Goal: Task Accomplishment & Management: Manage account settings

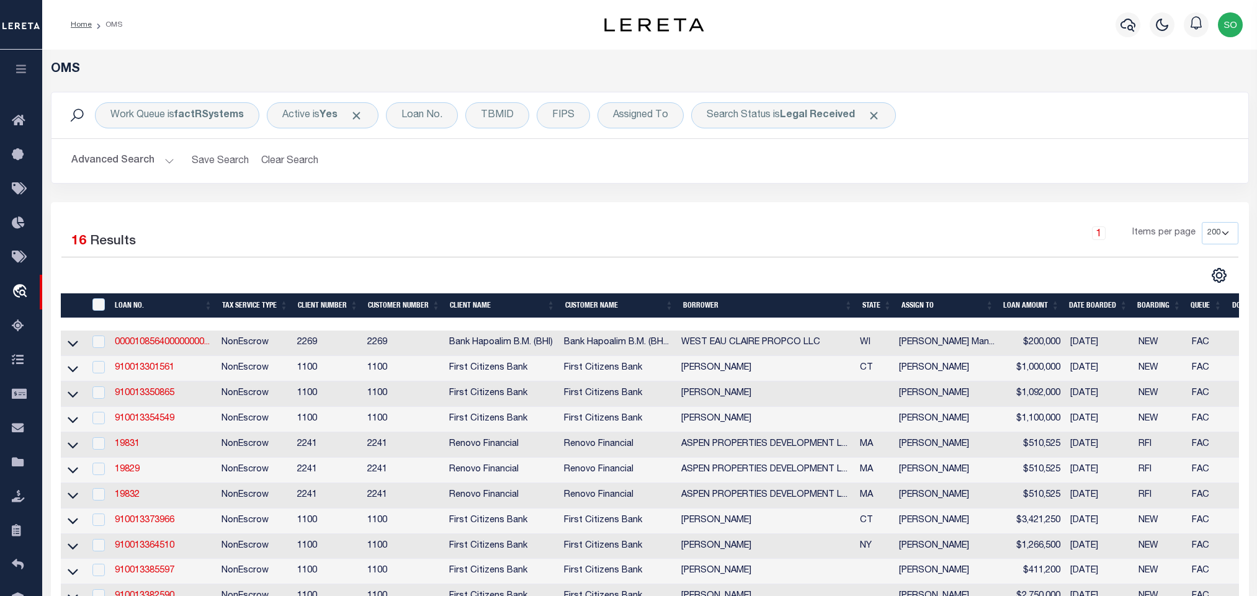
select select "200"
click at [99, 160] on button "Advanced Search" at bounding box center [122, 161] width 103 height 24
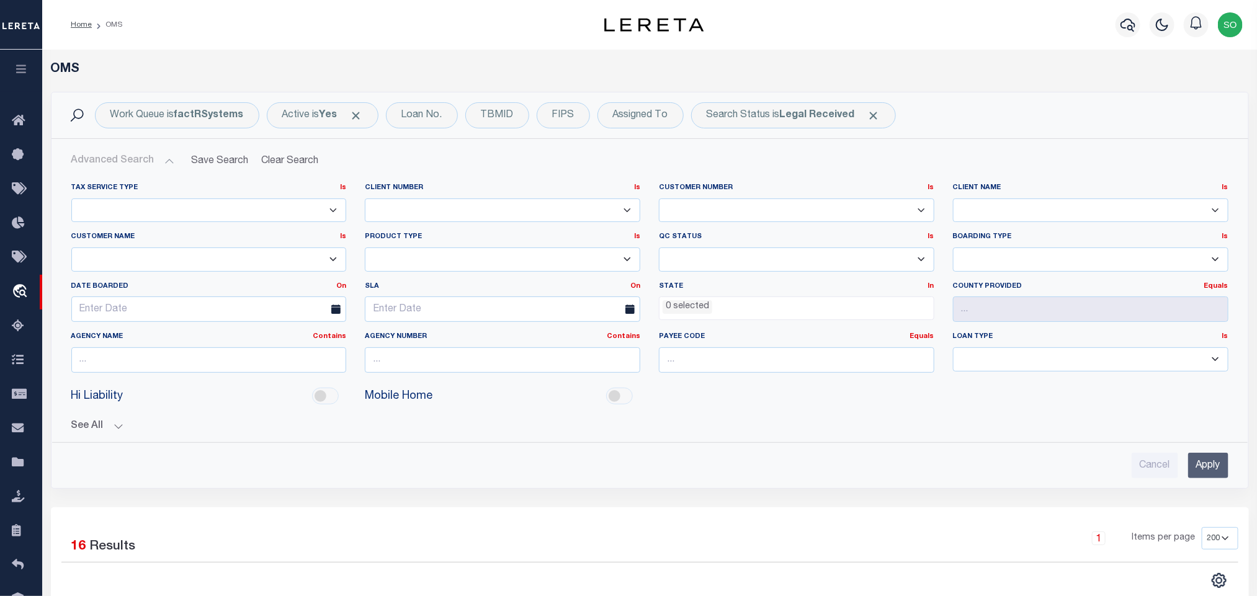
click at [1204, 475] on input "Apply" at bounding box center [1208, 465] width 40 height 25
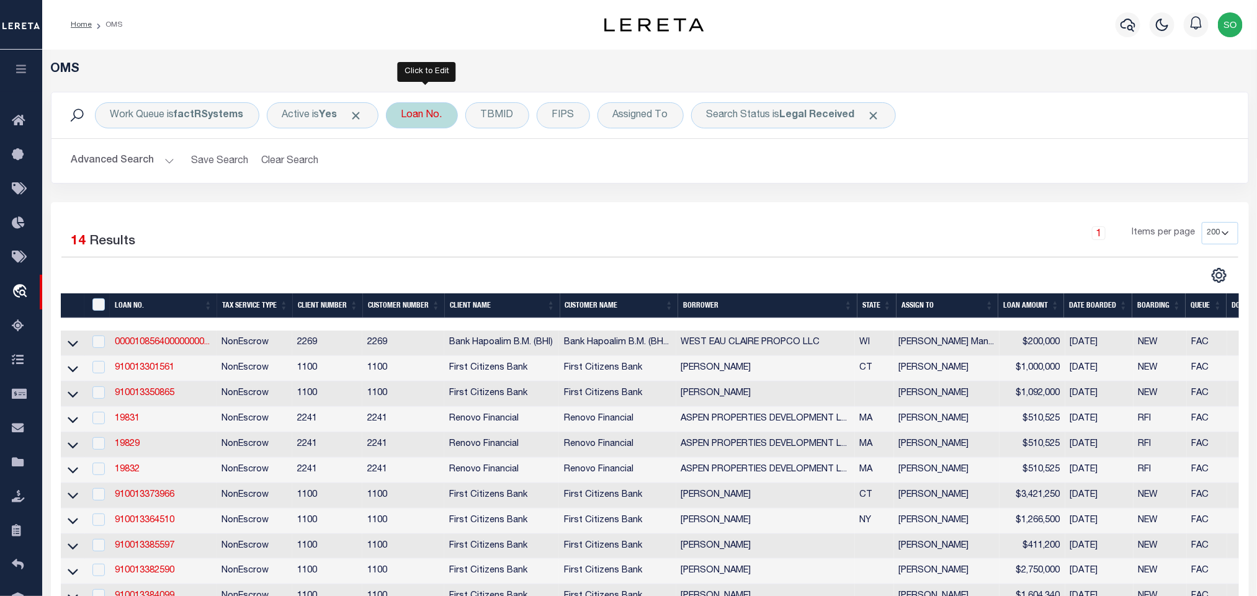
click at [434, 122] on div "Loan No." at bounding box center [422, 115] width 72 height 26
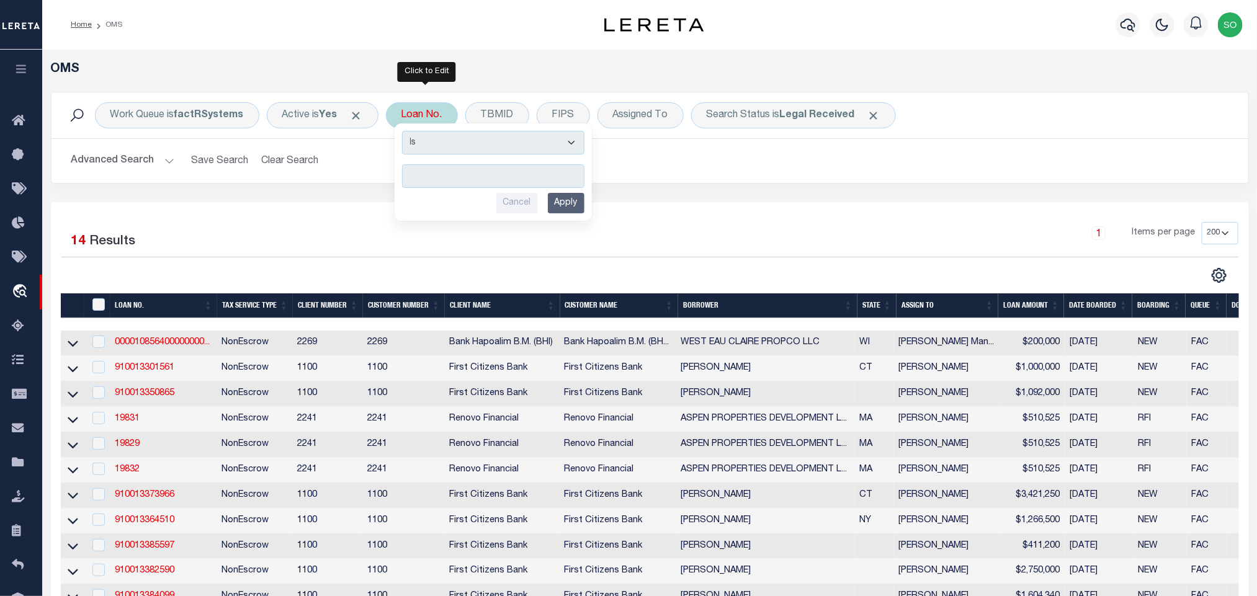
click at [466, 182] on input "text" at bounding box center [493, 176] width 182 height 24
type input "19831"
click at [581, 203] on input "Apply" at bounding box center [566, 203] width 37 height 20
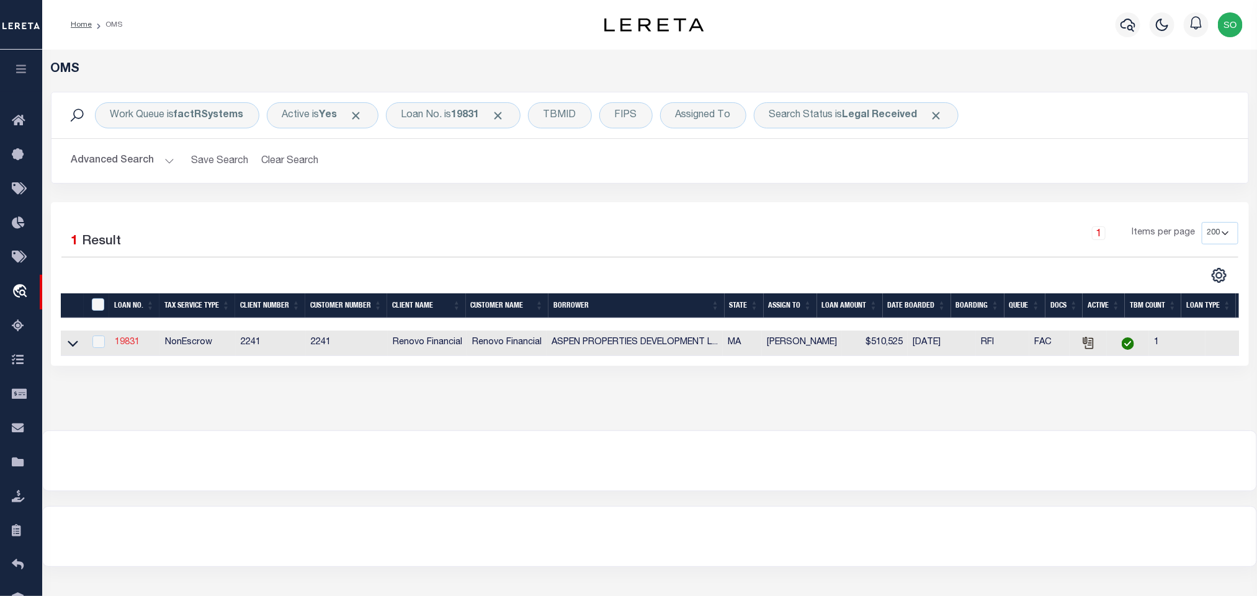
click at [123, 344] on link "19831" at bounding box center [127, 342] width 25 height 9
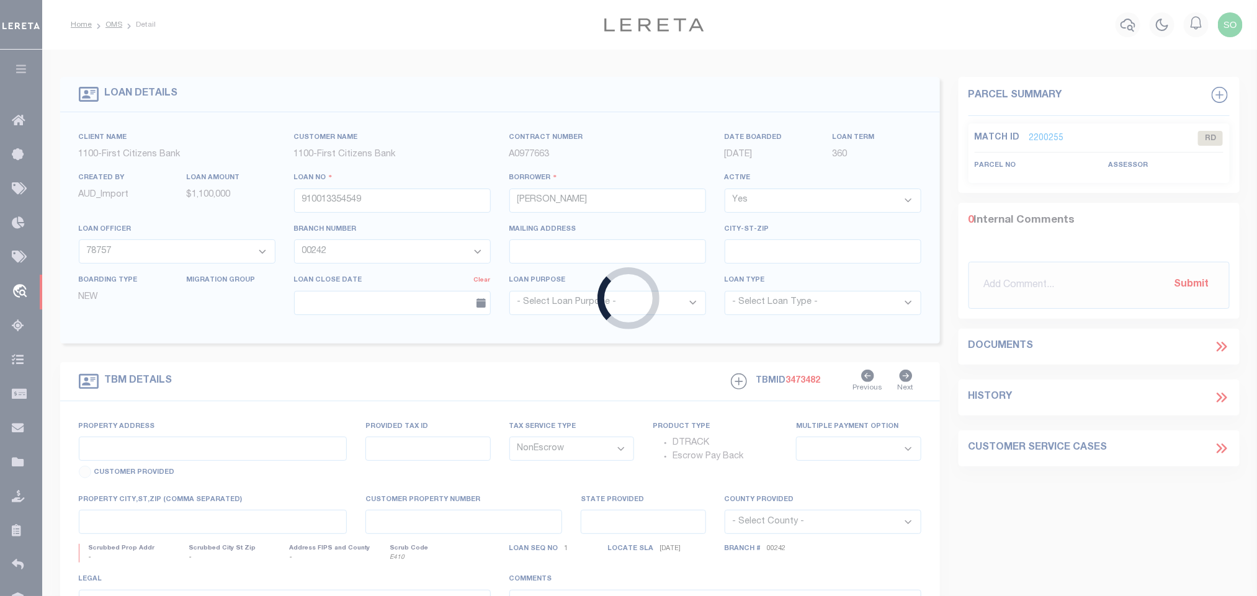
type input "19831"
type input "ASPEN PROPERTIES DEVELOPMENT LLC"
select select
type input "108 Field Street"
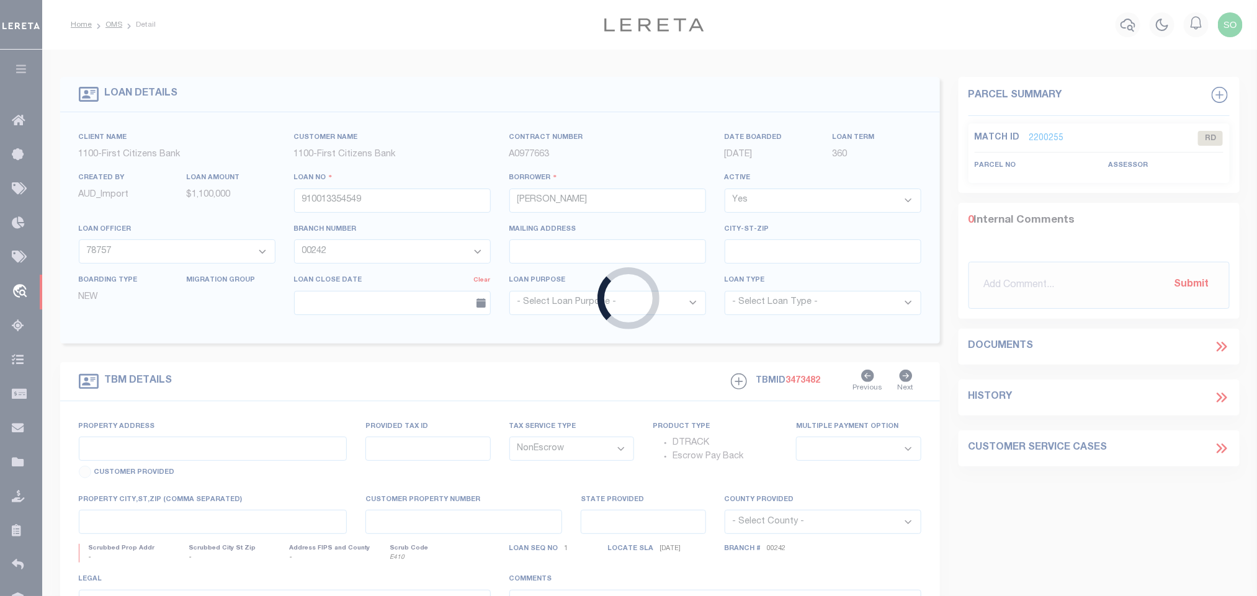
type input "Taunton MA 02780"
select select "400"
select select "14701"
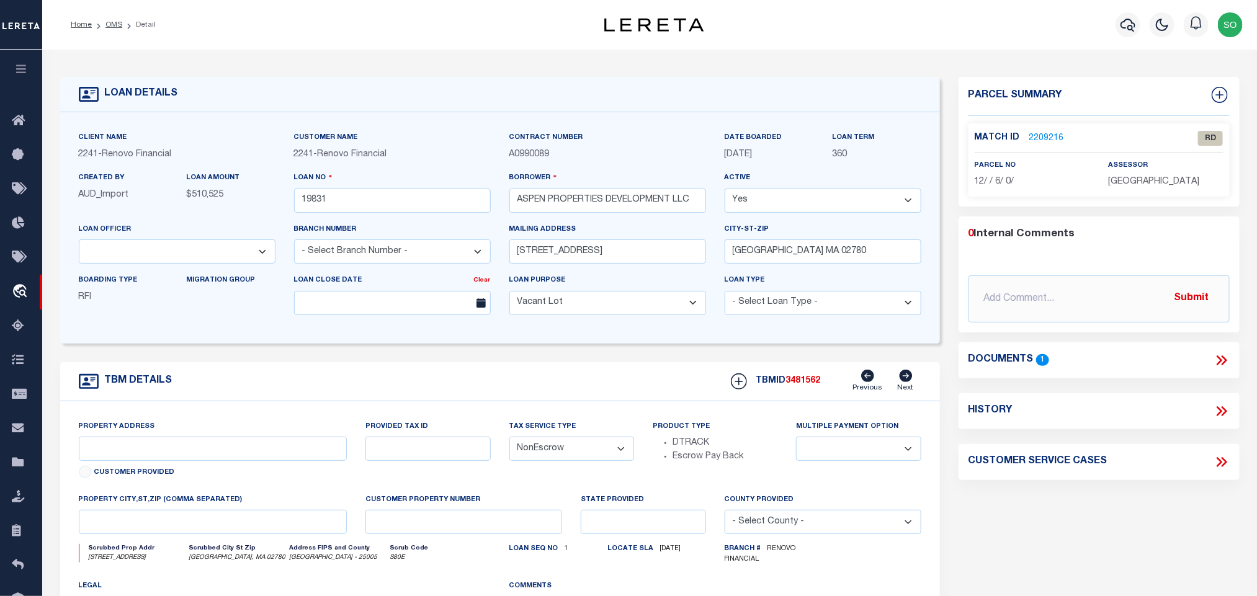
select select "25066"
type input "Lot 7, Prospect Hill Street"
select select
type input "Taunton, MA 02780"
type input "a0kUS00000BIrXP"
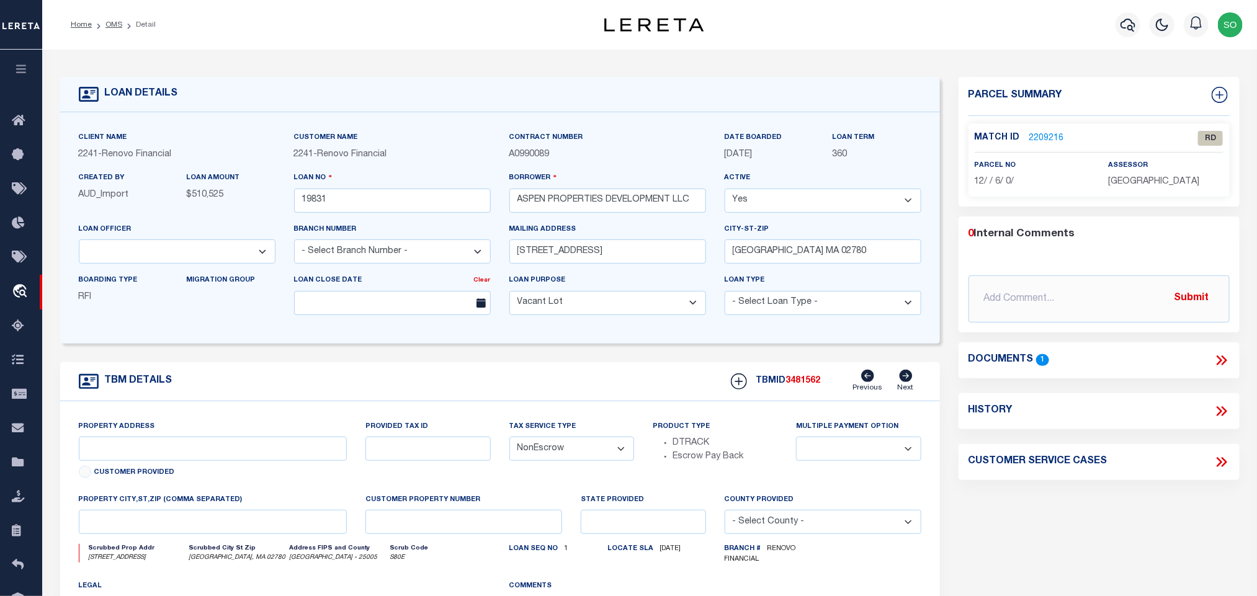
type input "MA"
select select
type textarea "LEGAL REQUIRED"
click at [1043, 135] on link "2209216" at bounding box center [1046, 138] width 35 height 13
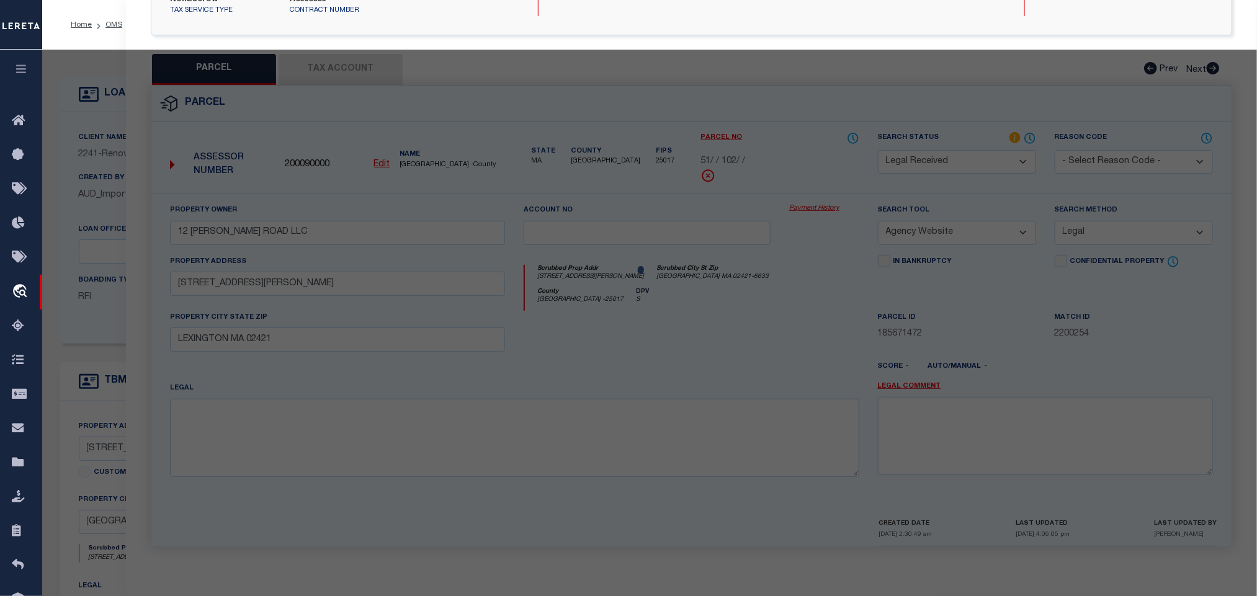
select select "AS"
select select
checkbox input "false"
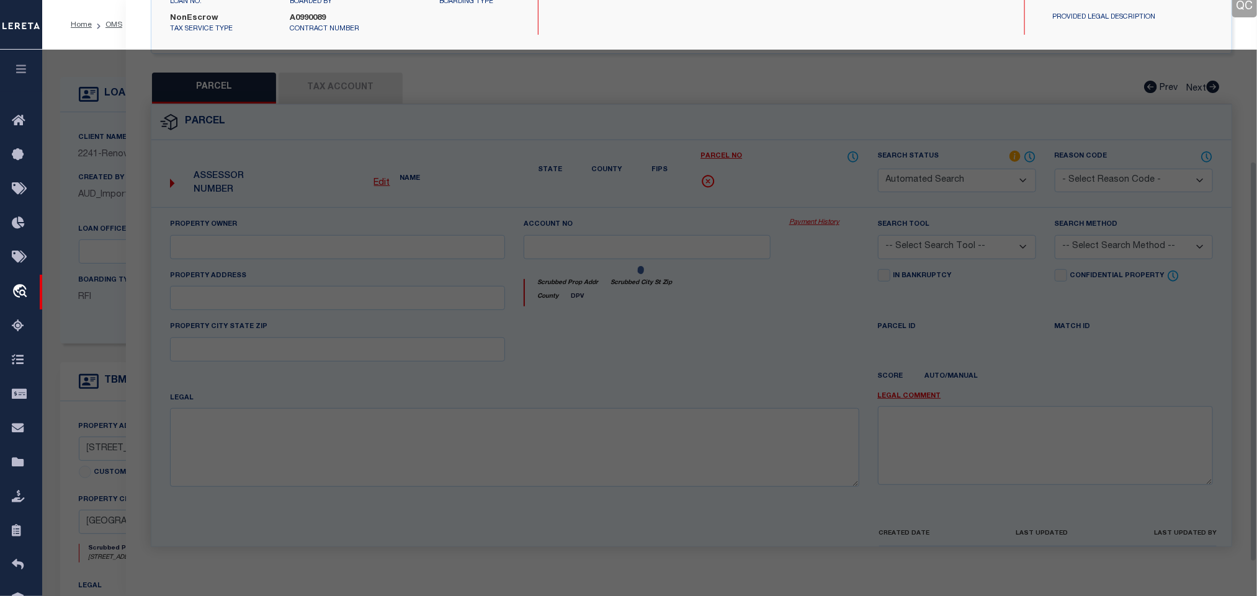
select select "RD"
type input "TAVERS ALBERT A"
select select "AGW"
select select "LEG"
type input "302 PROSPECT HILL STREET"
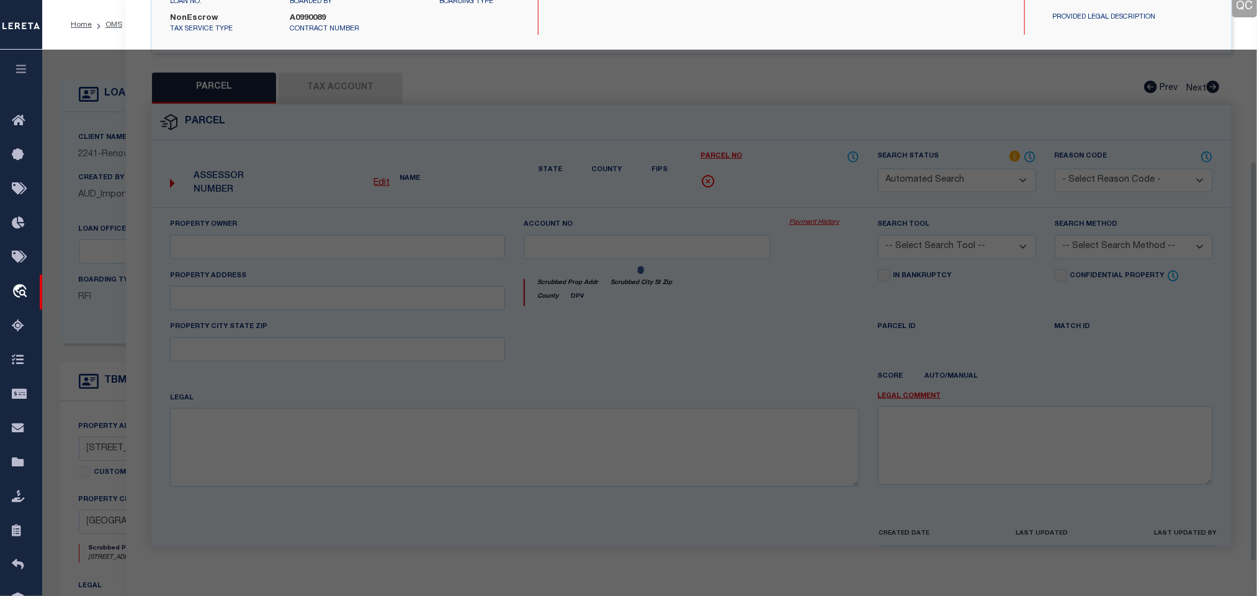
type input "Taunton, MA 02780"
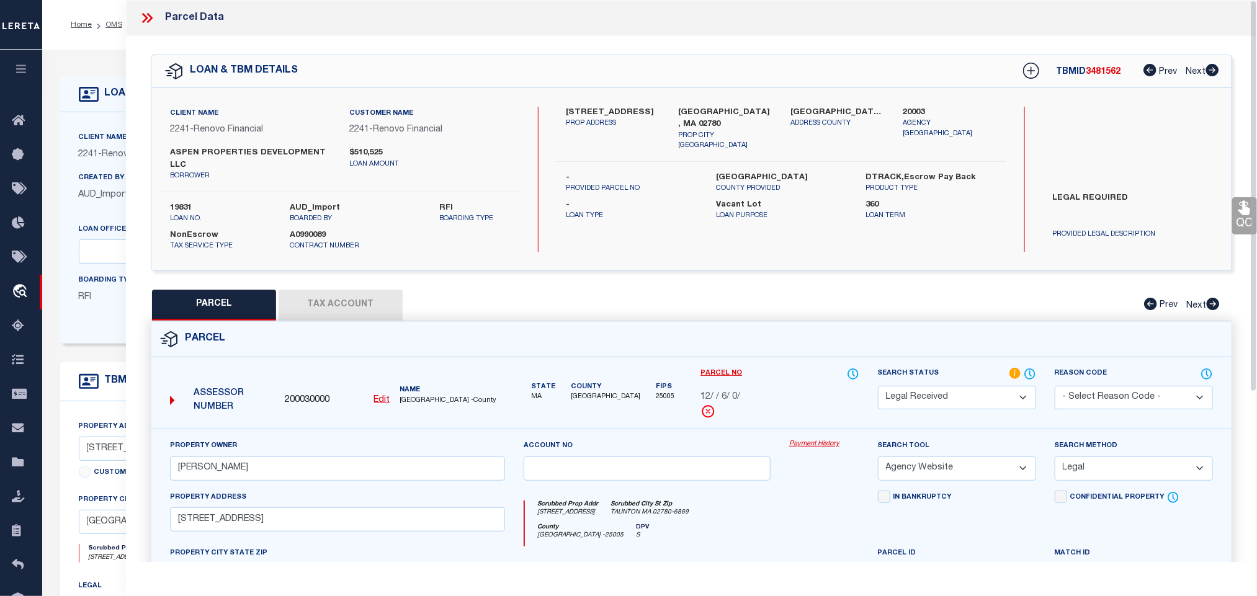
click at [145, 16] on icon at bounding box center [145, 18] width 6 height 10
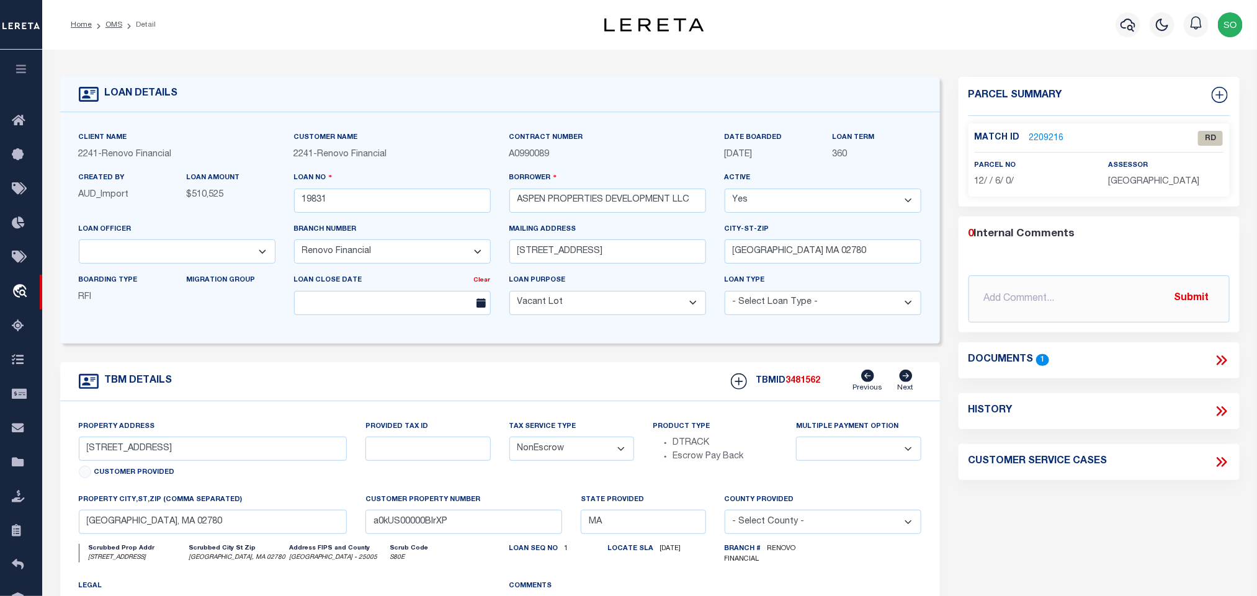
click at [1214, 357] on icon at bounding box center [1222, 360] width 16 height 16
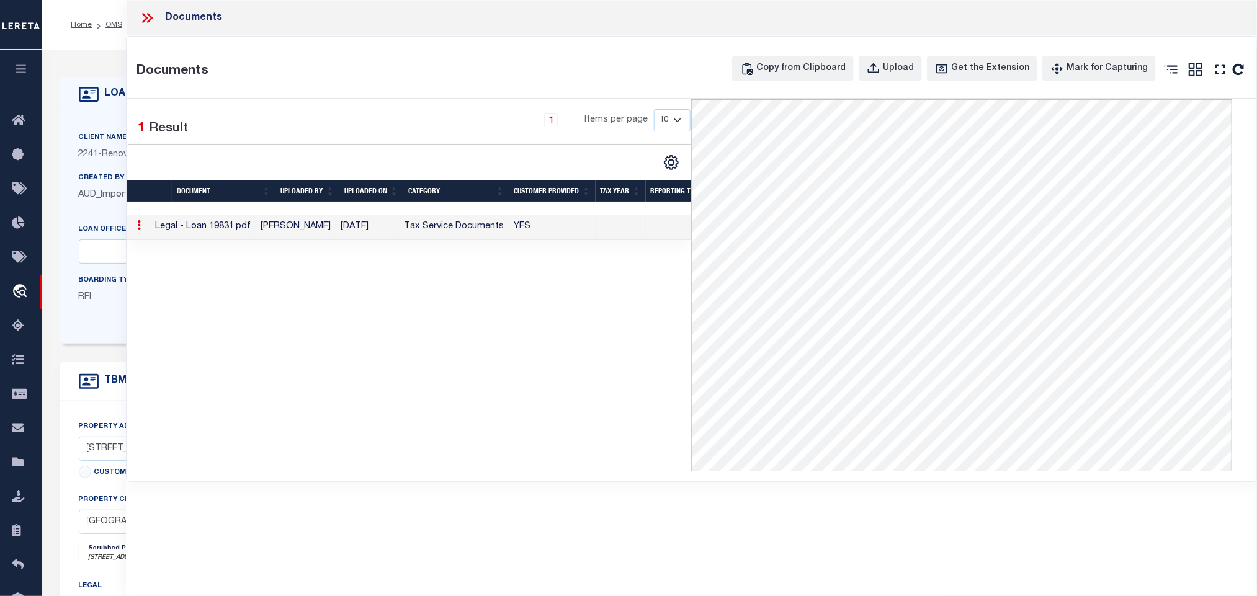
click at [147, 19] on icon at bounding box center [147, 18] width 16 height 16
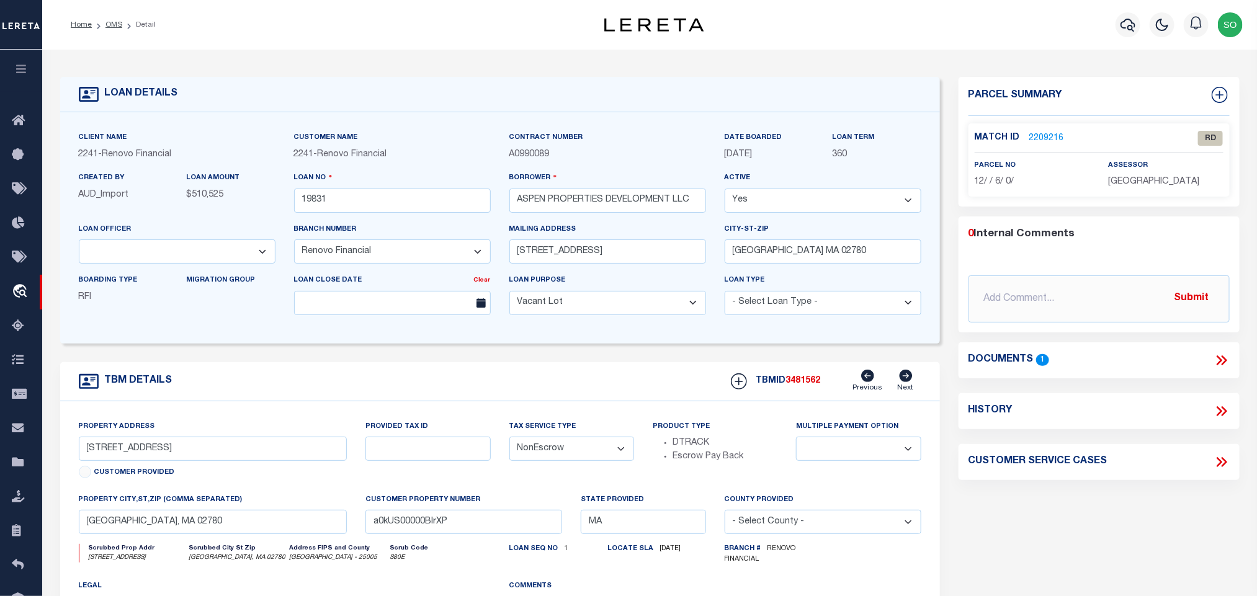
click at [1121, 183] on span "BRISTOL COUNTY" at bounding box center [1153, 181] width 91 height 9
copy div "BRISTOL COUNTY"
click at [621, 364] on form "LOAN DETAILS Client Name 2241 - Renovo Financial" at bounding box center [500, 419] width 880 height 685
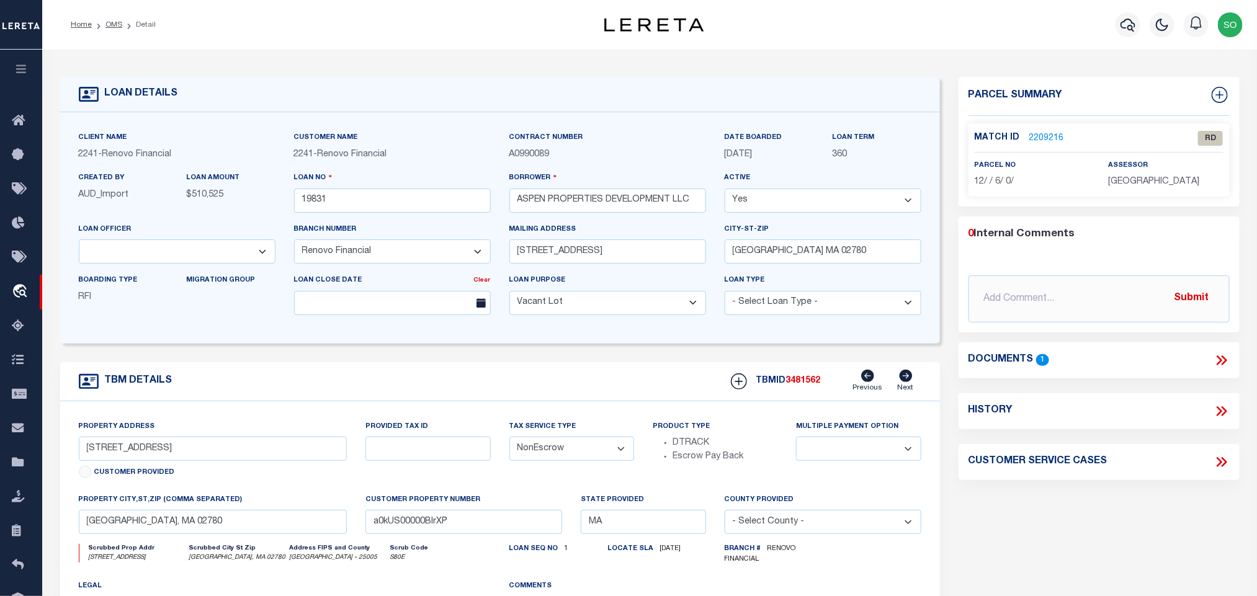
click at [300, 383] on div "TBM DETAILS TBMID 3481562 Previous Next" at bounding box center [500, 381] width 880 height 39
click at [319, 380] on div "TBM DETAILS TBMID 3481562 Previous Next" at bounding box center [500, 381] width 880 height 39
drag, startPoint x: 110, startPoint y: 27, endPoint x: 168, endPoint y: 155, distance: 140.2
click at [110, 27] on link "OMS" at bounding box center [113, 24] width 17 height 7
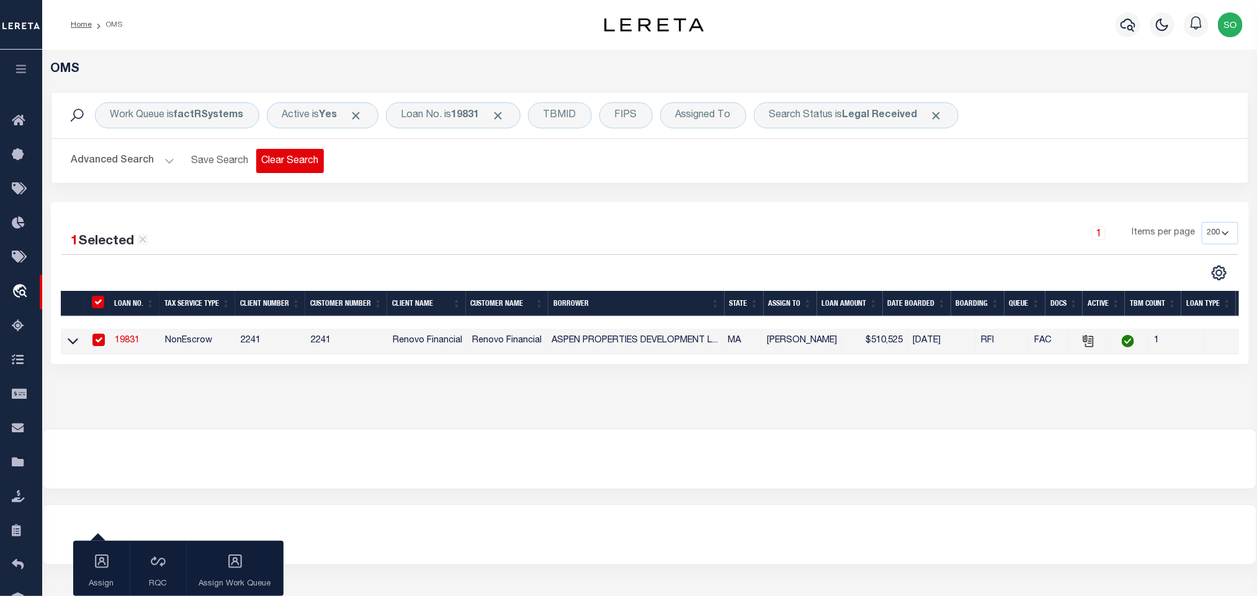
click at [289, 164] on button "Clear Search" at bounding box center [290, 161] width 68 height 24
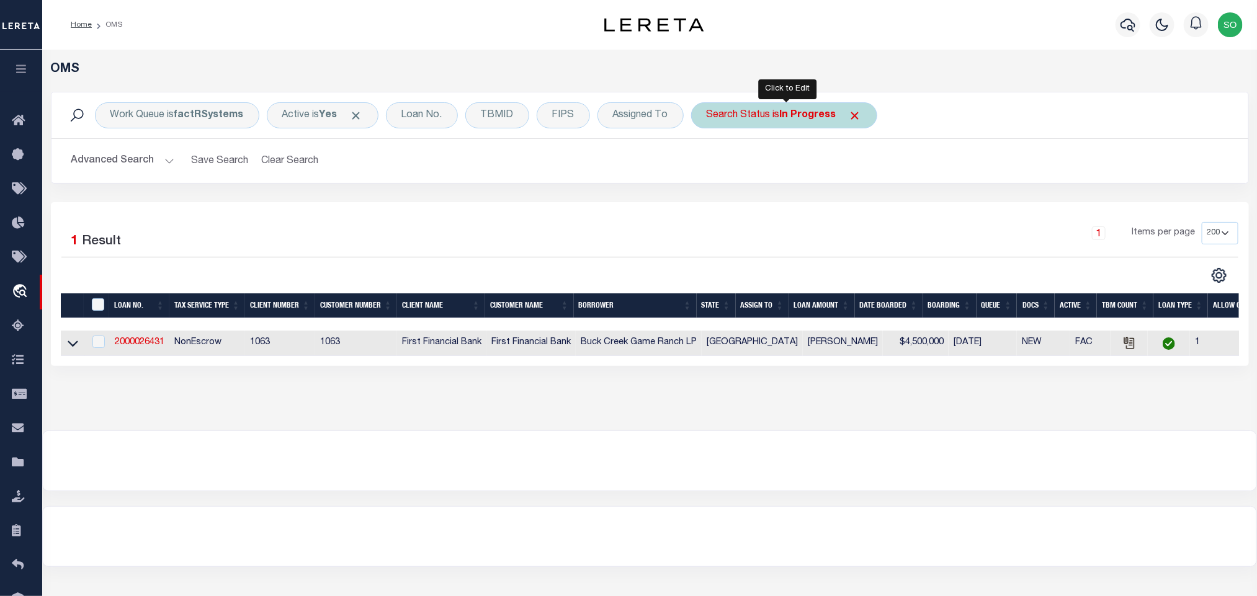
click at [789, 114] on b "In Progress" at bounding box center [808, 115] width 56 height 10
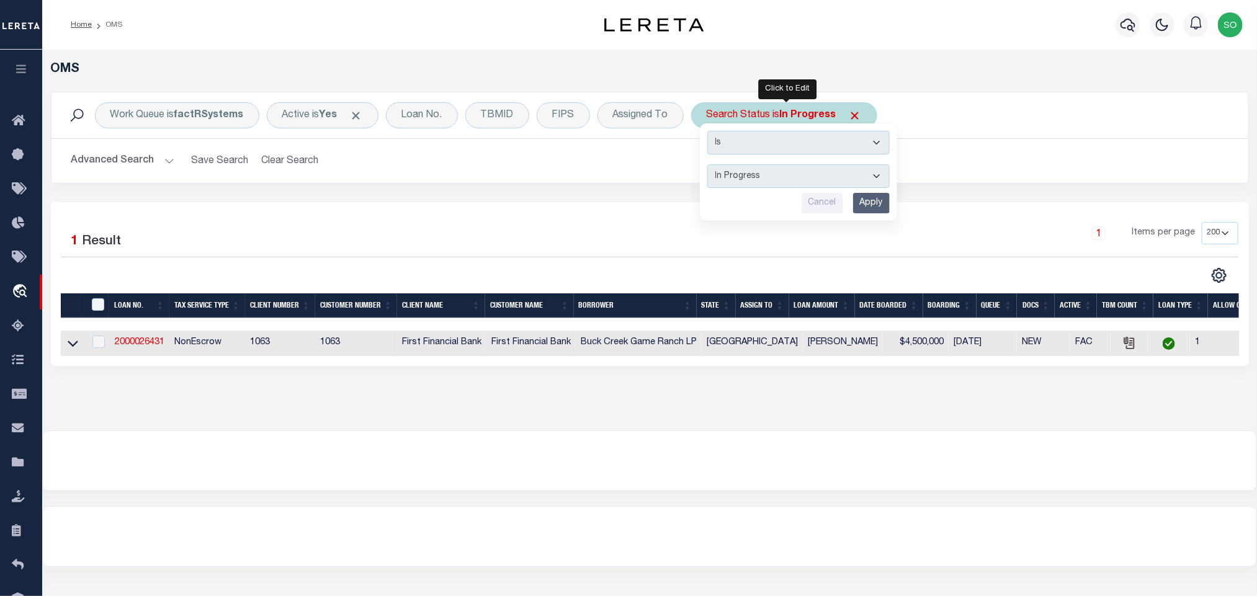
select select "RD"
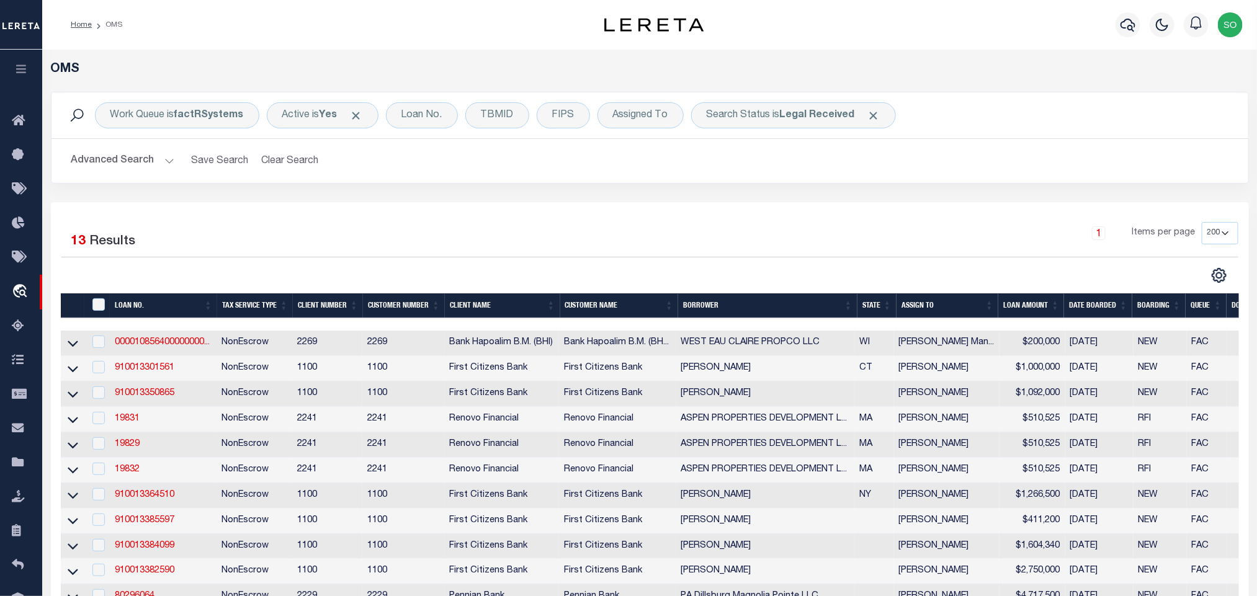
click at [109, 164] on button "Advanced Search" at bounding box center [122, 161] width 103 height 24
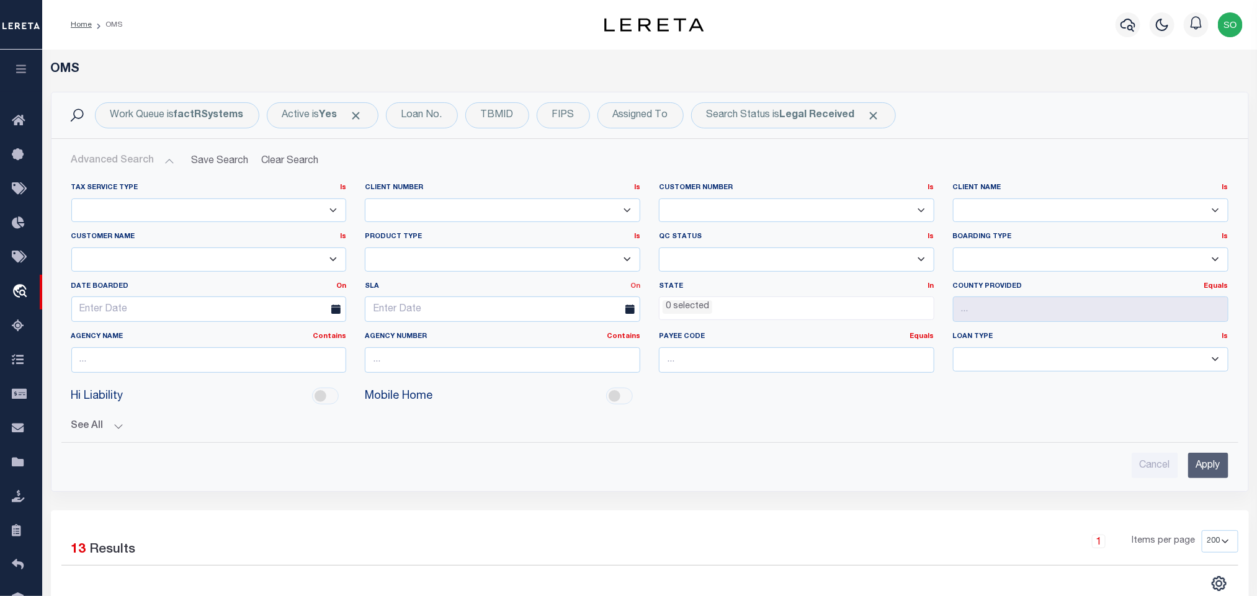
click at [632, 285] on link "On" at bounding box center [635, 286] width 10 height 7
click at [568, 338] on link "Before" at bounding box center [591, 337] width 98 height 18
click at [509, 311] on input "text" at bounding box center [503, 309] width 276 height 25
click at [512, 430] on span "15" at bounding box center [515, 430] width 24 height 24
click at [1203, 469] on input "Apply" at bounding box center [1208, 465] width 40 height 25
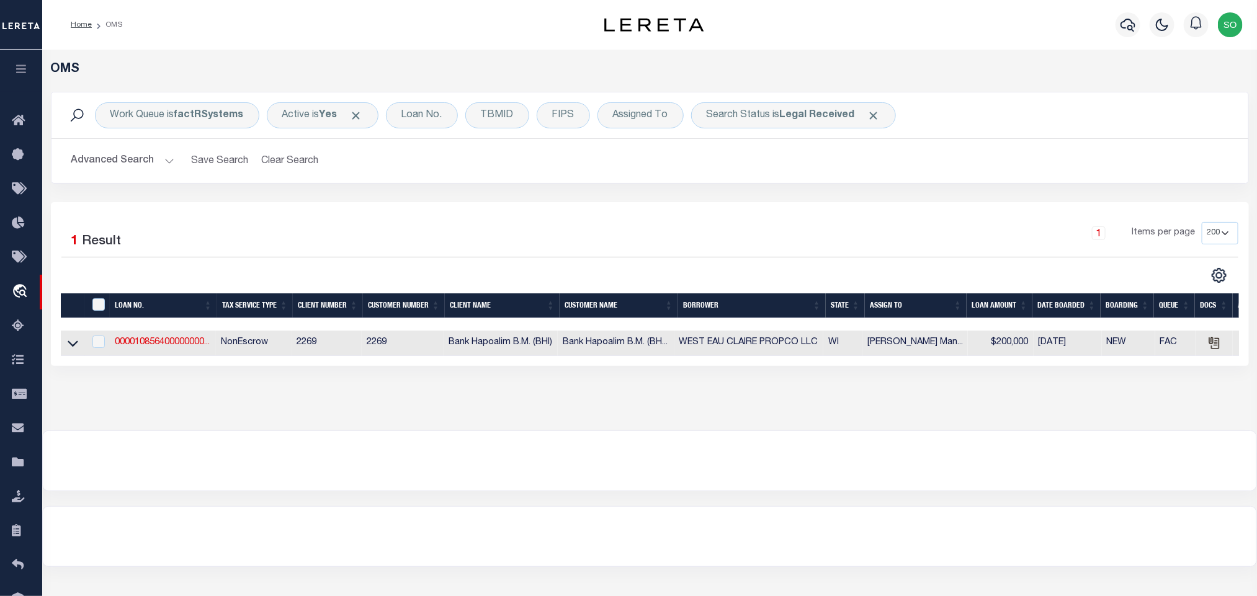
click at [105, 160] on button "Advanced Search" at bounding box center [122, 161] width 103 height 24
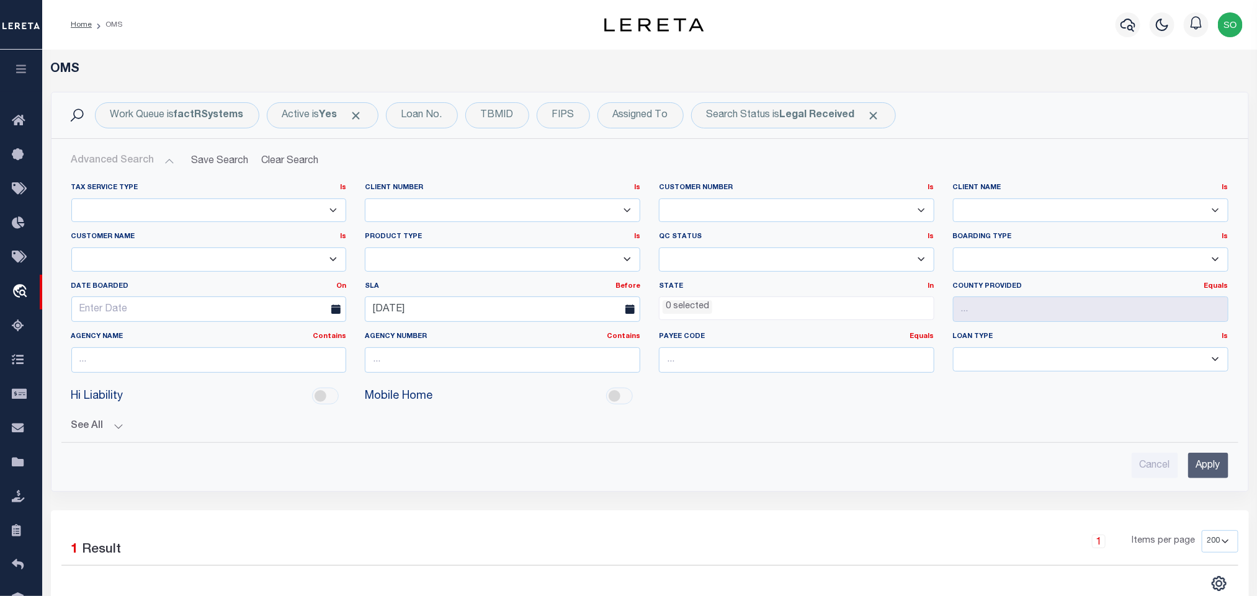
click at [504, 326] on div "SLA Before On After Before Between 08-15-2025" at bounding box center [503, 307] width 294 height 51
click at [505, 313] on input "08-15-2025" at bounding box center [503, 309] width 276 height 25
drag, startPoint x: 547, startPoint y: 427, endPoint x: 598, endPoint y: 436, distance: 51.7
click at [548, 427] on span "16" at bounding box center [543, 430] width 24 height 24
click at [1218, 468] on input "Apply" at bounding box center [1208, 465] width 40 height 25
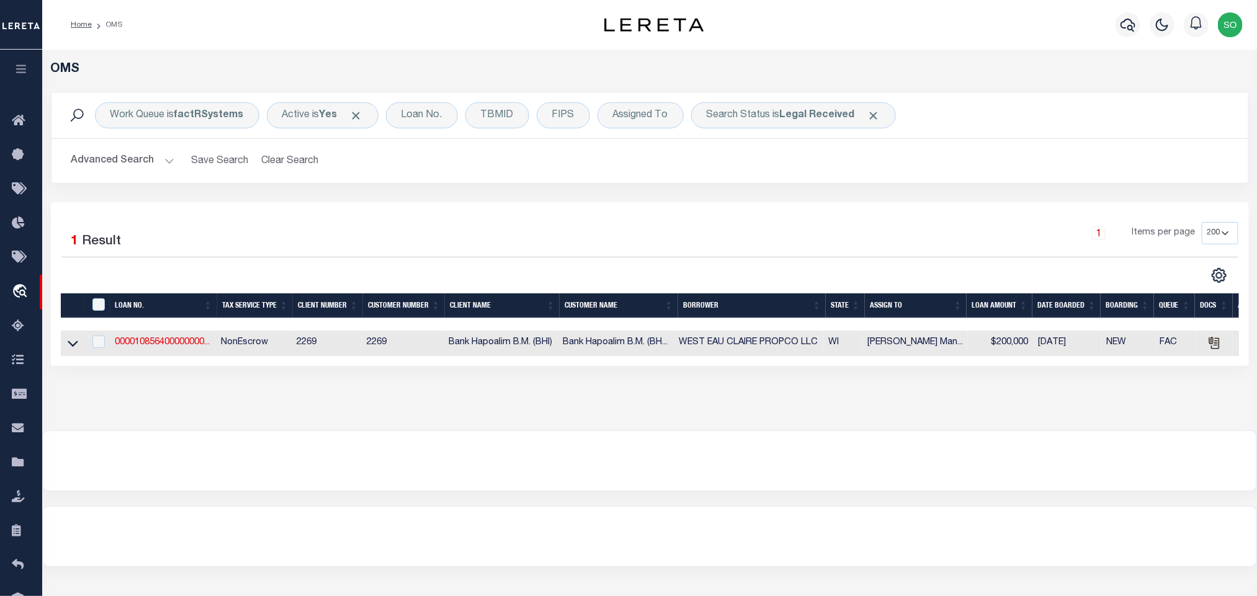
click at [122, 153] on button "Advanced Search" at bounding box center [122, 161] width 103 height 24
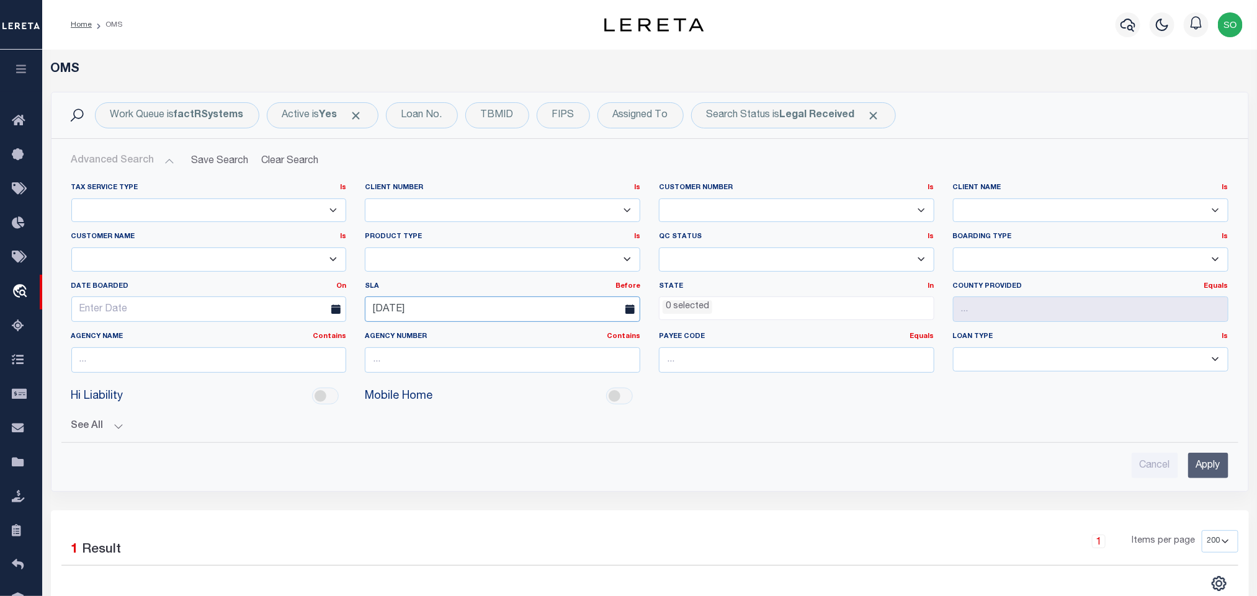
click at [437, 311] on input "08-16-2025" at bounding box center [503, 309] width 276 height 25
click at [433, 454] on span "19" at bounding box center [433, 454] width 24 height 24
click at [1197, 470] on input "Apply" at bounding box center [1208, 465] width 40 height 25
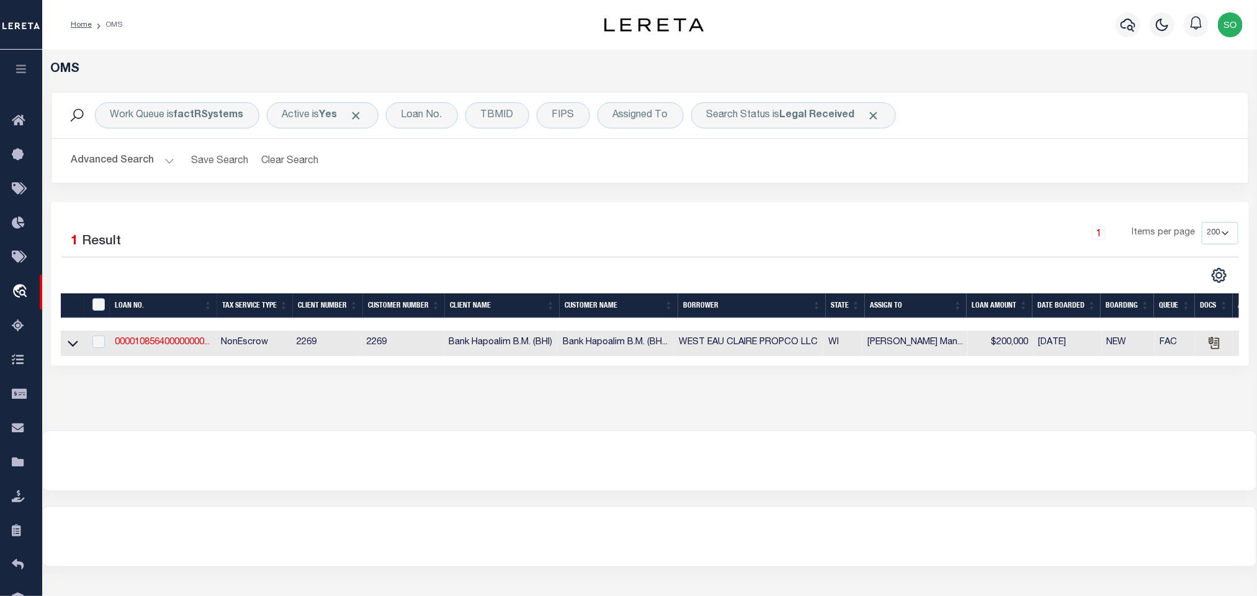
click at [119, 158] on button "Advanced Search" at bounding box center [122, 161] width 103 height 24
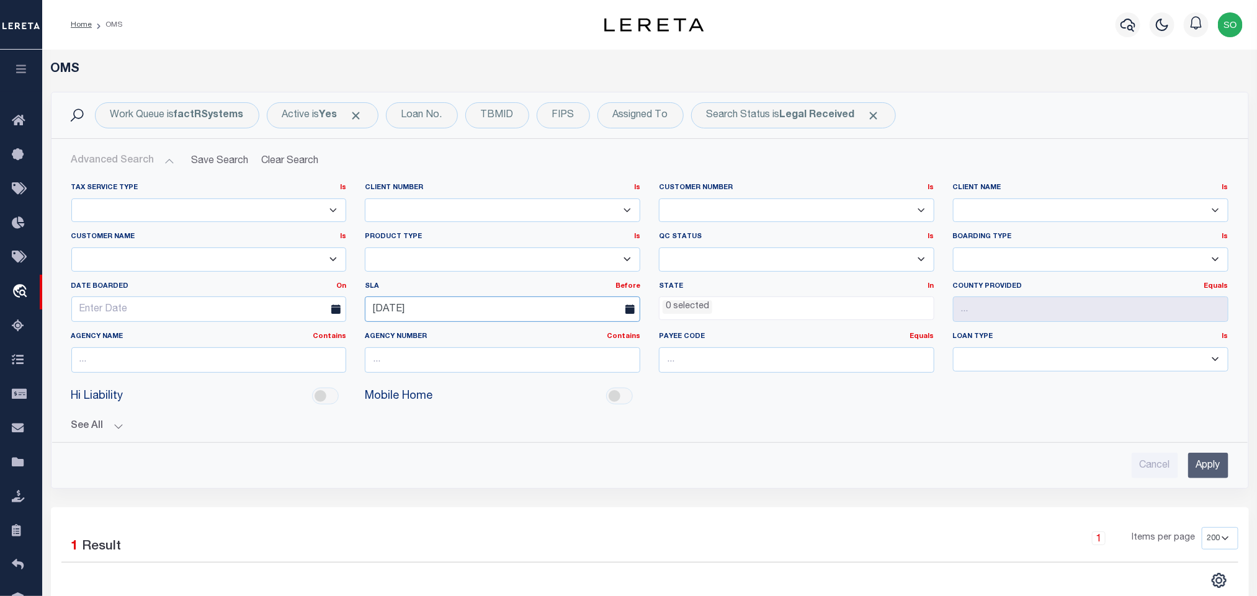
click at [526, 303] on input "08-19-2025" at bounding box center [503, 309] width 276 height 25
click at [491, 456] on span "21" at bounding box center [488, 454] width 24 height 24
type input "08-21-2025"
click at [1214, 477] on input "Apply" at bounding box center [1208, 465] width 40 height 25
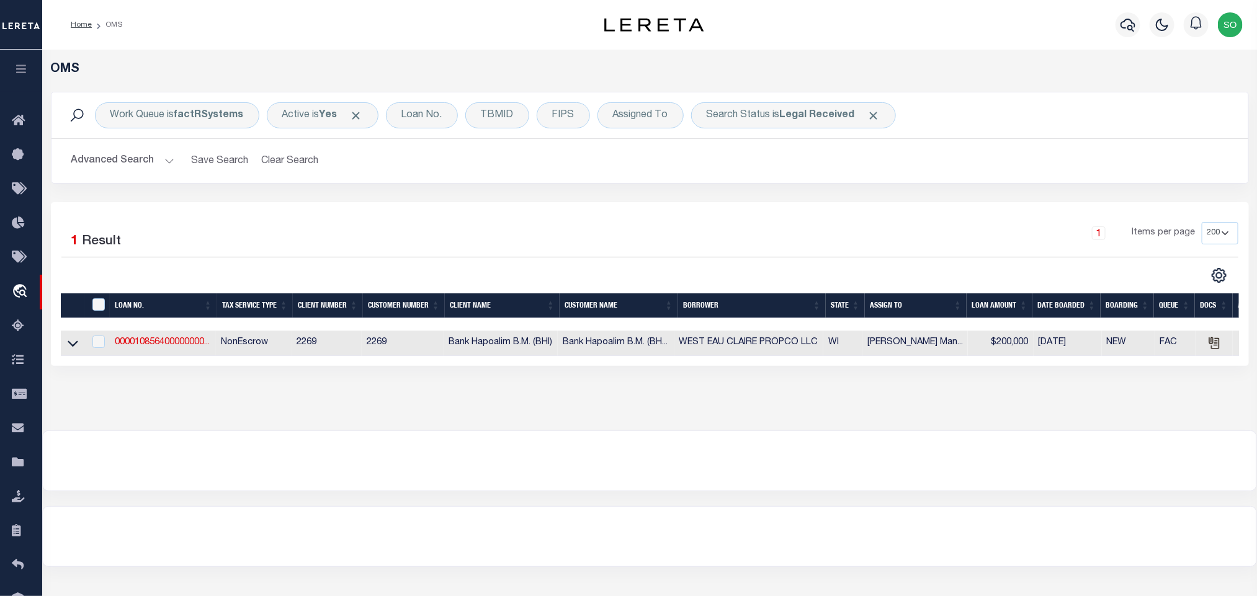
drag, startPoint x: 285, startPoint y: 159, endPoint x: 289, endPoint y: 190, distance: 31.2
click at [287, 177] on div "Advanced Search Save Search Clear Search tblSearchTopScreen_dynamictable_____De…" at bounding box center [650, 161] width 1197 height 44
click at [297, 159] on button "Clear Search" at bounding box center [290, 161] width 68 height 24
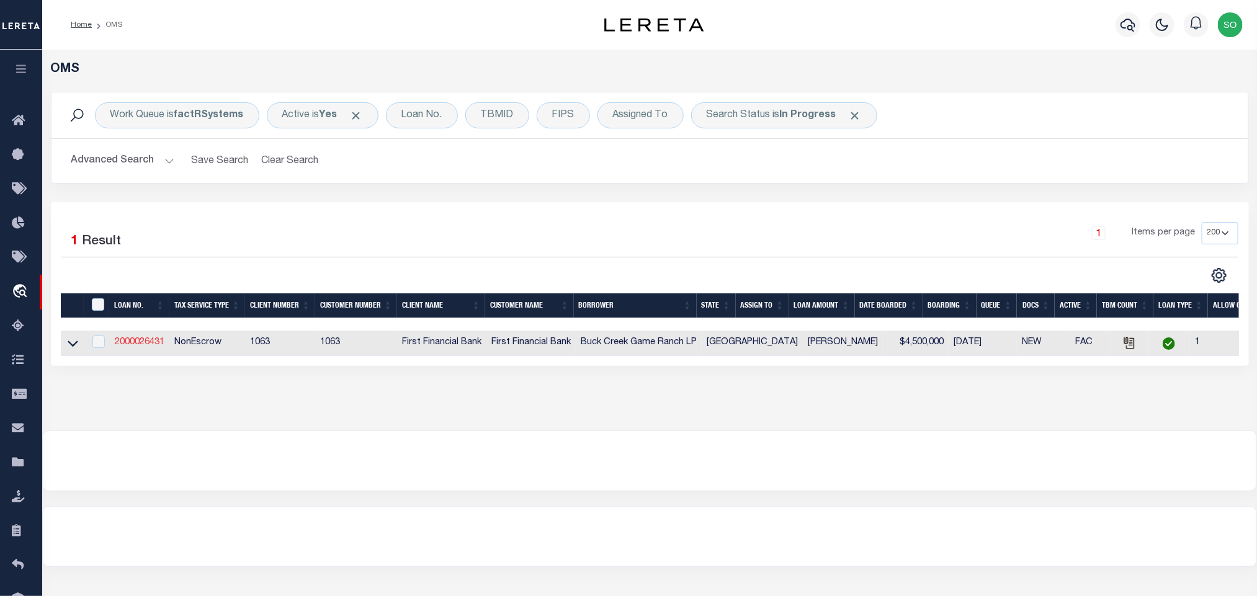
click at [144, 345] on link "2000026431" at bounding box center [140, 342] width 50 height 9
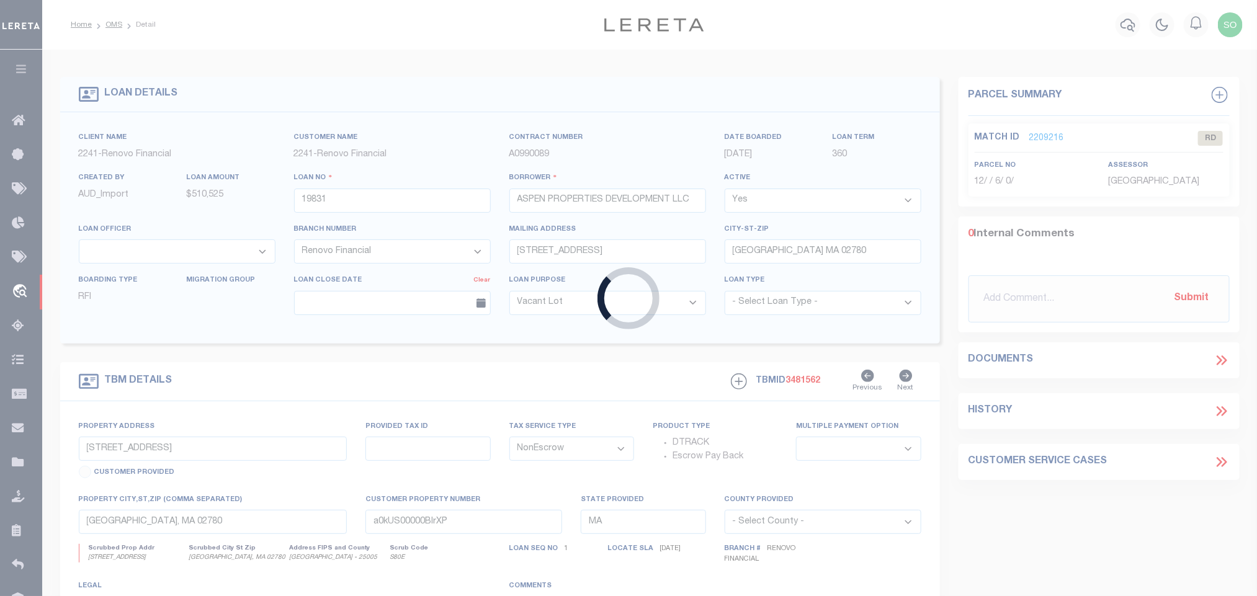
type input "2000026431"
type input "Buck Creek Game Ranch LP"
select select
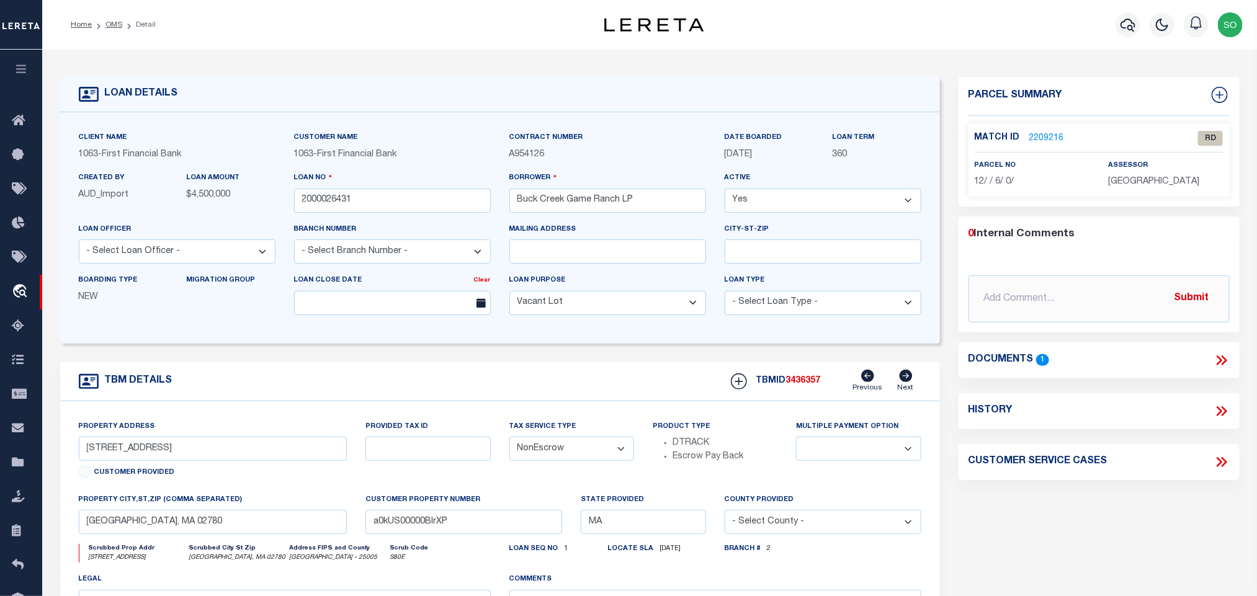
select select "773"
select select "490"
type input "1661 PR 1973"
select select
type input "Lawn TX 79530"
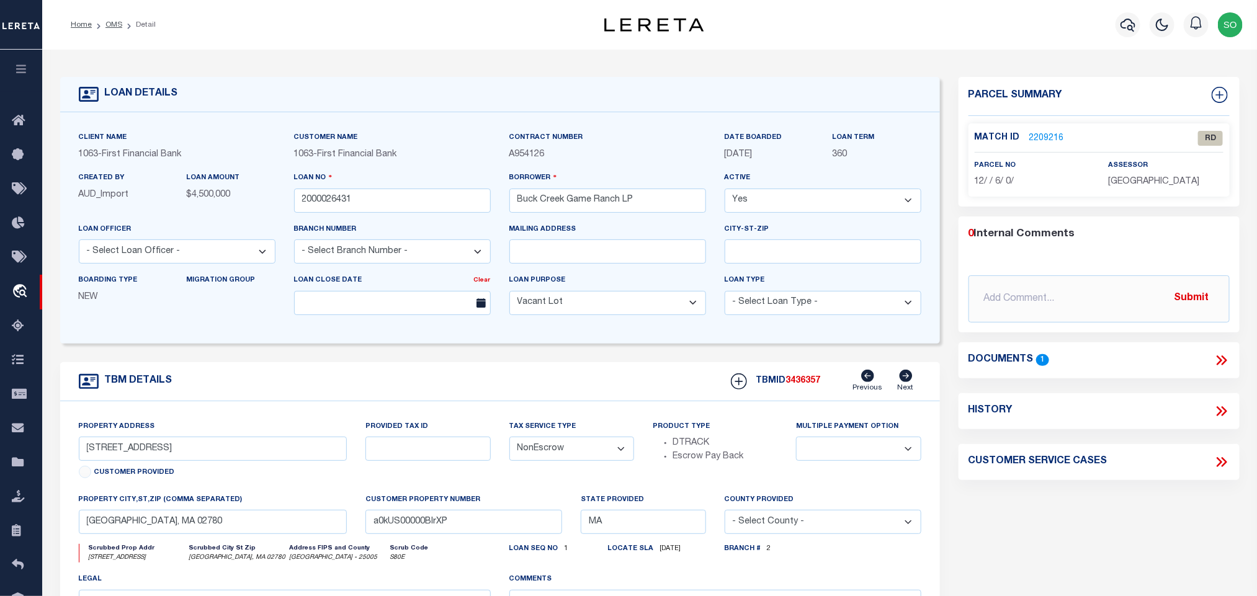
type input "[GEOGRAPHIC_DATA]"
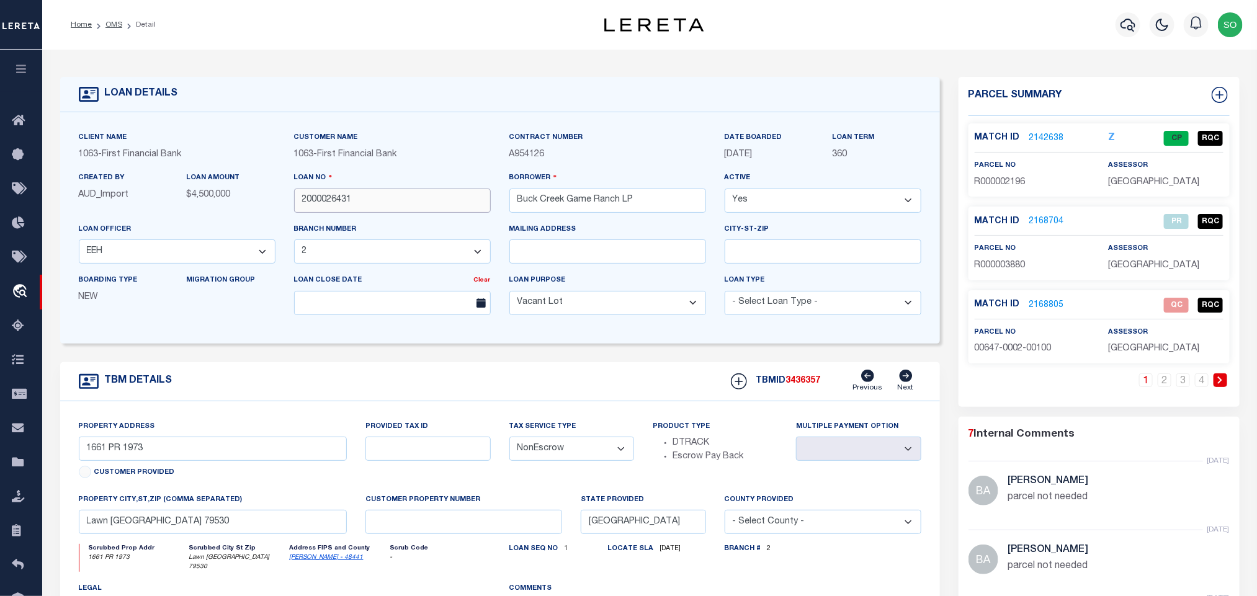
click at [326, 207] on input "2000026431" at bounding box center [392, 201] width 197 height 24
click at [326, 205] on input "2000026431" at bounding box center [392, 201] width 197 height 24
click at [434, 357] on form "LOAN DETAILS Client Name 1063 - Customer Name" at bounding box center [500, 421] width 880 height 688
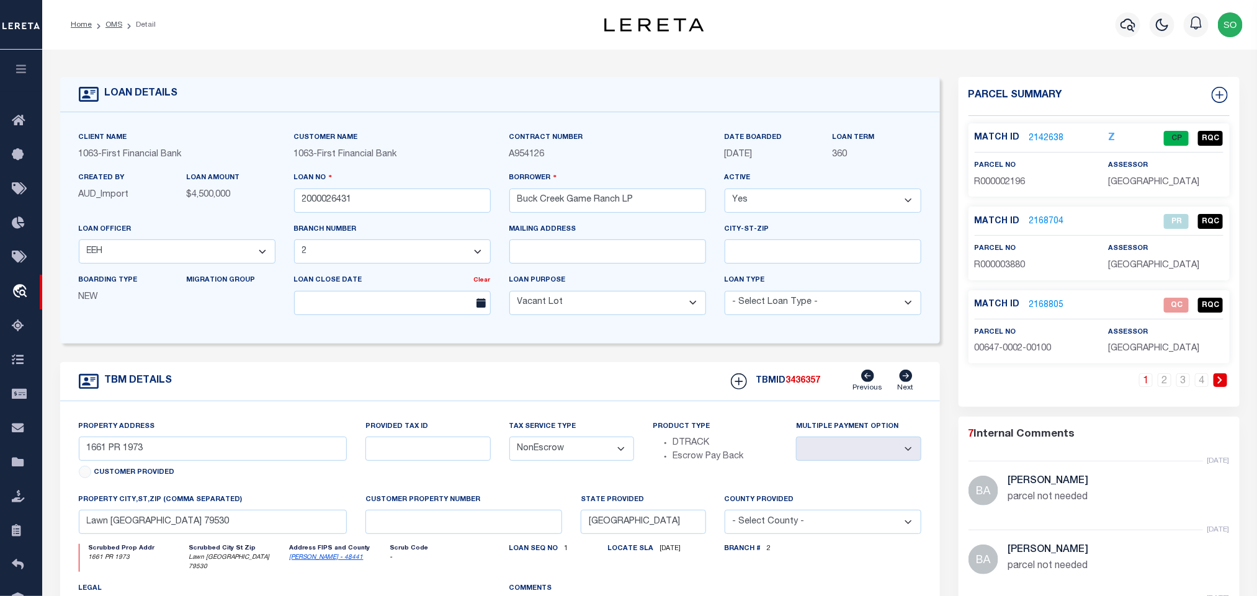
click at [1224, 382] on link at bounding box center [1221, 381] width 14 height 14
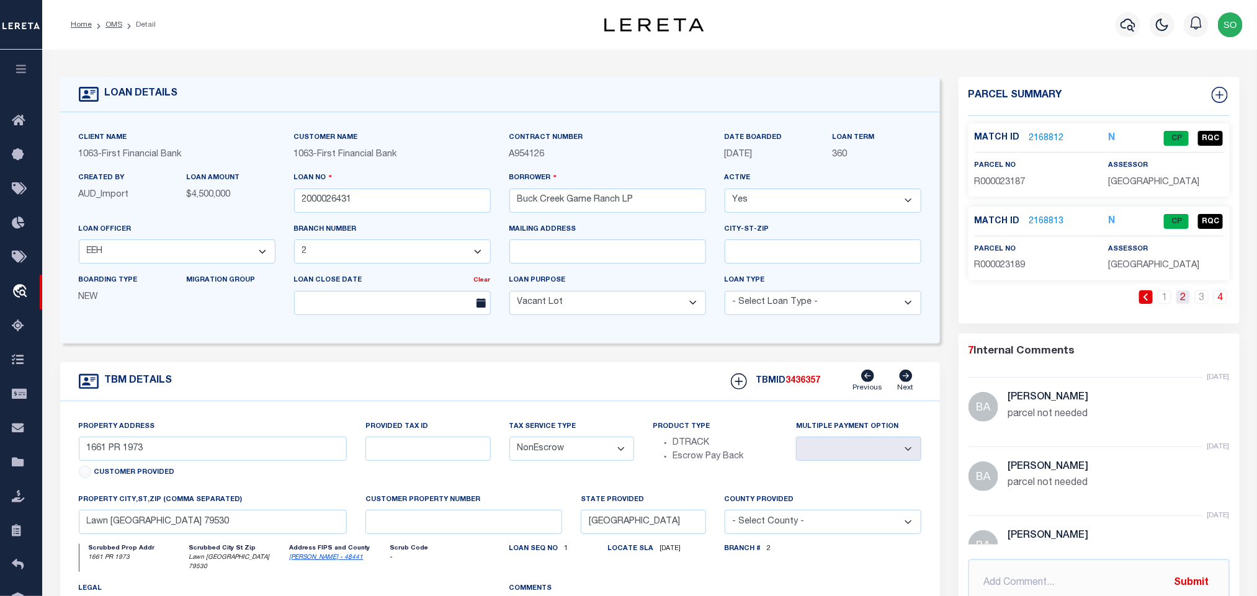
click at [1185, 303] on link "2" at bounding box center [1184, 297] width 14 height 14
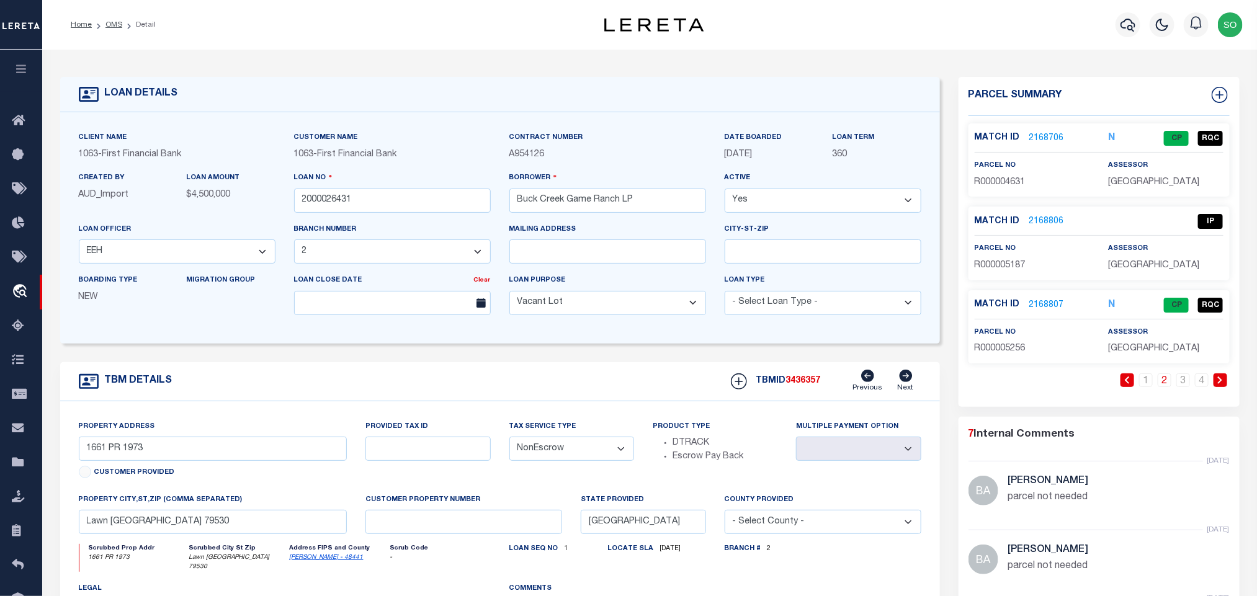
click at [1042, 226] on link "2168806" at bounding box center [1046, 221] width 35 height 13
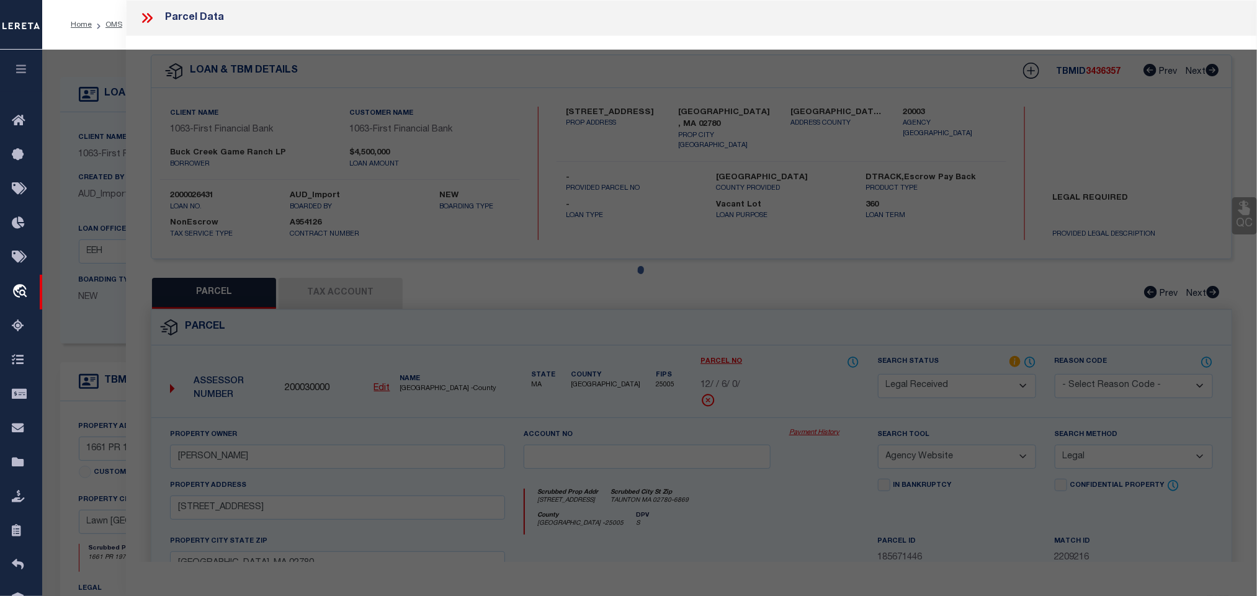
select select "AS"
select select
checkbox input "false"
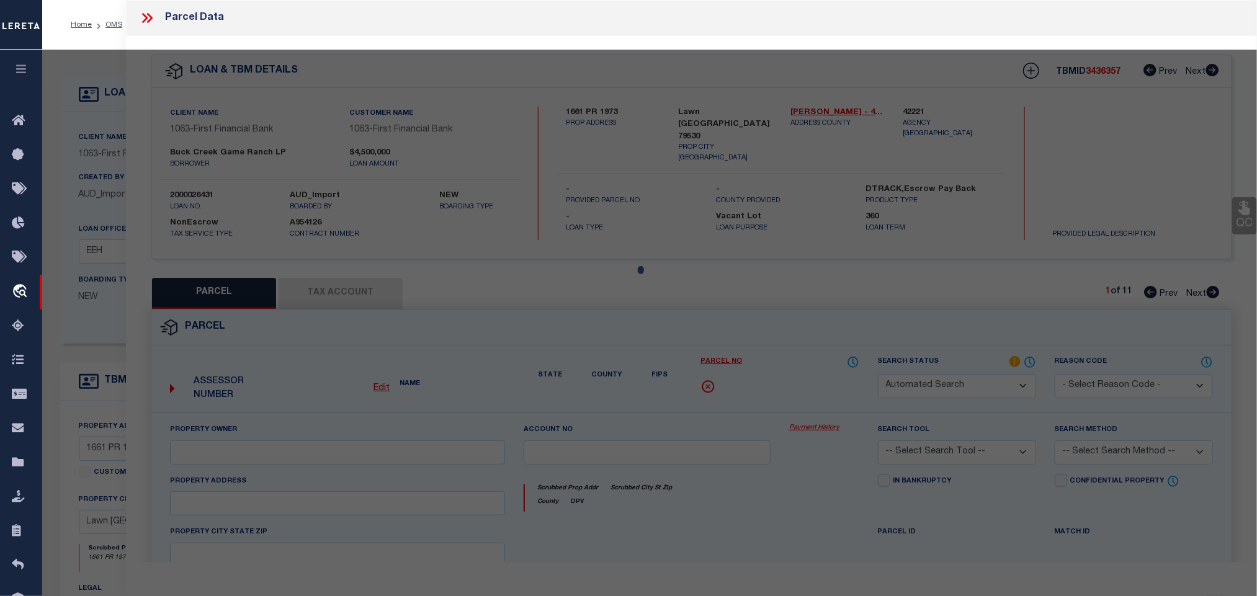
select select "IP"
type input "[PERSON_NAME] ASSETS LTD A TX PARTNE"
type input "00807.0004.00100"
type textarea "[PERSON_NAME]/HT&B RR CO, AB: 807, SU: 4"
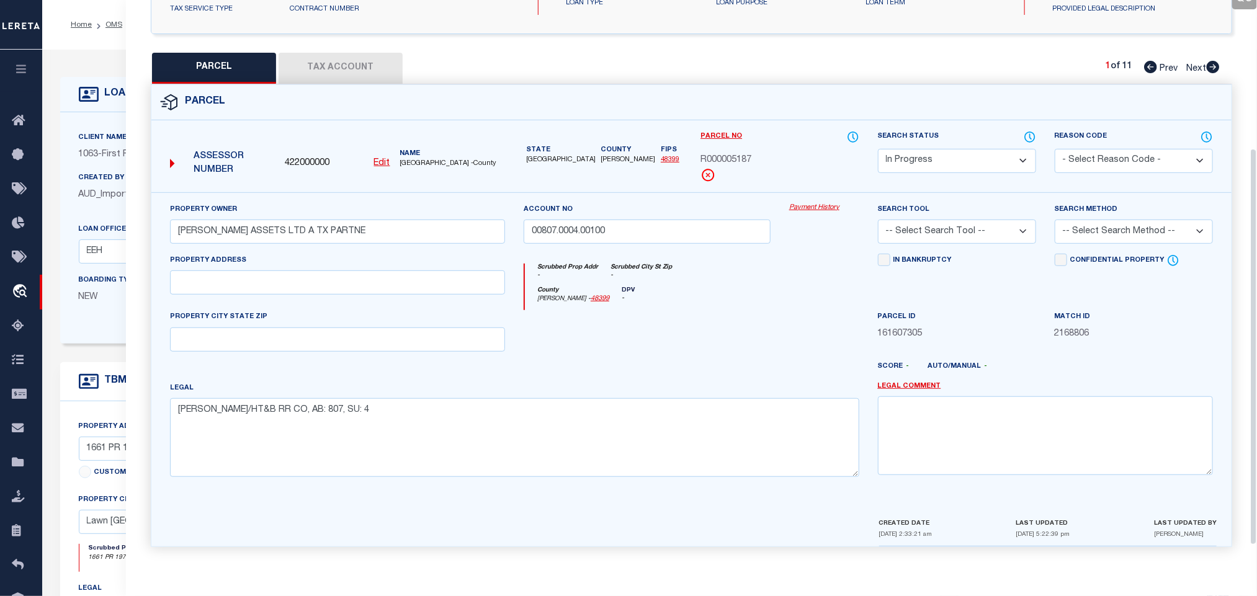
scroll to position [140, 0]
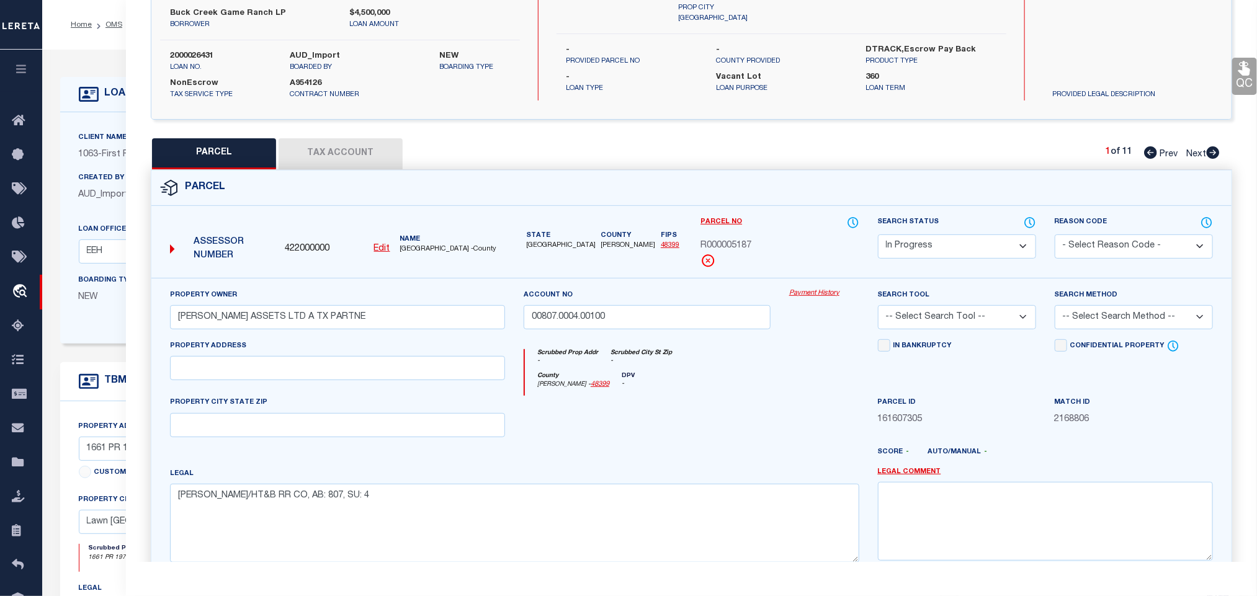
click at [336, 157] on button "Tax Account" at bounding box center [341, 153] width 124 height 31
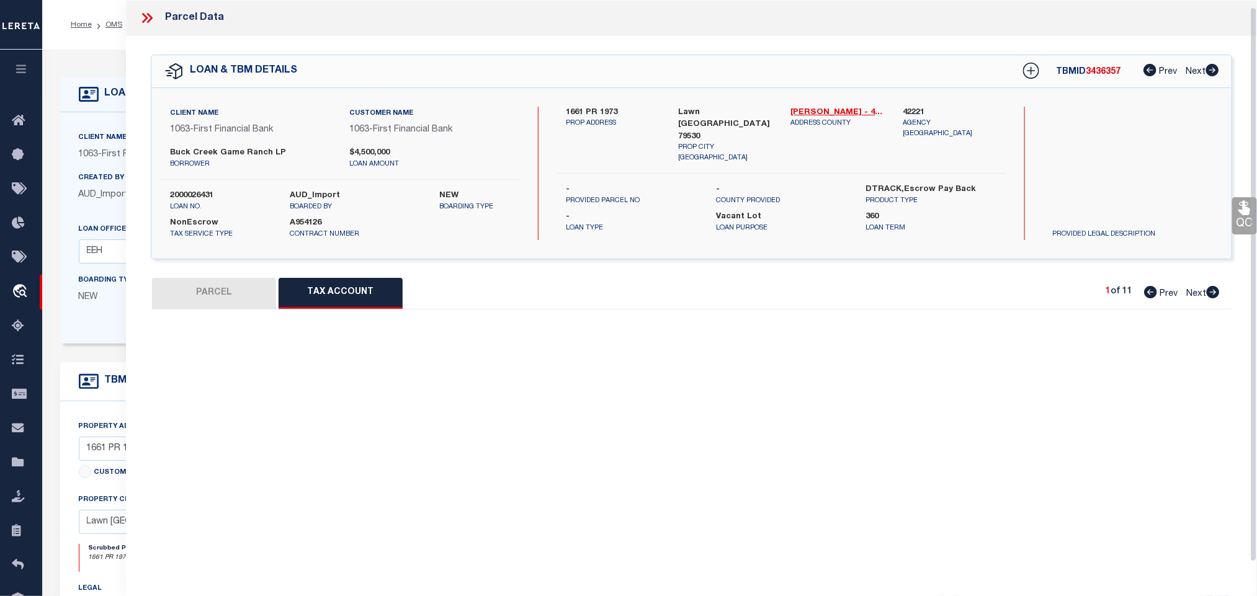
scroll to position [7, 0]
select select "100"
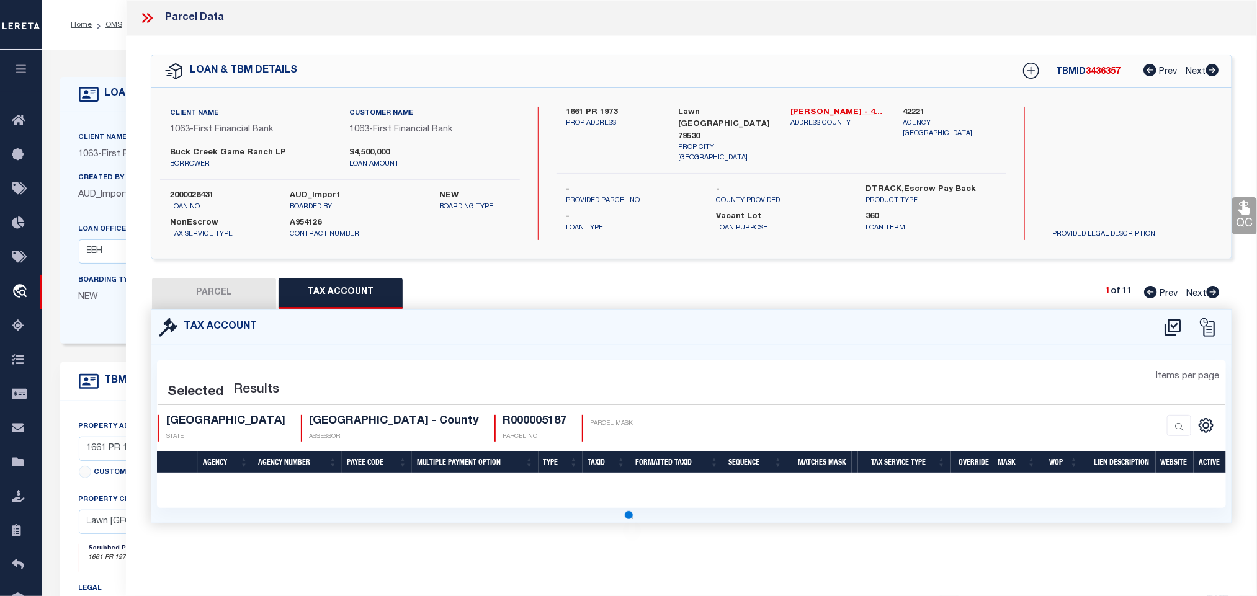
select select "100"
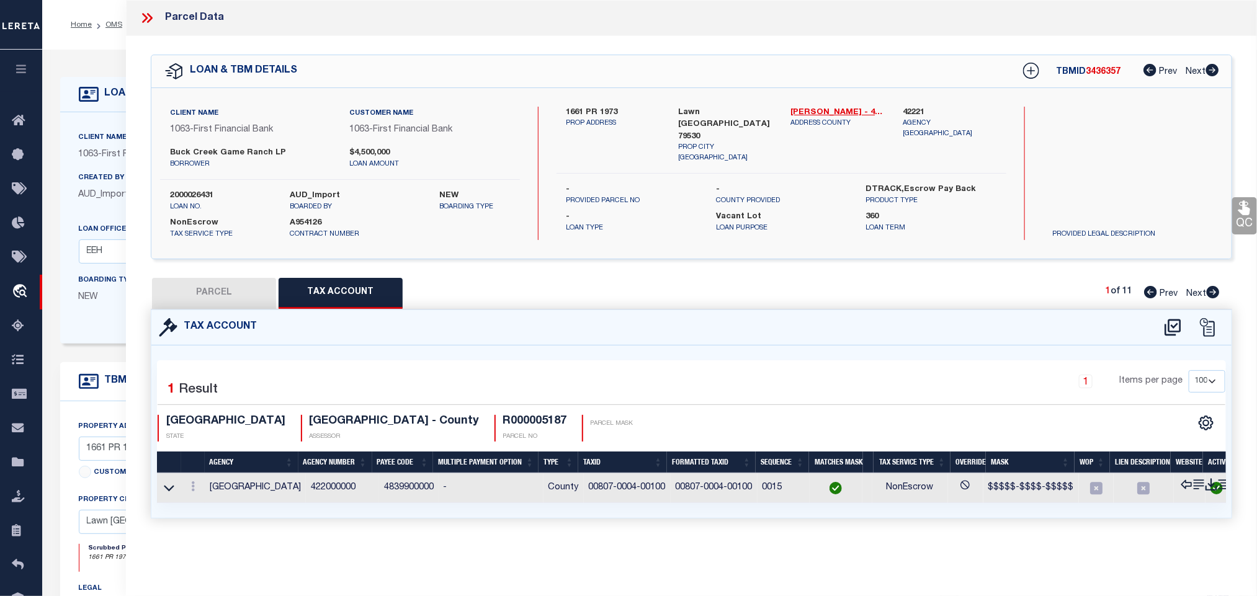
scroll to position [0, 0]
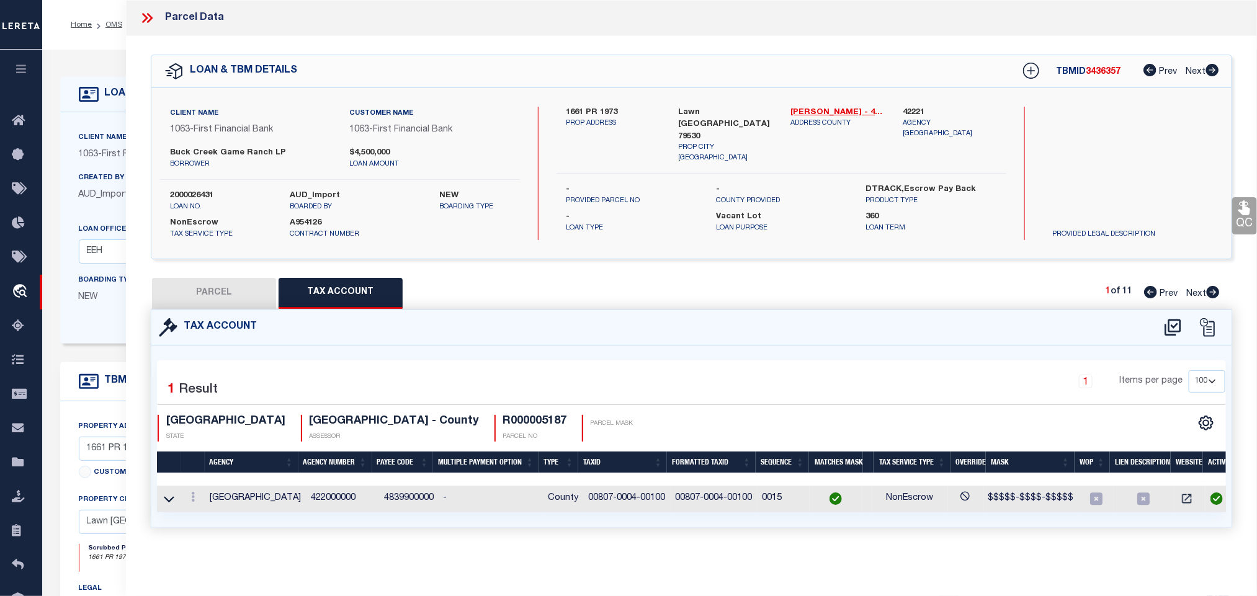
drag, startPoint x: 171, startPoint y: 503, endPoint x: 222, endPoint y: 499, distance: 51.1
click at [172, 503] on icon at bounding box center [169, 499] width 11 height 6
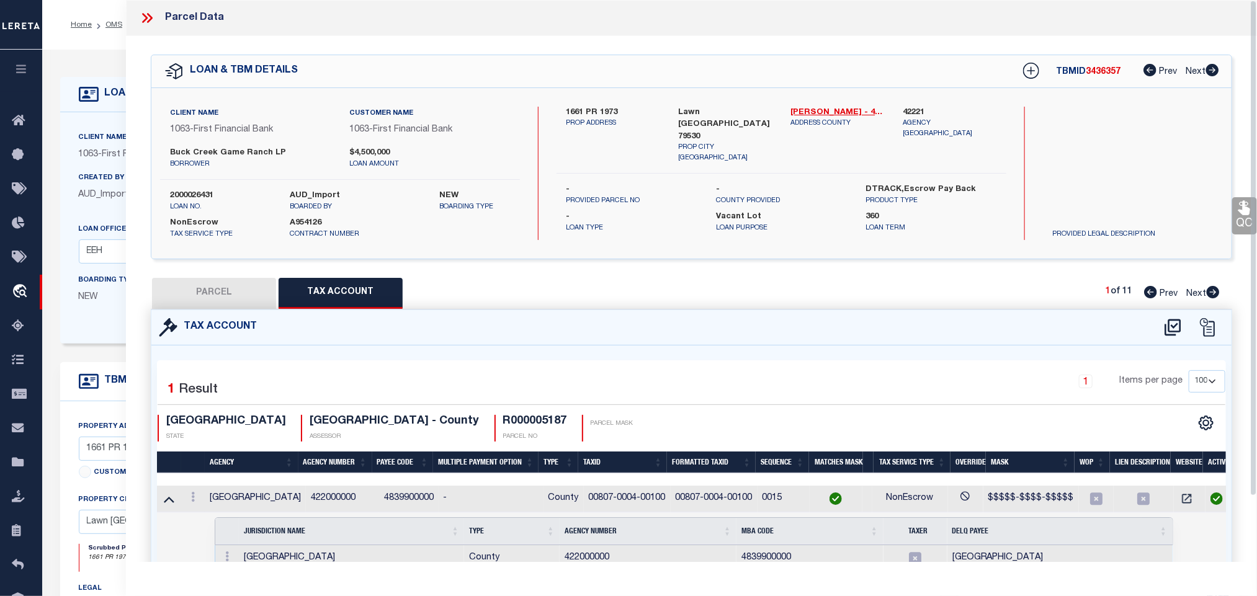
click at [211, 289] on button "PARCEL" at bounding box center [214, 293] width 124 height 31
select select "AS"
checkbox input "false"
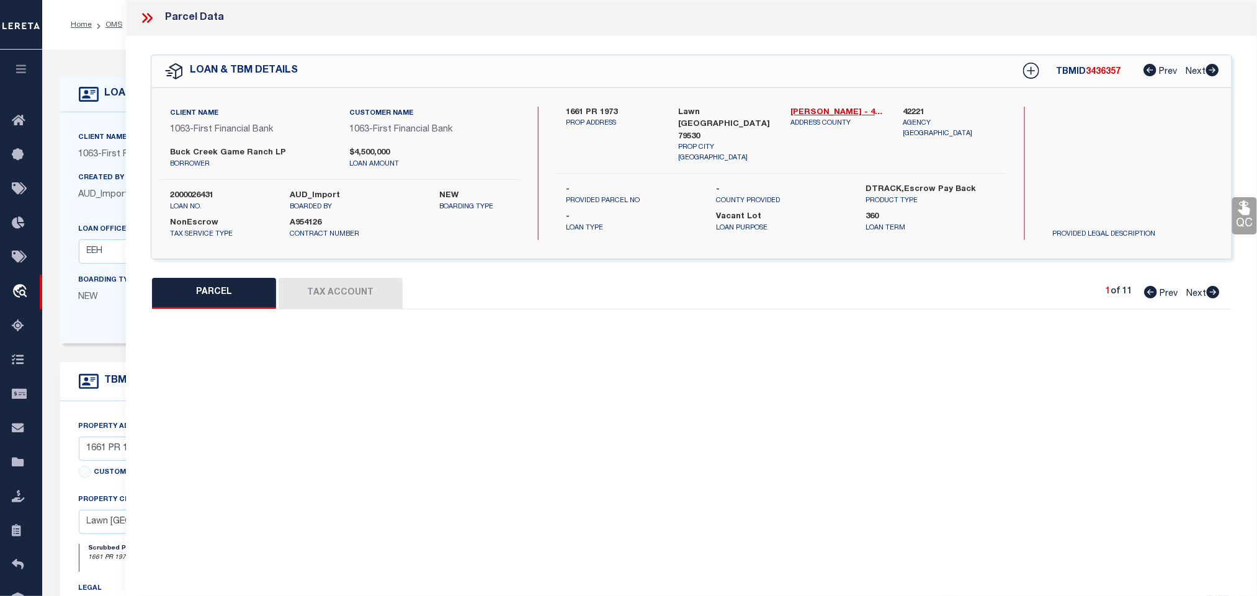
select select "IP"
type input "[PERSON_NAME] ASSETS LTD A TX PARTNE"
type input "00807.0004.00100"
type textarea "[PERSON_NAME]/HT&B RR CO, AB: 807, SU: 4"
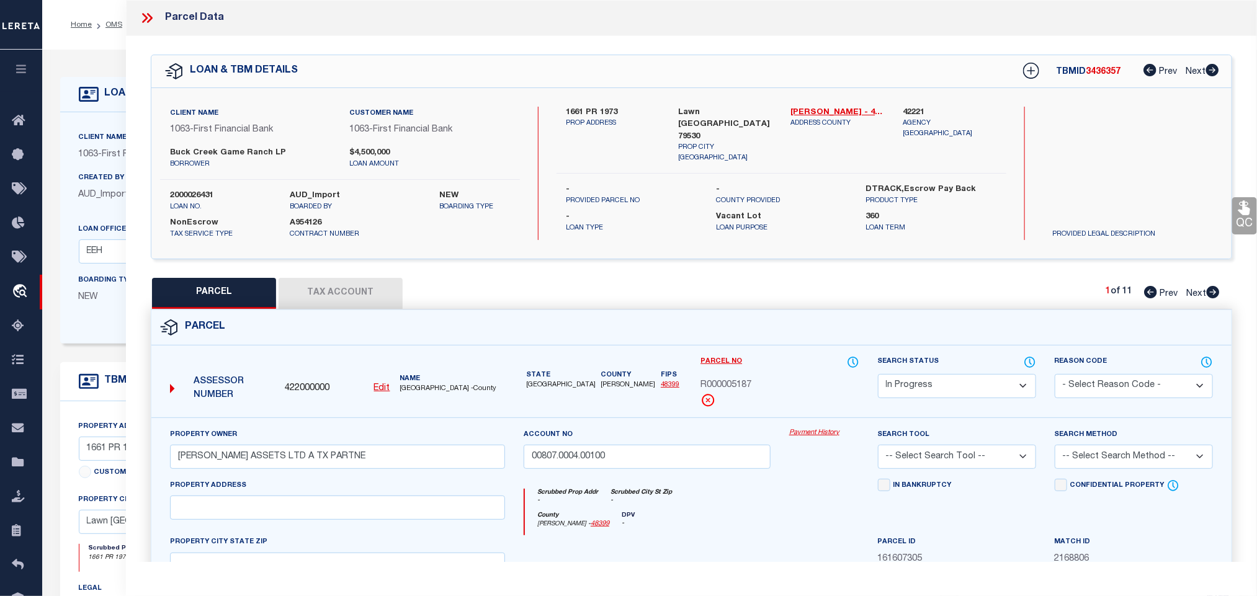
click at [927, 389] on select "Automated Search Bad Parcel Complete Duplicate Parcel High Dollar Reporting In …" at bounding box center [957, 386] width 158 height 24
select select "QC"
click at [878, 375] on select "Automated Search Bad Parcel Complete Duplicate Parcel High Dollar Reporting In …" at bounding box center [957, 386] width 158 height 24
click at [962, 329] on div "Parcel" at bounding box center [691, 327] width 1080 height 35
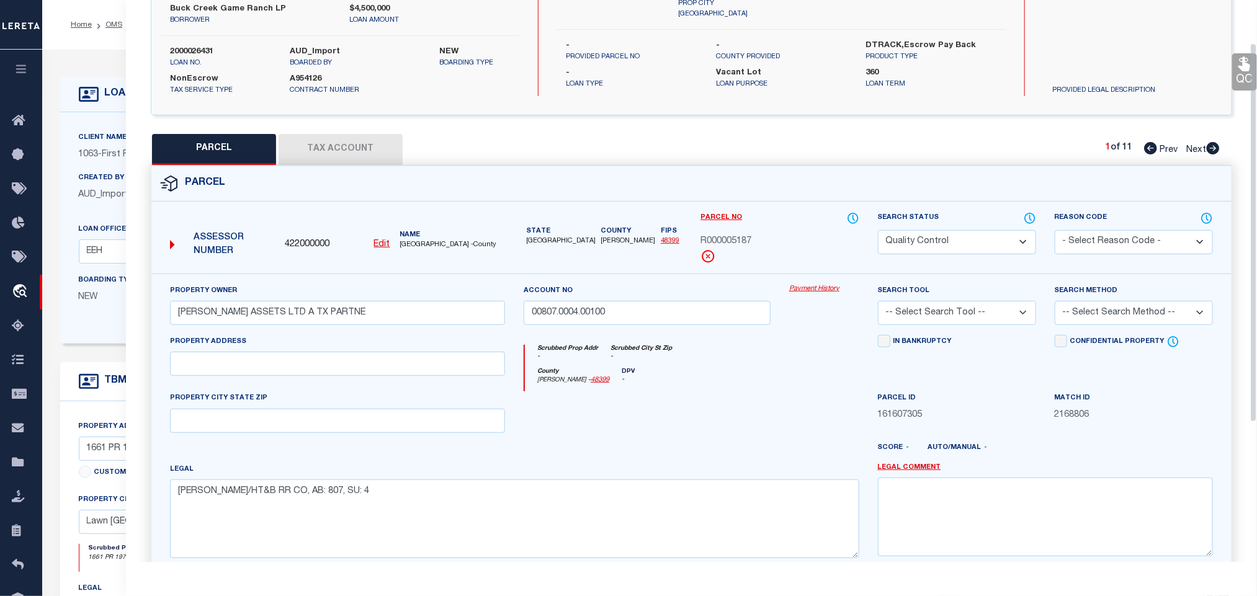
scroll to position [270, 0]
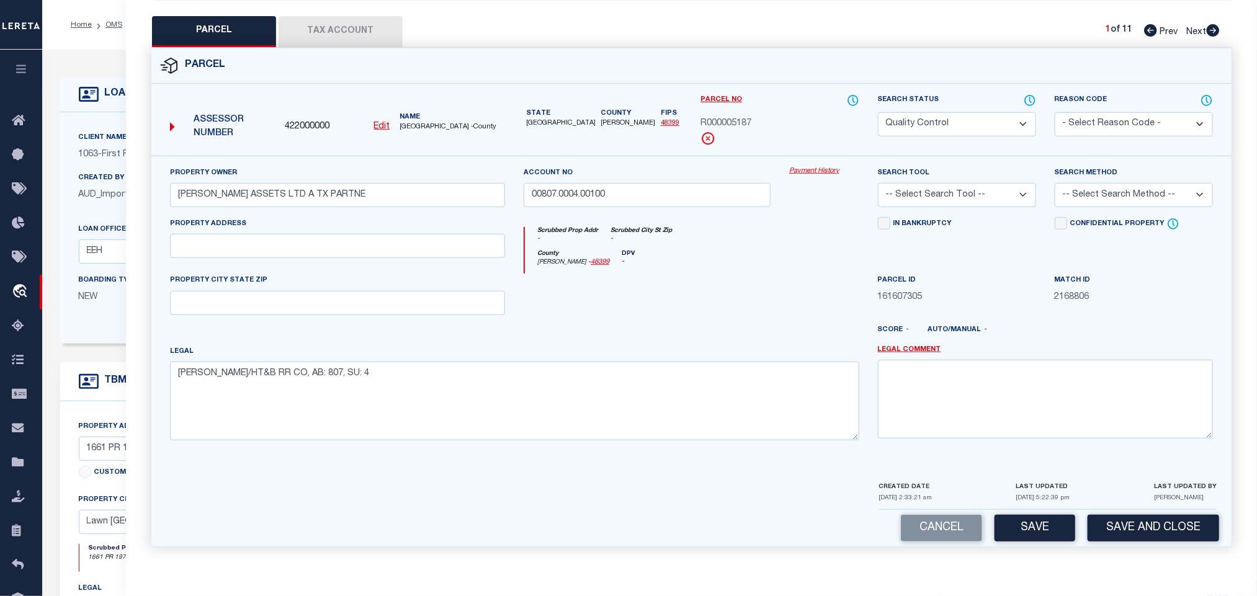
click at [965, 190] on select "-- Select Search Tool -- 3rd Party Website Agency File Agency Website ATLS CNV-…" at bounding box center [957, 195] width 158 height 24
select select "AGW"
click at [878, 183] on select "-- Select Search Tool -- 3rd Party Website Agency File Agency Website ATLS CNV-…" at bounding box center [957, 195] width 158 height 24
drag, startPoint x: 1082, startPoint y: 189, endPoint x: 1084, endPoint y: 202, distance: 13.2
click at [1083, 190] on select "-- Select Search Method -- Property Address Legal Liability Info Provided" at bounding box center [1134, 195] width 158 height 24
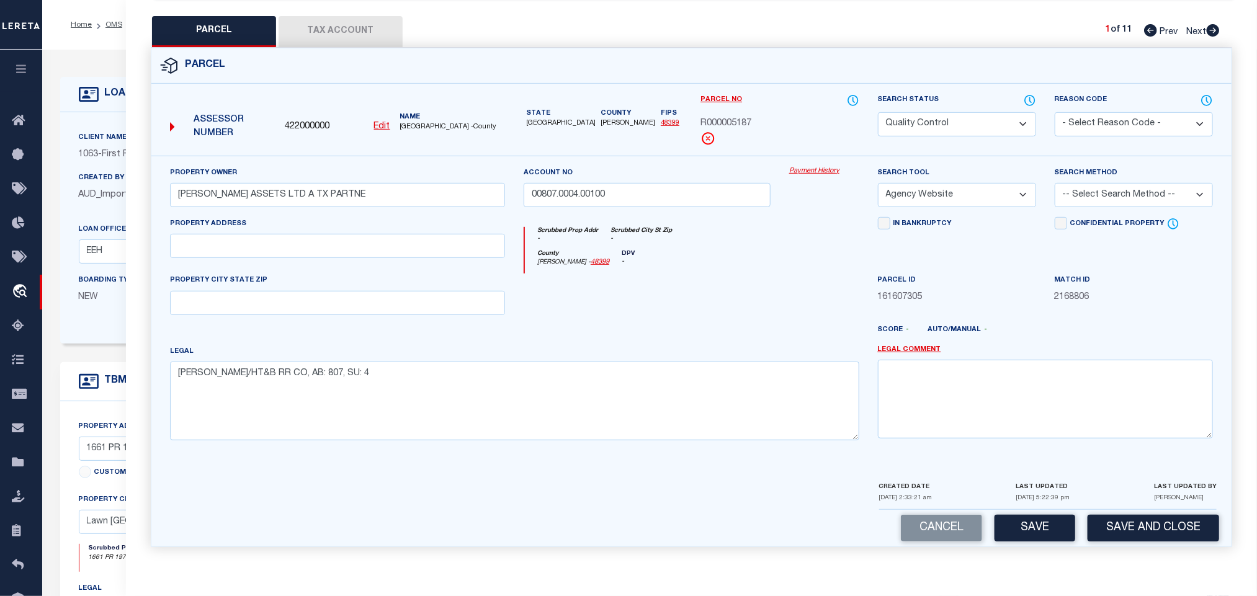
select select "LEG"
click at [1055, 183] on select "-- Select Search Method -- Property Address Legal Liability Info Provided" at bounding box center [1134, 195] width 158 height 24
click at [1152, 529] on button "Save and Close" at bounding box center [1154, 528] width 132 height 27
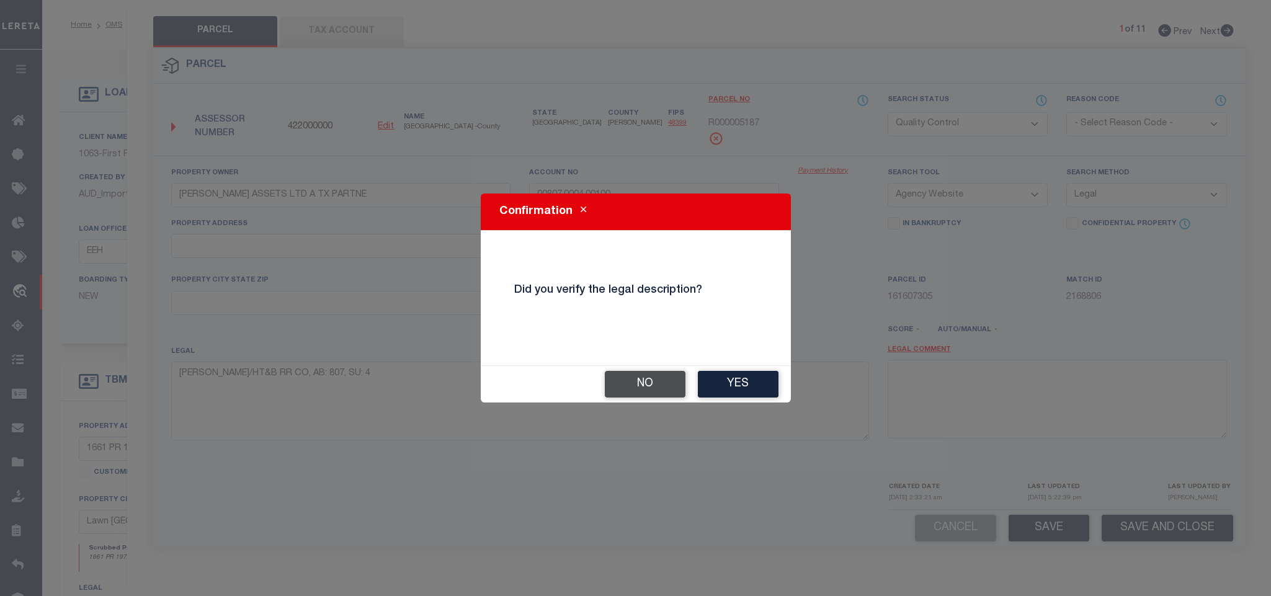
click at [634, 386] on button "No" at bounding box center [645, 384] width 81 height 27
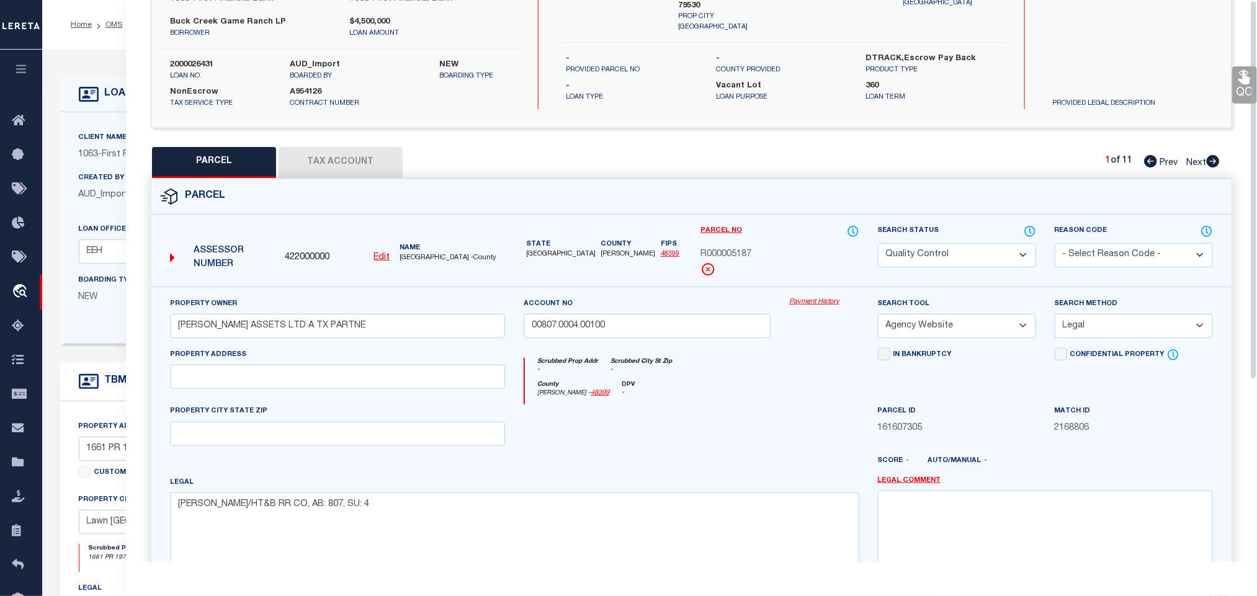
scroll to position [0, 0]
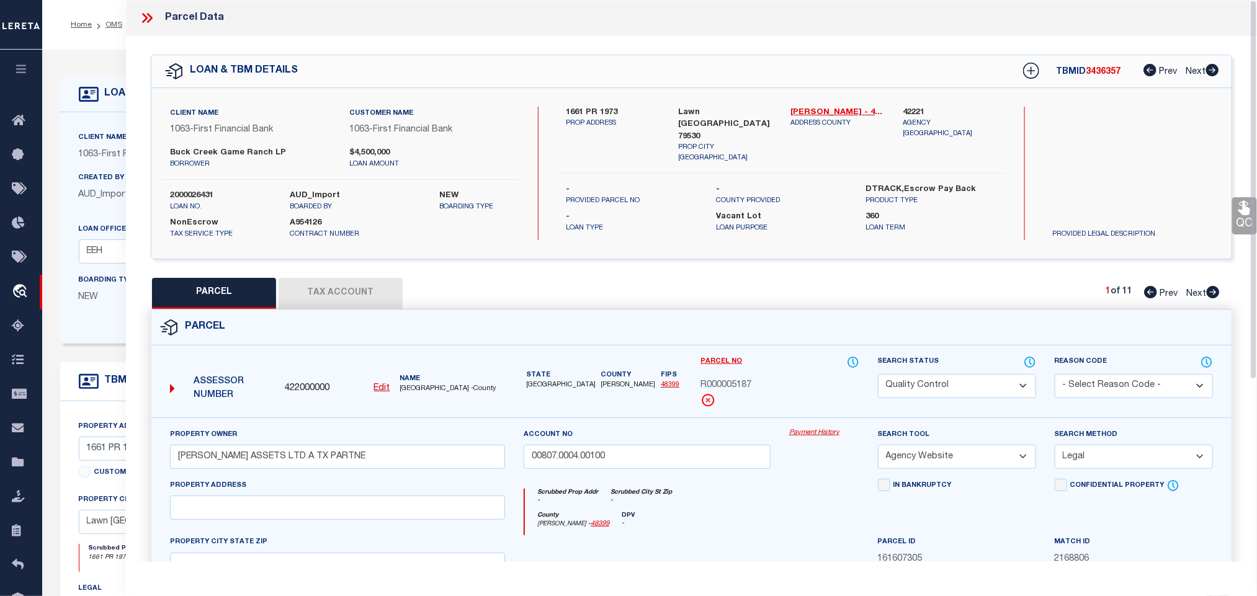
click at [151, 17] on icon at bounding box center [150, 18] width 6 height 10
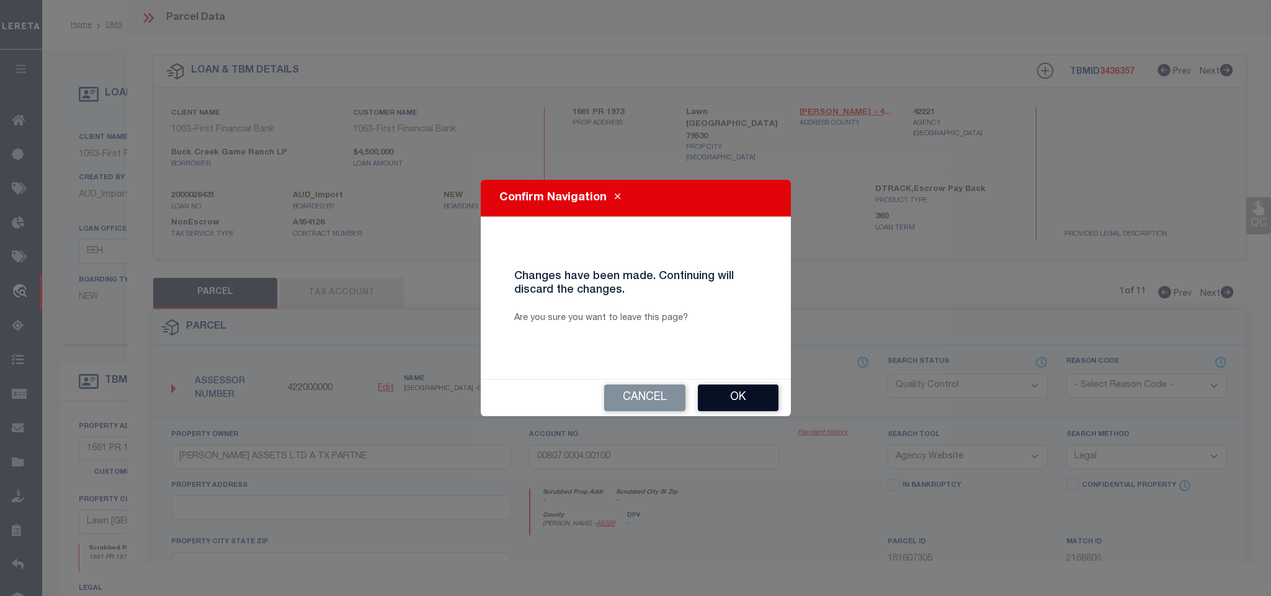
click at [767, 398] on button "Ok" at bounding box center [738, 398] width 81 height 27
select select "IP"
select select
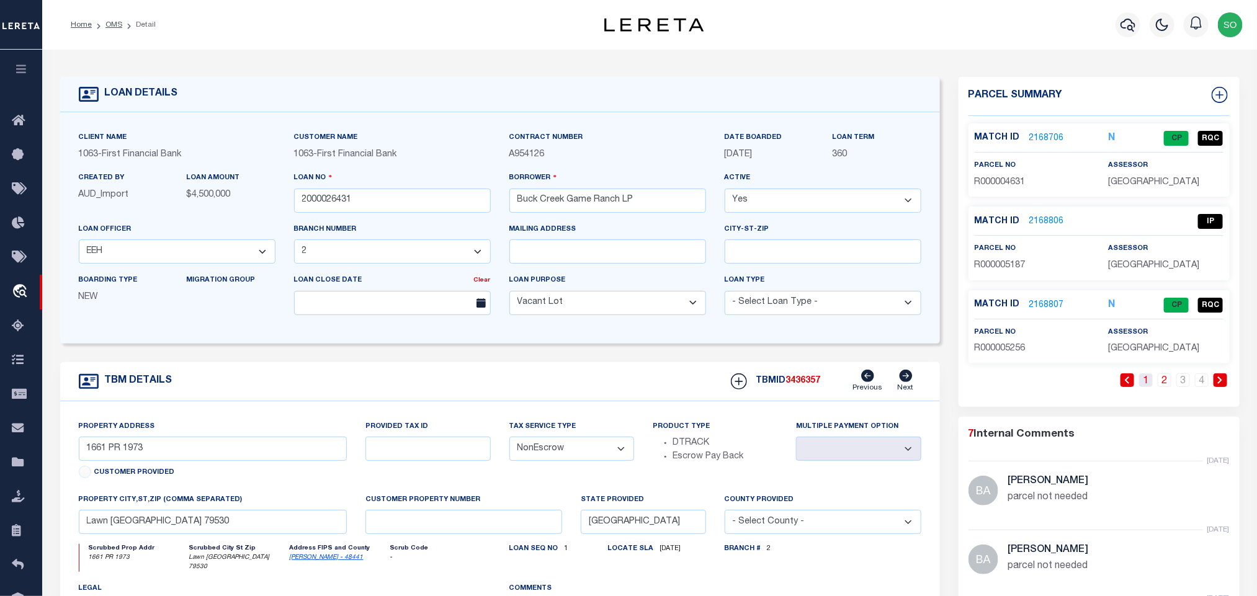
click at [1147, 386] on link "1" at bounding box center [1146, 381] width 14 height 14
click at [1167, 390] on div "1 2 3 4" at bounding box center [1099, 391] width 261 height 34
click at [1163, 386] on link "2" at bounding box center [1165, 381] width 14 height 14
click at [1147, 384] on link "1" at bounding box center [1146, 381] width 14 height 14
click at [395, 354] on form "LOAN DETAILS Client Name 1063 - Customer Name" at bounding box center [500, 421] width 880 height 688
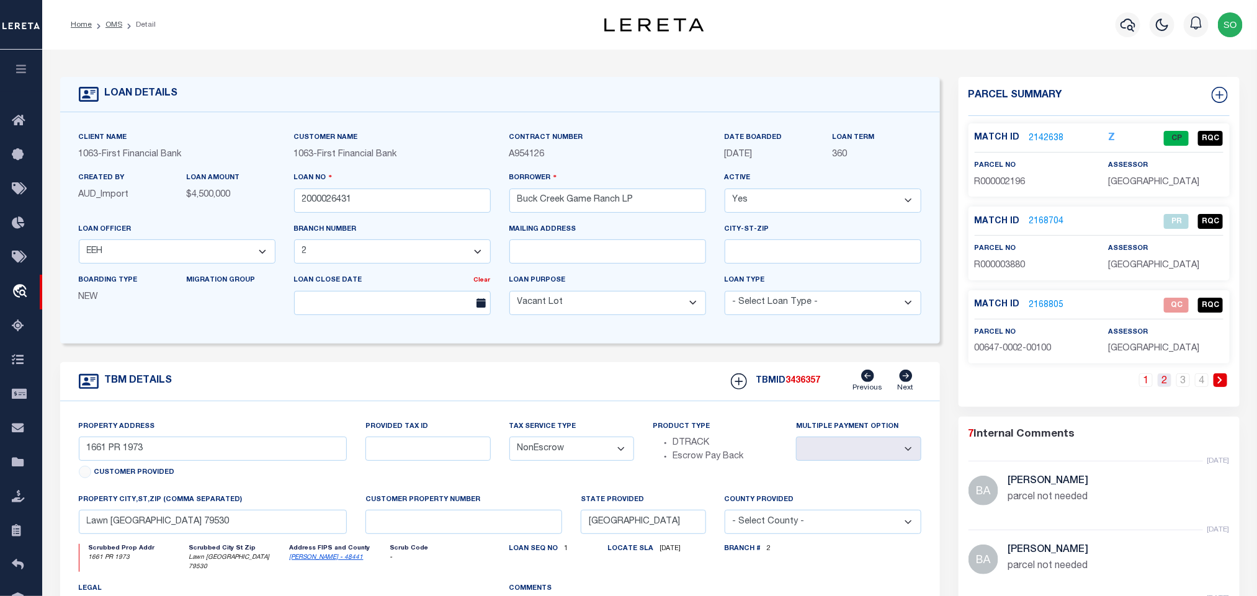
click at [1162, 386] on link "2" at bounding box center [1165, 381] width 14 height 14
click at [1044, 222] on link "2168806" at bounding box center [1046, 221] width 35 height 13
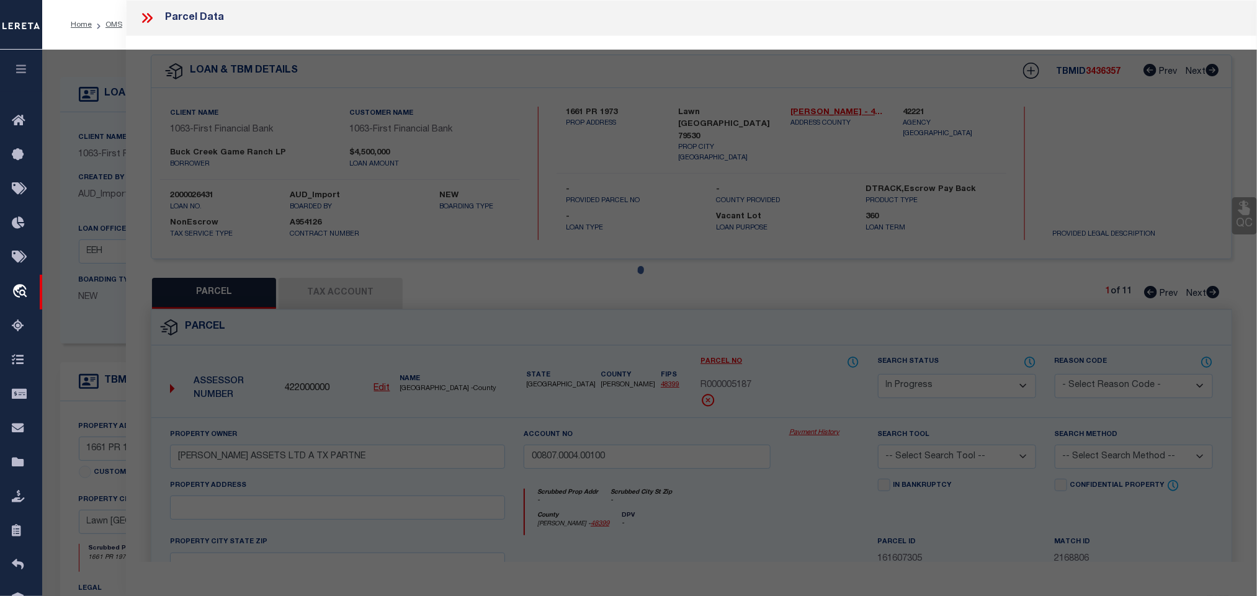
select select "AS"
checkbox input "false"
select select "IP"
type input "[PERSON_NAME] ASSETS LTD A TX PARTNE"
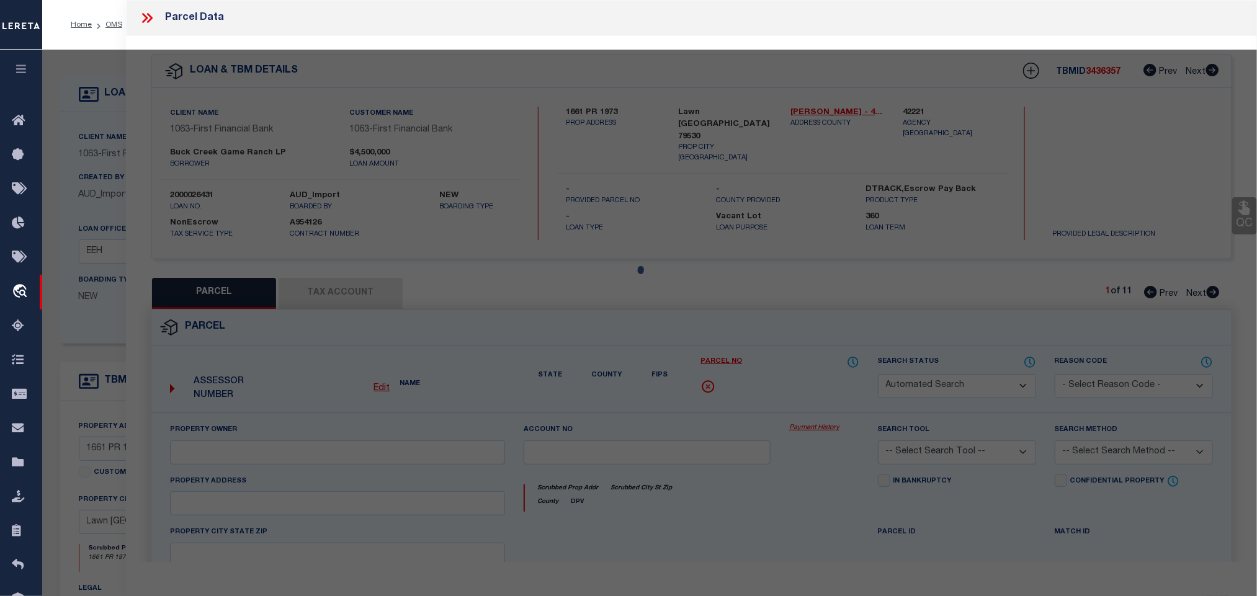
type input "00807.0004.00100"
type textarea "[PERSON_NAME]/HT&B RR CO, AB: 807, SU: 4"
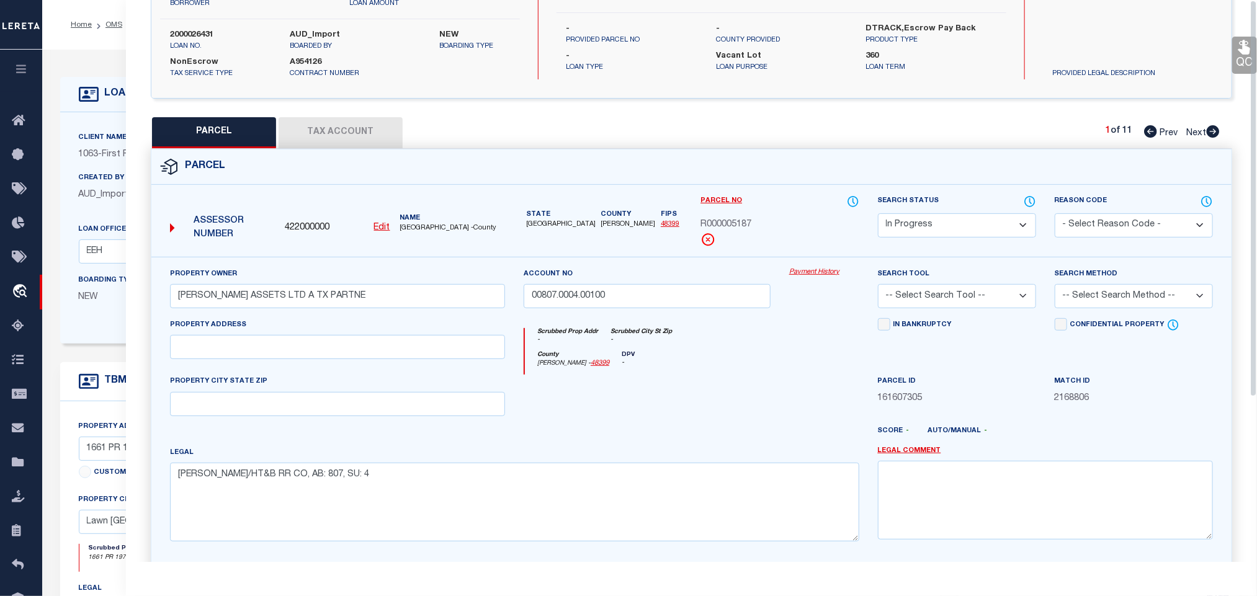
scroll to position [233, 0]
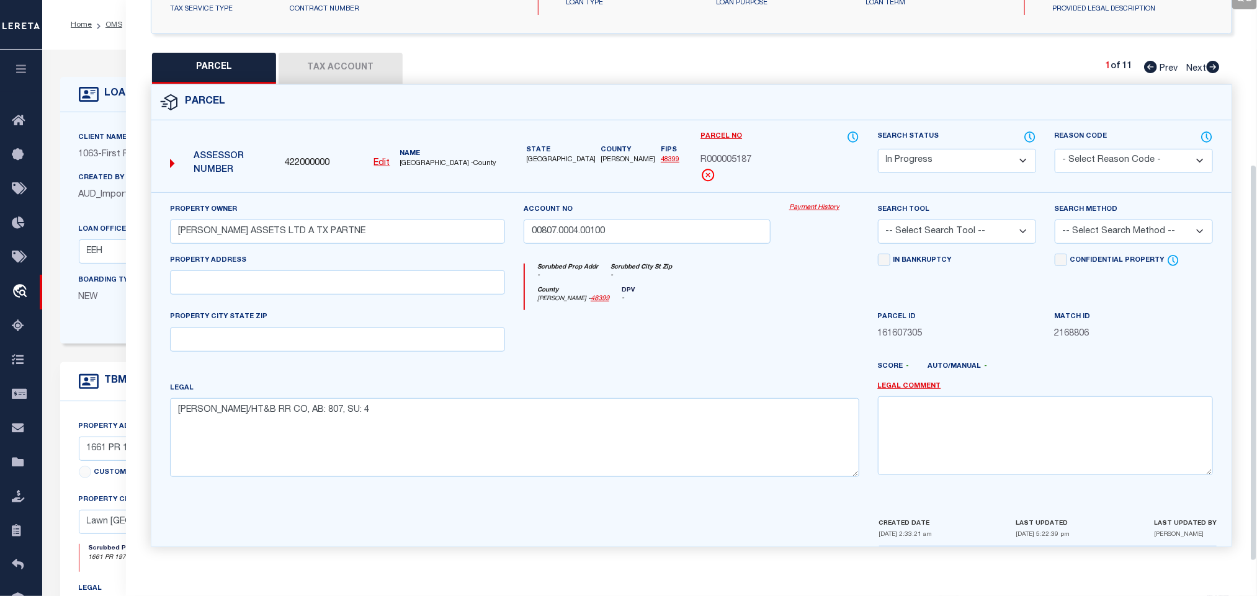
drag, startPoint x: 928, startPoint y: 218, endPoint x: 933, endPoint y: 239, distance: 21.8
click at [928, 220] on select "-- Select Search Tool -- 3rd Party Website Agency File Agency Website ATLS CNV-…" at bounding box center [957, 232] width 158 height 24
select select "AGW"
click at [878, 220] on select "-- Select Search Tool -- 3rd Party Website Agency File Agency Website ATLS CNV-…" at bounding box center [957, 232] width 158 height 24
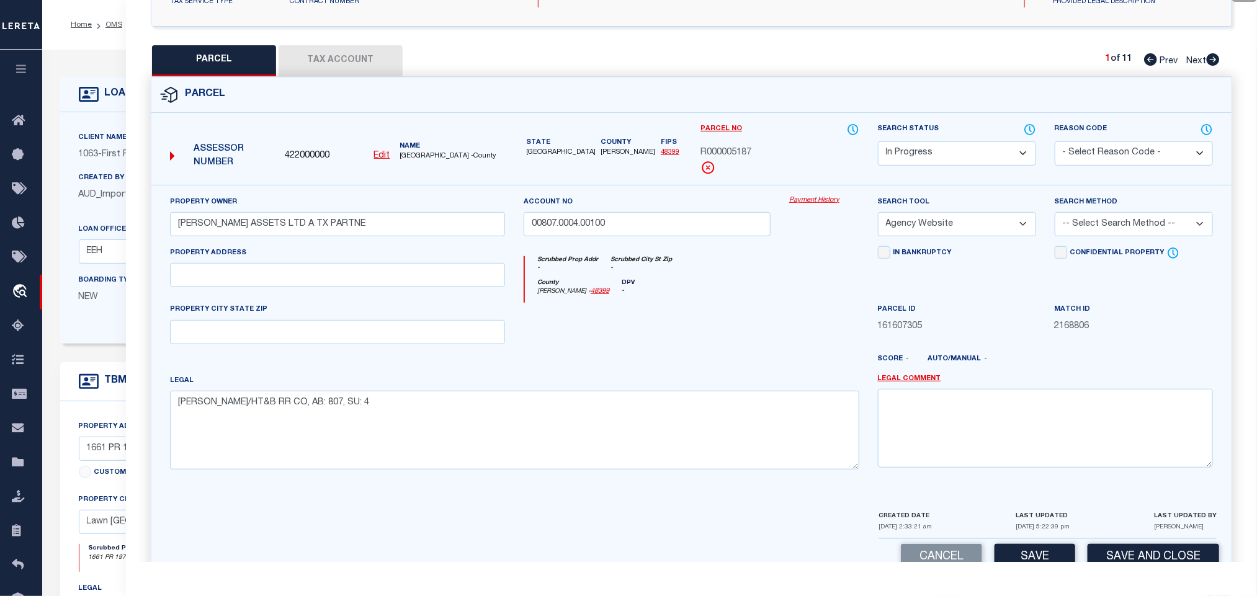
click at [1118, 227] on select "-- Select Search Method -- Property Address Legal Liability Info Provided" at bounding box center [1134, 224] width 158 height 24
select select "LEG"
click at [1055, 216] on select "-- Select Search Method -- Property Address Legal Liability Info Provided" at bounding box center [1134, 224] width 158 height 24
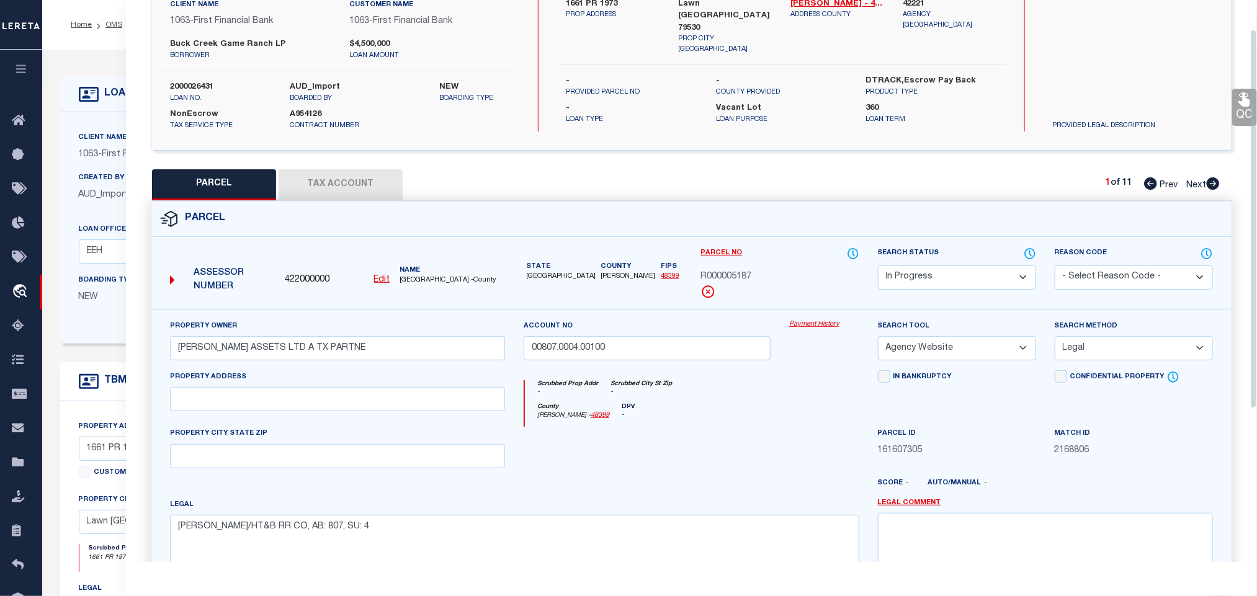
scroll to position [0, 0]
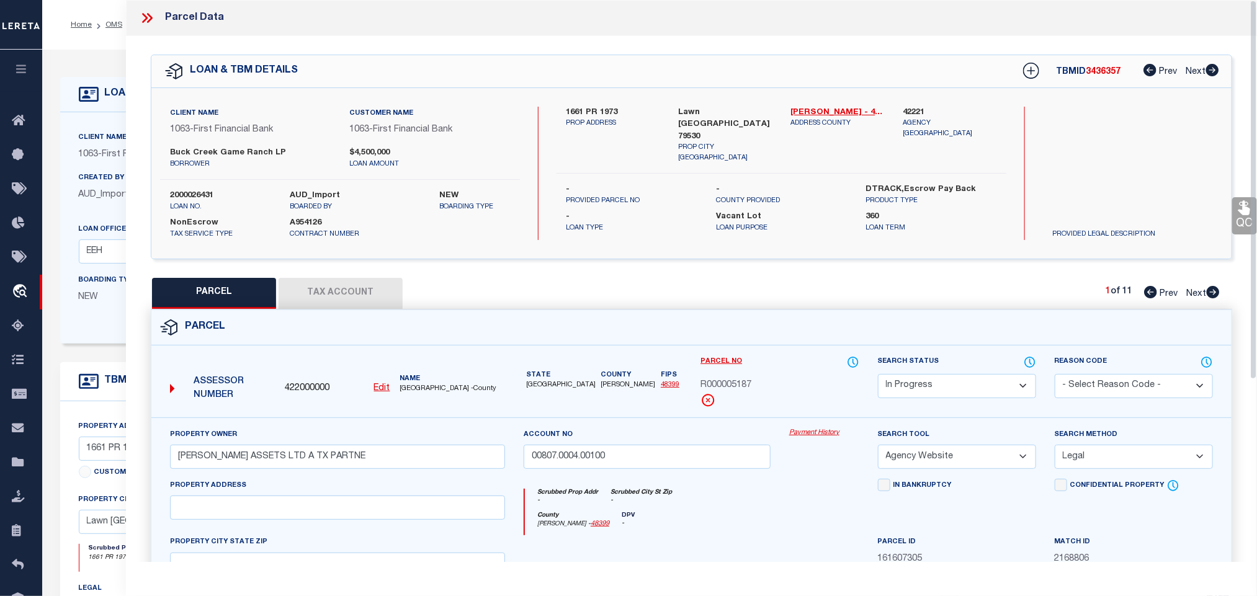
click at [920, 383] on select "Automated Search Bad Parcel Complete Duplicate Parcel High Dollar Reporting In …" at bounding box center [957, 386] width 158 height 24
click at [878, 375] on select "Automated Search Bad Parcel Complete Duplicate Parcel High Dollar Reporting In …" at bounding box center [957, 386] width 158 height 24
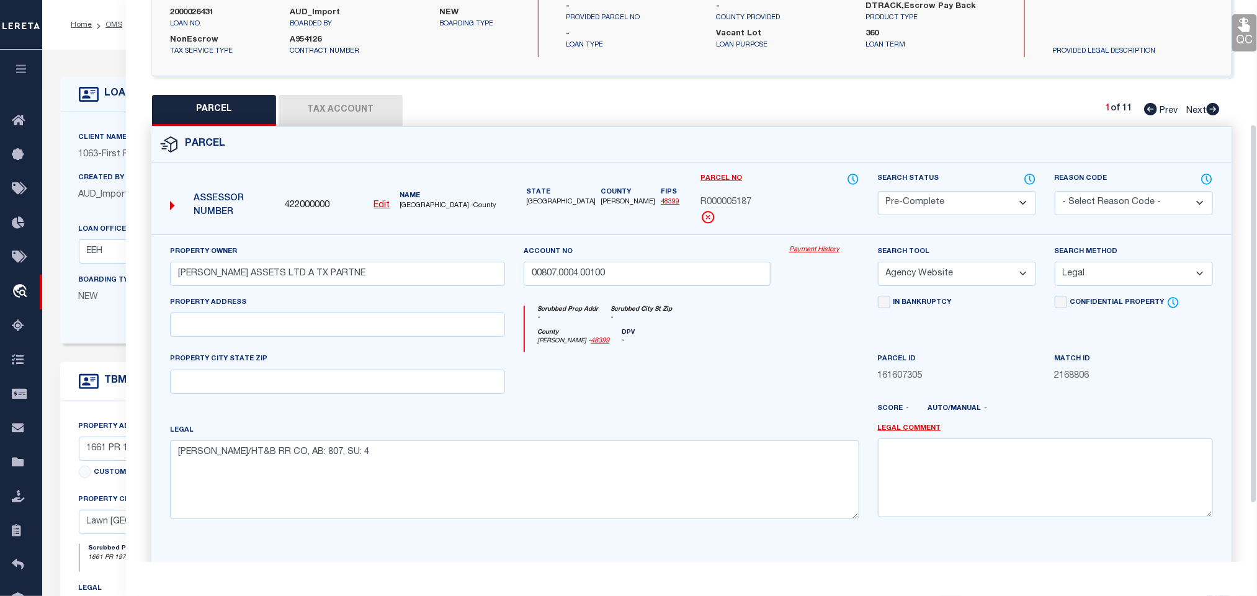
scroll to position [190, 0]
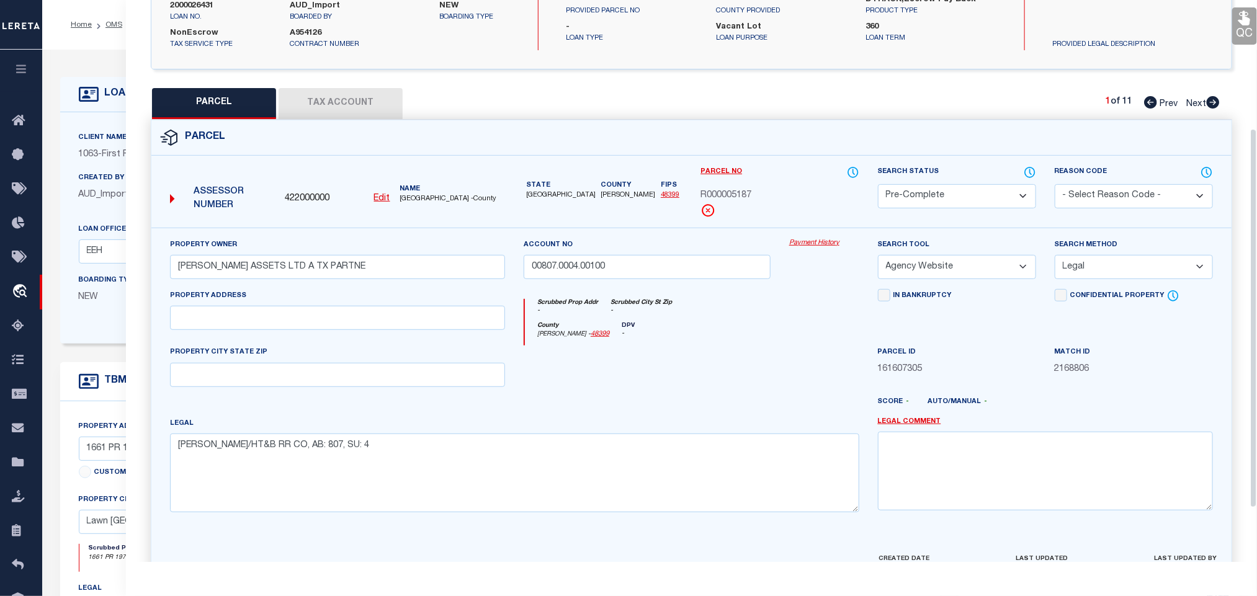
drag, startPoint x: 1252, startPoint y: 319, endPoint x: 1242, endPoint y: 265, distance: 54.9
click at [1242, 265] on div "Parcel Data QC QC QC - Select Status - Ready to QC" at bounding box center [691, 281] width 1131 height 562
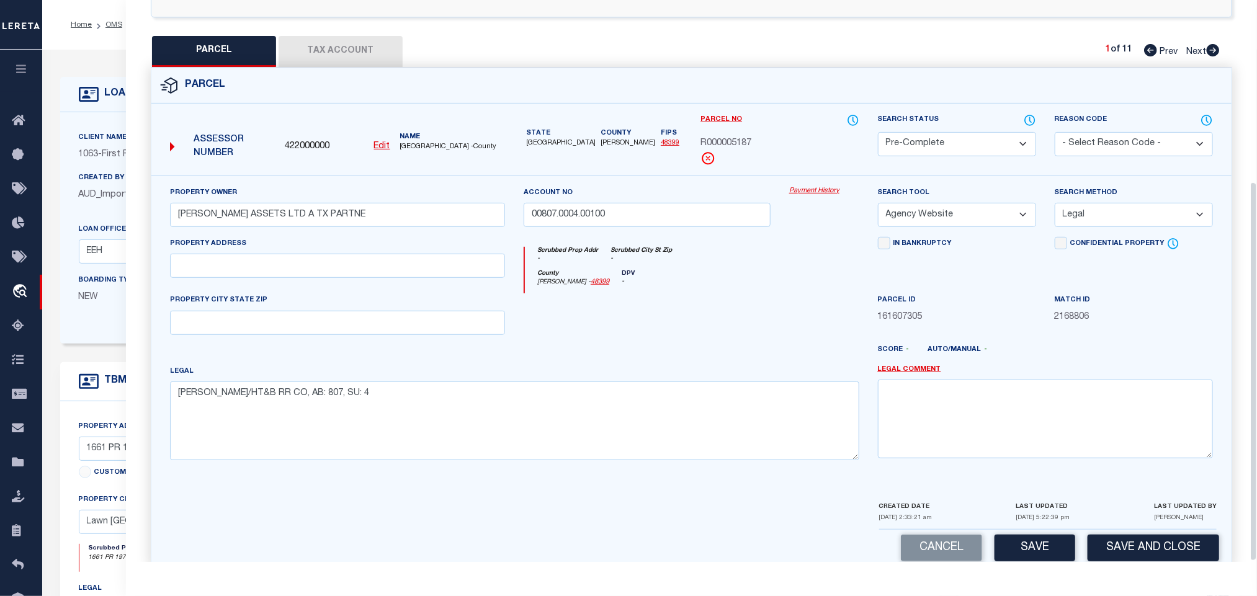
scroll to position [270, 0]
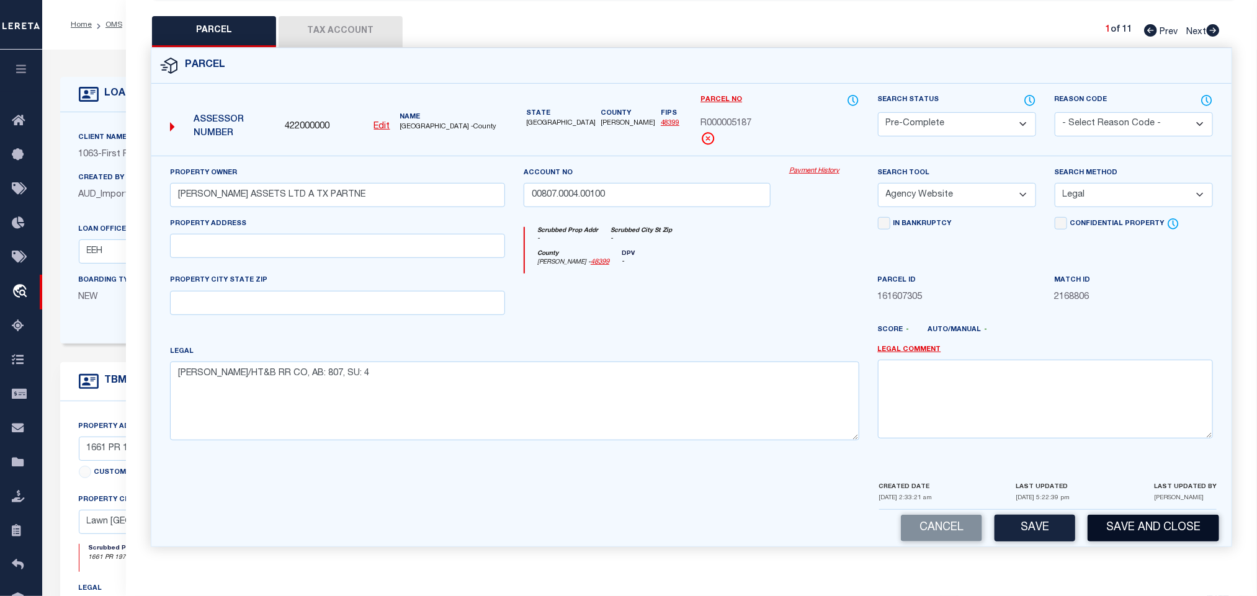
click at [1126, 526] on button "Save and Close" at bounding box center [1154, 528] width 132 height 27
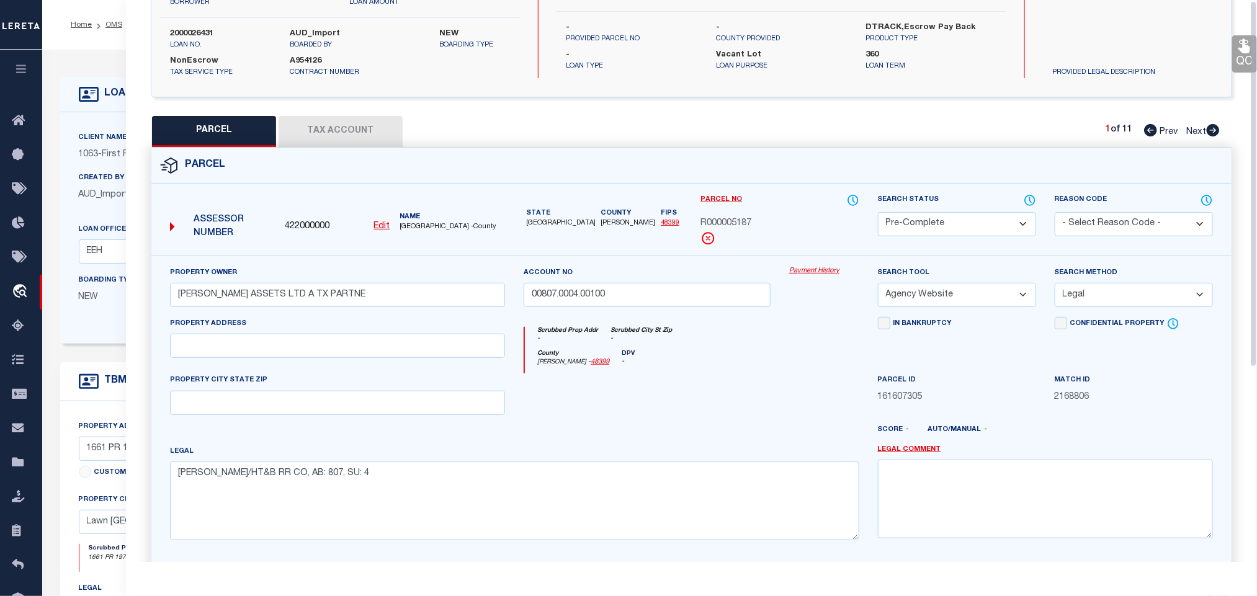
scroll to position [0, 0]
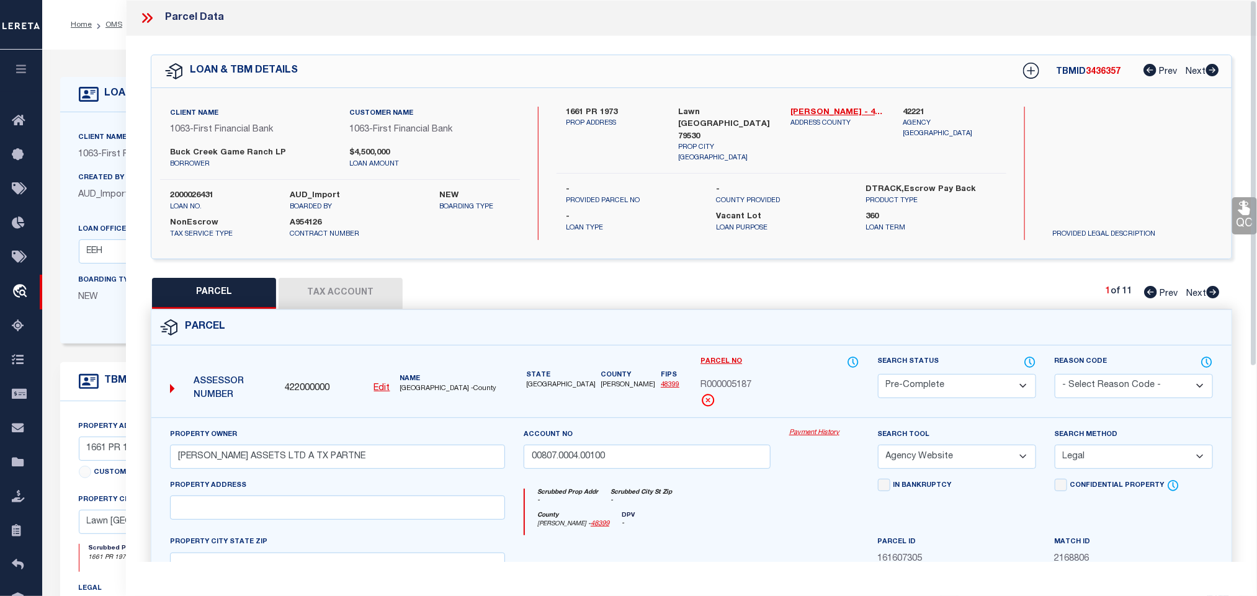
click at [148, 17] on icon at bounding box center [147, 18] width 16 height 16
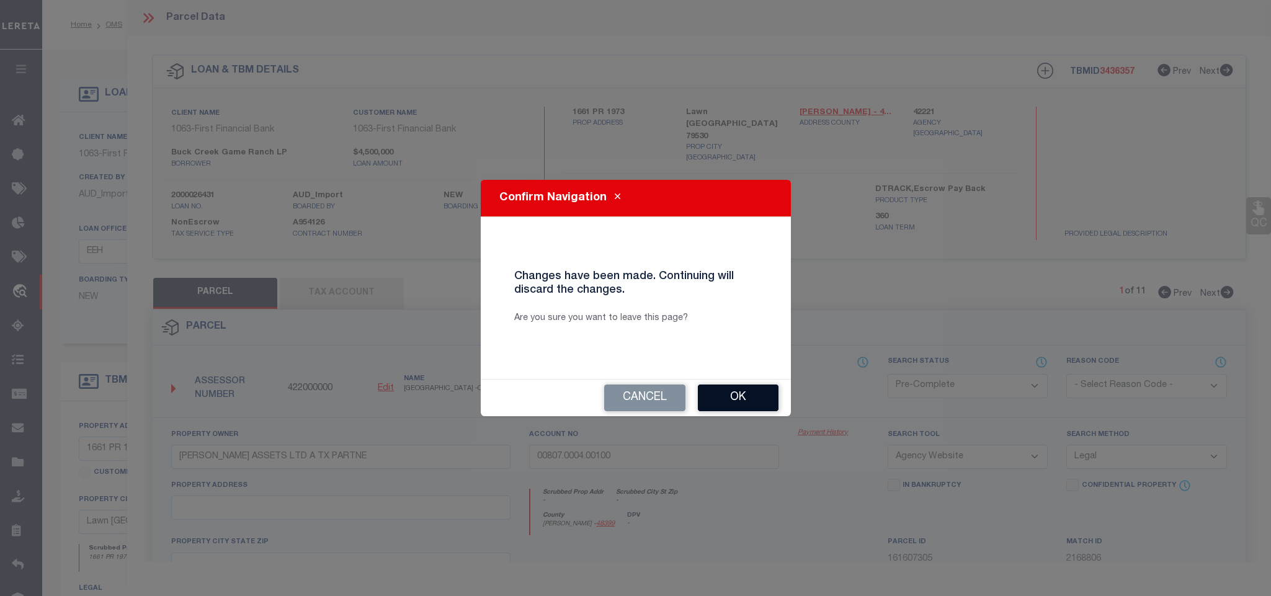
click at [734, 400] on button "Ok" at bounding box center [738, 398] width 81 height 27
select select "IP"
select select
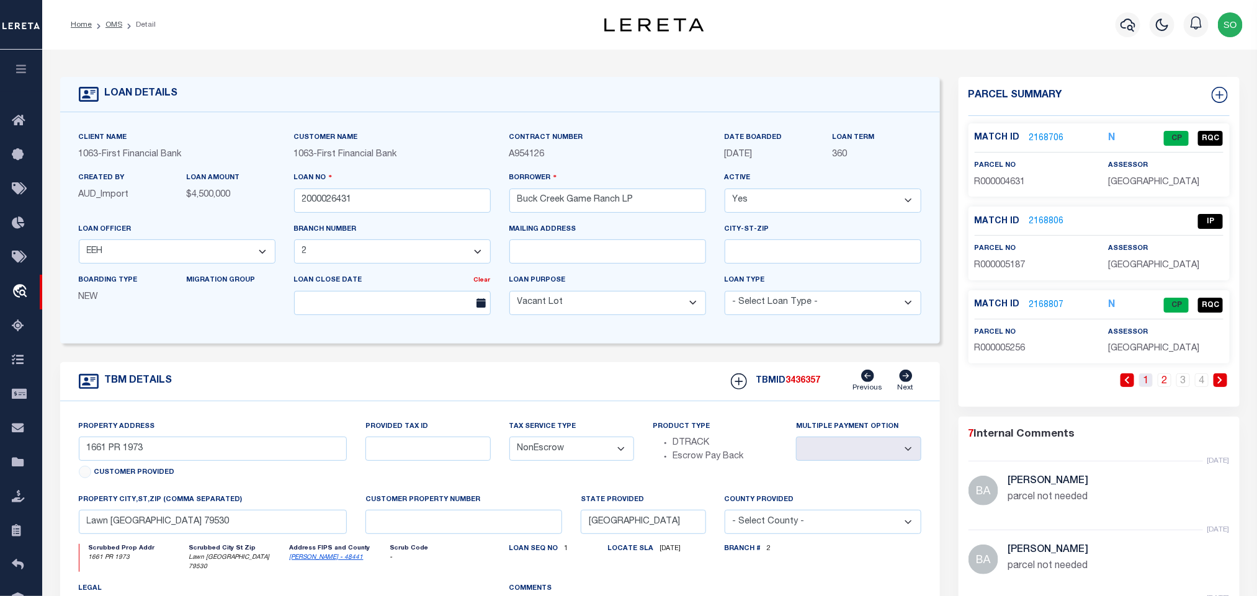
click at [1150, 386] on link "1" at bounding box center [1146, 381] width 14 height 14
click at [336, 369] on div "TBM DETAILS TBMID 3436357 Previous Next" at bounding box center [500, 381] width 880 height 39
click at [109, 21] on link "OMS" at bounding box center [113, 24] width 17 height 7
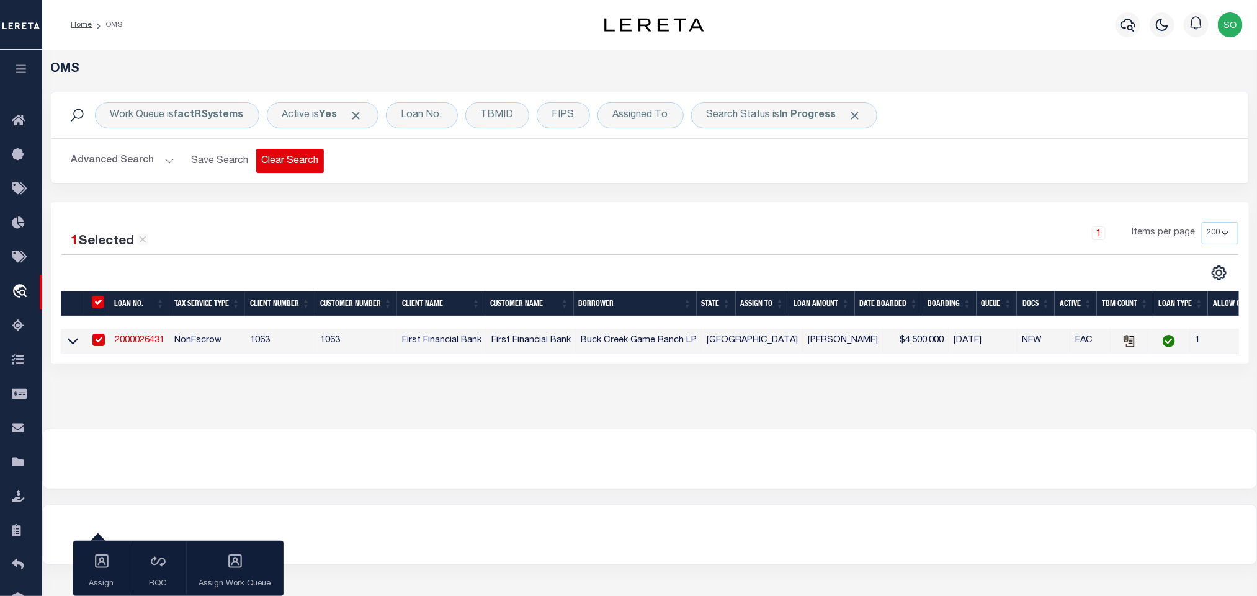
click at [298, 163] on button "Clear Search" at bounding box center [290, 161] width 68 height 24
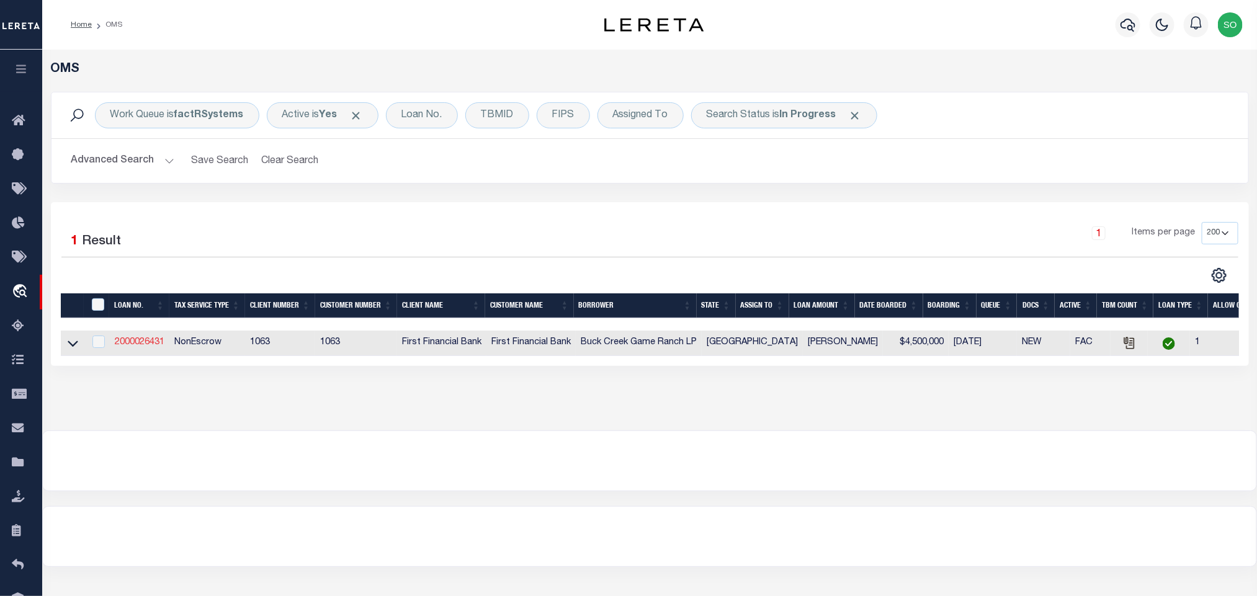
click at [136, 343] on link "2000026431" at bounding box center [140, 342] width 50 height 9
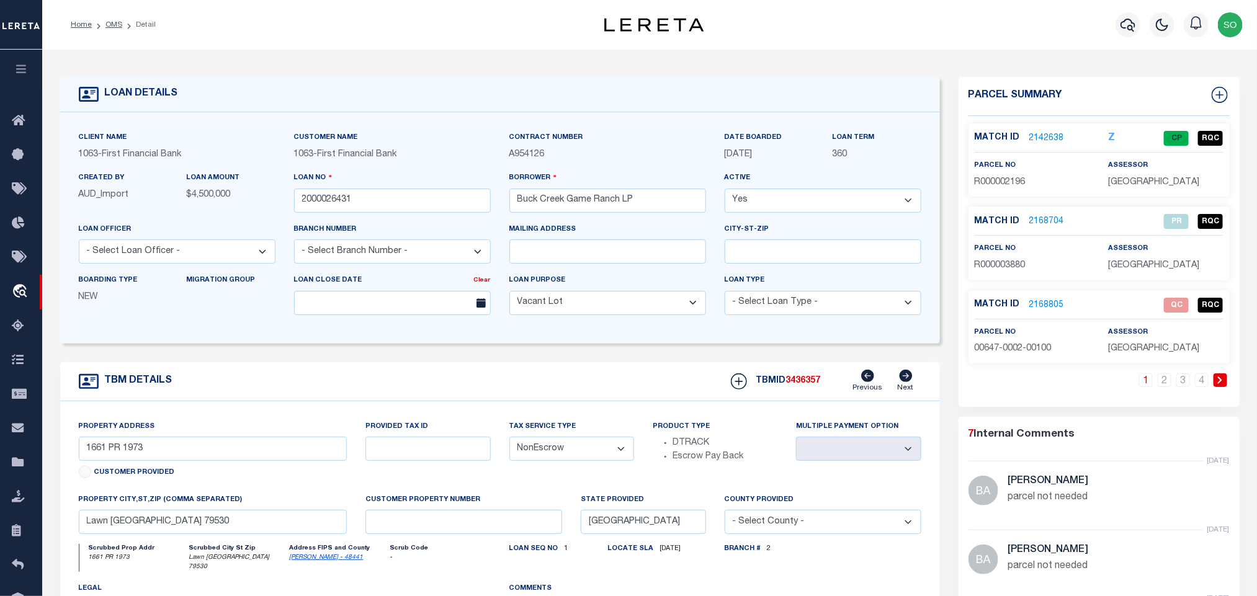
select select "773"
select select "490"
select select
drag, startPoint x: 370, startPoint y: 205, endPoint x: 226, endPoint y: 198, distance: 144.8
click at [226, 198] on div "Client Name 1063 - First Financial Bank Customer Name 1063 - First Financial Ba…" at bounding box center [499, 228] width 861 height 194
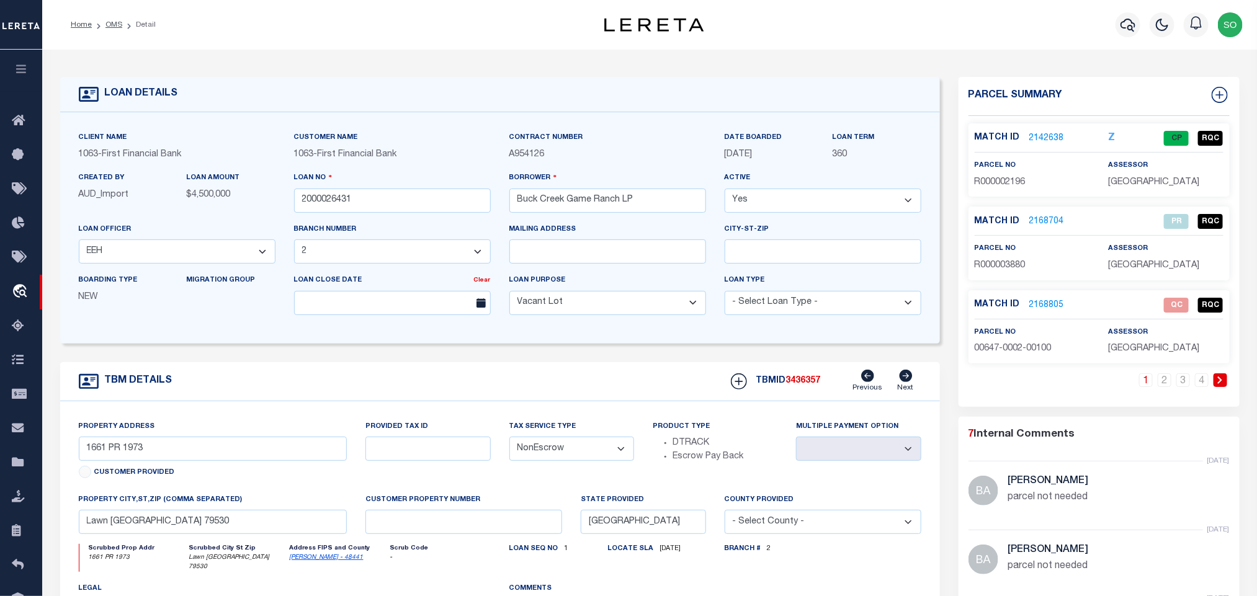
click at [1217, 387] on link at bounding box center [1221, 381] width 14 height 14
drag, startPoint x: 104, startPoint y: 20, endPoint x: 678, endPoint y: 121, distance: 582.7
click at [107, 22] on link "OMS" at bounding box center [113, 24] width 17 height 7
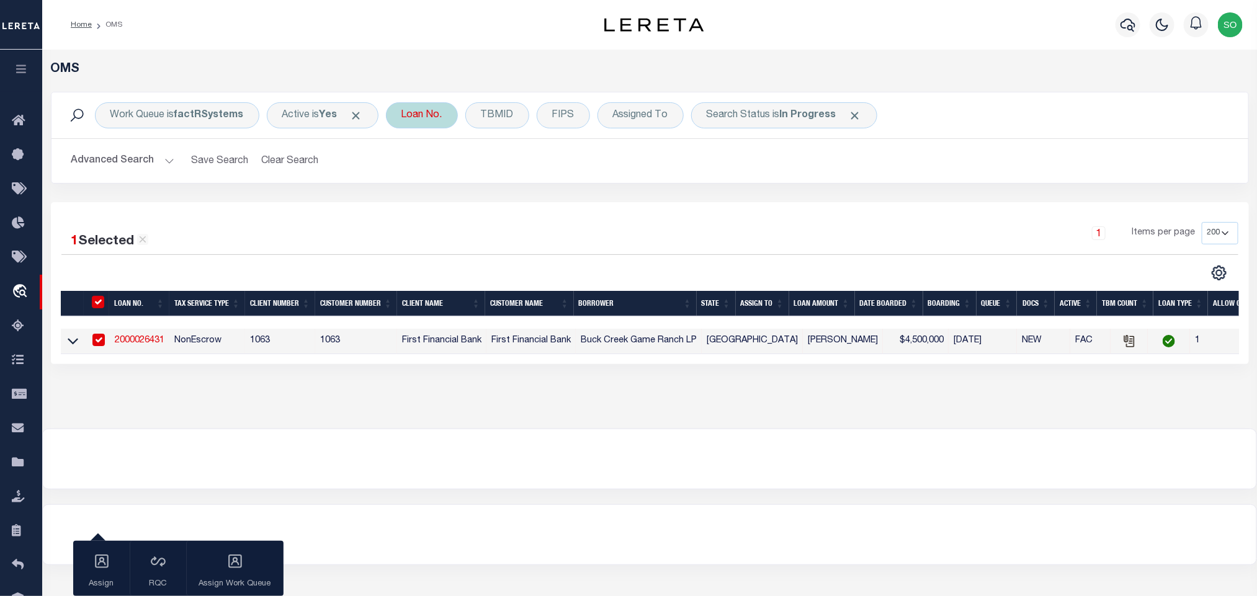
click at [449, 121] on div "Loan No." at bounding box center [422, 115] width 72 height 26
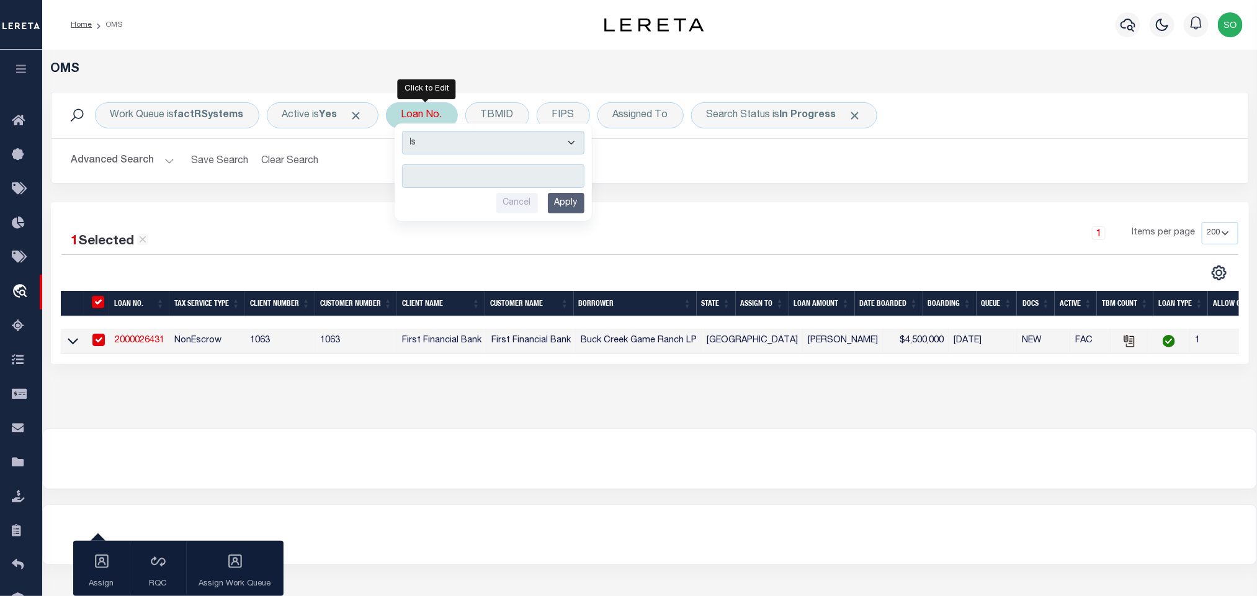
click at [481, 188] on input "text" at bounding box center [493, 176] width 182 height 24
type input "80295439"
click at [557, 205] on input "Apply" at bounding box center [566, 203] width 37 height 20
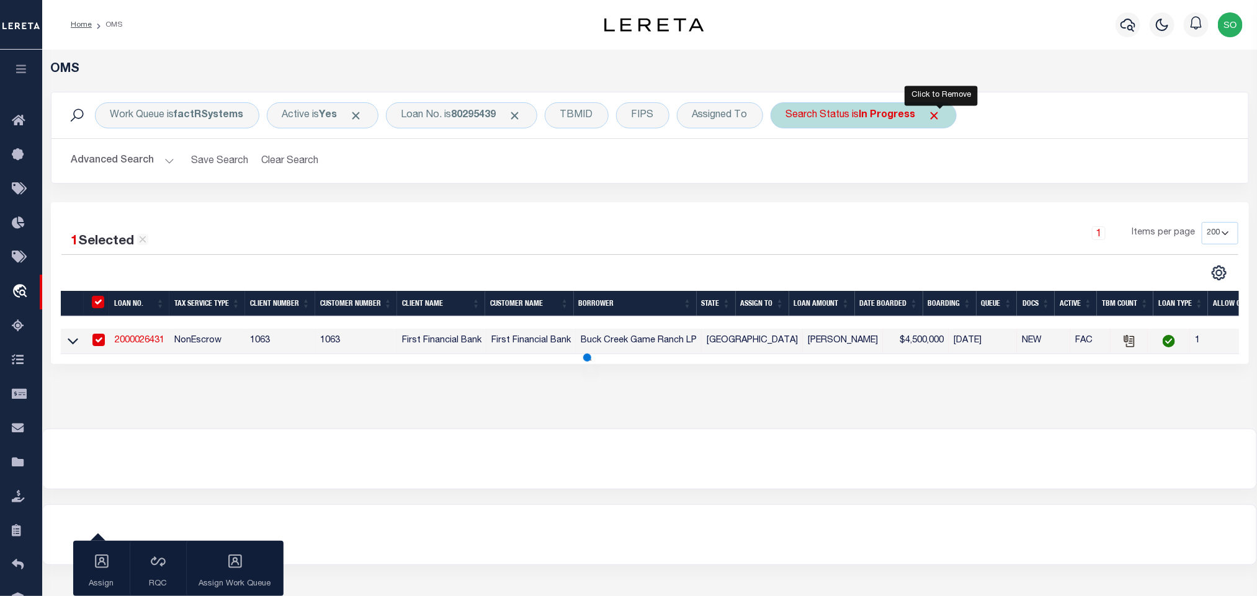
click at [941, 117] on span "Click to Remove" at bounding box center [934, 115] width 13 height 13
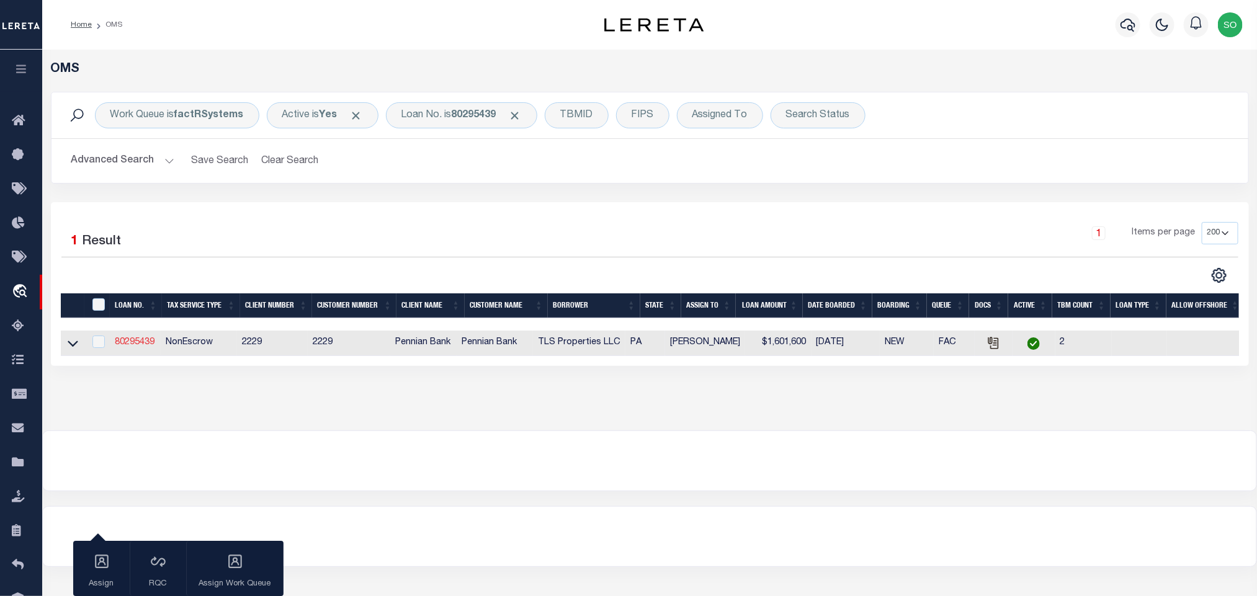
click at [130, 346] on link "80295439" at bounding box center [135, 342] width 40 height 9
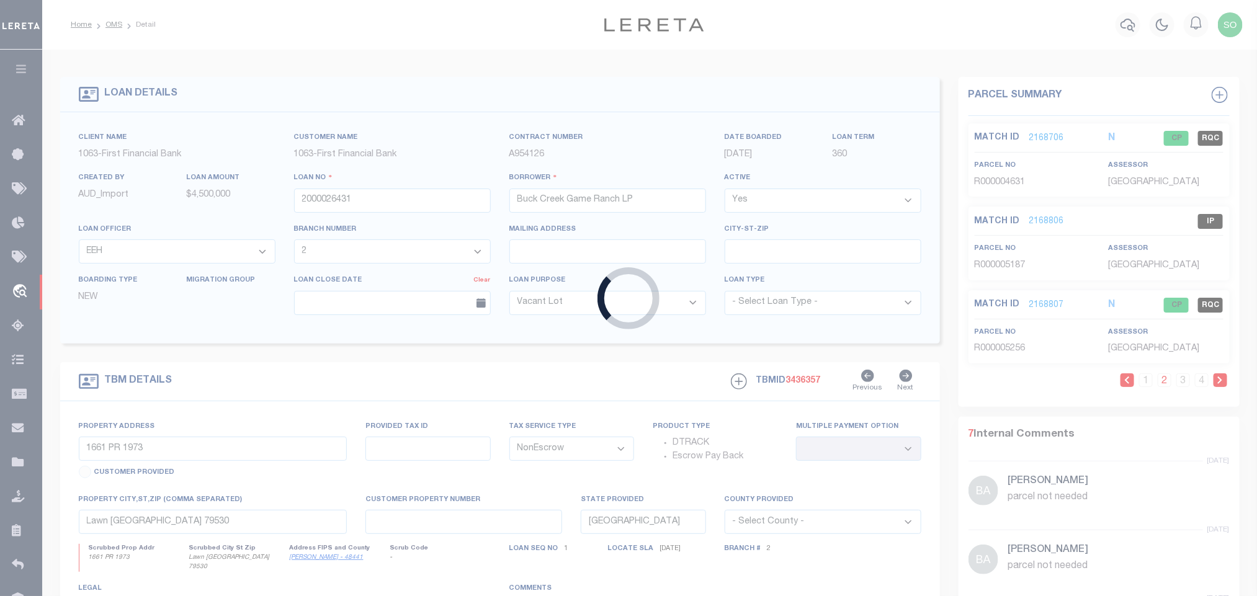
type input "80295439"
type input "TLS Properties LLC"
select select
select select "100"
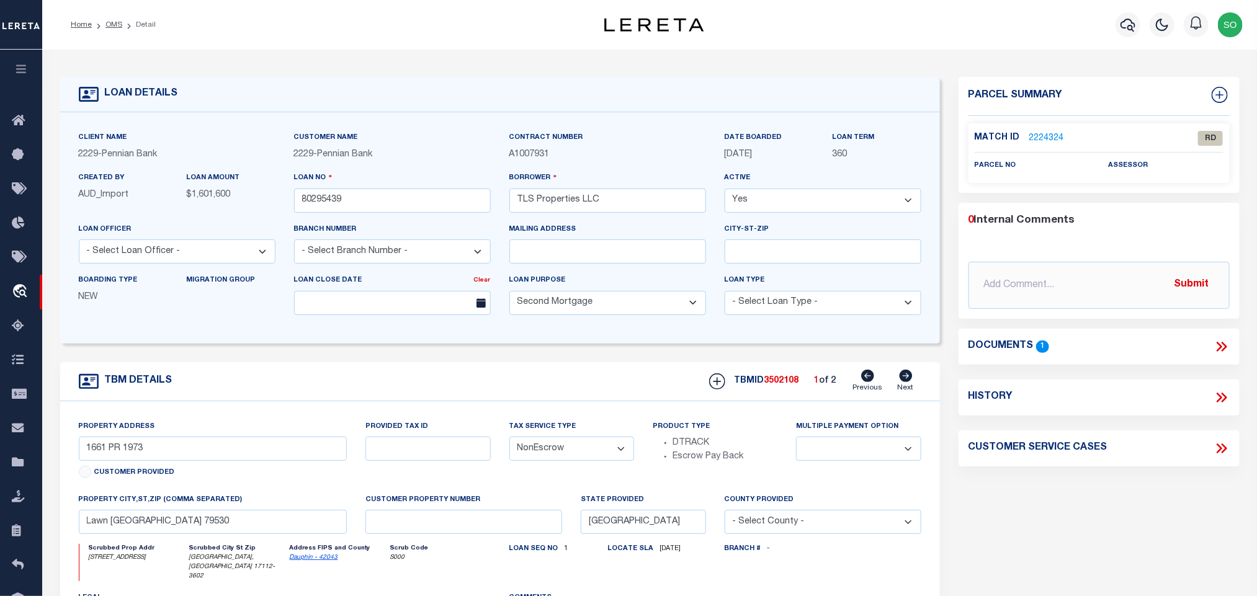
type input "[STREET_ADDRESS]"
type input "[PHONE_NUMBER]"
select select
type input "[GEOGRAPHIC_DATA], [GEOGRAPHIC_DATA] 17112-3602"
type input "PA"
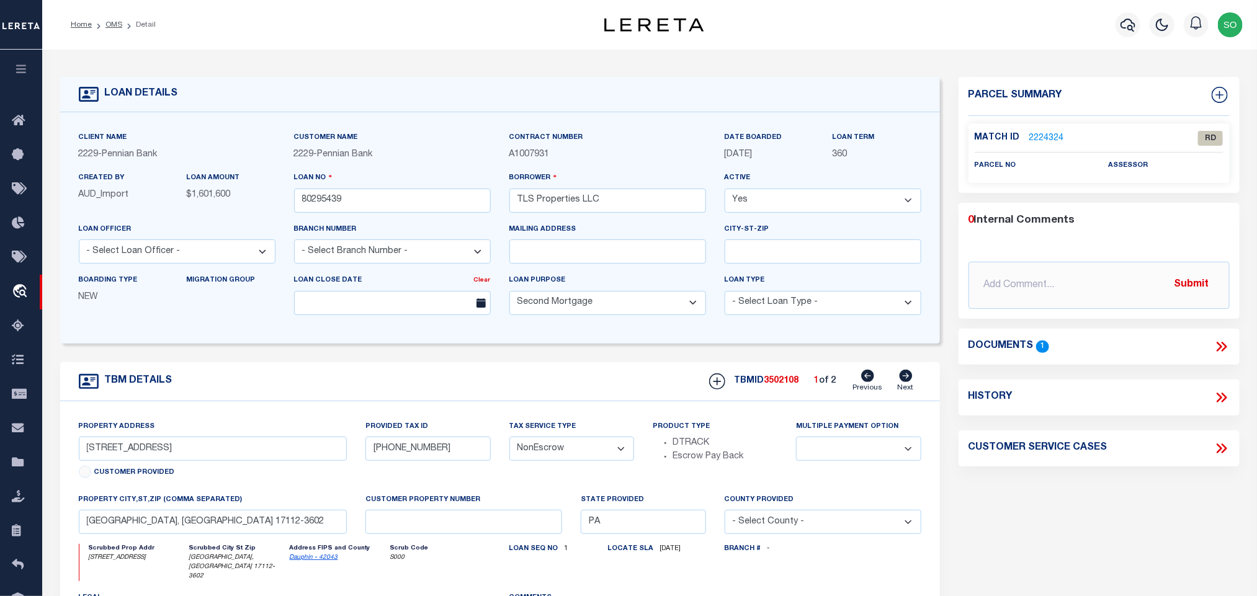
select select
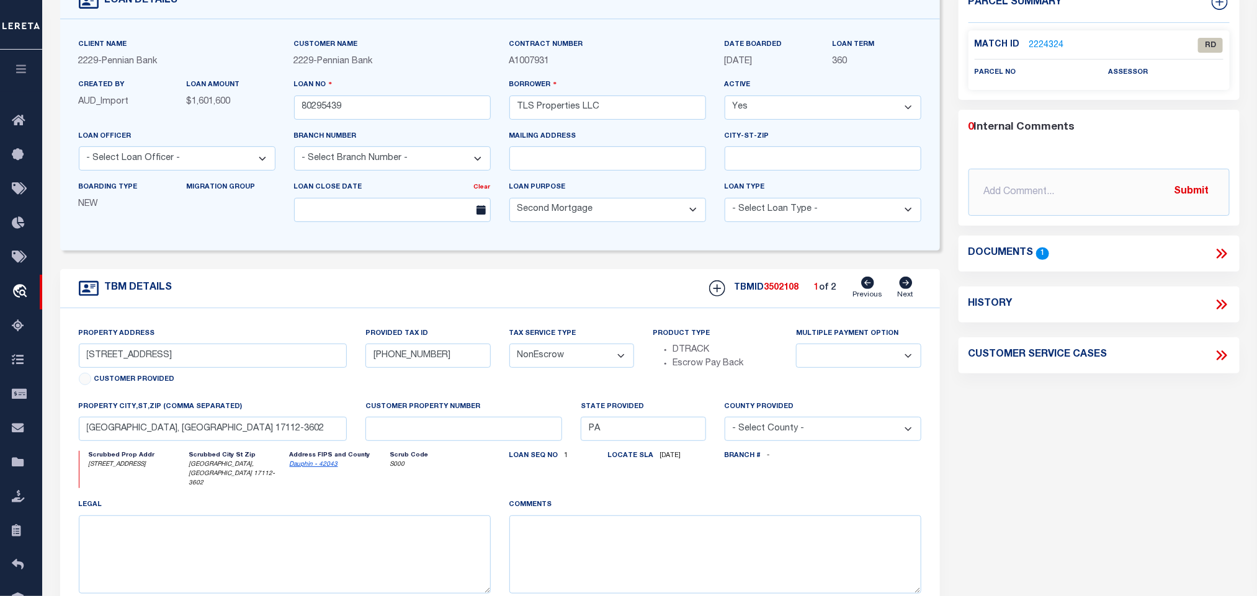
click at [907, 289] on icon at bounding box center [906, 283] width 14 height 12
type input "[PHONE_NUMBER]"
select select
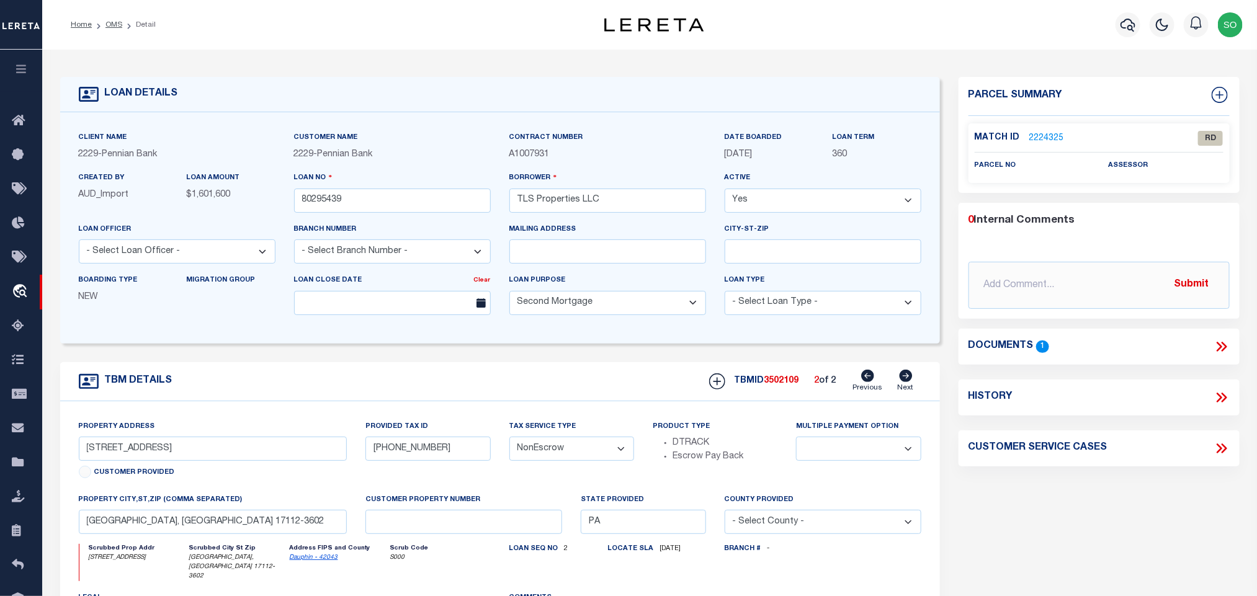
click at [1224, 344] on icon at bounding box center [1224, 347] width 6 height 10
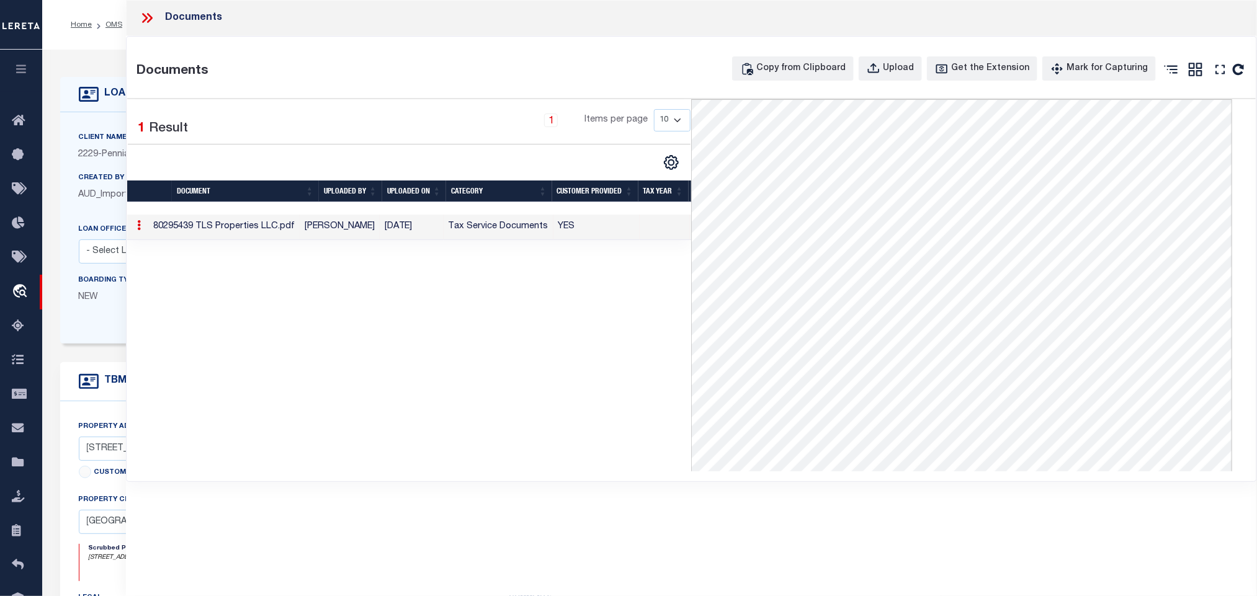
click at [145, 21] on icon at bounding box center [147, 18] width 16 height 16
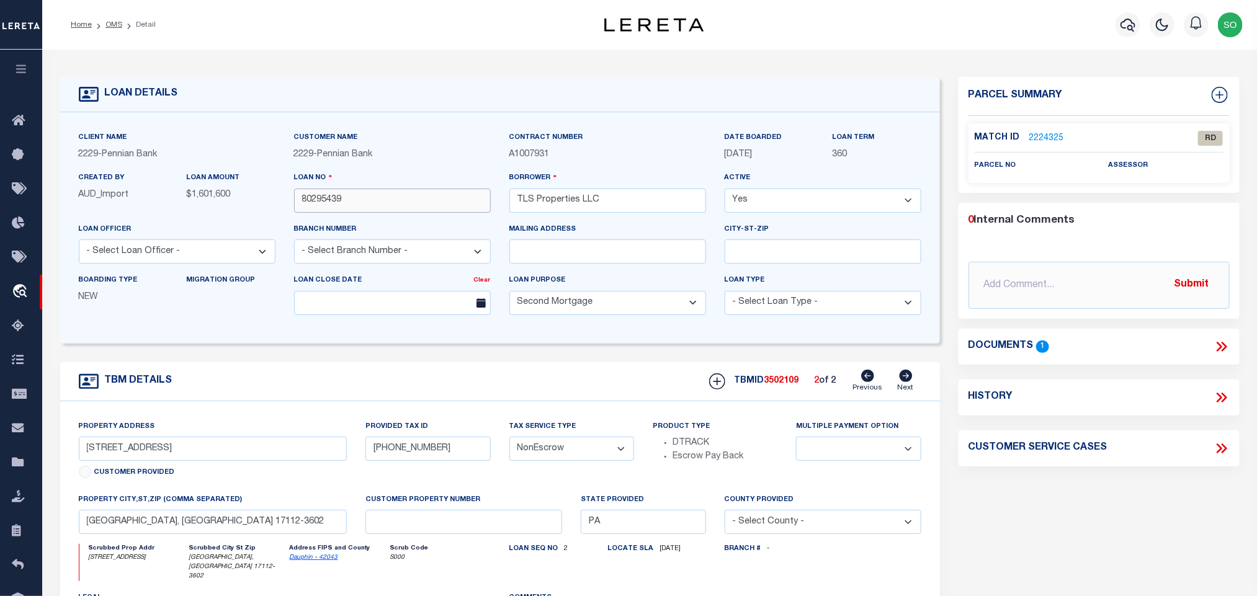
click at [308, 208] on input "80295439" at bounding box center [392, 201] width 197 height 24
click at [401, 369] on div "TBM DETAILS TBMID 3502109 2 of 2 Next" at bounding box center [500, 381] width 880 height 39
click at [119, 23] on link "OMS" at bounding box center [113, 24] width 17 height 7
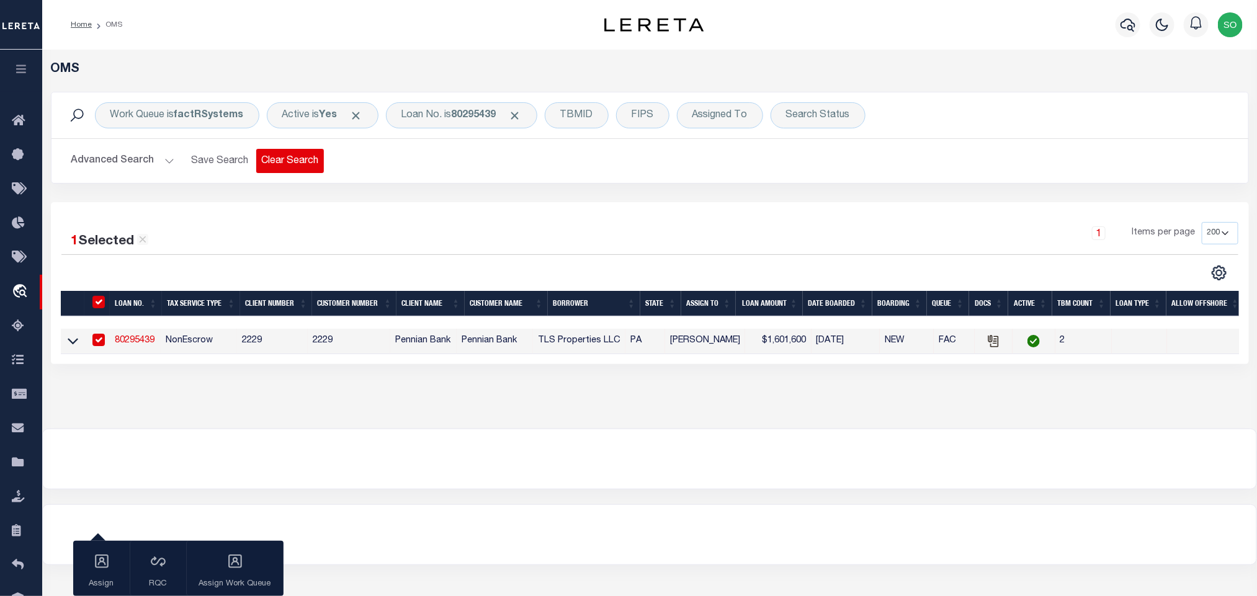
click at [277, 166] on button "Clear Search" at bounding box center [290, 161] width 68 height 24
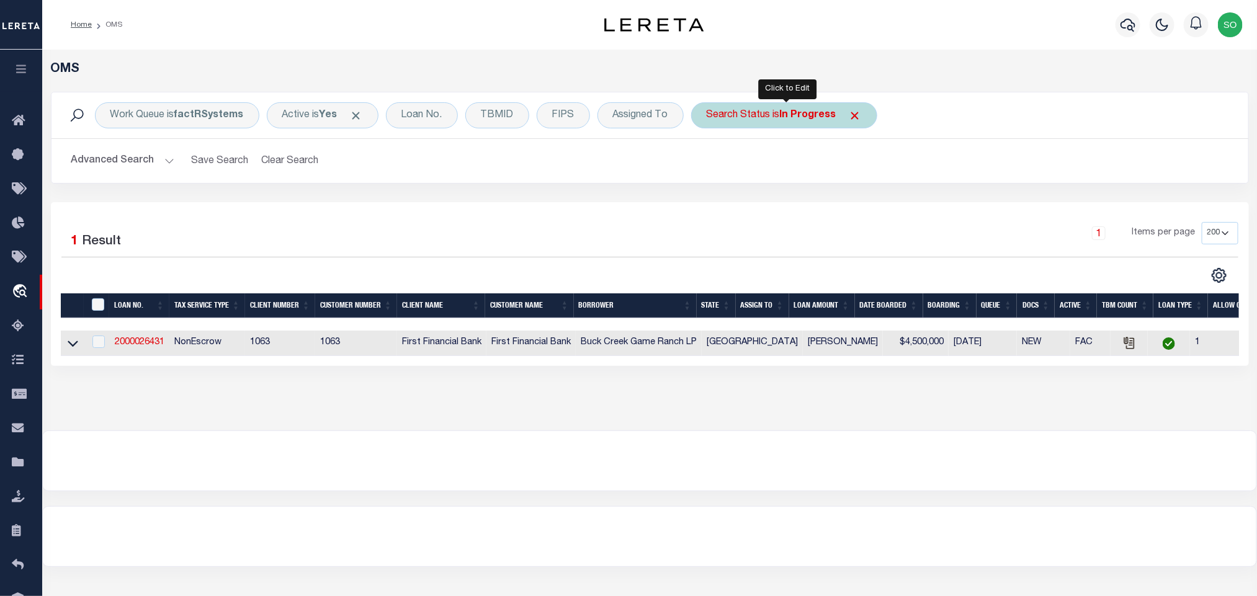
click at [790, 122] on div "Search Status is In Progress" at bounding box center [784, 115] width 186 height 26
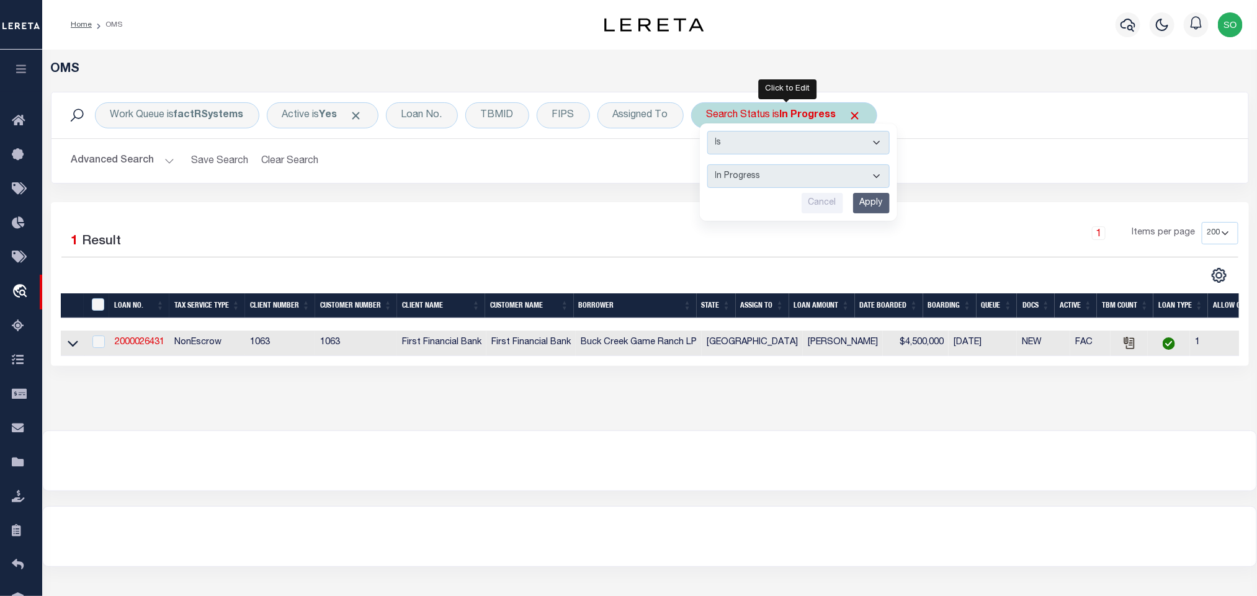
select select "RD"
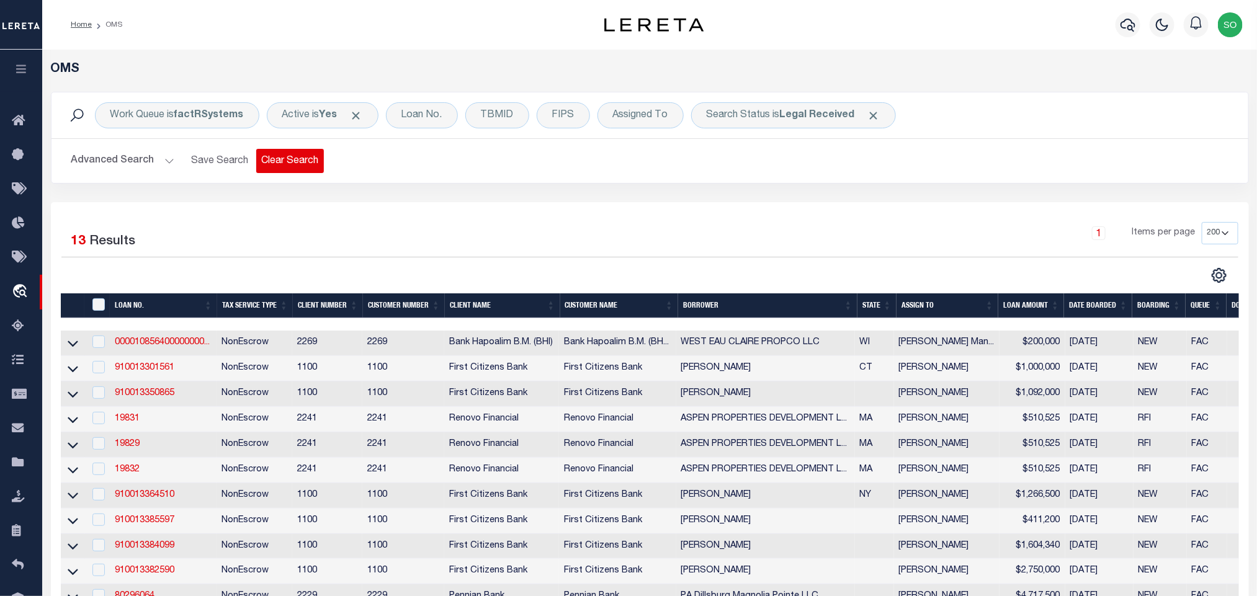
click at [287, 160] on button "Clear Search" at bounding box center [290, 161] width 68 height 24
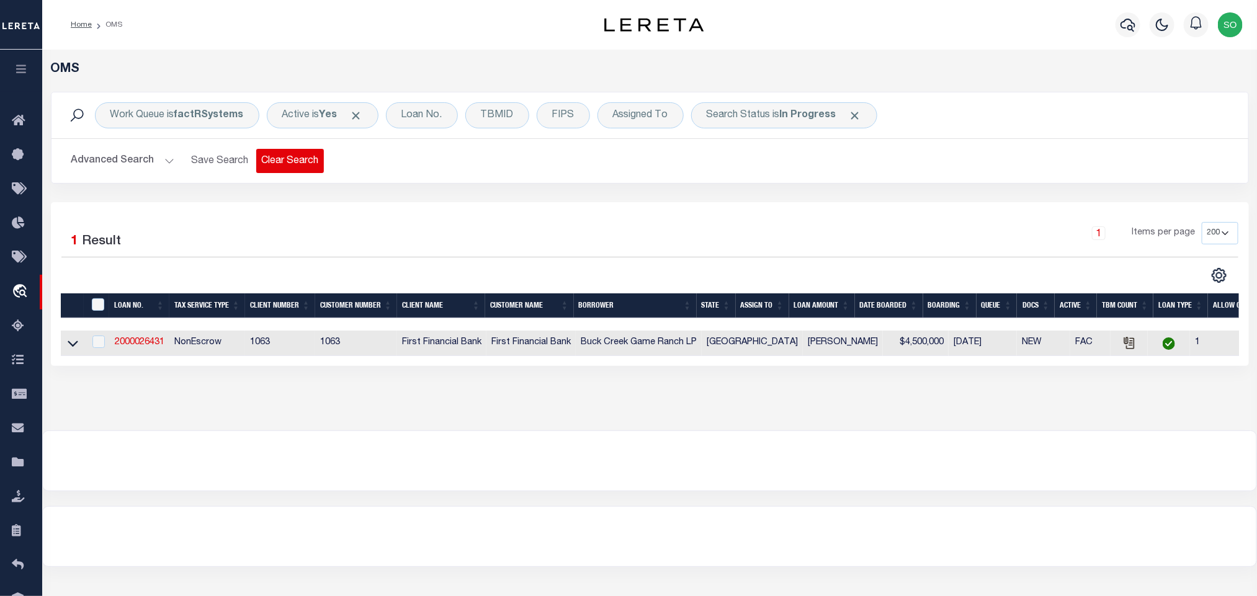
click at [305, 162] on button "Clear Search" at bounding box center [290, 161] width 68 height 24
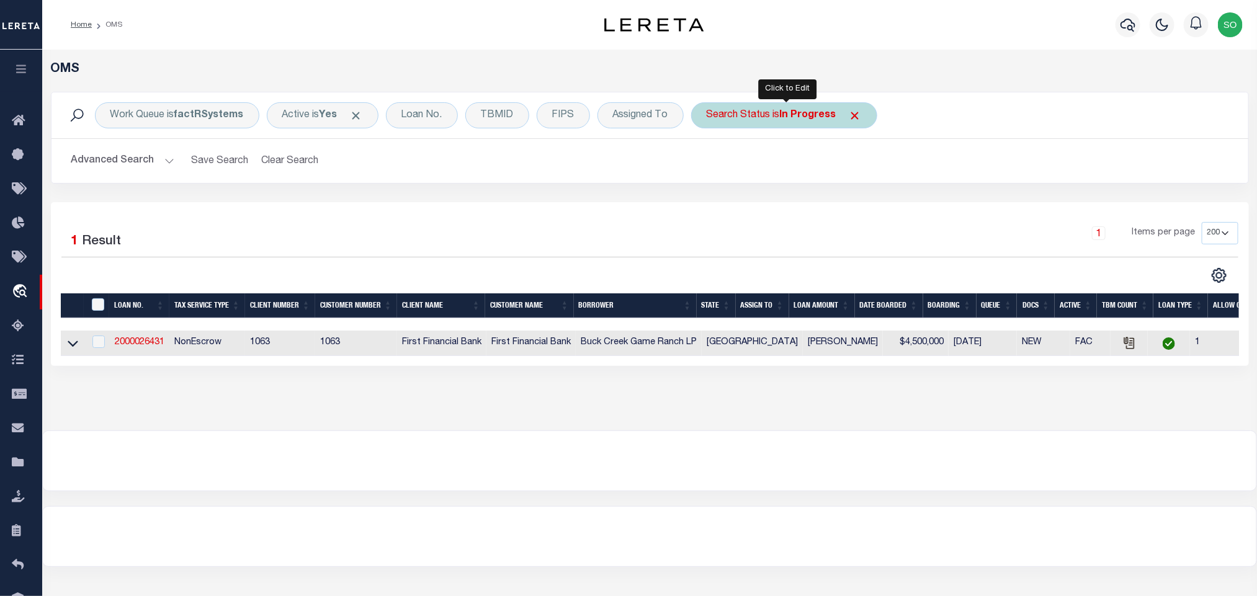
click at [789, 119] on b "In Progress" at bounding box center [808, 115] width 56 height 10
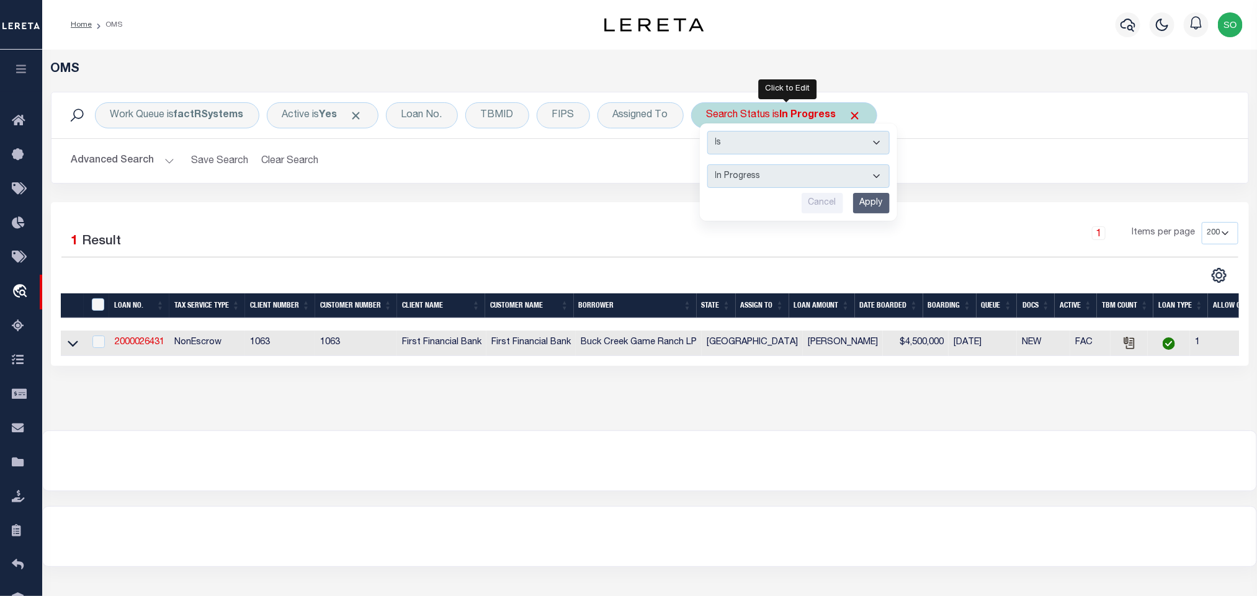
select select "RD"
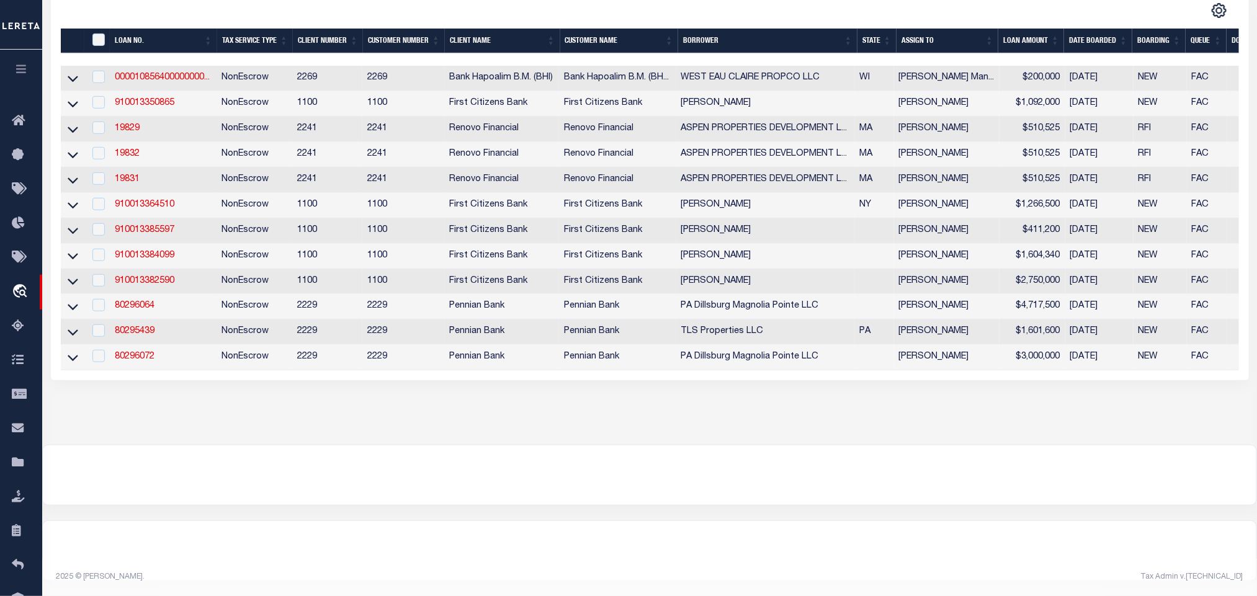
scroll to position [93, 0]
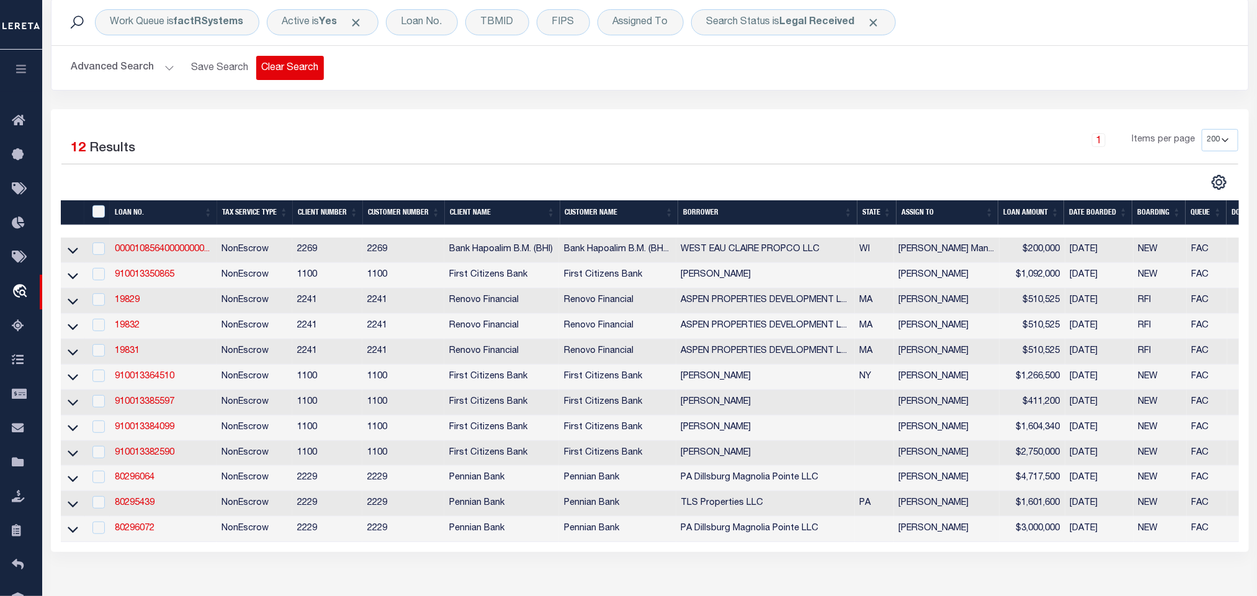
click at [287, 69] on button "Clear Search" at bounding box center [290, 68] width 68 height 24
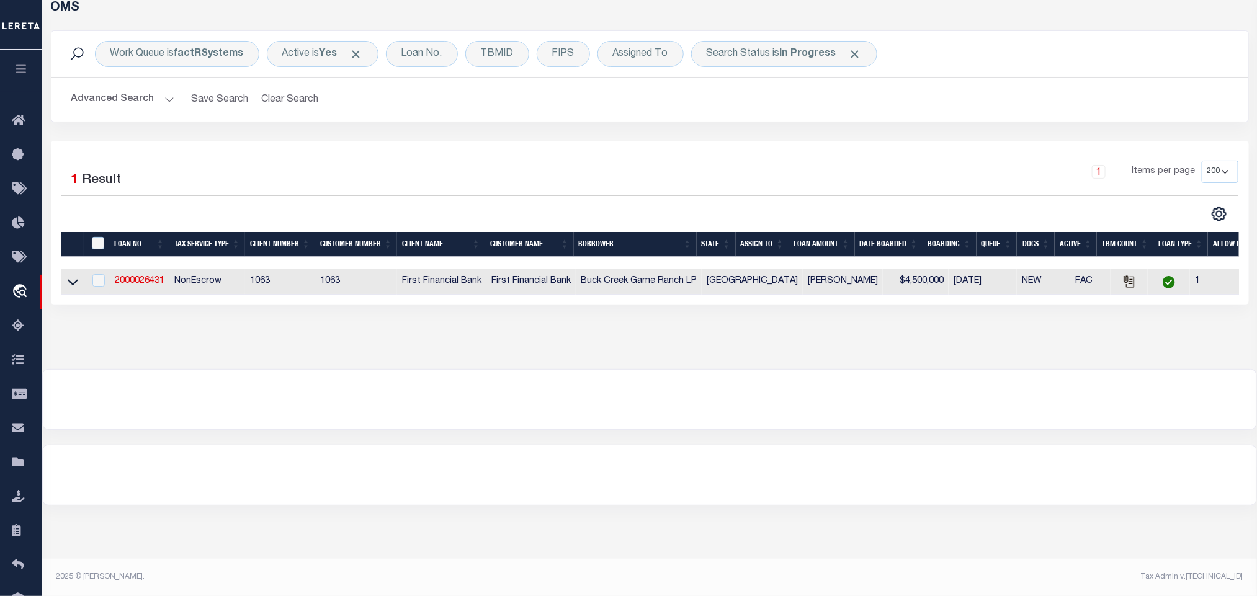
scroll to position [61, 0]
click at [822, 55] on b "In Progress" at bounding box center [808, 54] width 56 height 10
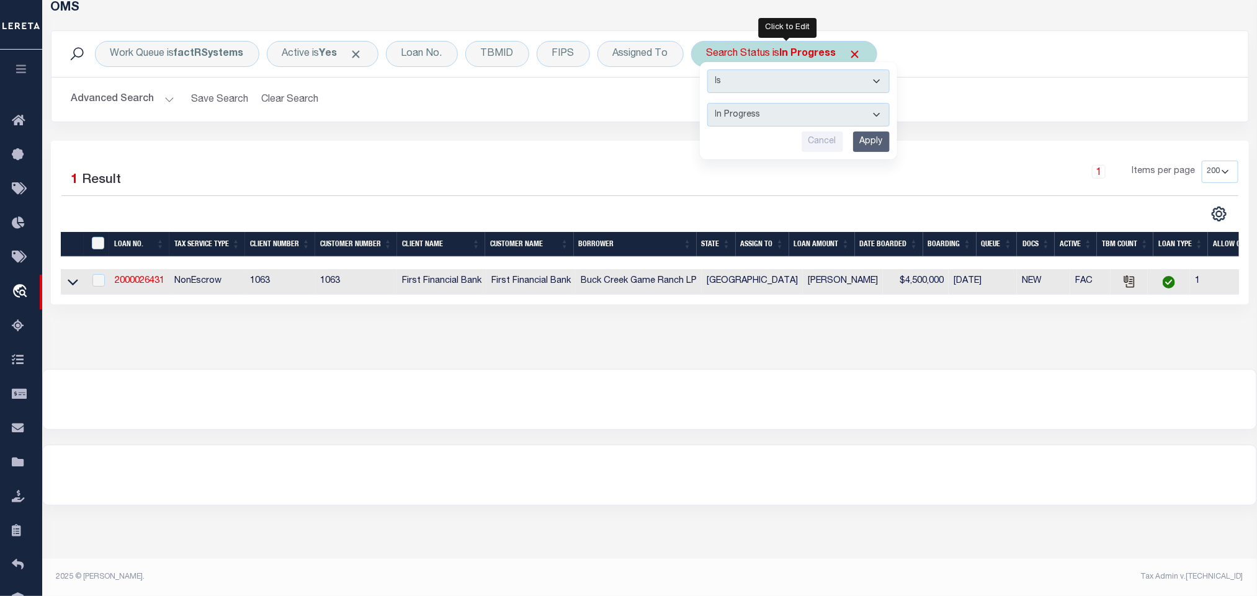
select select "RD"
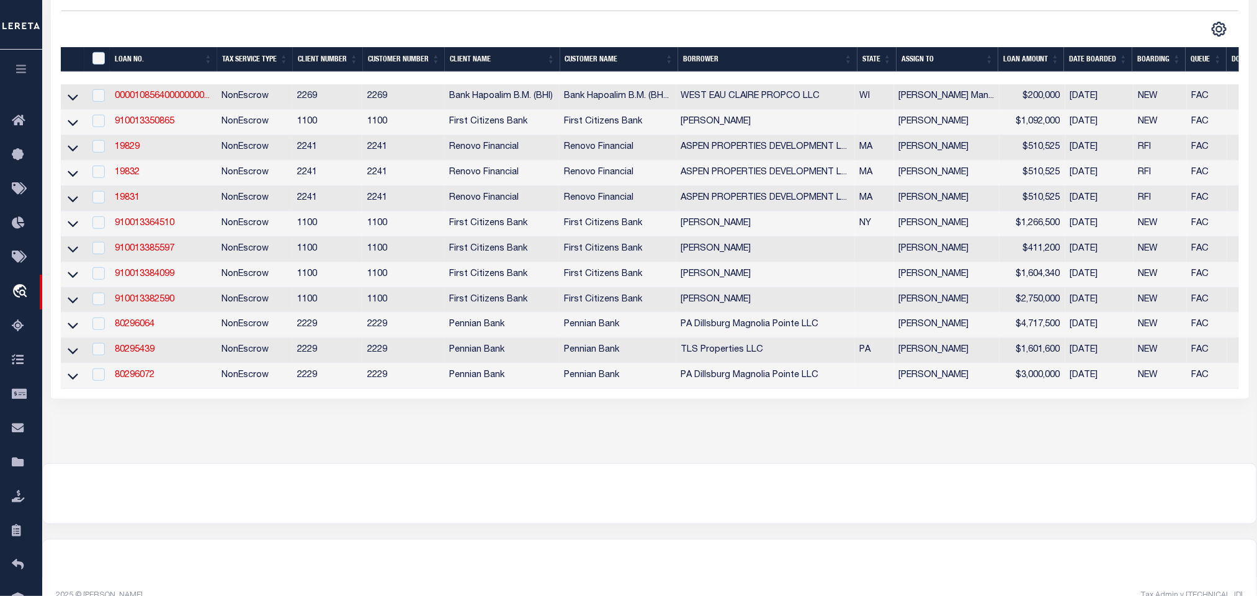
scroll to position [0, 0]
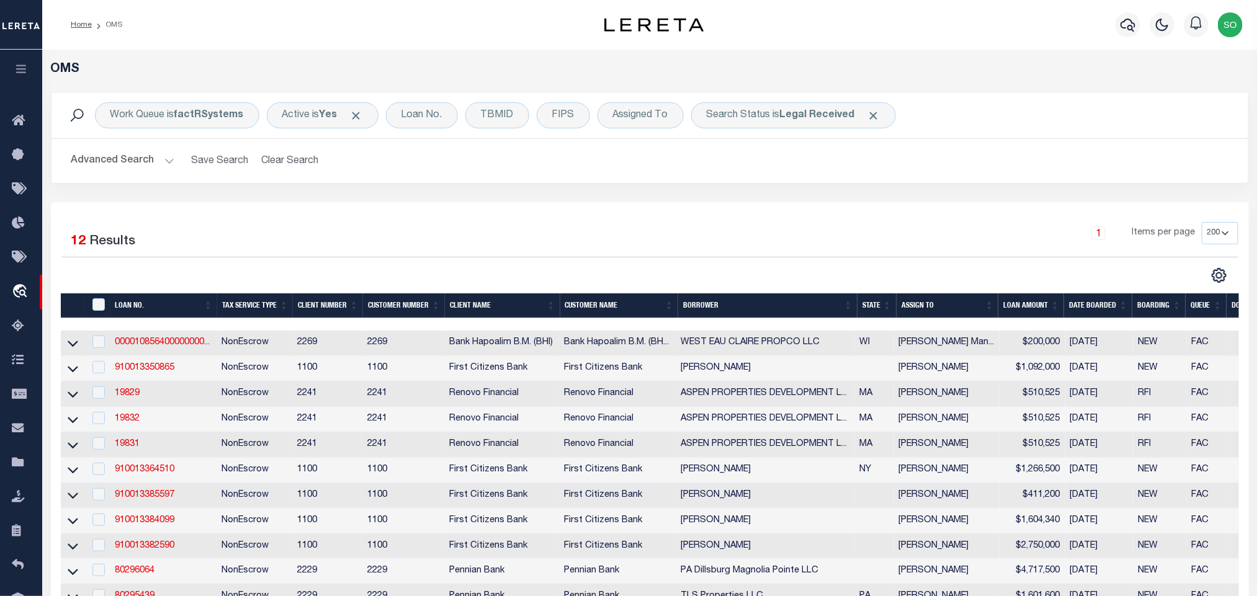
click at [298, 161] on button "Clear Search" at bounding box center [290, 161] width 68 height 24
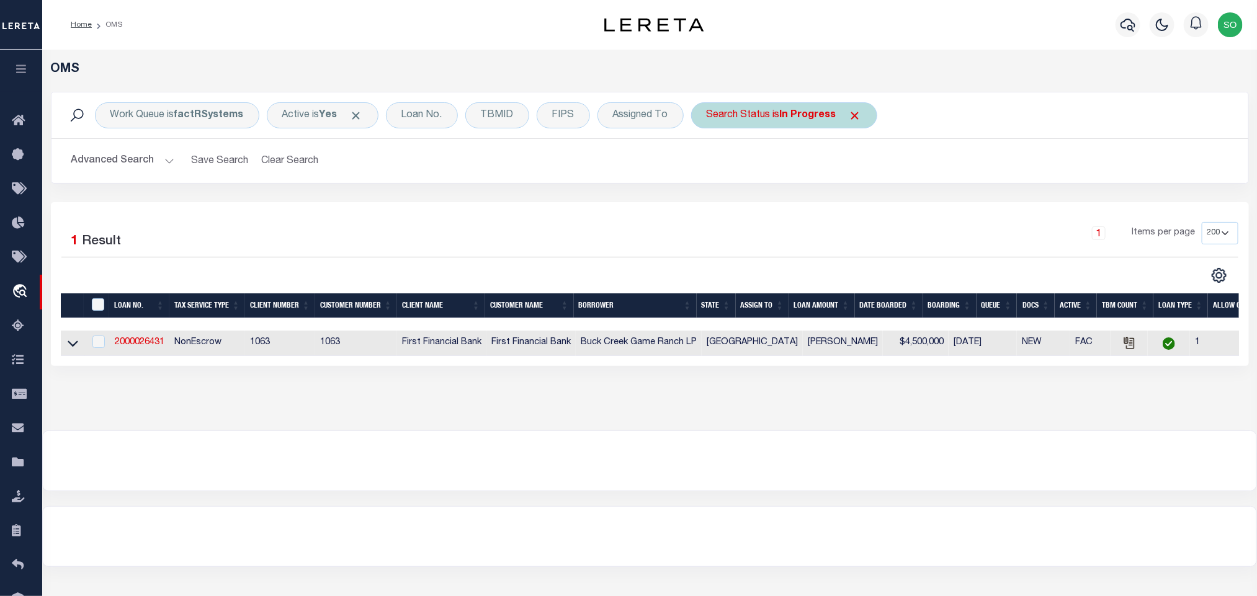
click at [817, 123] on div "Search Status is In Progress" at bounding box center [784, 115] width 186 height 26
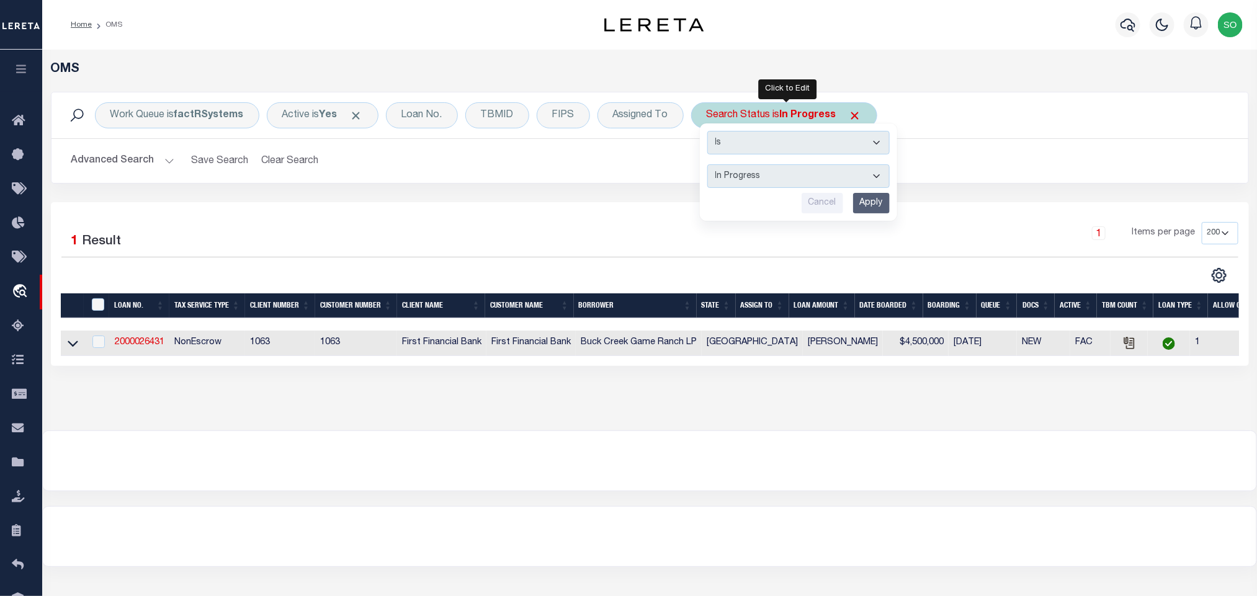
select select "RD"
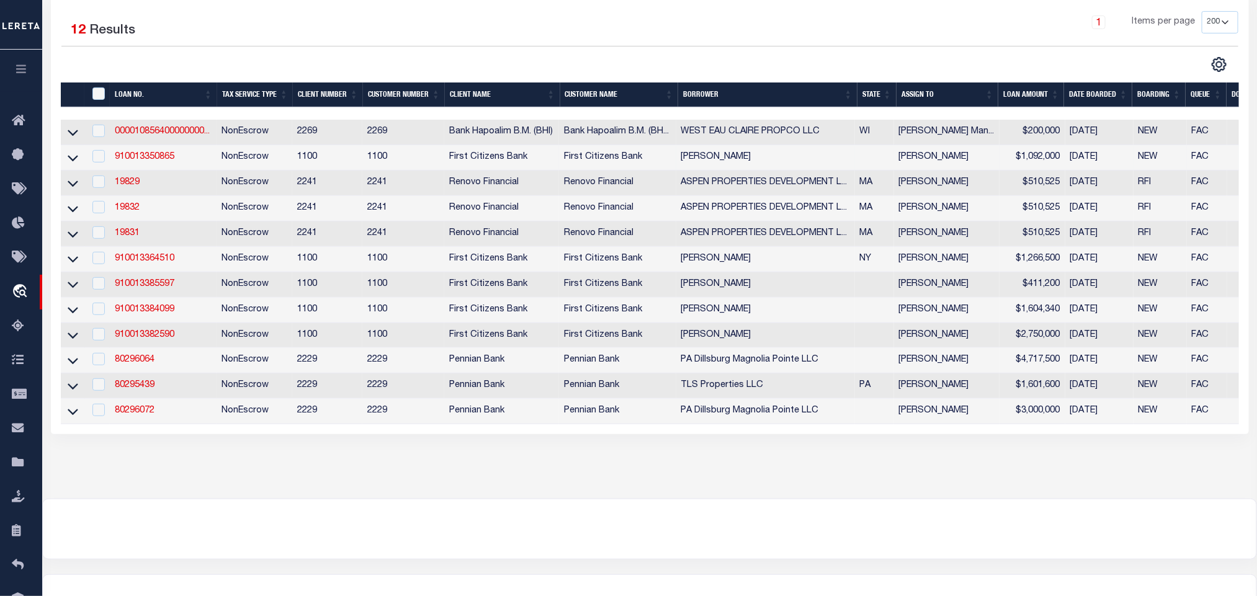
scroll to position [282, 0]
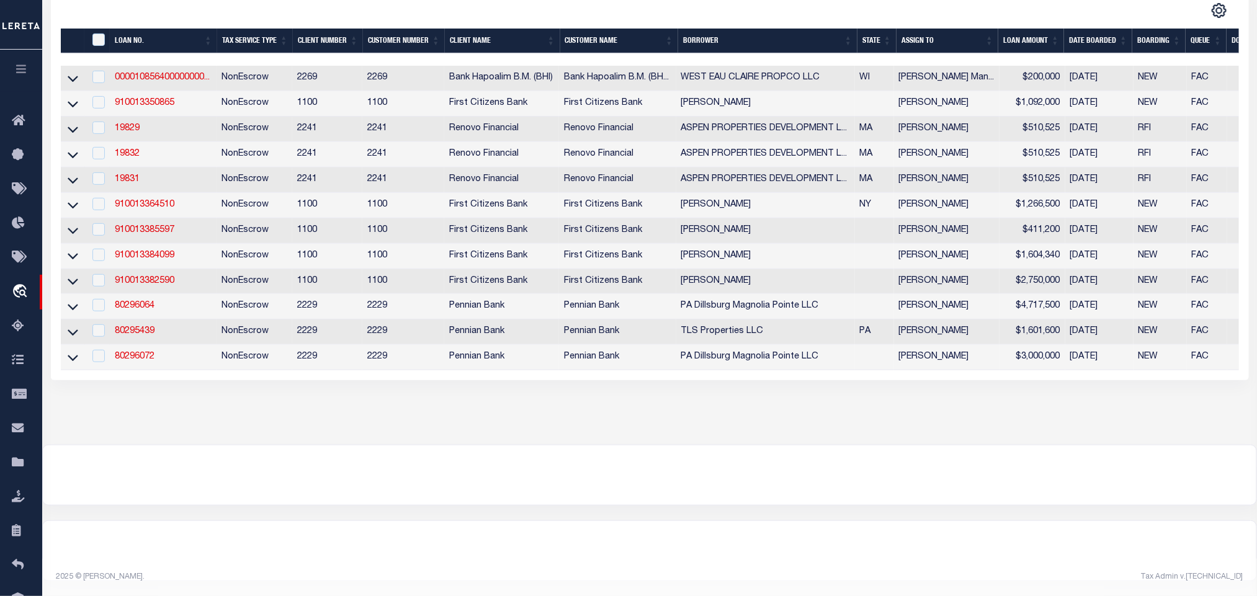
click at [789, 511] on div "OMS Work Queue is factRSystems Active is Yes Loan No. TBMID FIPS Assigned To Se…" at bounding box center [649, 183] width 1215 height 797
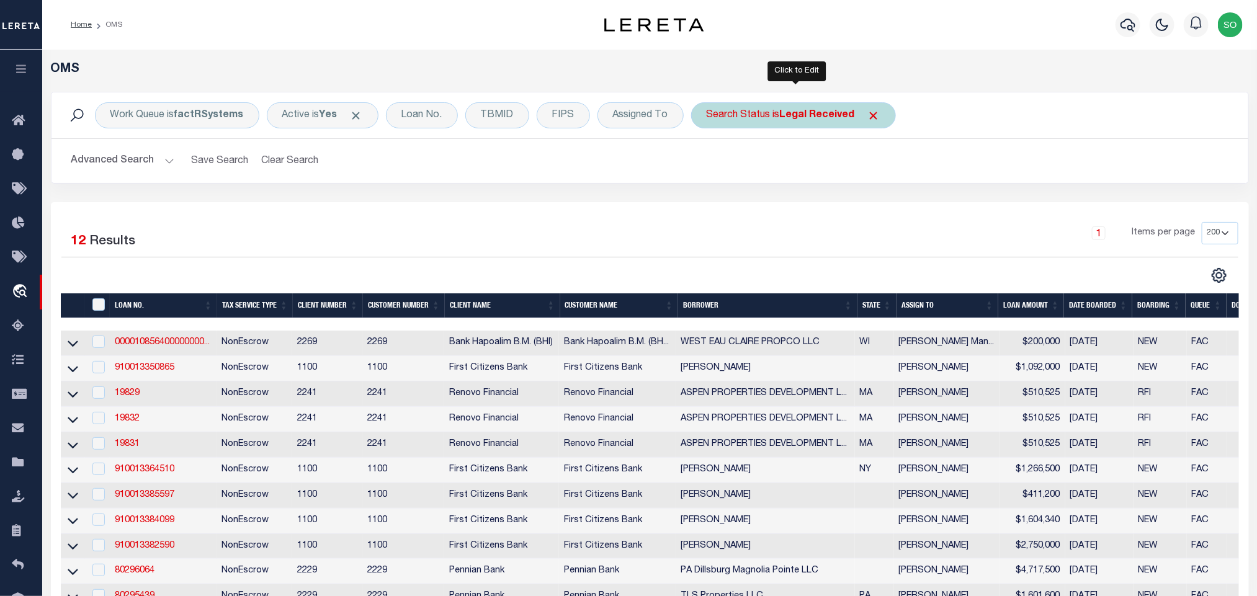
click at [831, 117] on b "Legal Received" at bounding box center [817, 115] width 75 height 10
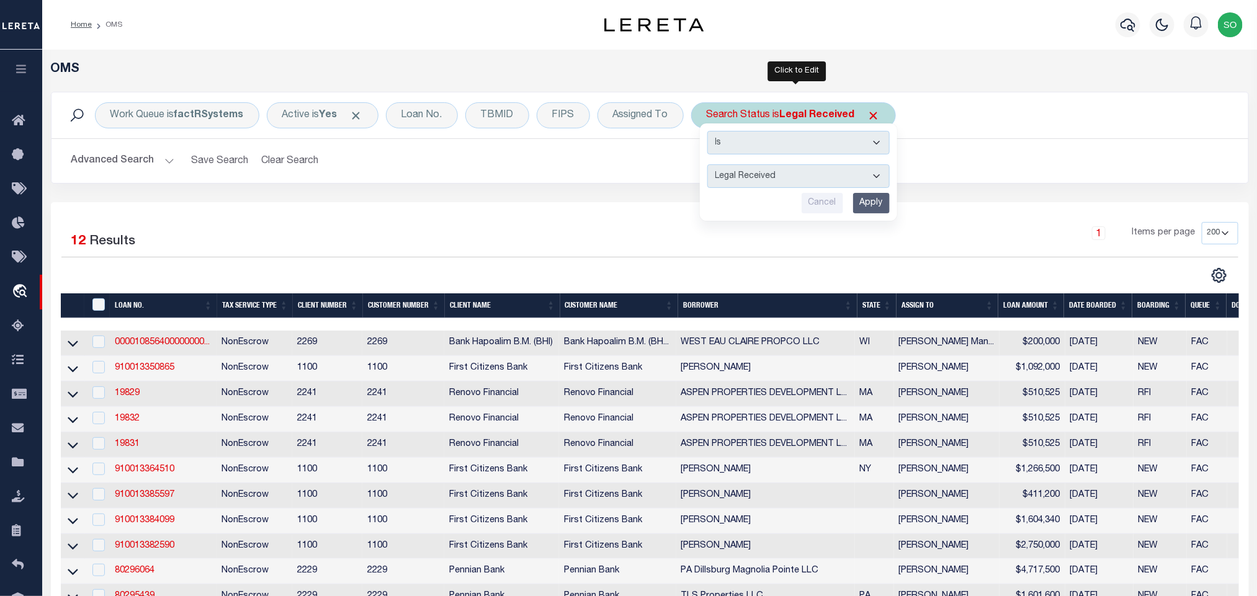
select select "QC"
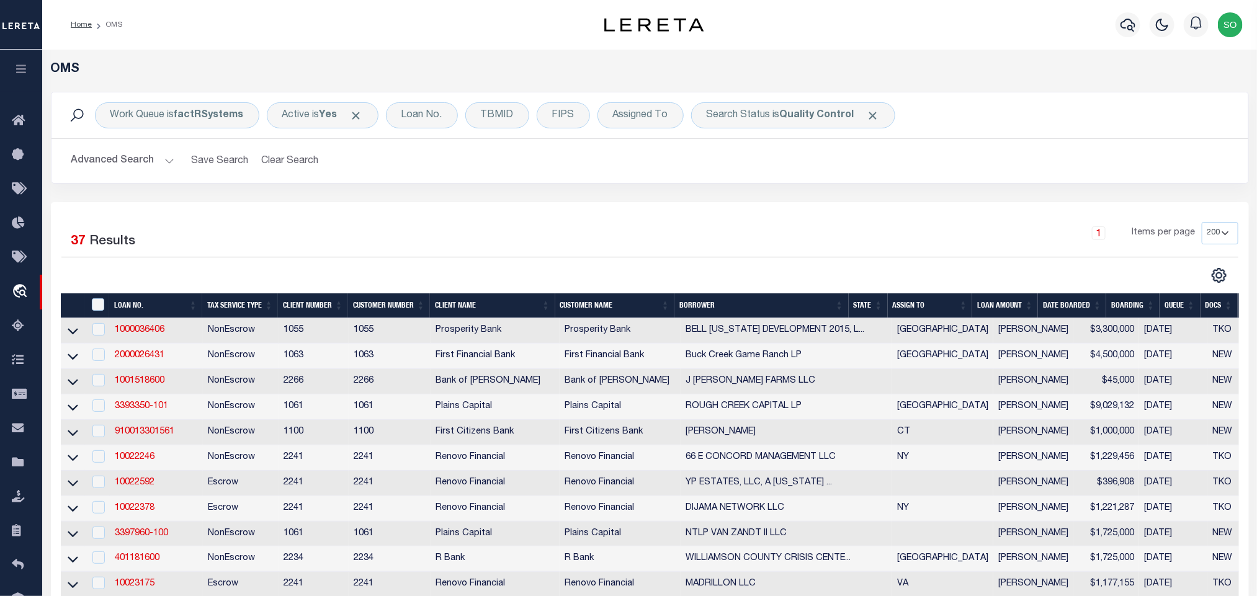
drag, startPoint x: 276, startPoint y: 210, endPoint x: 277, endPoint y: 202, distance: 8.8
click at [289, 160] on button "Clear Search" at bounding box center [290, 161] width 68 height 24
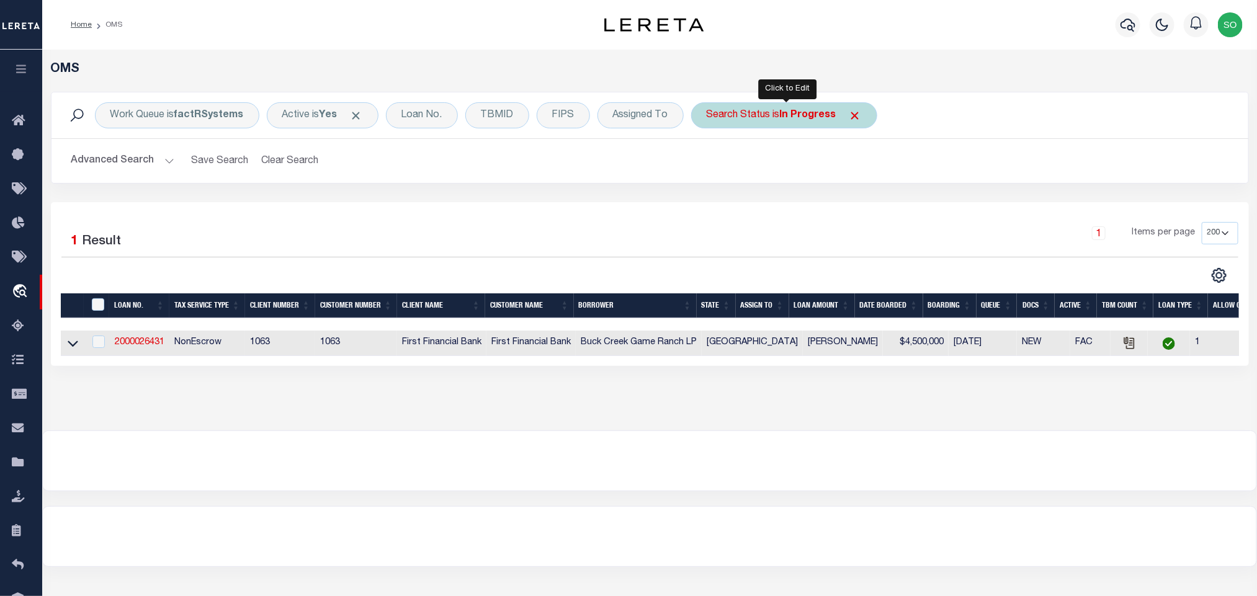
click at [812, 114] on b "In Progress" at bounding box center [808, 115] width 56 height 10
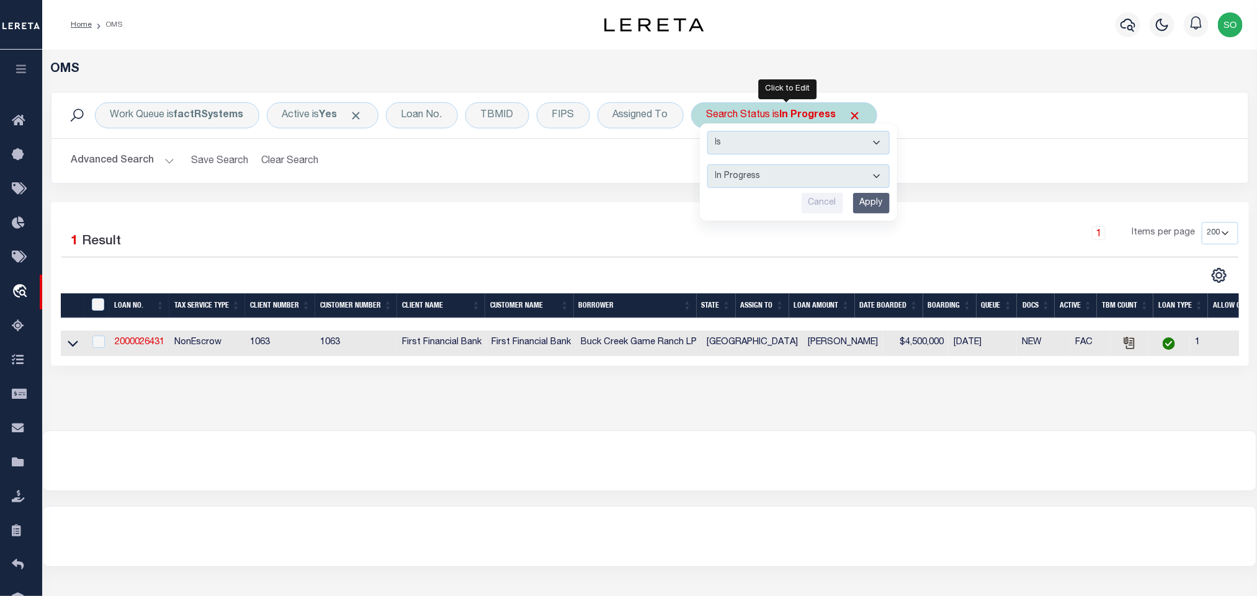
select select "RD"
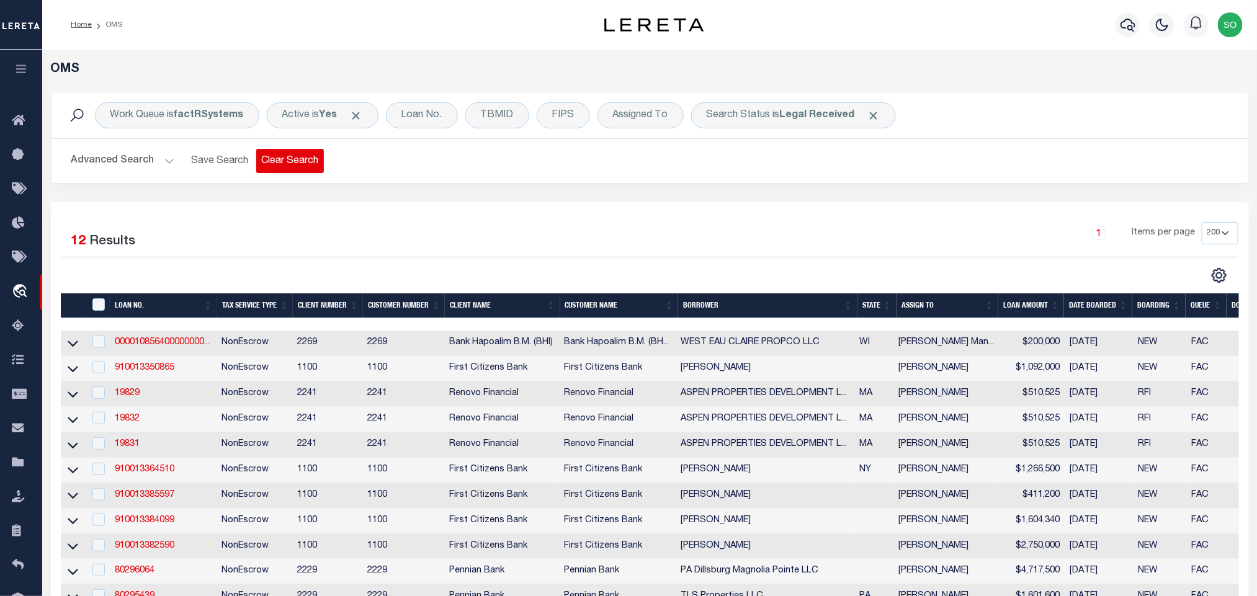
click at [289, 160] on button "Clear Search" at bounding box center [290, 161] width 68 height 24
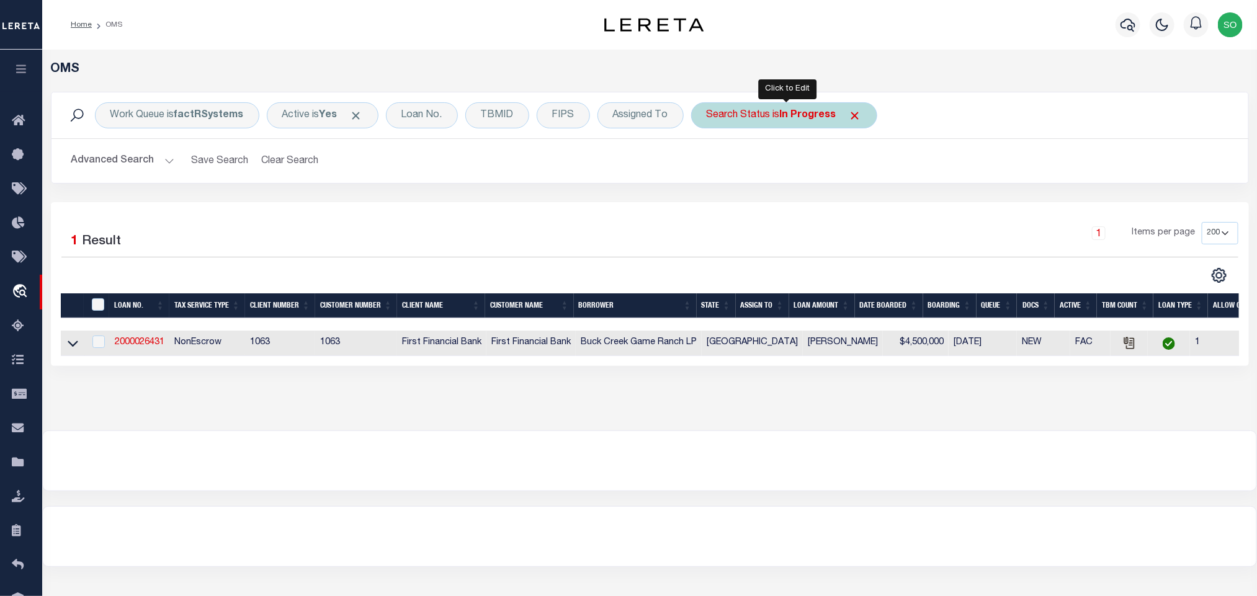
click at [796, 117] on b "In Progress" at bounding box center [808, 115] width 56 height 10
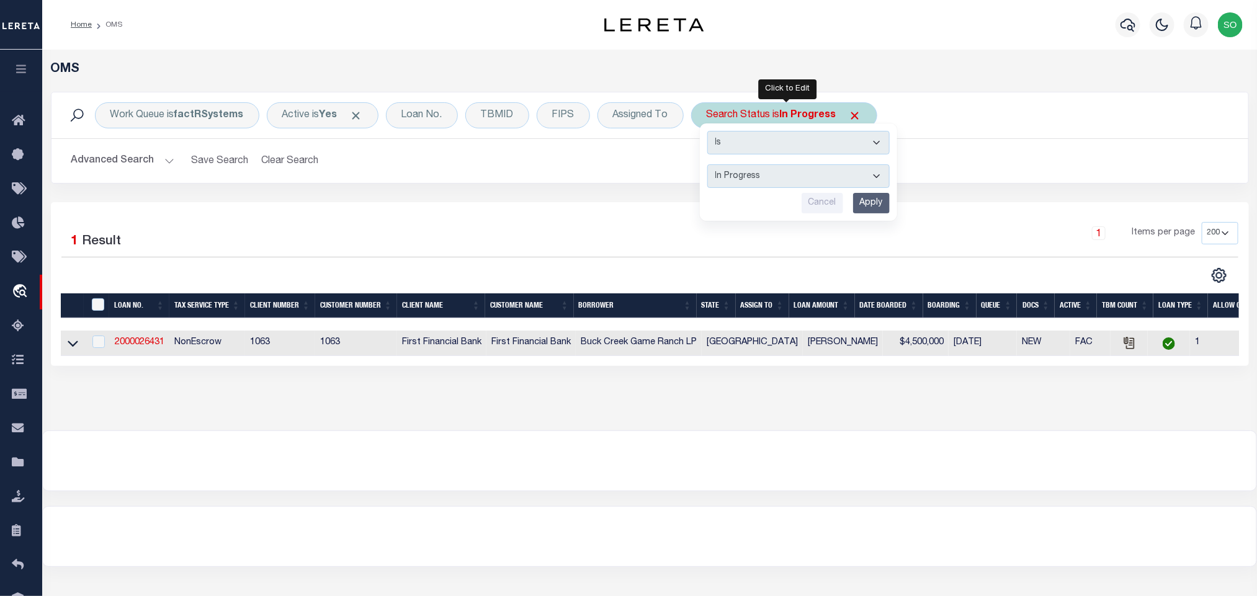
select select "RD"
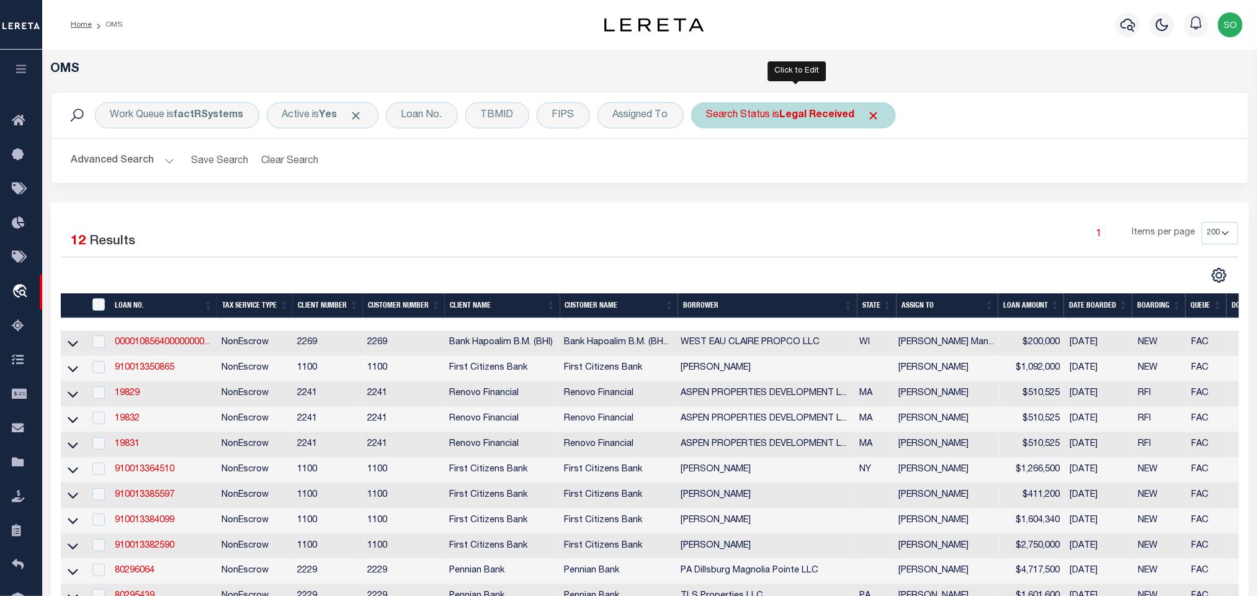
click at [805, 117] on b "Legal Received" at bounding box center [817, 115] width 75 height 10
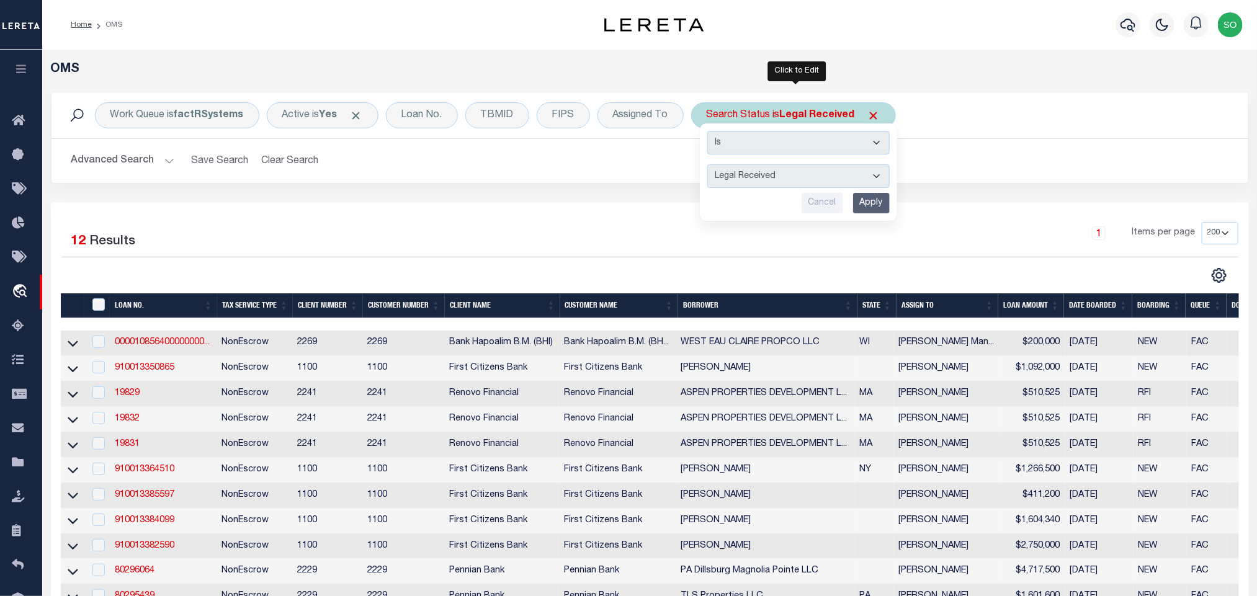
select select "QC"
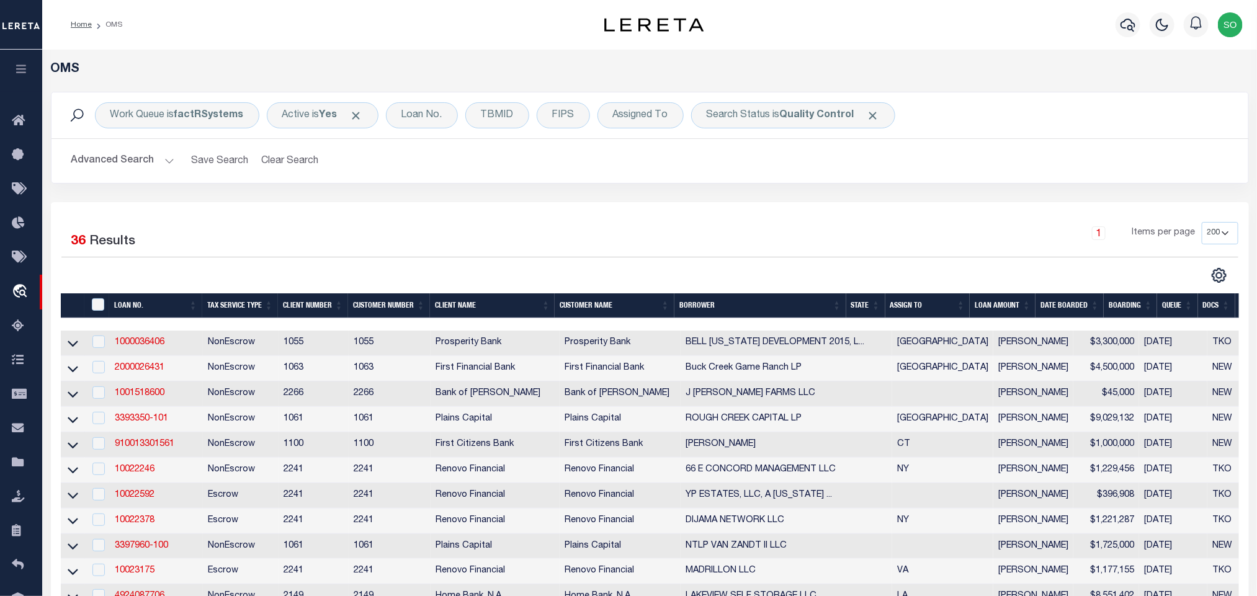
click at [123, 159] on button "Advanced Search" at bounding box center [122, 161] width 103 height 24
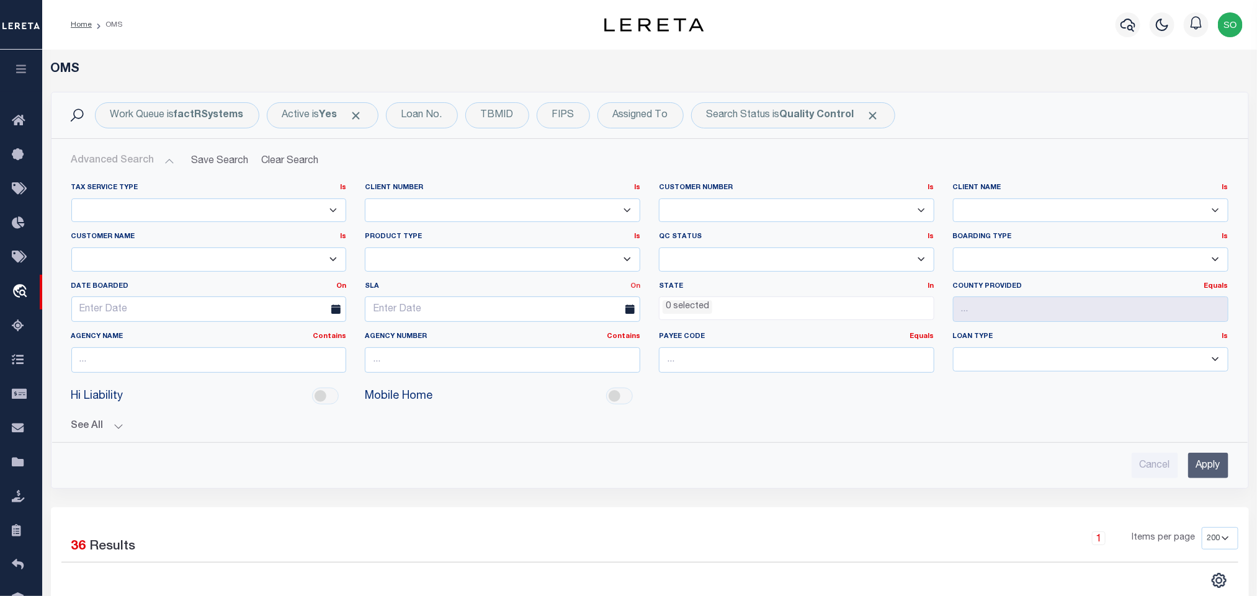
click at [634, 289] on link "On" at bounding box center [635, 286] width 10 height 7
click at [571, 336] on link "Before" at bounding box center [591, 337] width 98 height 18
click at [482, 315] on input "text" at bounding box center [503, 309] width 276 height 25
click at [518, 431] on span "15" at bounding box center [515, 430] width 24 height 24
click at [1221, 468] on input "Apply" at bounding box center [1208, 465] width 40 height 25
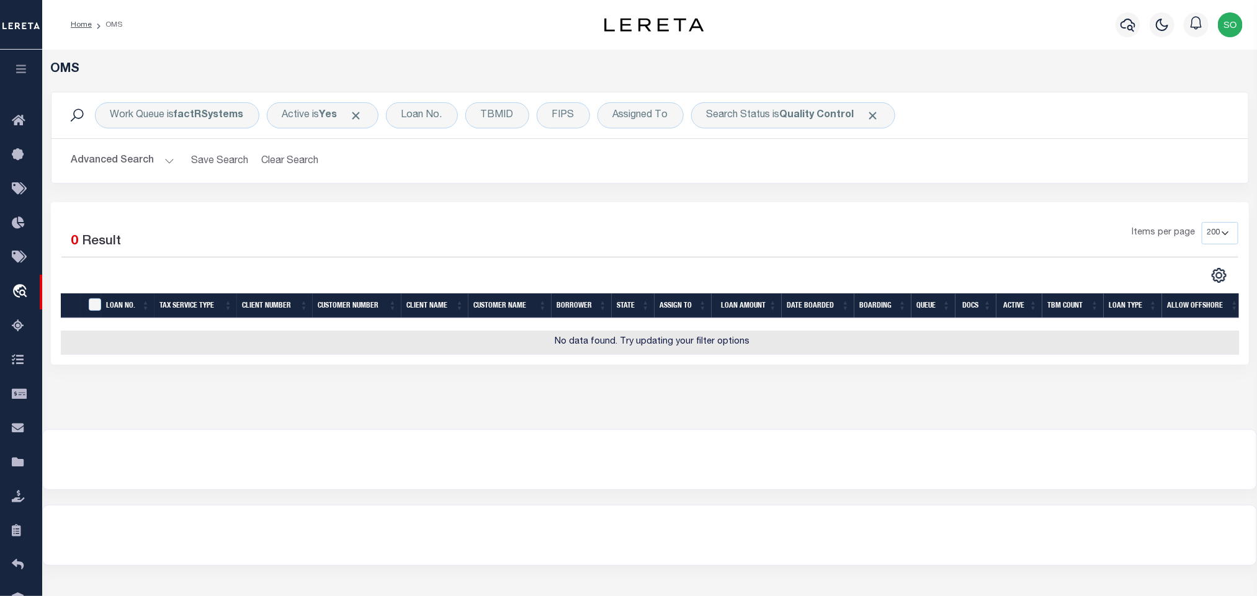
click at [93, 166] on button "Advanced Search" at bounding box center [122, 161] width 103 height 24
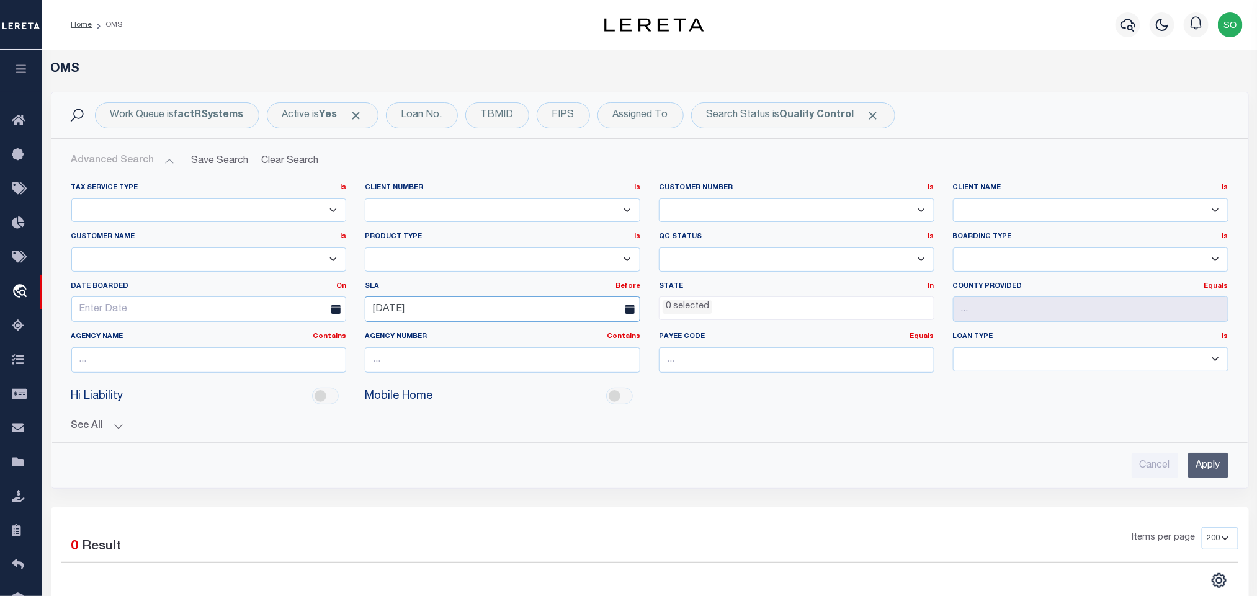
click at [551, 319] on input "08-15-2025" at bounding box center [503, 309] width 276 height 25
click at [544, 431] on span "16" at bounding box center [543, 430] width 24 height 24
click at [1216, 465] on input "Apply" at bounding box center [1208, 465] width 40 height 25
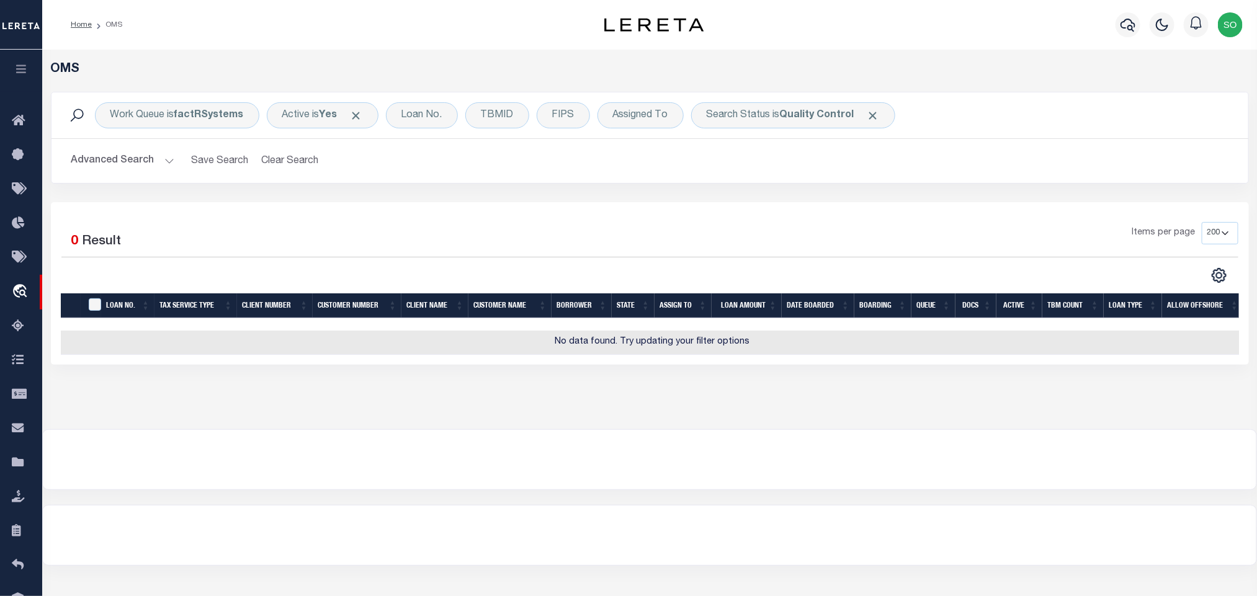
click at [107, 162] on button "Advanced Search" at bounding box center [122, 161] width 103 height 24
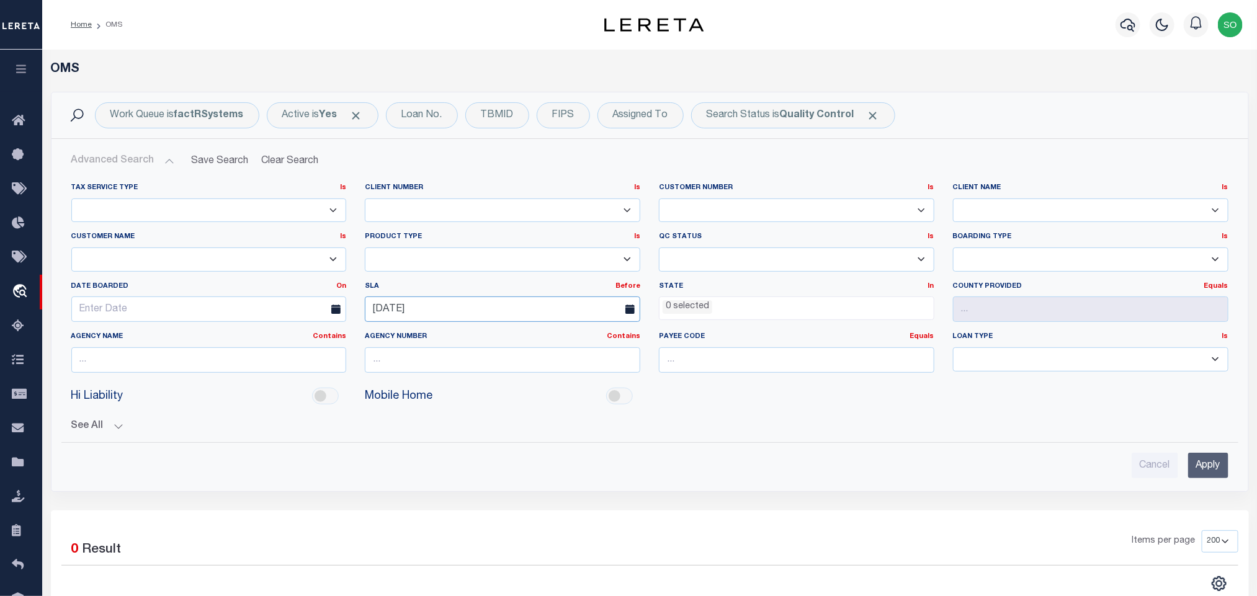
click at [429, 308] on input "08-16-2025" at bounding box center [503, 309] width 276 height 25
click at [431, 457] on span "19" at bounding box center [433, 454] width 24 height 24
type input "08-19-2025"
click at [1212, 473] on input "Apply" at bounding box center [1208, 465] width 40 height 25
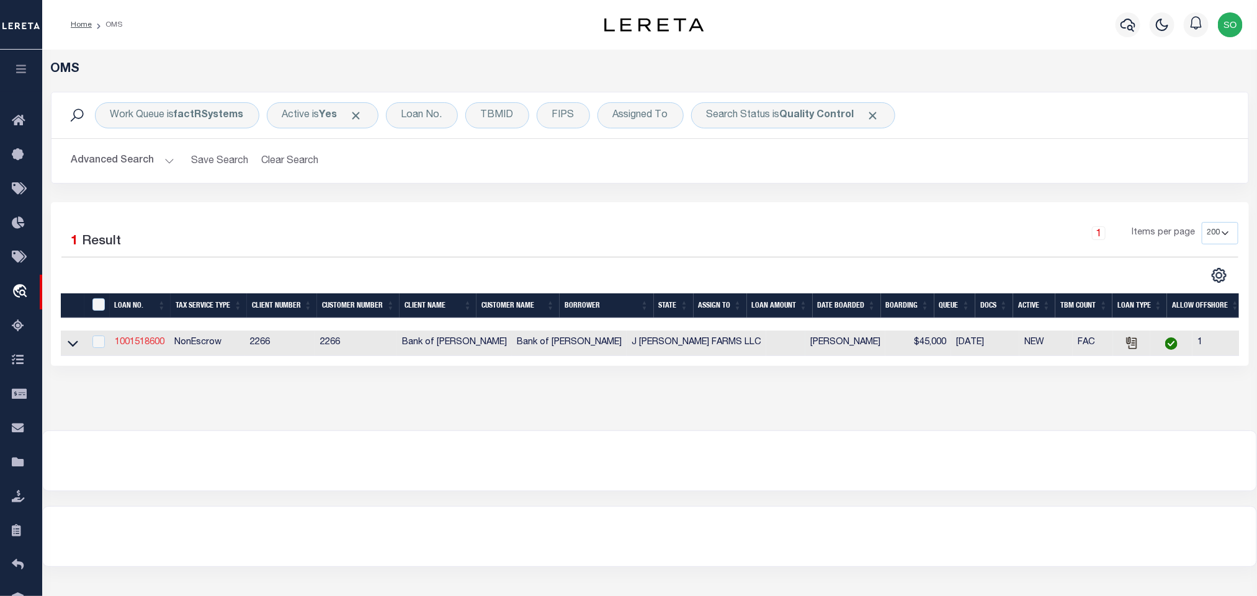
click at [127, 343] on link "1001518600" at bounding box center [140, 342] width 50 height 9
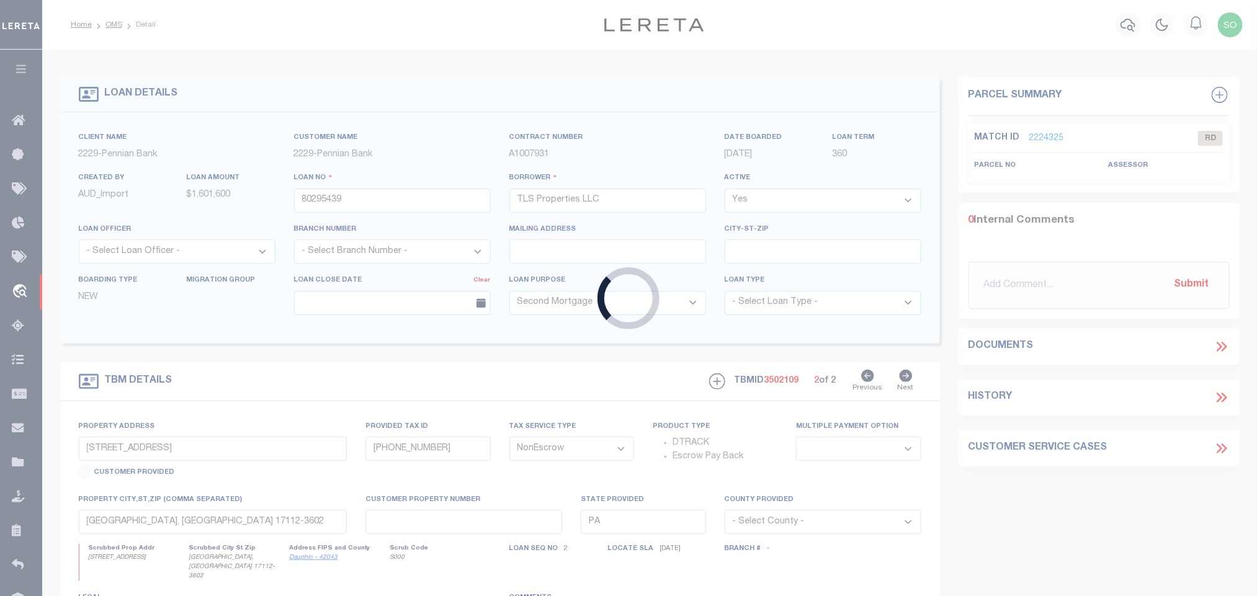
type input "1001518600"
type input "J METZ FARMS LLC"
select select
type input "13443 TUNICA TRACE/HWY 66"
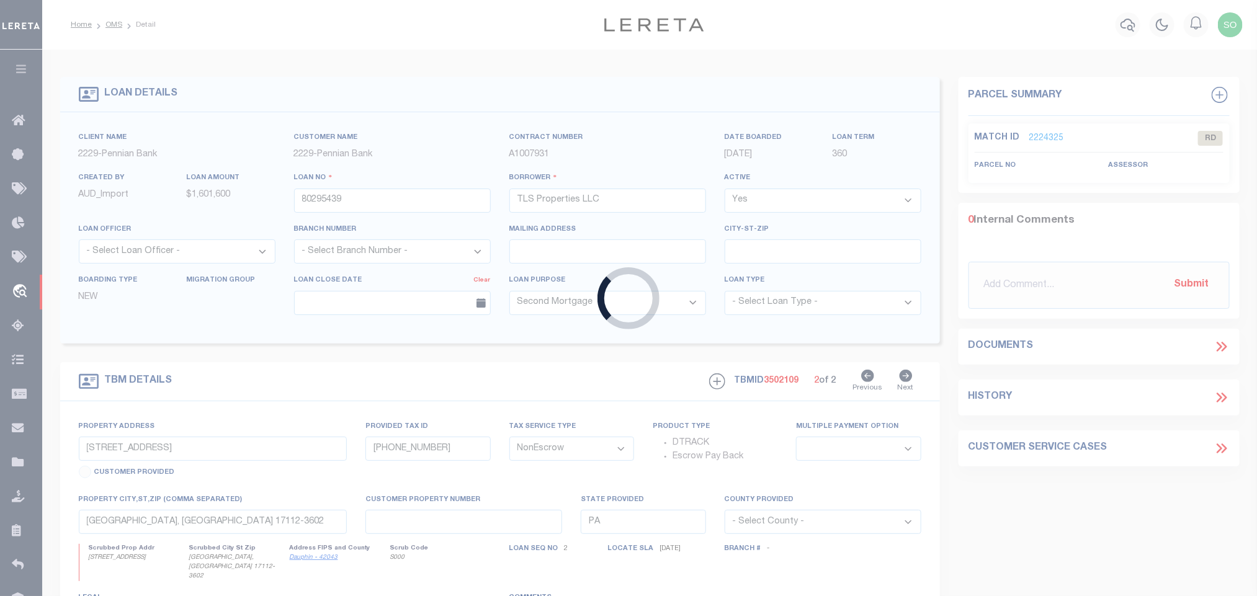
type input "ST FRANCISVILLE LA 70775"
select select "10"
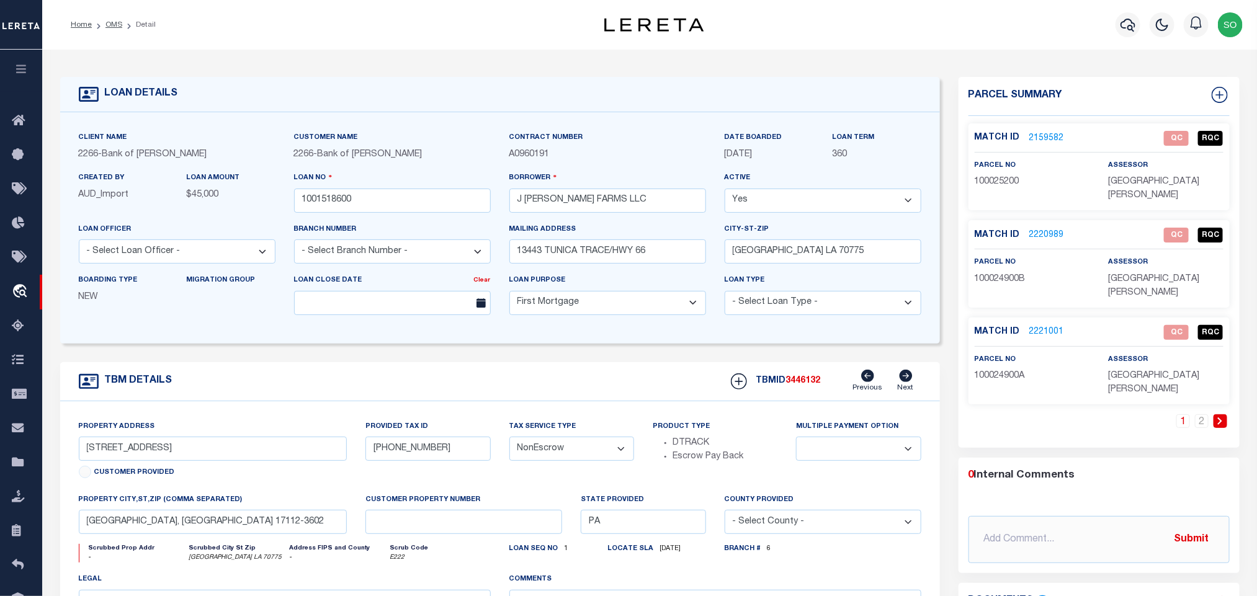
select select "25340"
select select "14896"
type input "METZ RD"
type input "100025200"
select select
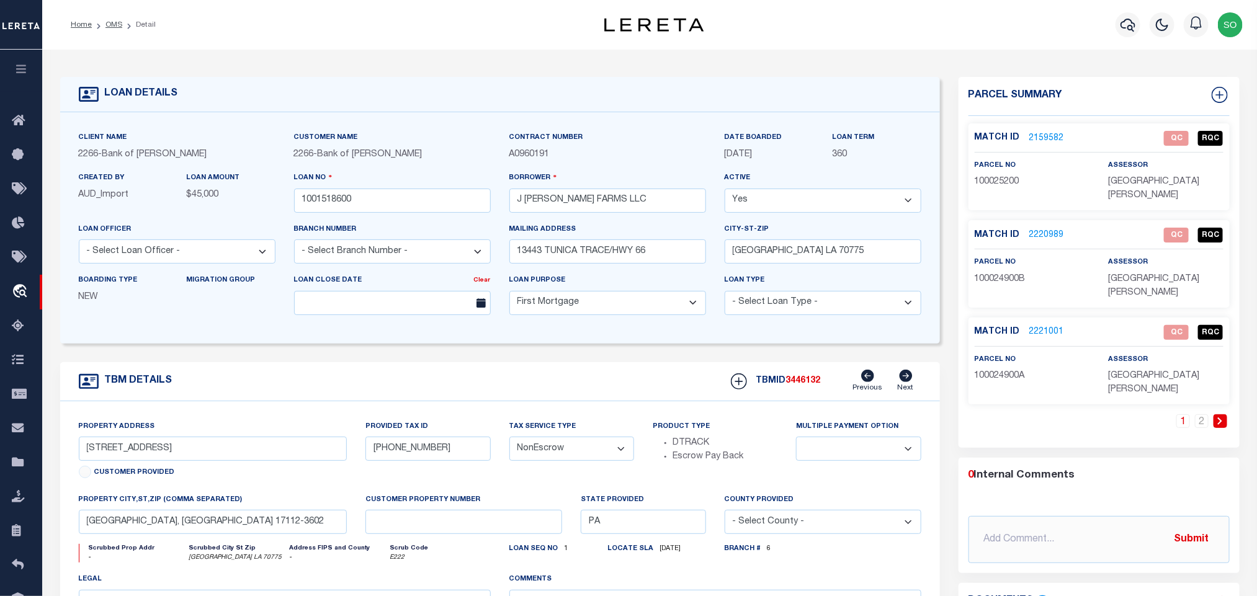
type input "ST FRANCISVILLE LA 70775"
type input "8449"
type textarea "12.21 ACRES SECTION 60 T3S R3W"
click at [1199, 415] on link "2" at bounding box center [1202, 422] width 14 height 14
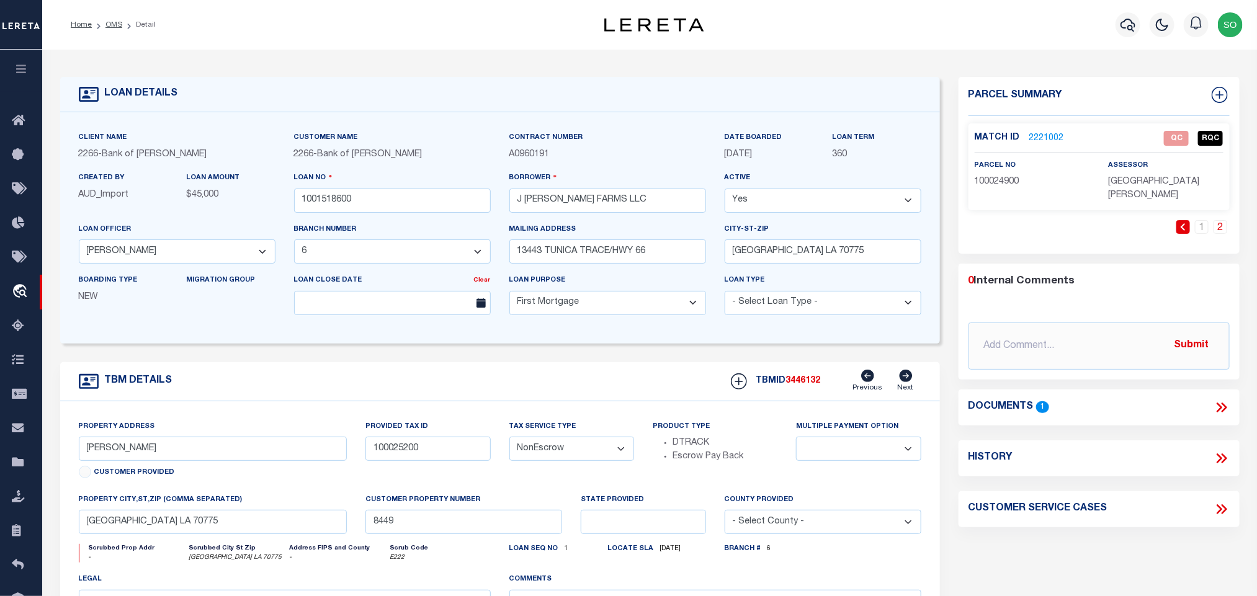
click at [1222, 403] on icon at bounding box center [1220, 408] width 6 height 10
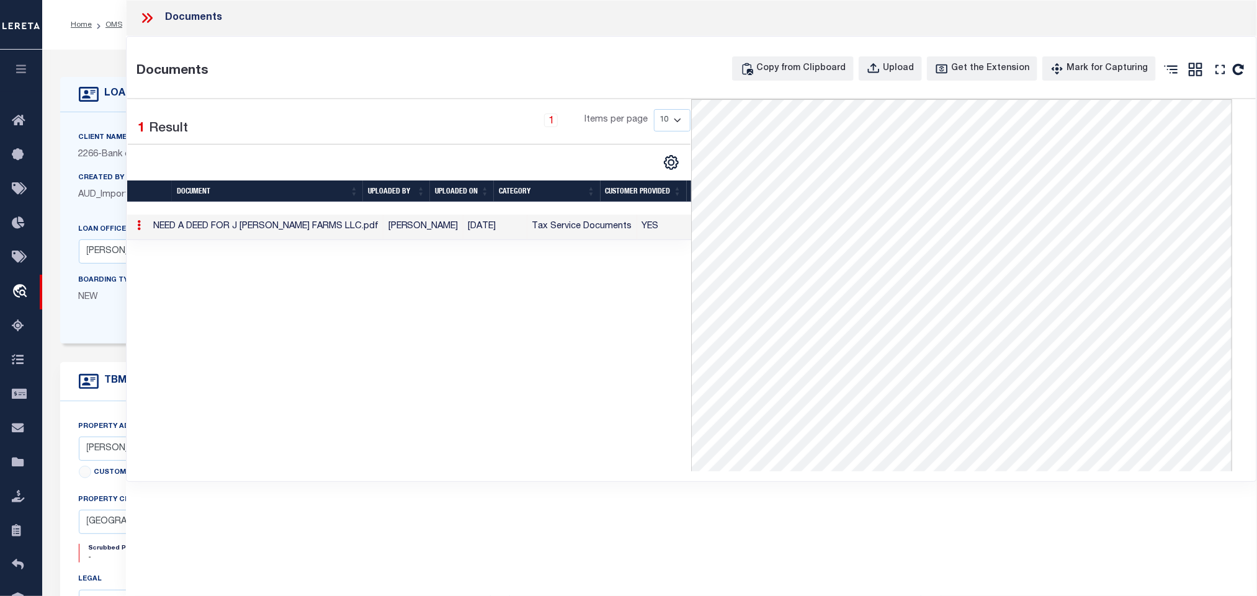
click at [141, 19] on icon at bounding box center [147, 18] width 16 height 16
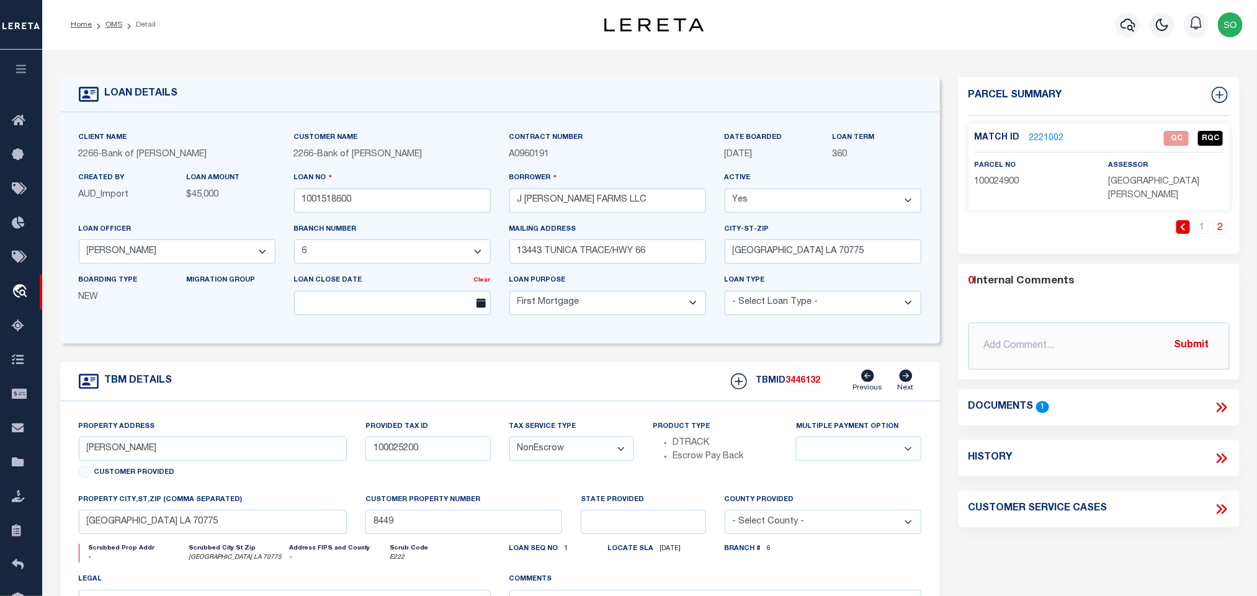
click at [1049, 138] on link "2221002" at bounding box center [1046, 138] width 35 height 13
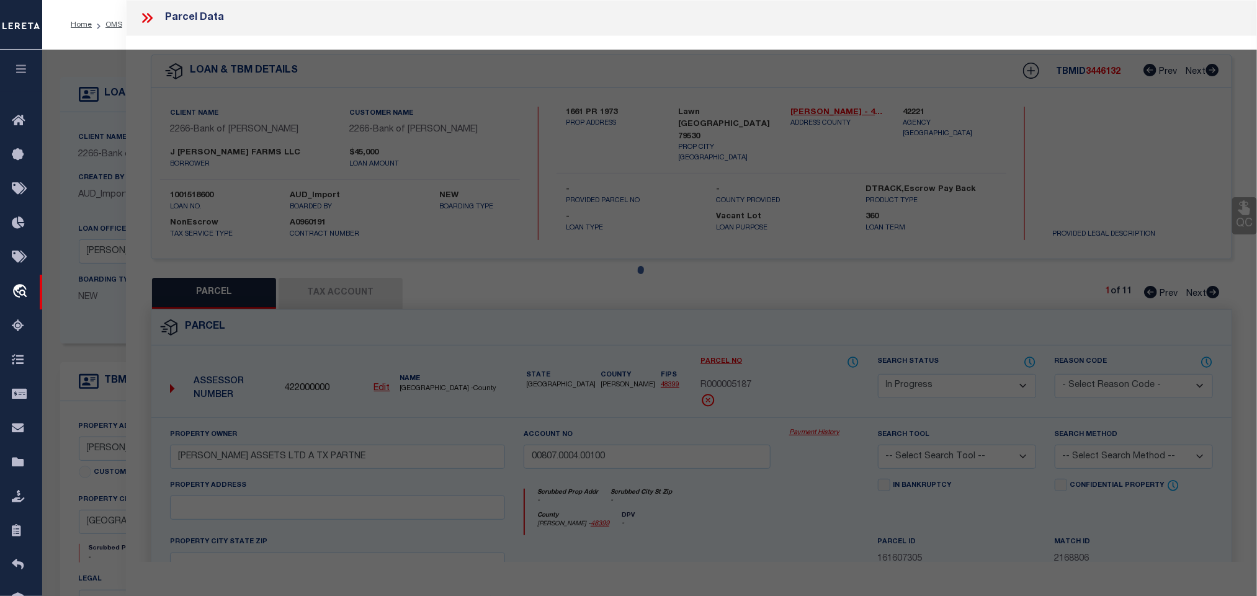
select select "AS"
checkbox input "false"
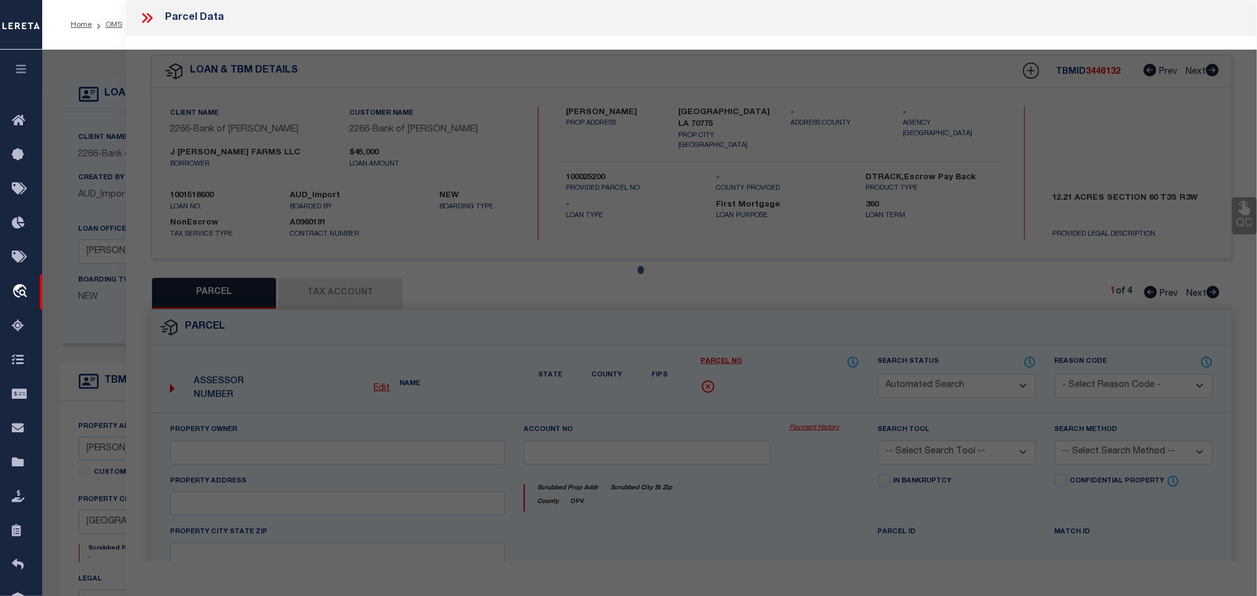
select select "QC"
type input "METZ, JULIUS C"
select select "AGW"
select select "LEG"
type input "6191 Metz Rd"
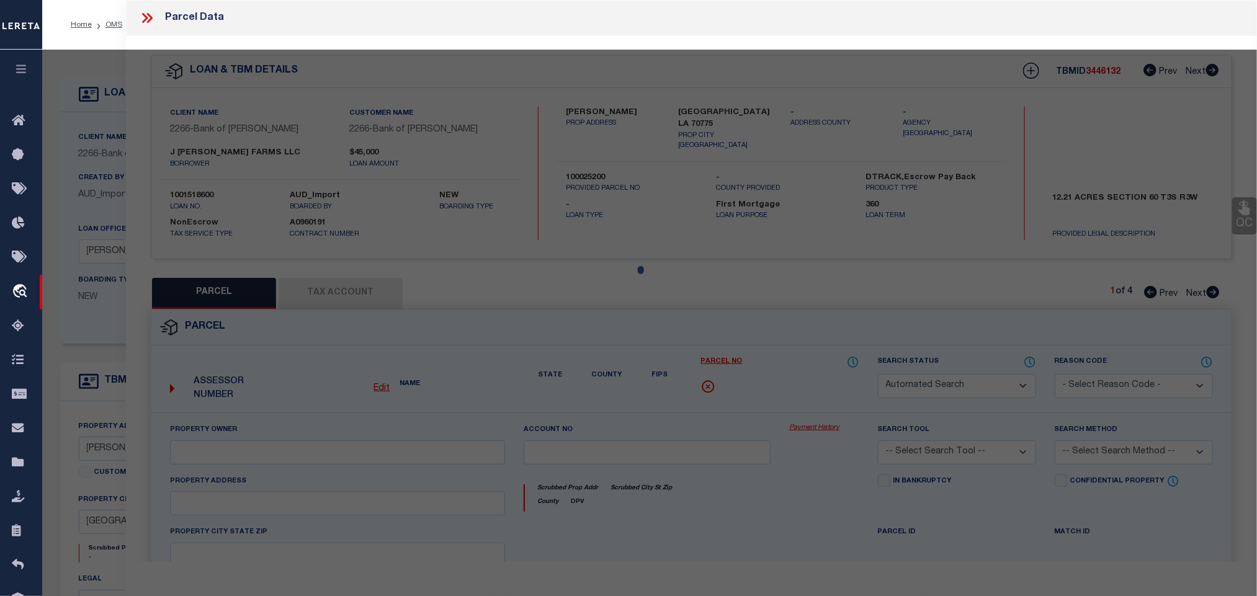
type input "ST FRANCISVILLE LA 70775"
type textarea "18 ACRES SITUATED IN SECTION 60, T2S, R4W"
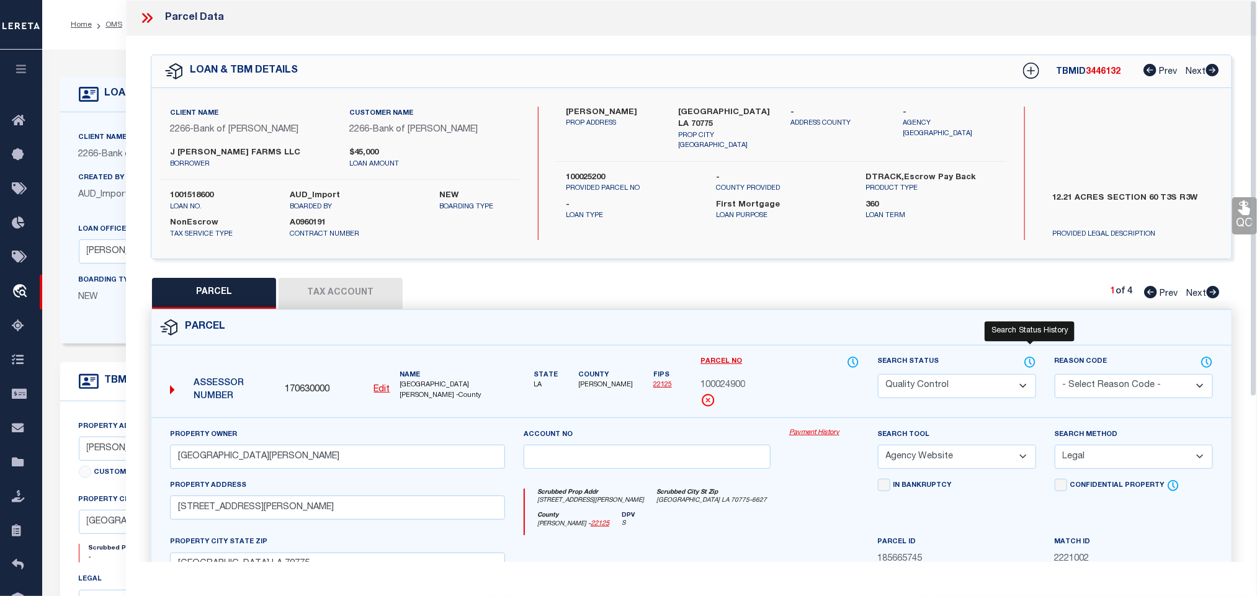
click at [1028, 364] on icon at bounding box center [1030, 363] width 12 height 14
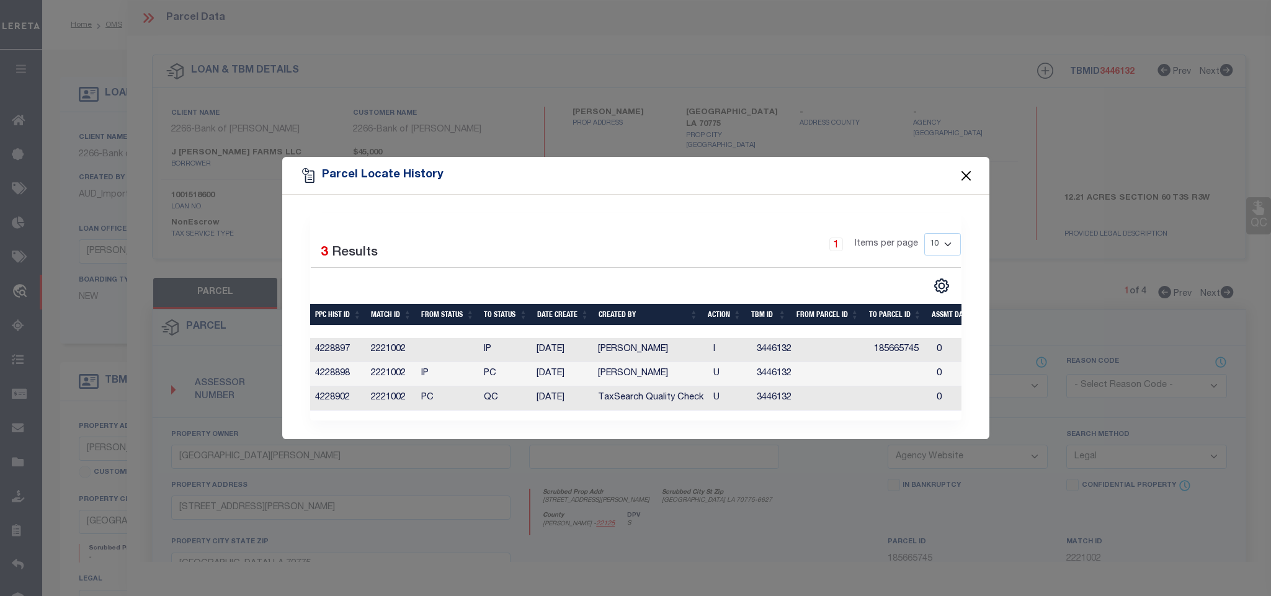
click at [962, 168] on button "Close" at bounding box center [966, 176] width 16 height 16
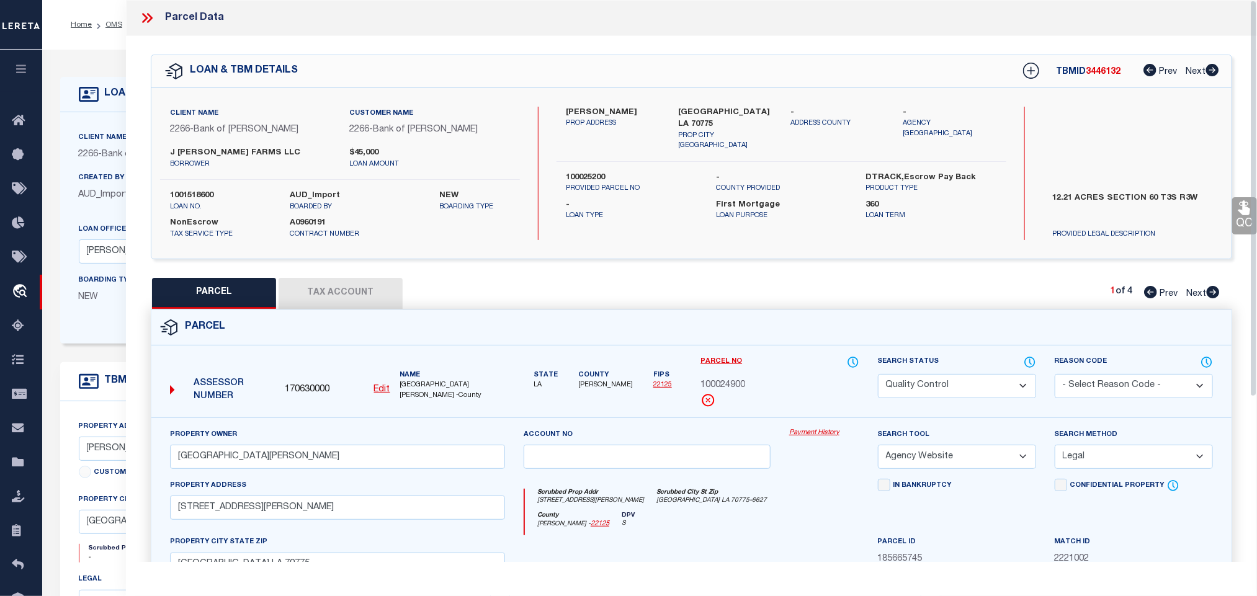
click at [140, 17] on icon at bounding box center [147, 18] width 16 height 16
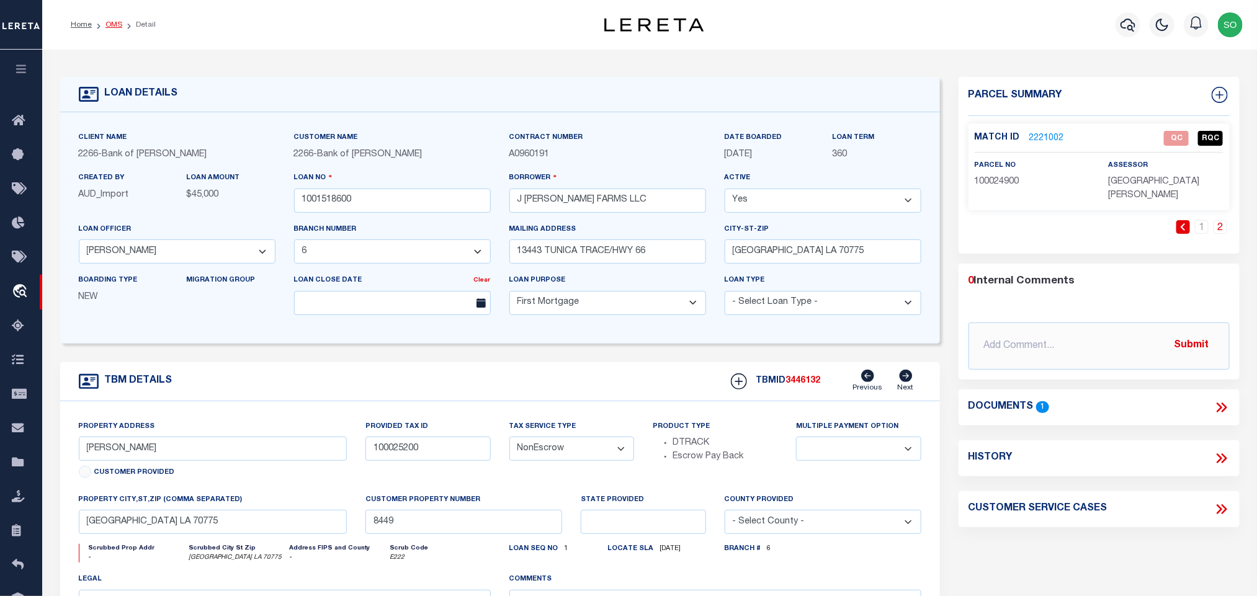
click at [116, 21] on link "OMS" at bounding box center [113, 24] width 17 height 7
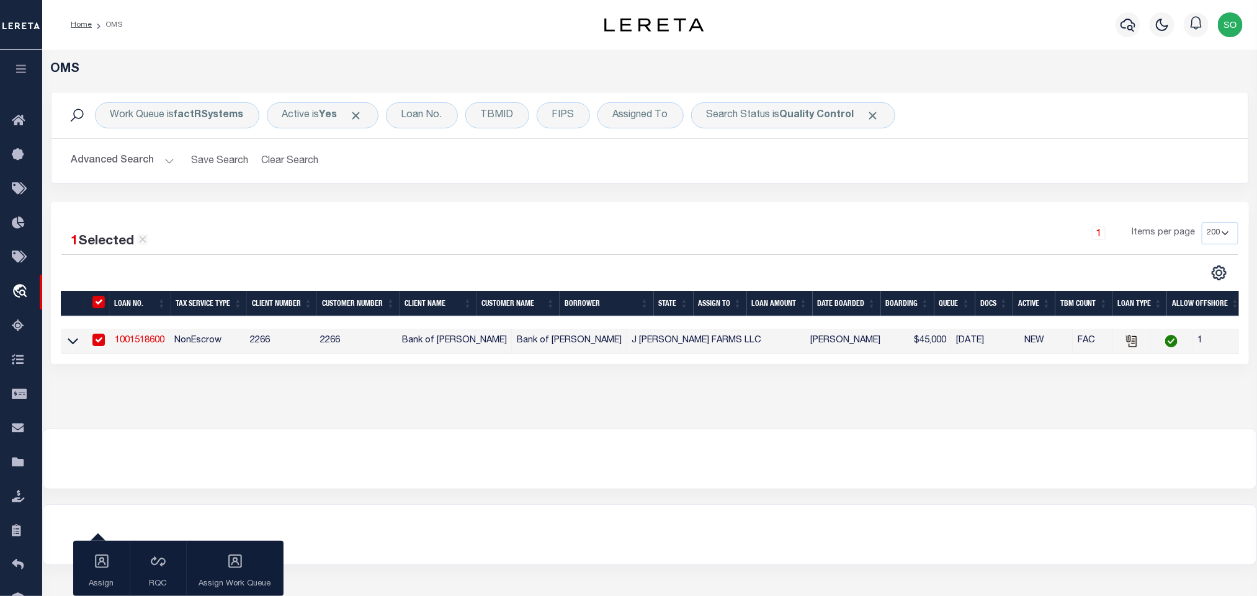
click at [127, 166] on button "Advanced Search" at bounding box center [122, 161] width 103 height 24
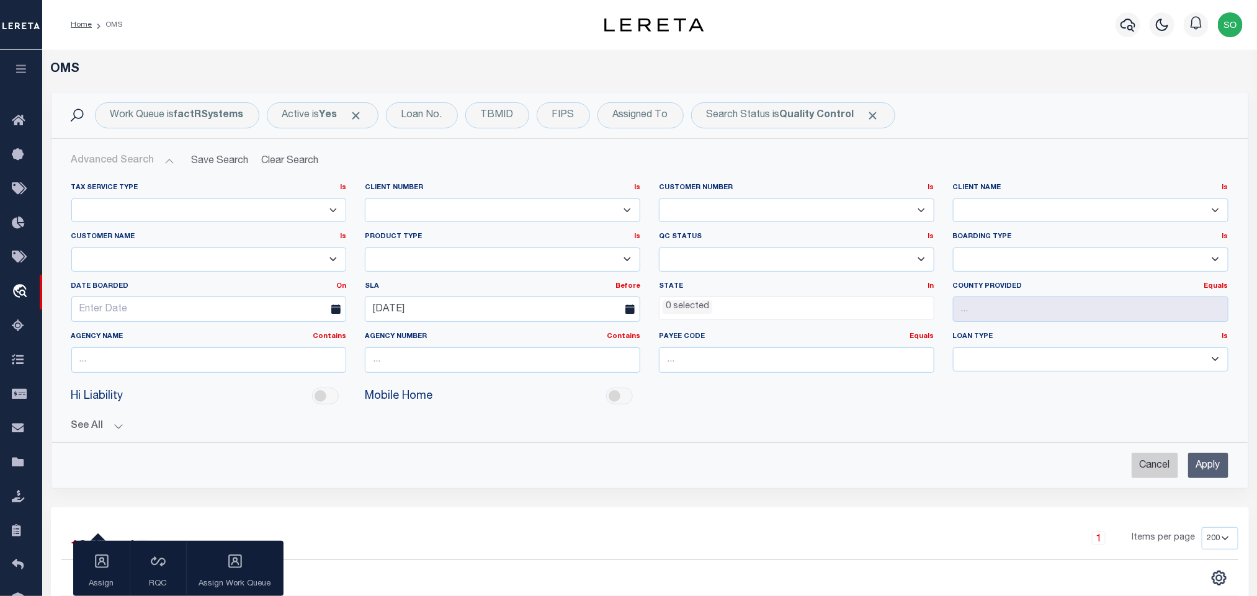
click at [1155, 477] on input "Cancel" at bounding box center [1155, 465] width 47 height 25
checkbox input "true"
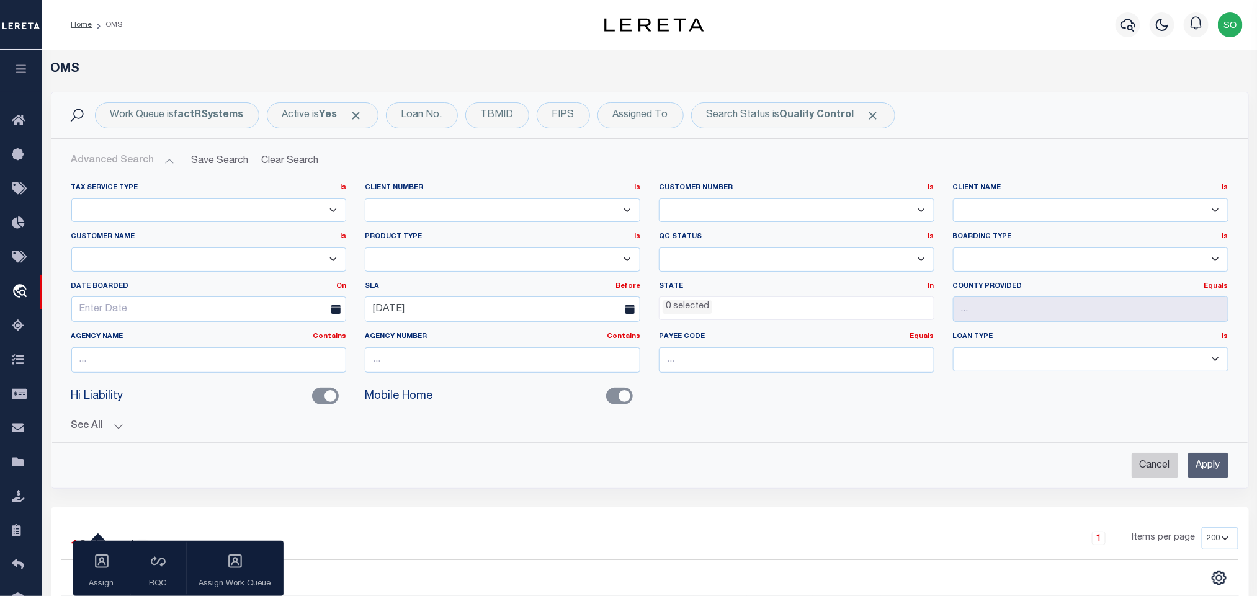
checkbox input "false"
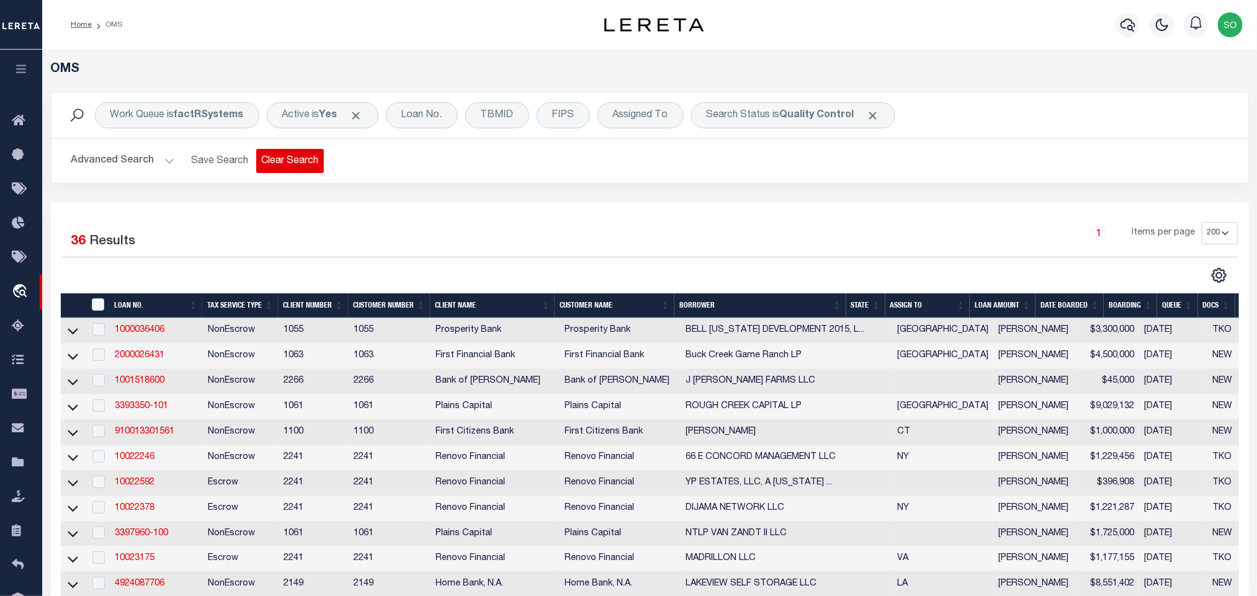
click at [276, 155] on button "Clear Search" at bounding box center [290, 161] width 68 height 24
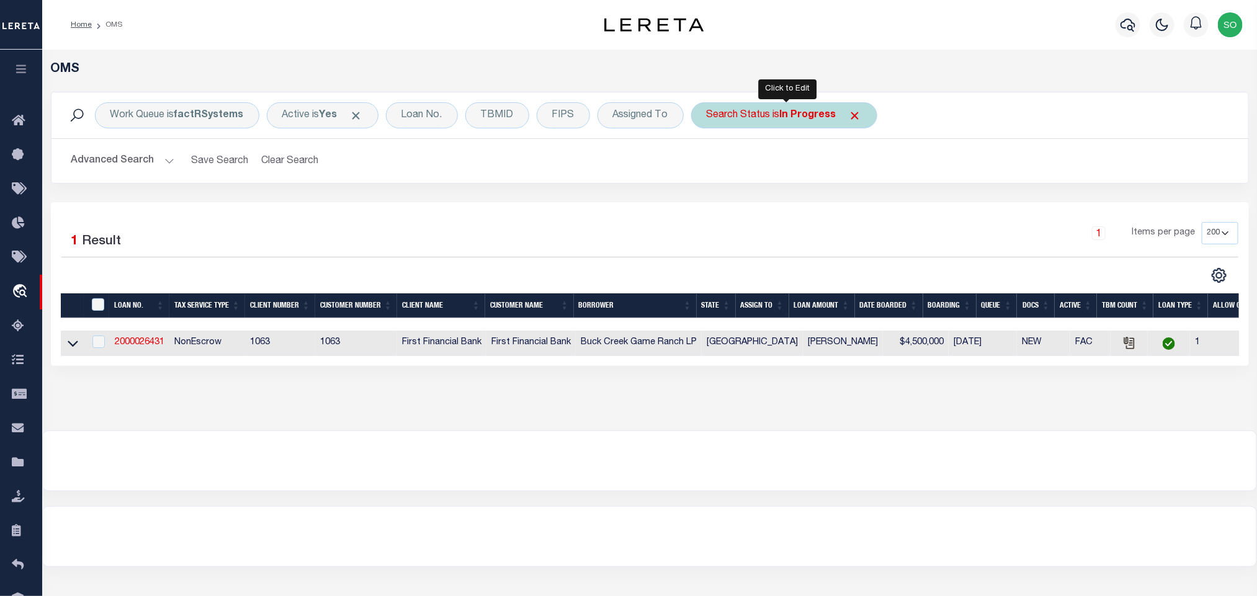
click at [836, 125] on div "Search Status is In Progress" at bounding box center [784, 115] width 186 height 26
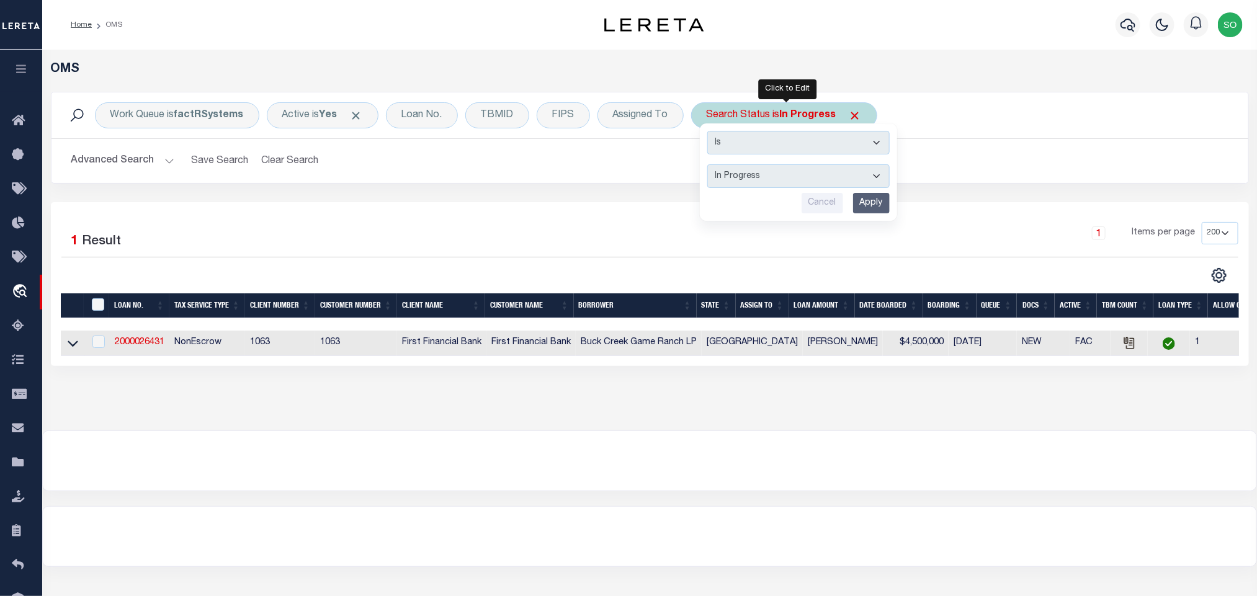
select select "QC"
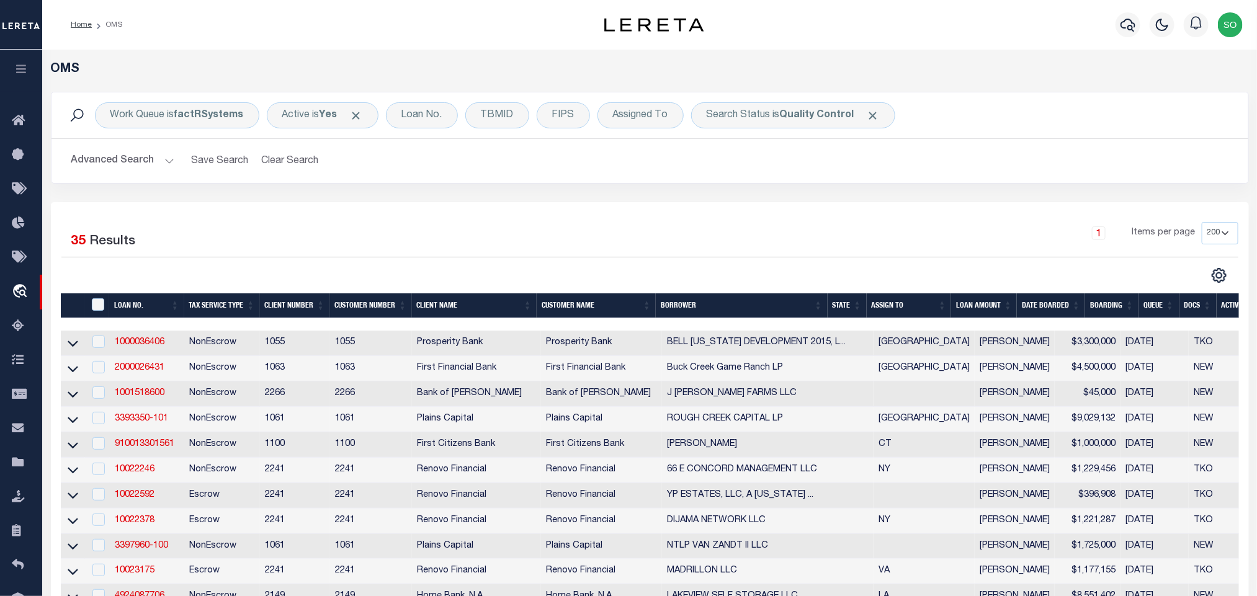
click at [117, 159] on button "Advanced Search" at bounding box center [122, 161] width 103 height 24
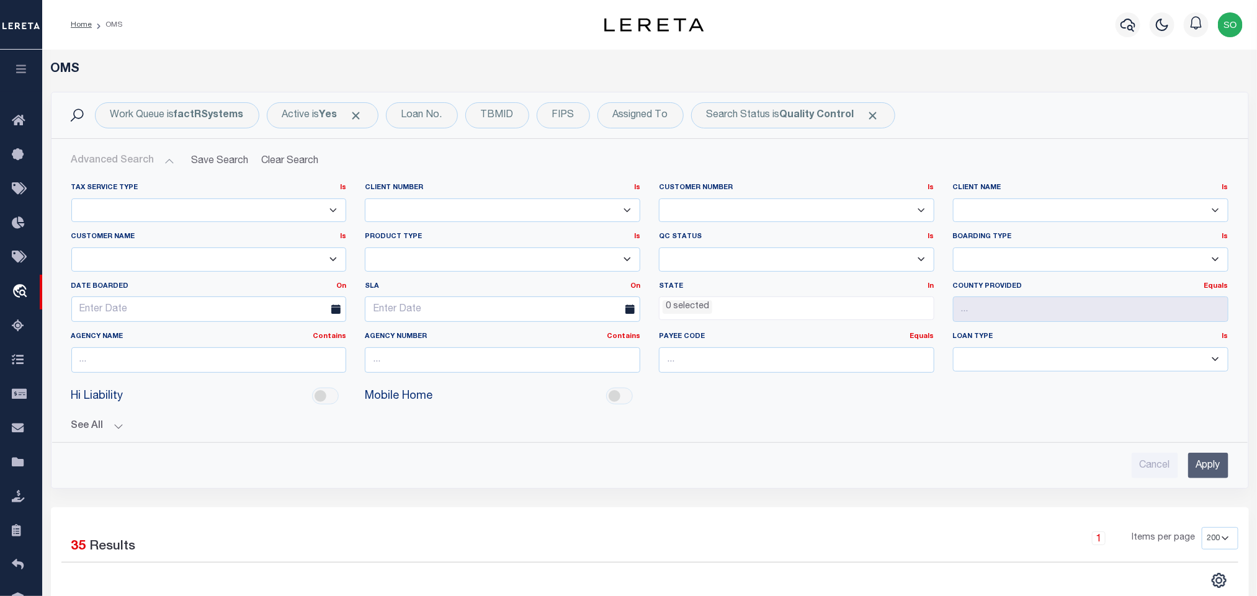
click at [642, 287] on label "SLA On On After Before Between" at bounding box center [503, 287] width 294 height 11
click at [637, 289] on link "On" at bounding box center [635, 286] width 10 height 7
click at [588, 341] on link "Before" at bounding box center [591, 337] width 98 height 18
click at [500, 309] on input "text" at bounding box center [503, 309] width 276 height 25
click at [431, 454] on span "19" at bounding box center [433, 454] width 24 height 24
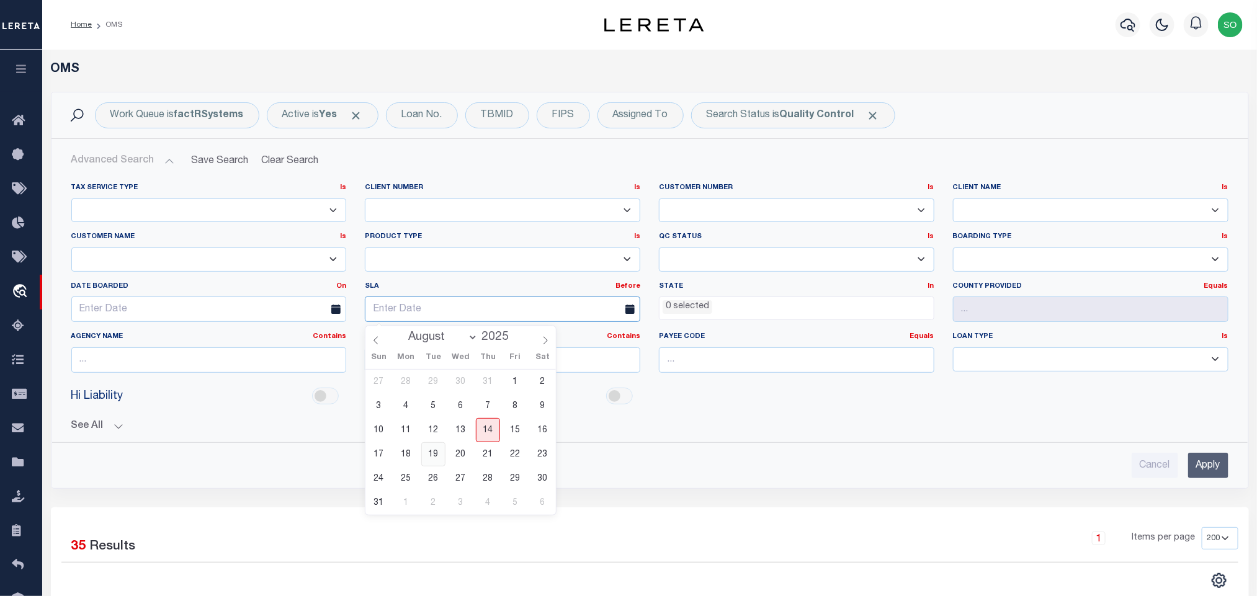
type input "08-19-2025"
click at [1203, 470] on input "Apply" at bounding box center [1208, 465] width 40 height 25
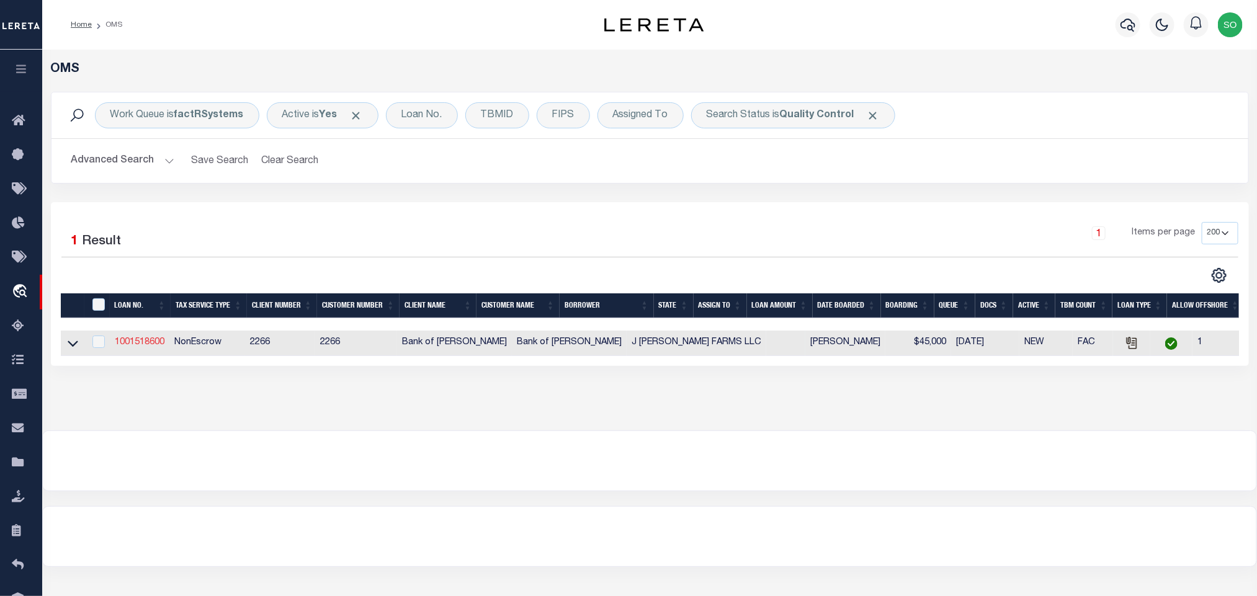
click at [151, 347] on link "1001518600" at bounding box center [140, 342] width 50 height 9
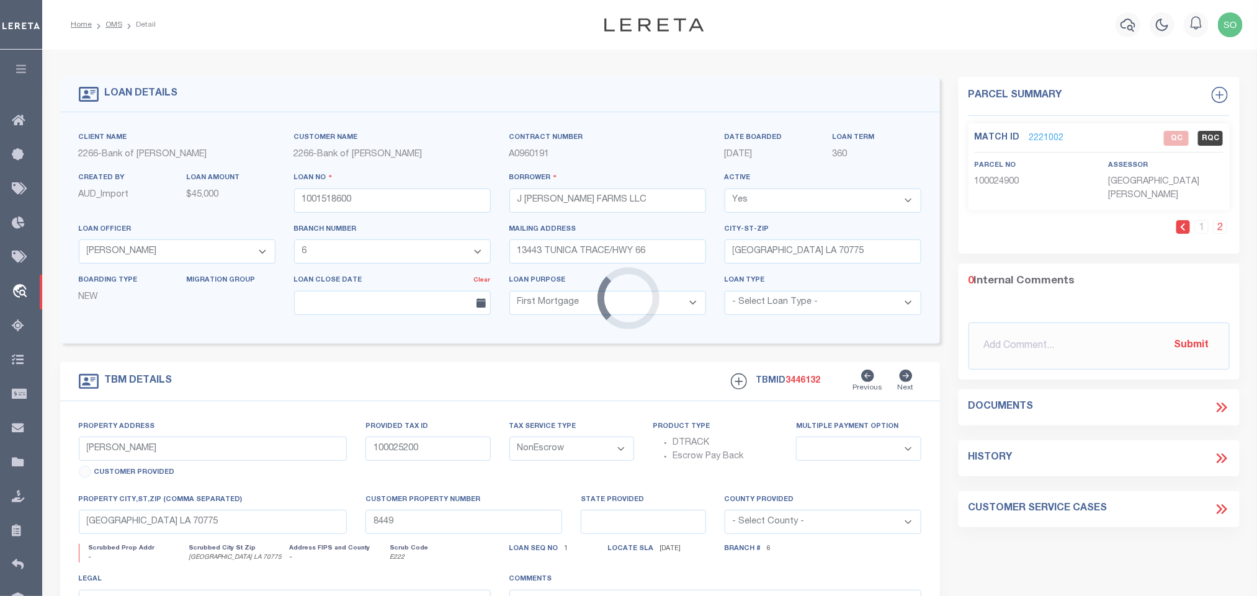
select select "25340"
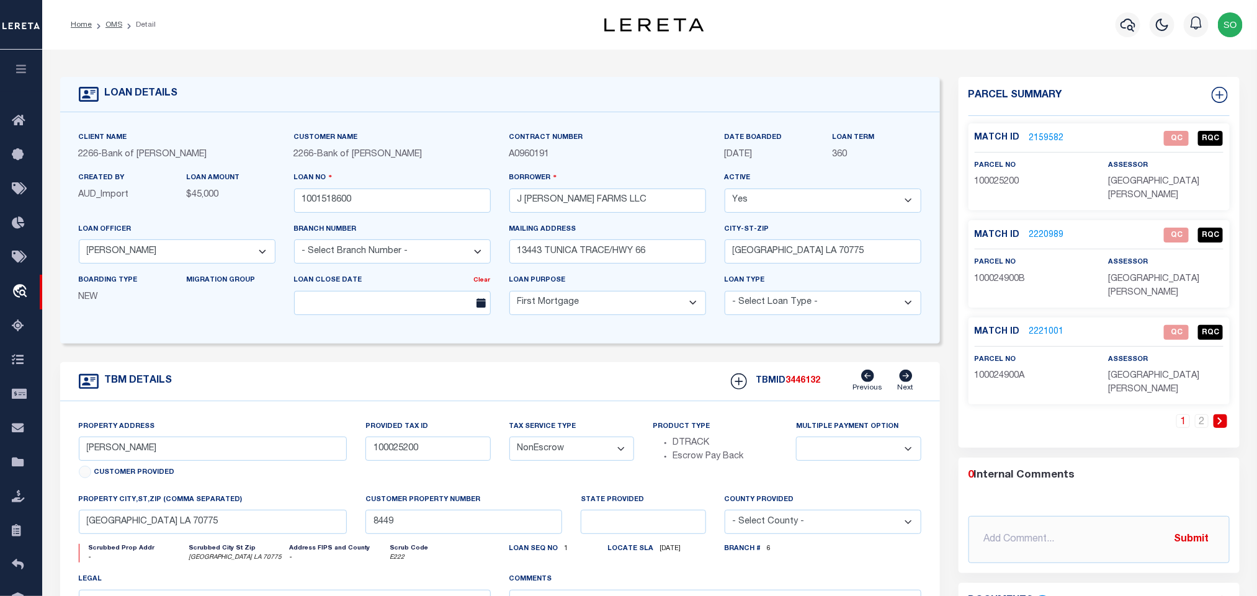
select select
click at [1050, 136] on link "2159582" at bounding box center [1046, 138] width 35 height 13
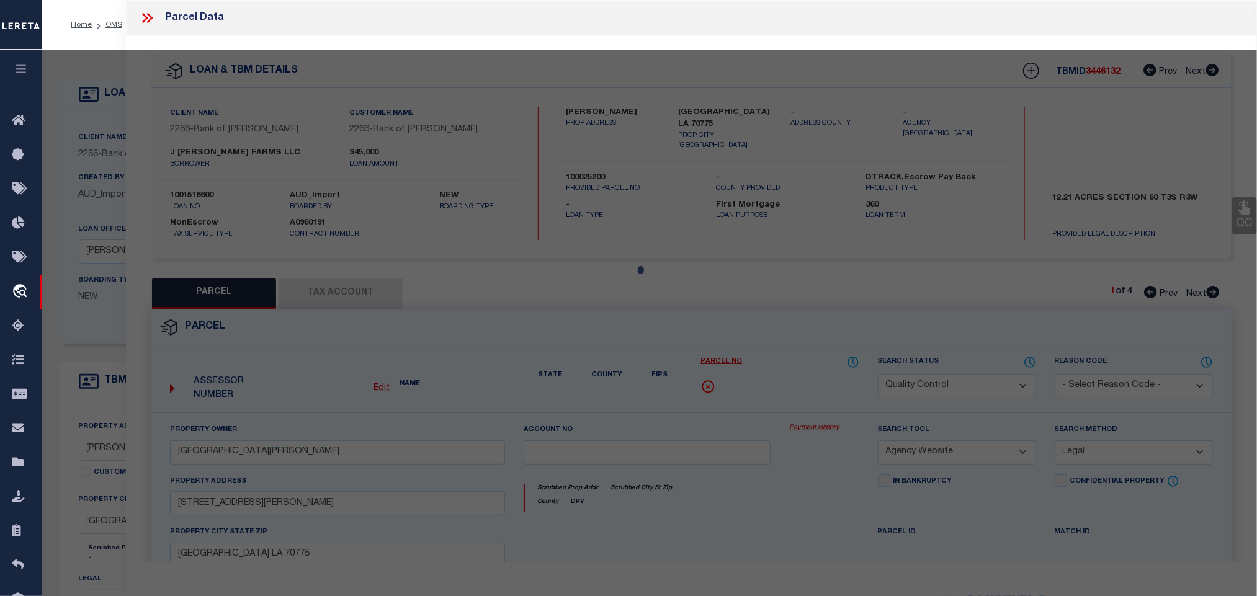
select select "AS"
select select
checkbox input "false"
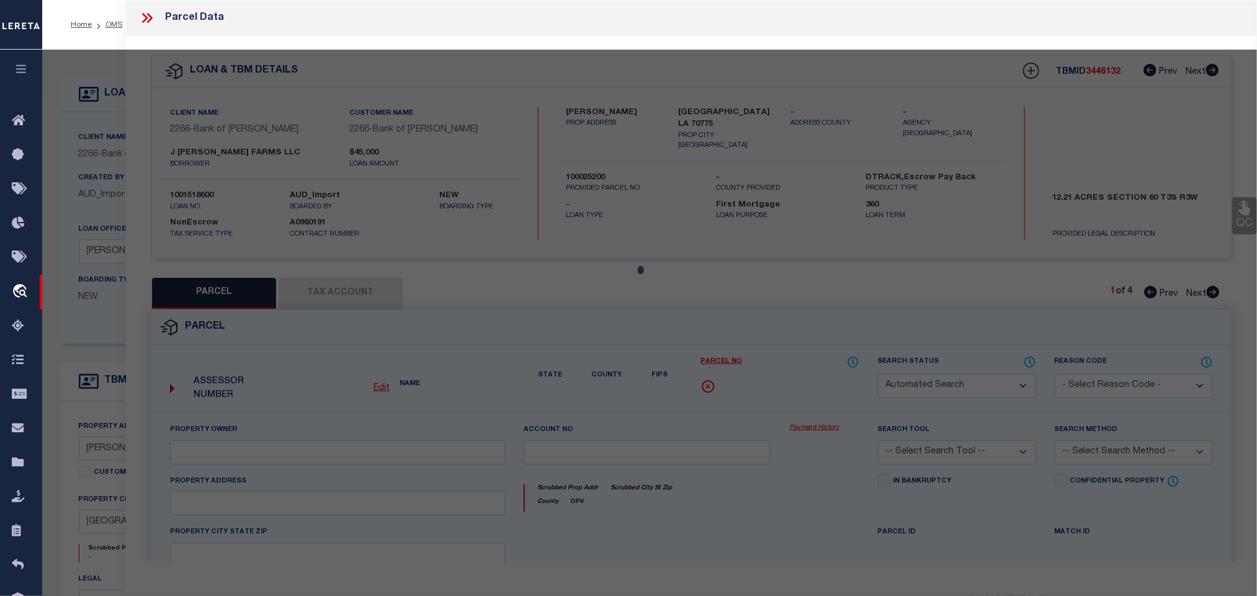
select select "QC"
type input "METZ, JULIUS"
select select "AGW"
select select "LEG"
type input "Metz Rd"
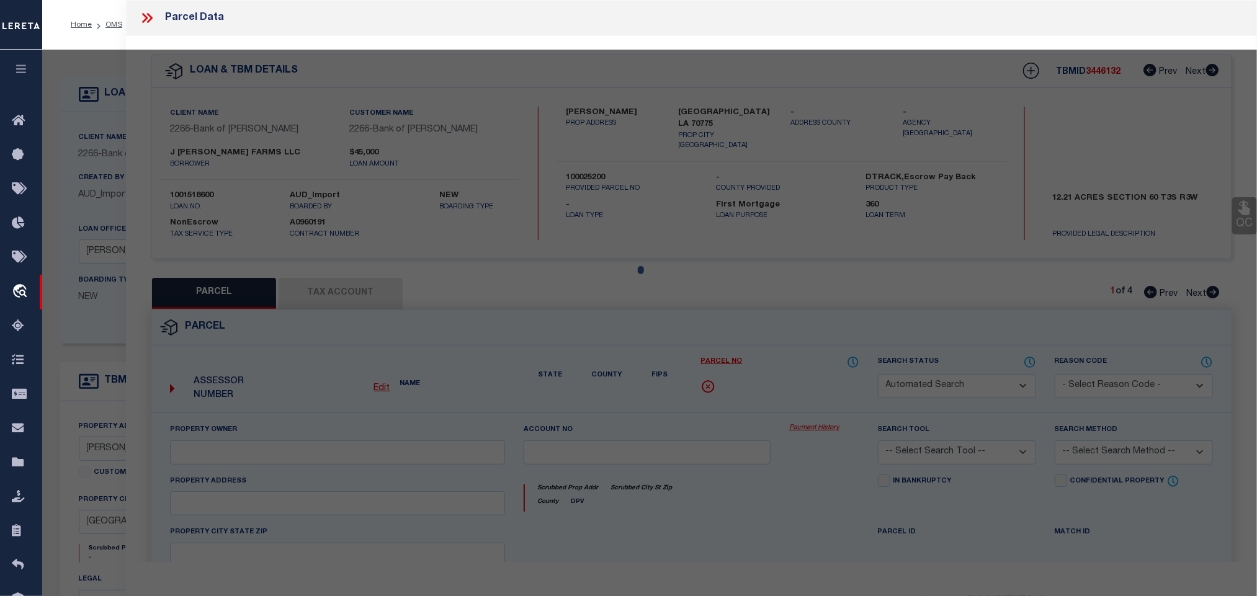
type input "ST FRANCISVILLE LA 70775"
type textarea "12.21 ACRES SITUATED IN SECTION 60, T3S, R3W"
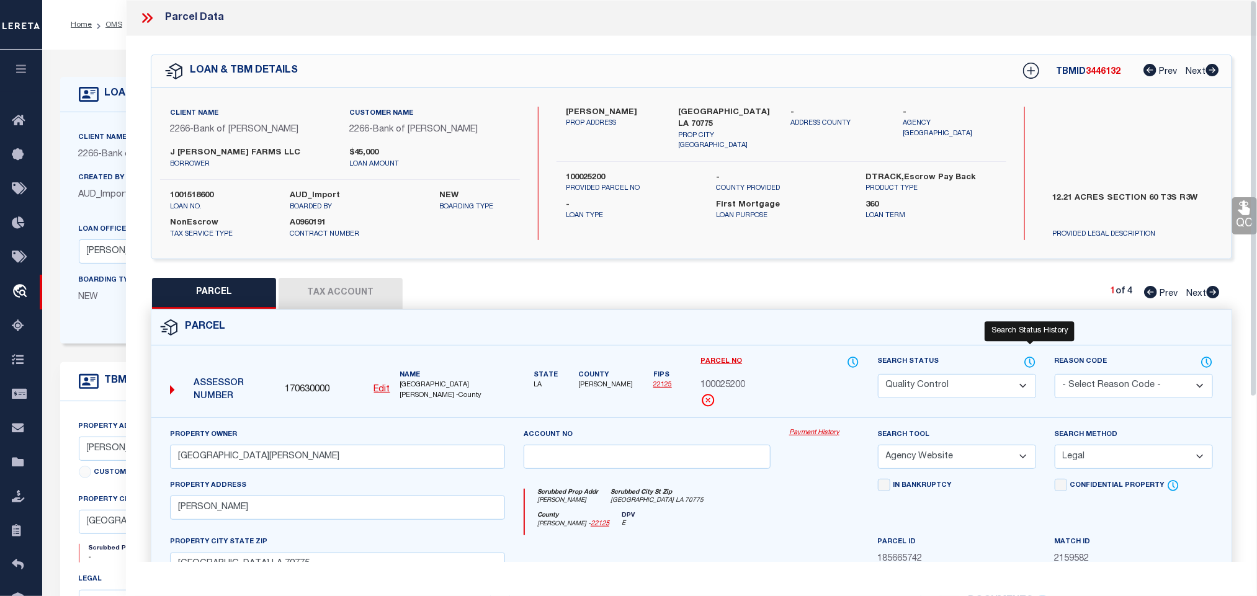
click at [1028, 365] on icon at bounding box center [1030, 363] width 12 height 14
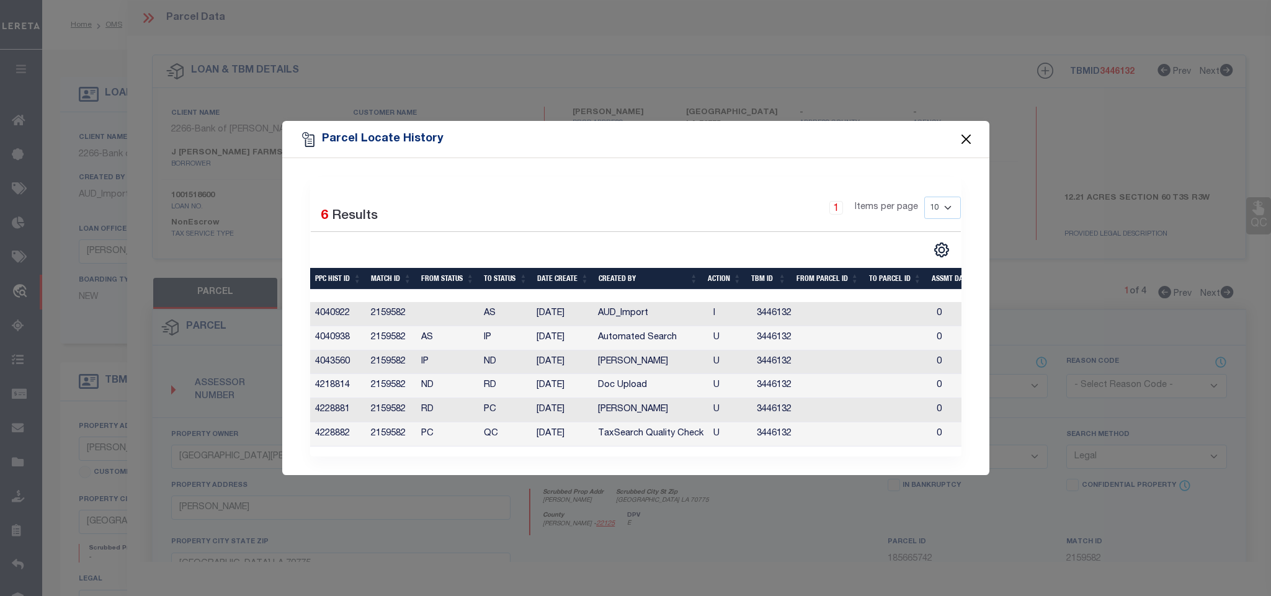
click at [966, 132] on button "Close" at bounding box center [966, 140] width 16 height 16
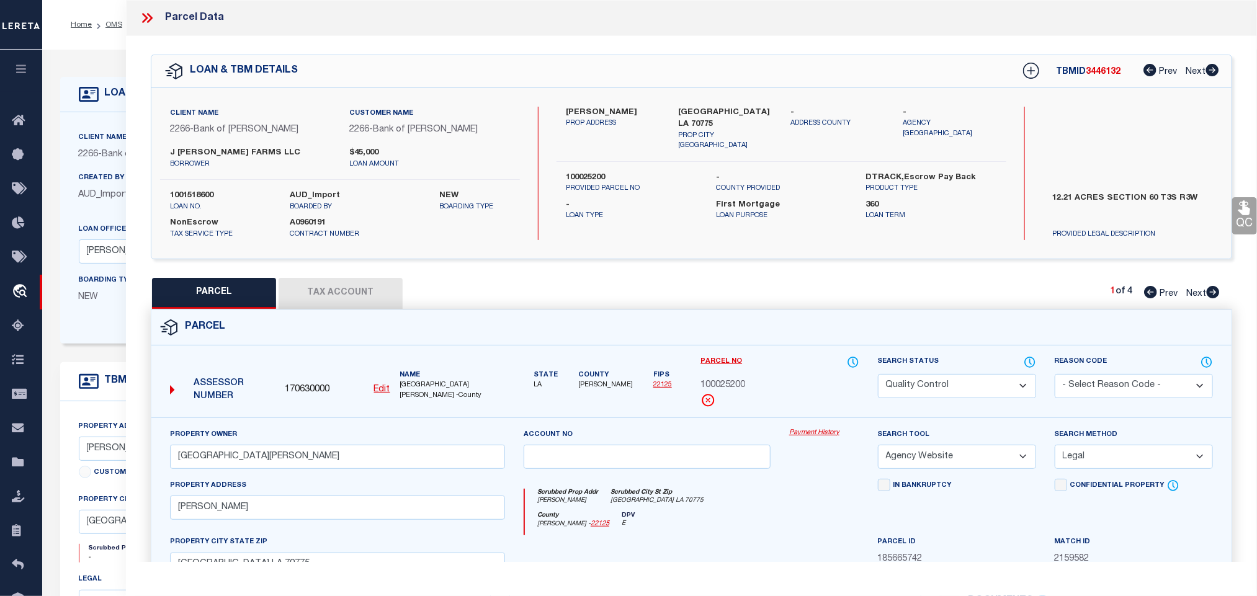
click at [151, 19] on icon at bounding box center [150, 18] width 6 height 10
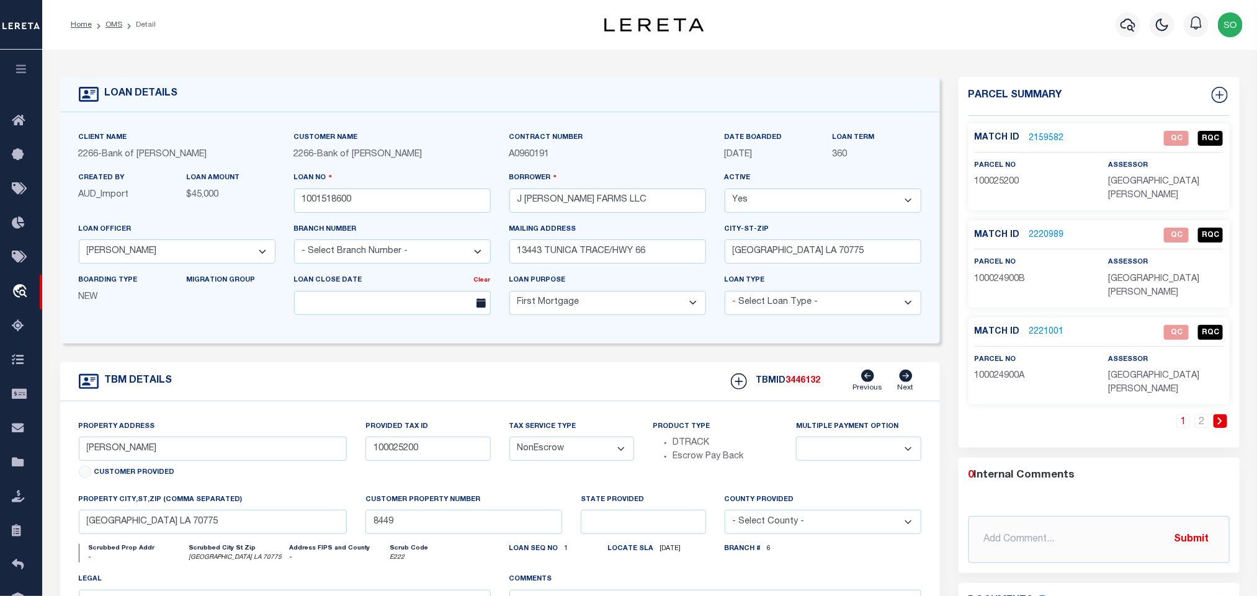
drag, startPoint x: 116, startPoint y: 25, endPoint x: 148, endPoint y: 142, distance: 121.5
click at [117, 25] on link "OMS" at bounding box center [113, 24] width 17 height 7
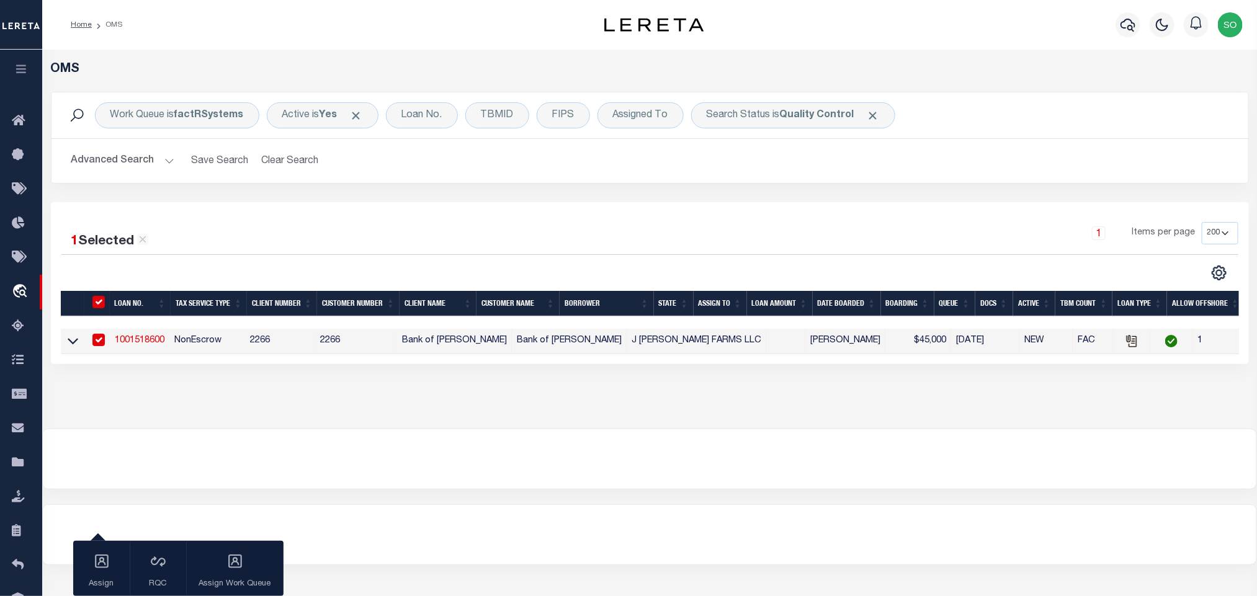
click at [129, 164] on button "Advanced Search" at bounding box center [122, 161] width 103 height 24
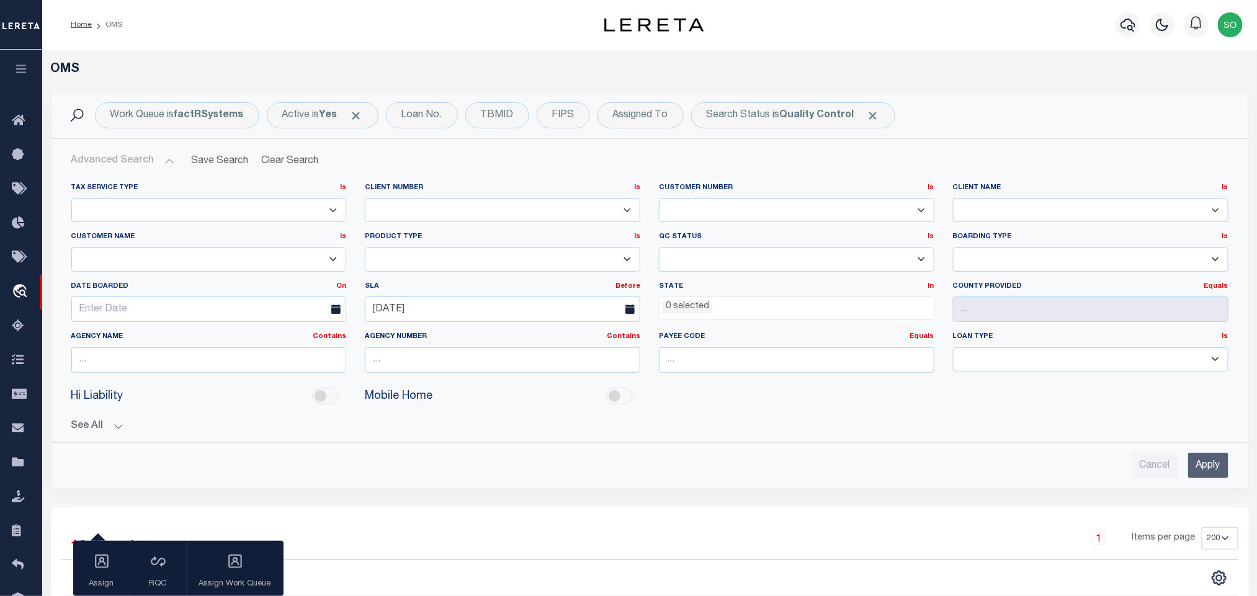
click at [743, 313] on ul "0 selected" at bounding box center [797, 305] width 274 height 17
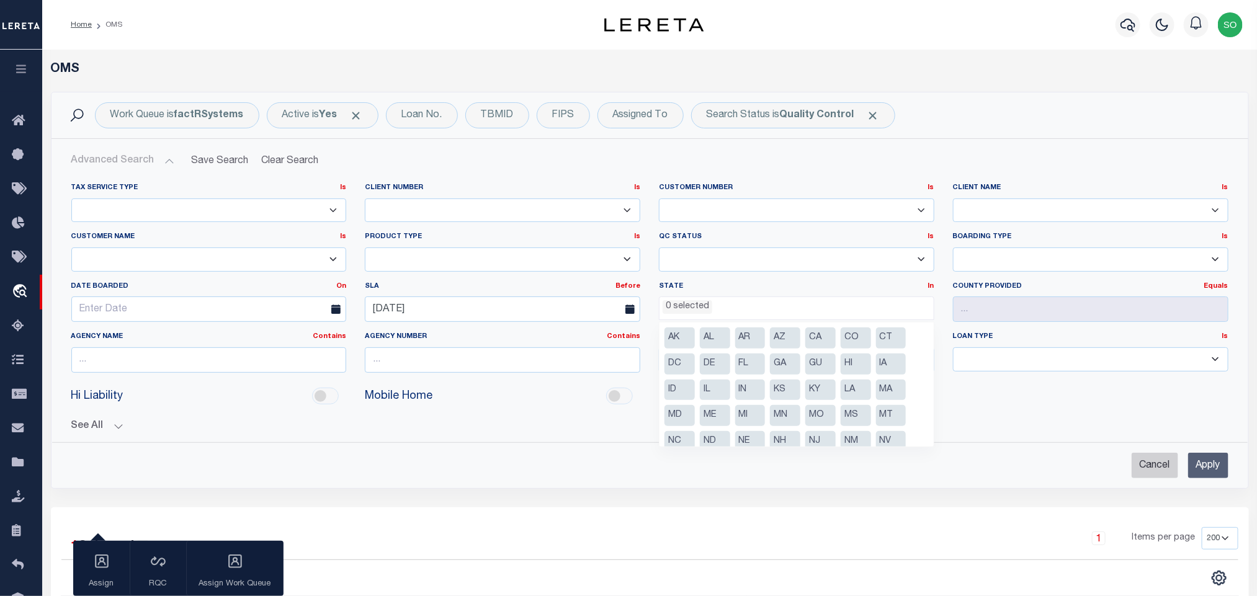
click at [1151, 469] on input "Cancel" at bounding box center [1155, 465] width 47 height 25
checkbox input "true"
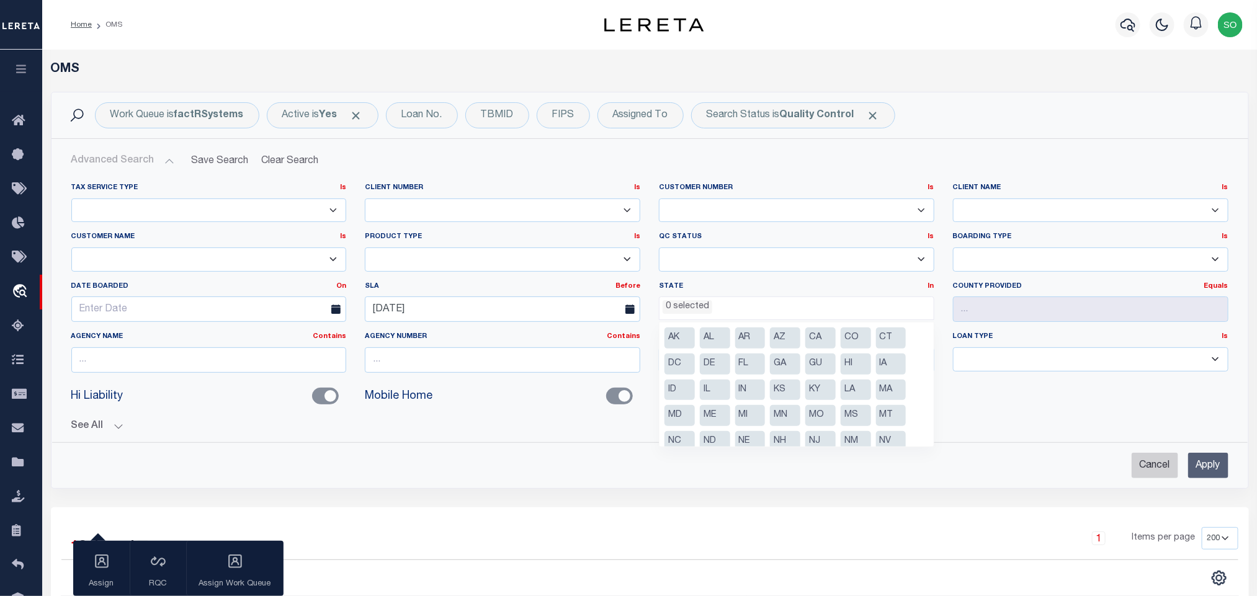
checkbox input "false"
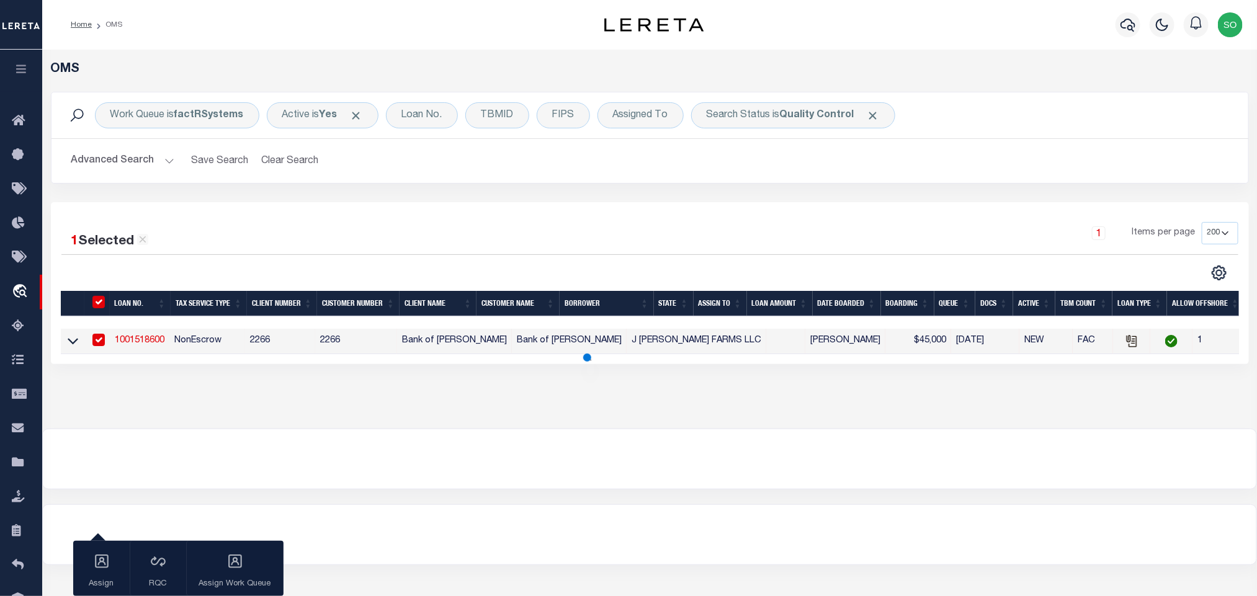
scroll to position [586, 0]
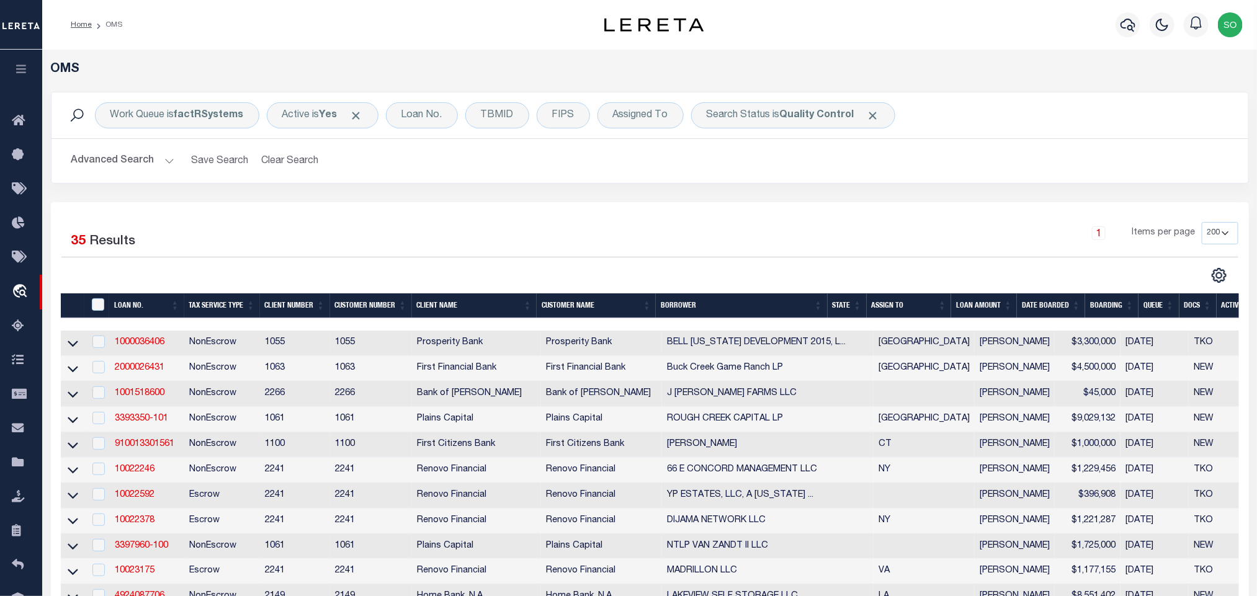
click at [125, 161] on button "Advanced Search" at bounding box center [122, 161] width 103 height 24
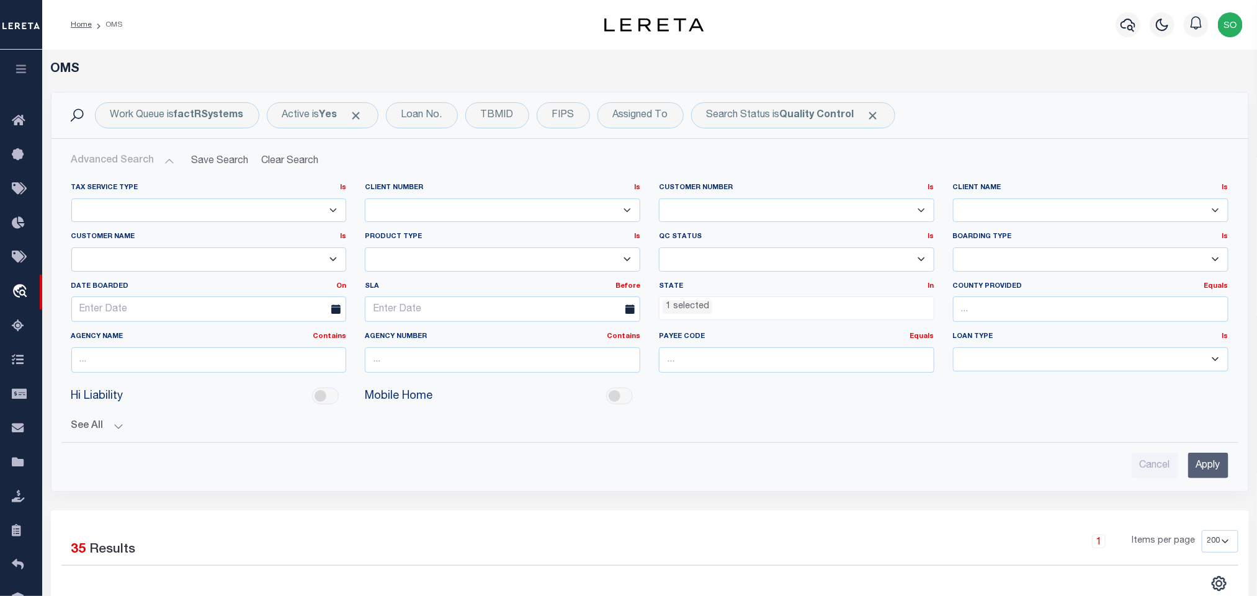
click at [701, 313] on li "1 selected" at bounding box center [688, 307] width 50 height 14
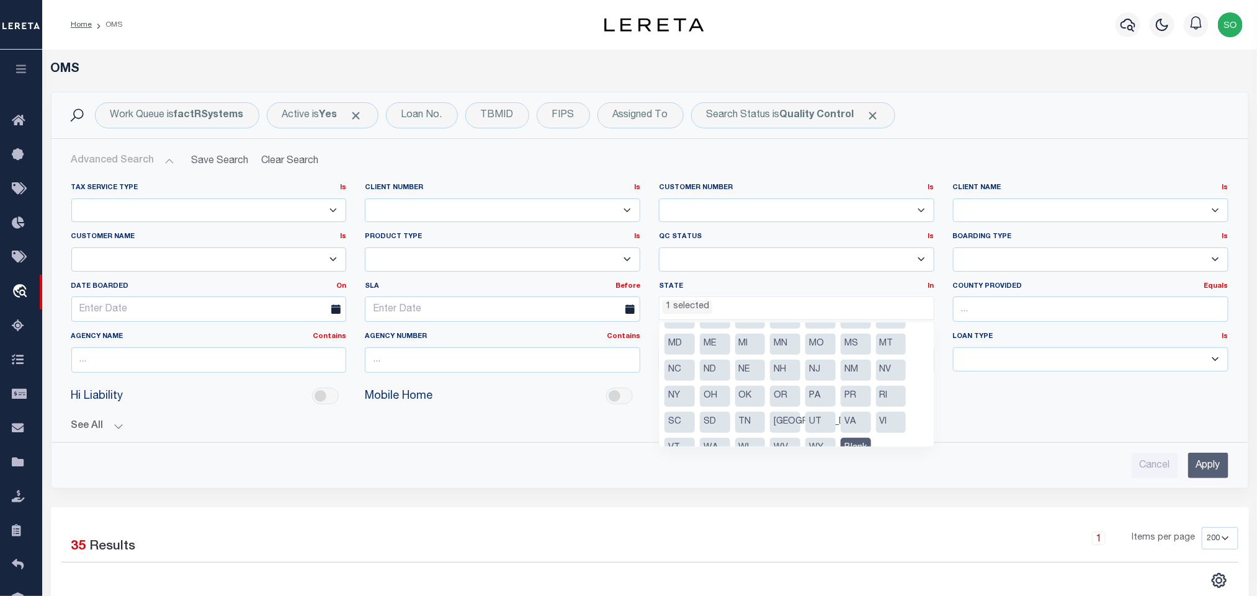
scroll to position [89, 0]
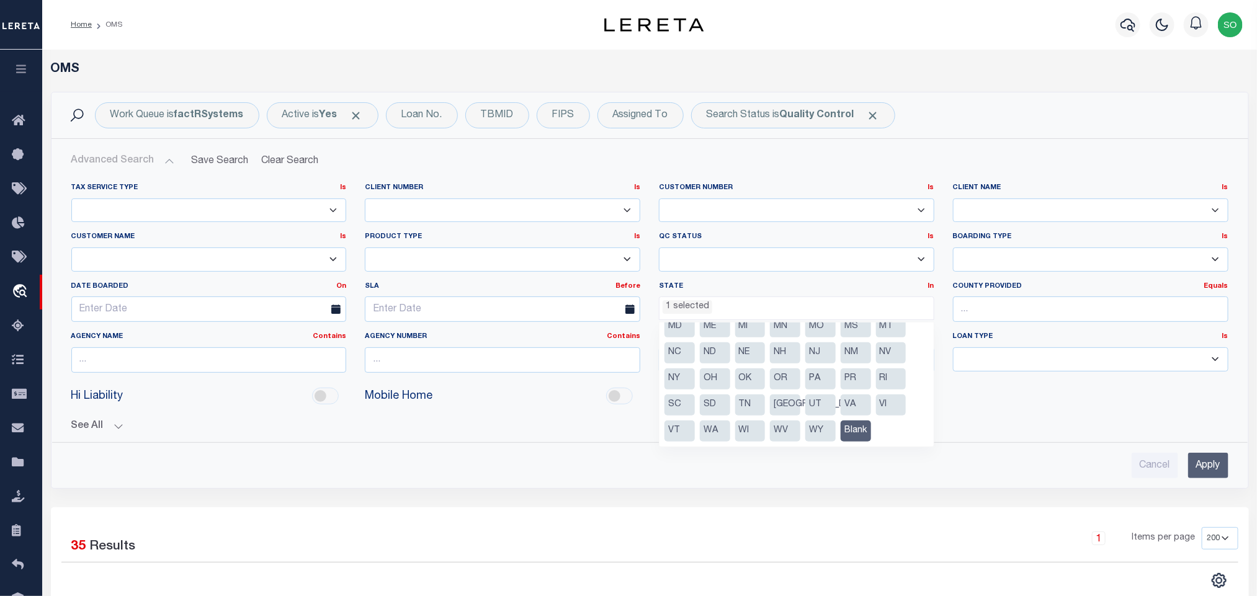
click at [845, 427] on li "Blank" at bounding box center [856, 431] width 30 height 21
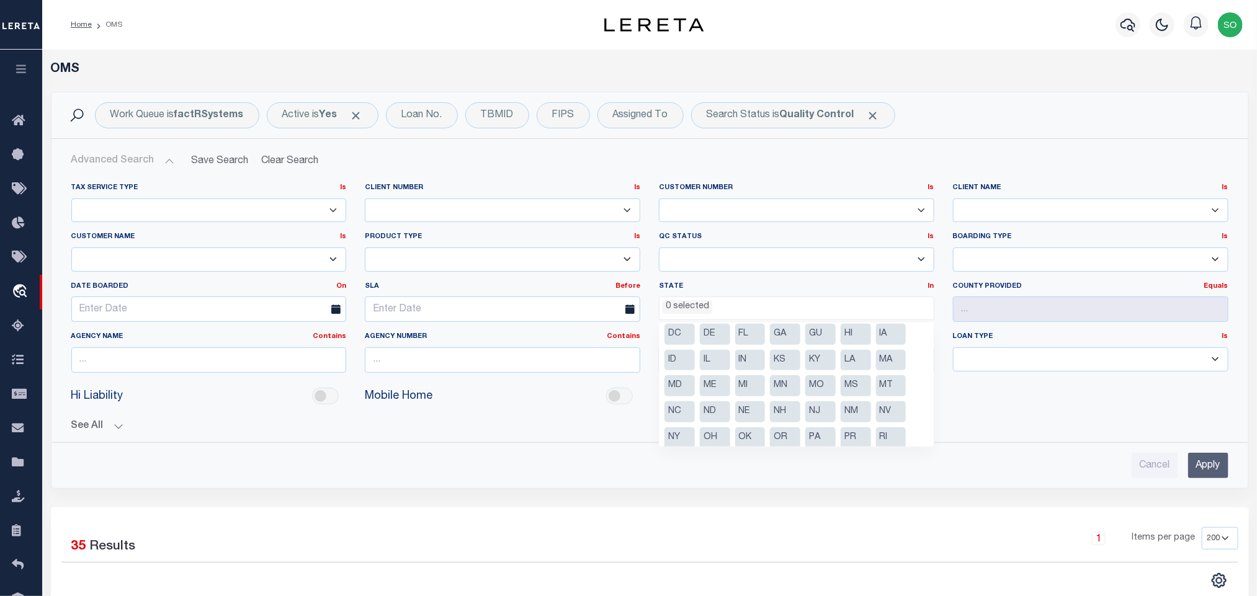
scroll to position [0, 0]
click at [851, 391] on li "LA" at bounding box center [856, 390] width 30 height 21
select select "LA"
click at [1204, 465] on input "Apply" at bounding box center [1208, 465] width 40 height 25
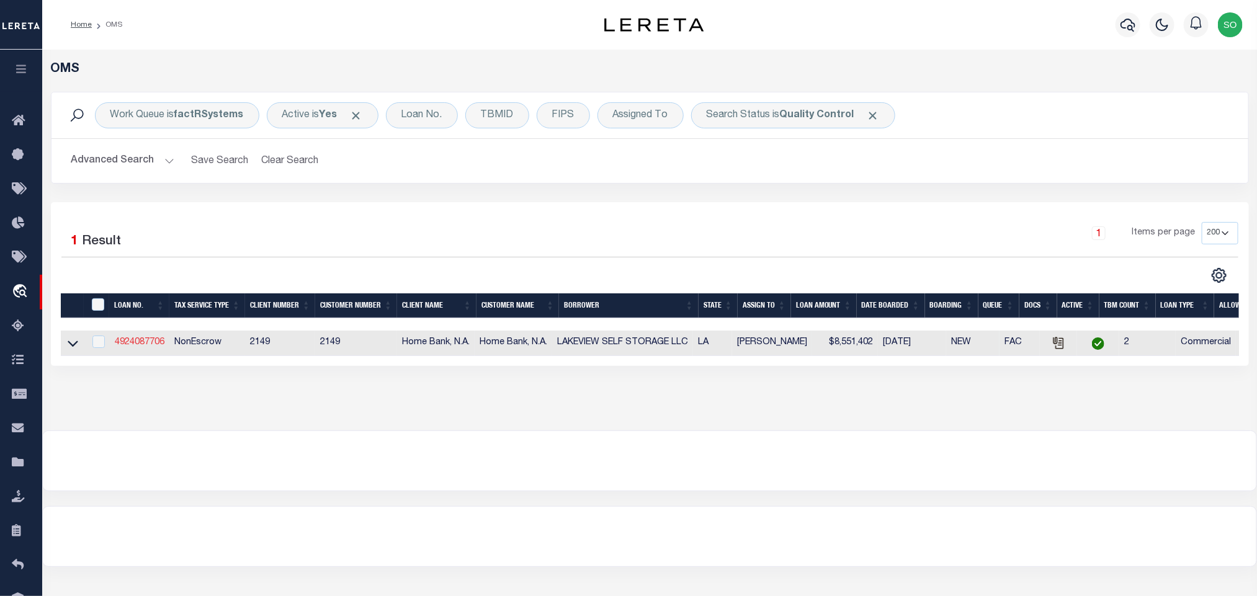
click at [141, 347] on link "4924087706" at bounding box center [140, 342] width 50 height 9
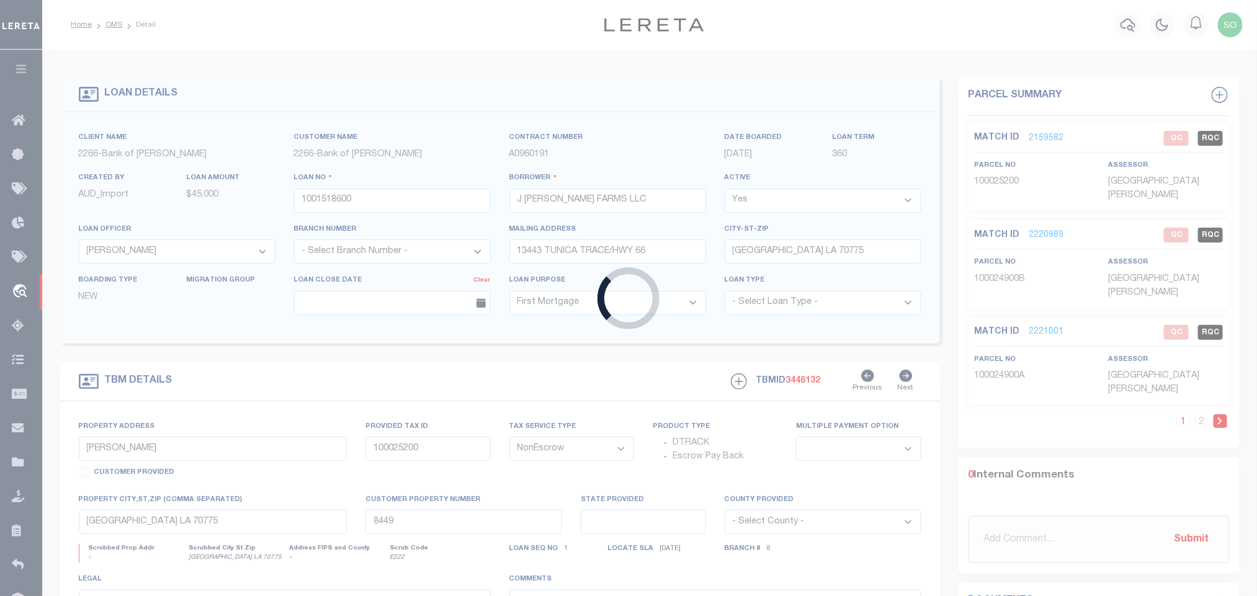
type input "4924087706"
type input "LAKEVIEW SELF STORAGE LLC"
select select
type input "07/01/2025"
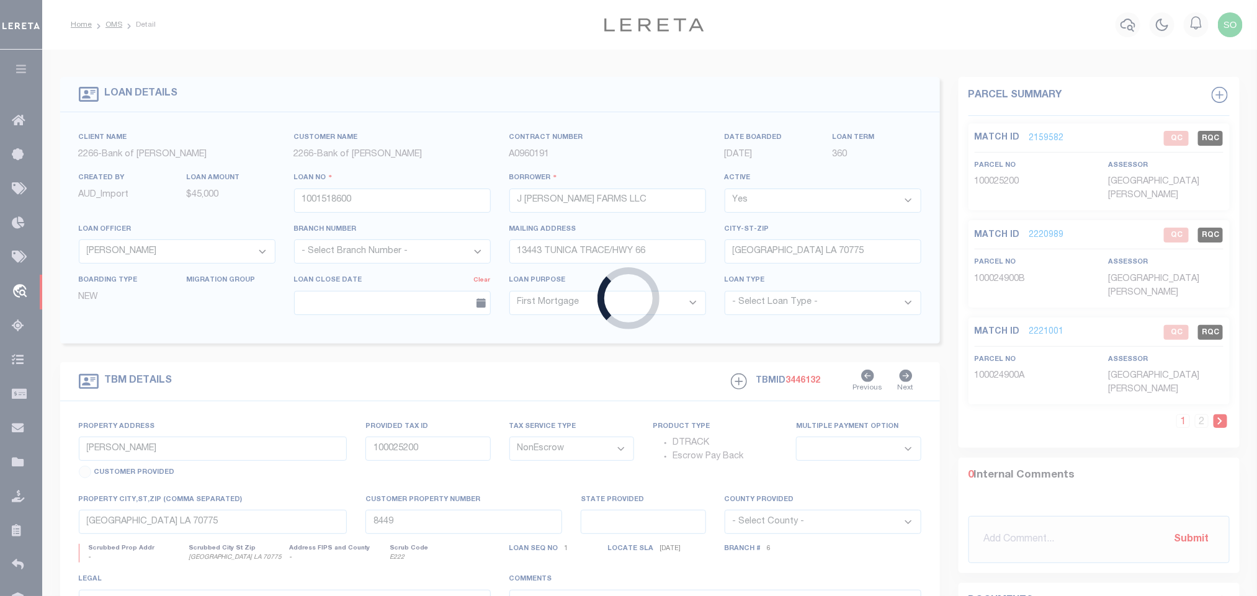
select select
select select "20"
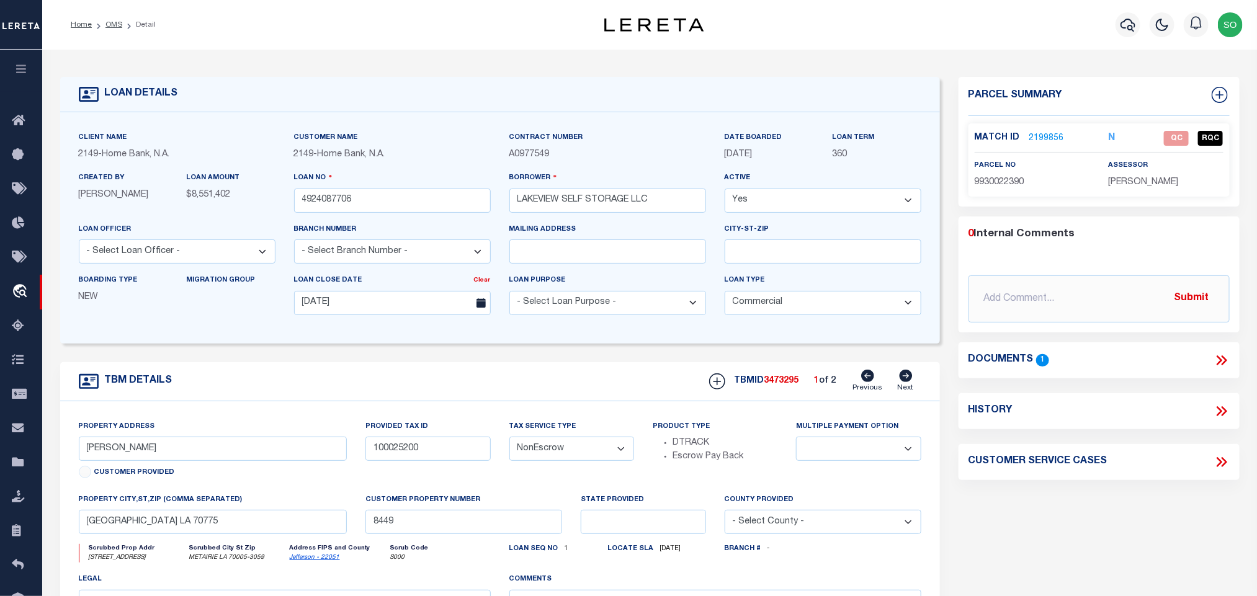
select select "9193"
type input "301 PARIS AVE"
select select
type input "METAIRIE LA 70005-3059"
type input "LA"
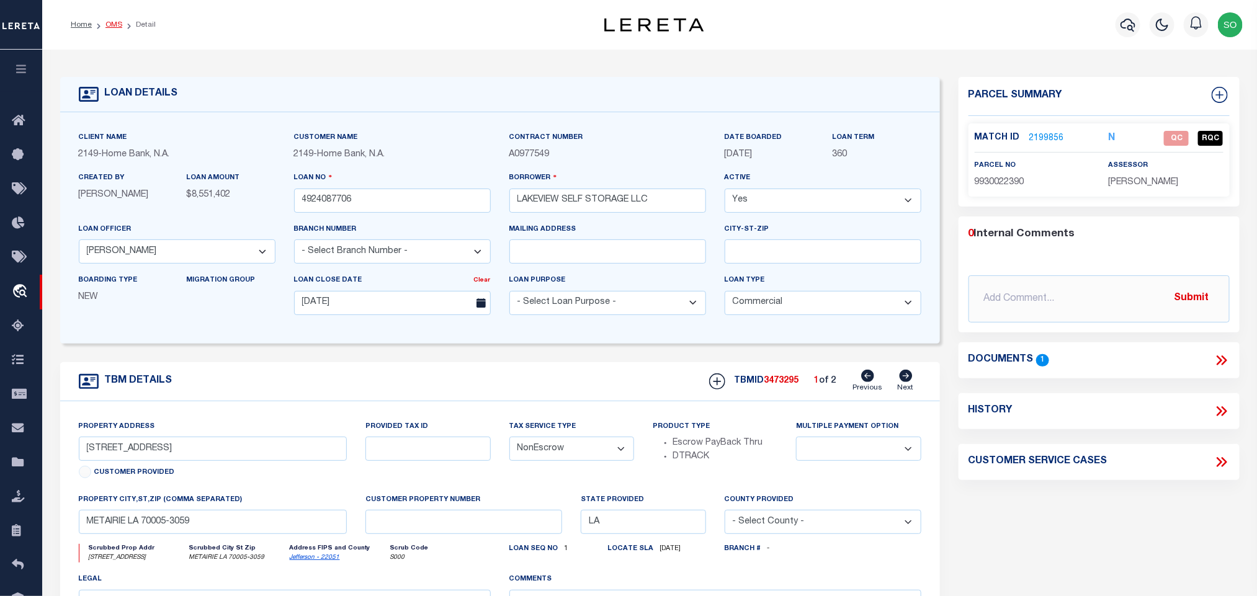
click at [110, 27] on link "OMS" at bounding box center [113, 24] width 17 height 7
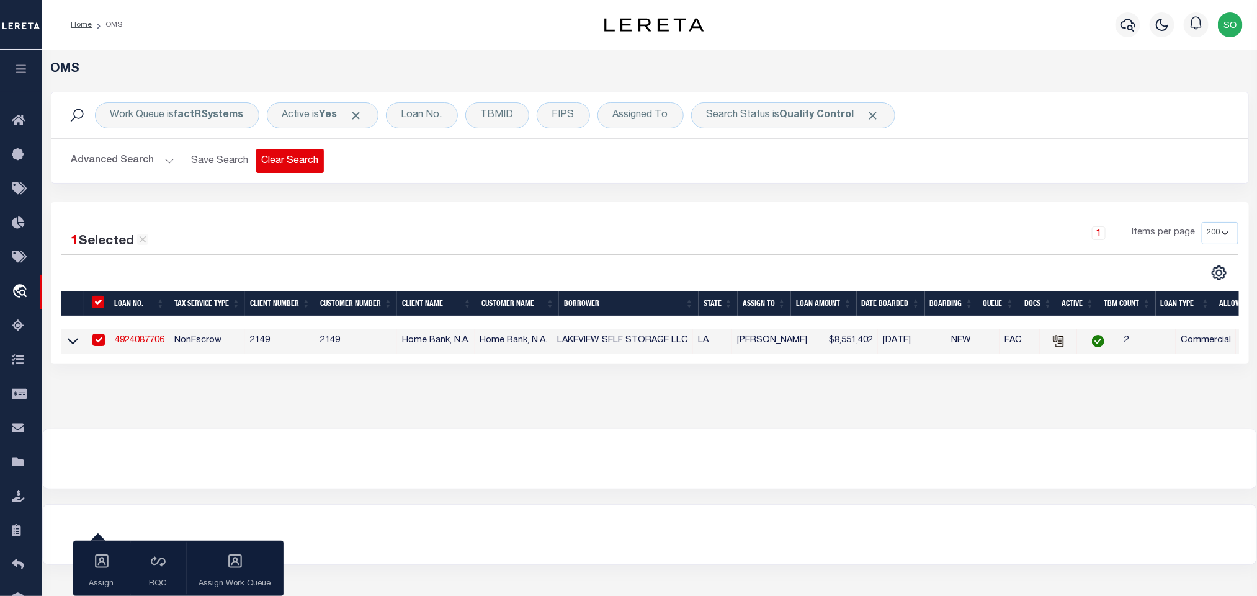
click at [300, 166] on button "Clear Search" at bounding box center [290, 161] width 68 height 24
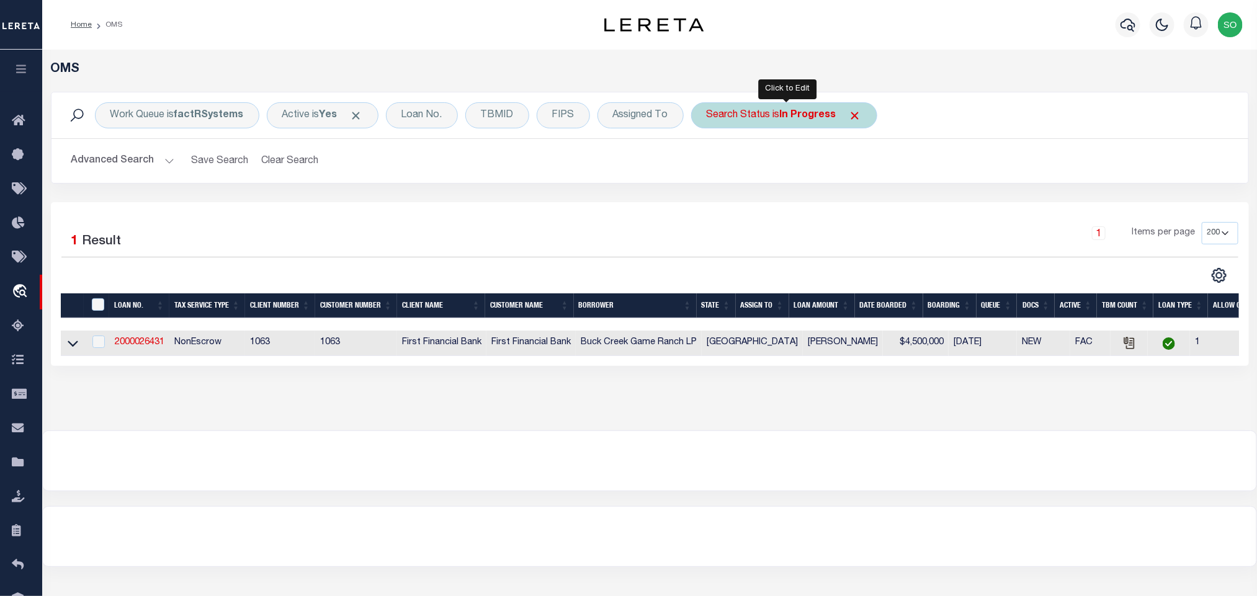
click at [794, 118] on b "In Progress" at bounding box center [808, 115] width 56 height 10
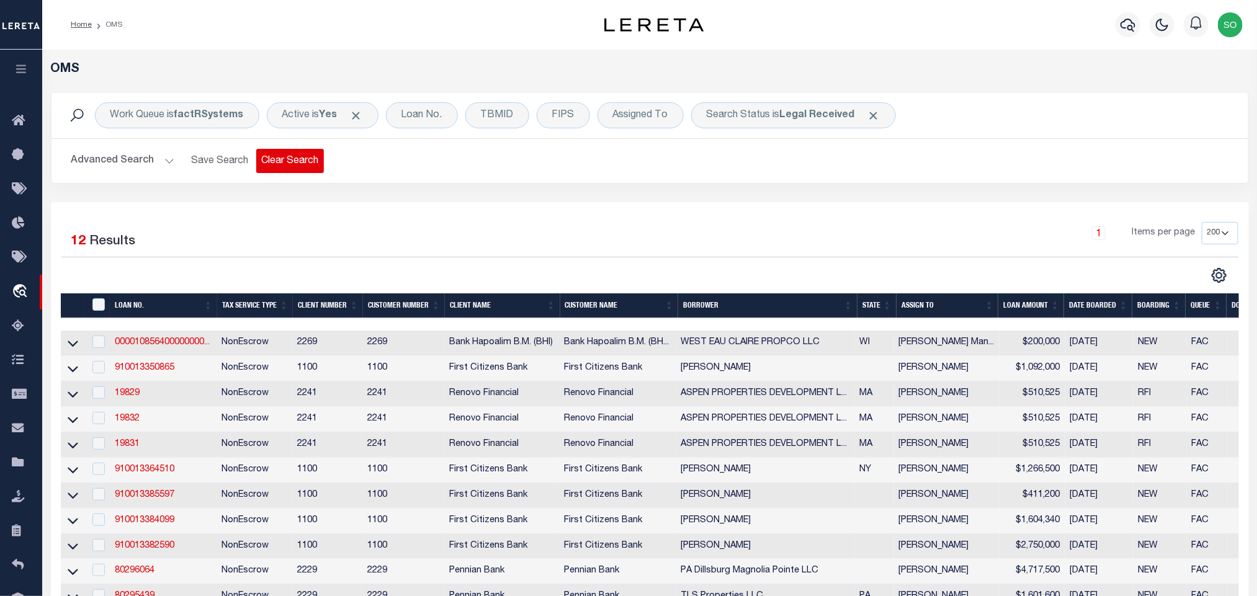
click at [281, 156] on button "Clear Search" at bounding box center [290, 161] width 68 height 24
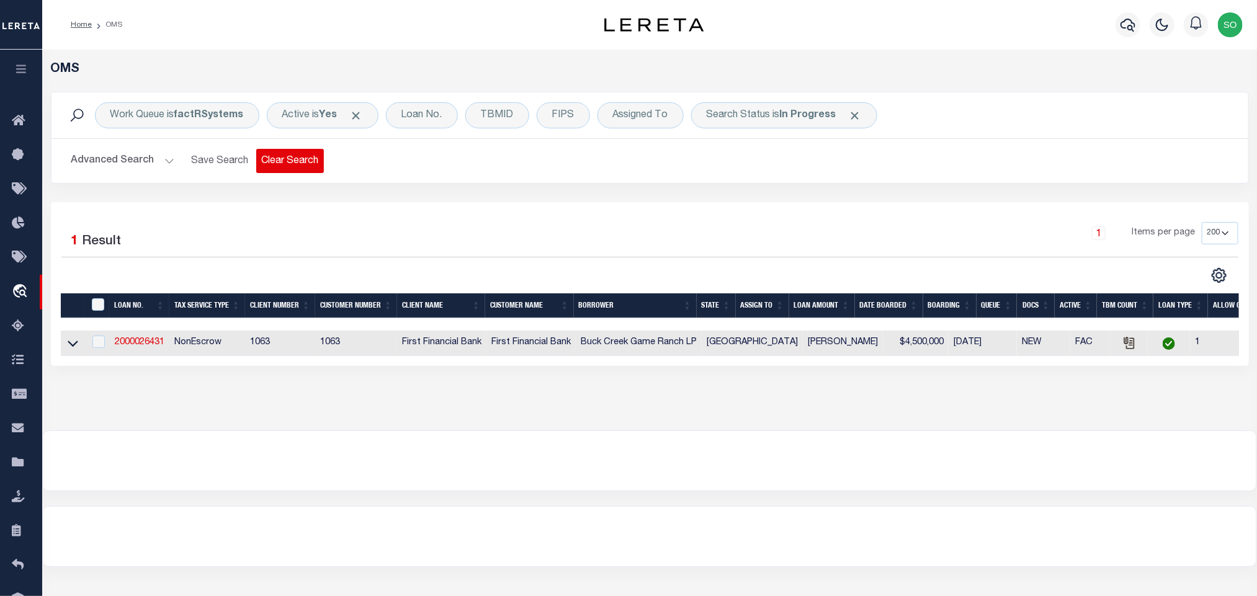
click at [309, 173] on button "Clear Search" at bounding box center [290, 161] width 68 height 24
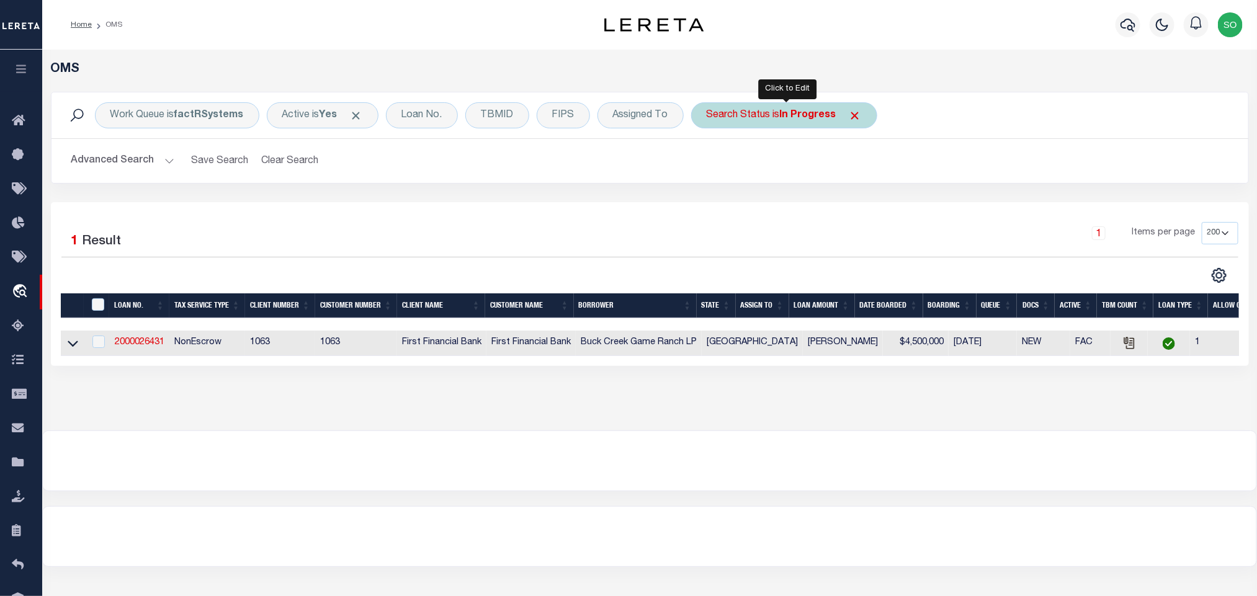
click at [820, 123] on div "Search Status is In Progress" at bounding box center [784, 115] width 186 height 26
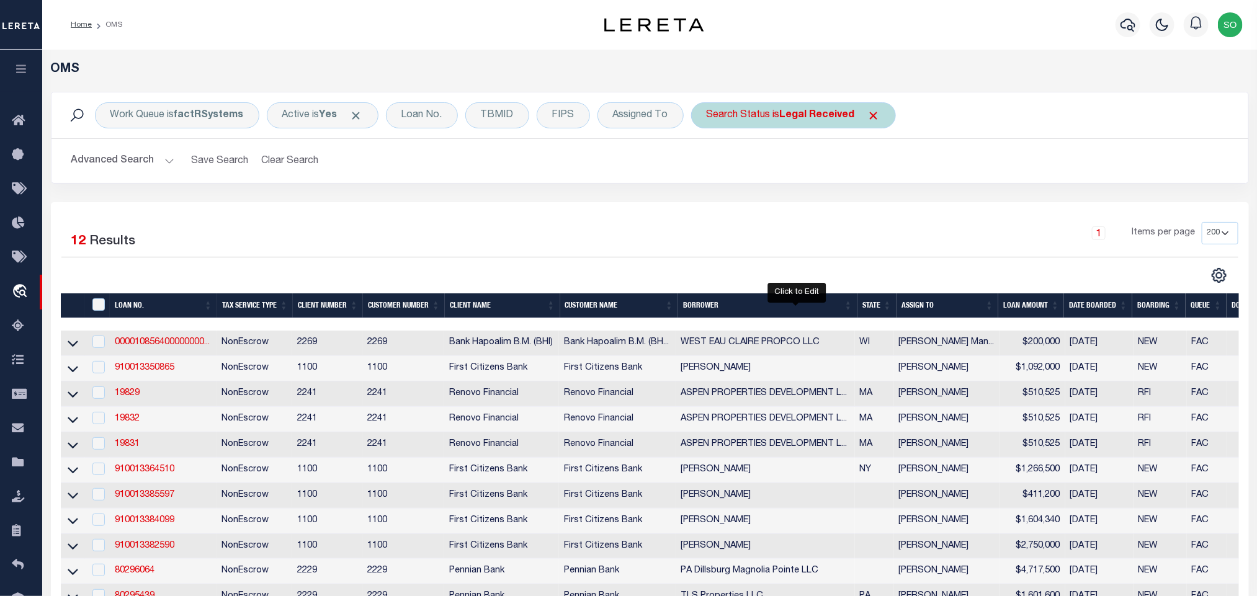
click at [823, 120] on b "Legal Received" at bounding box center [817, 115] width 75 height 10
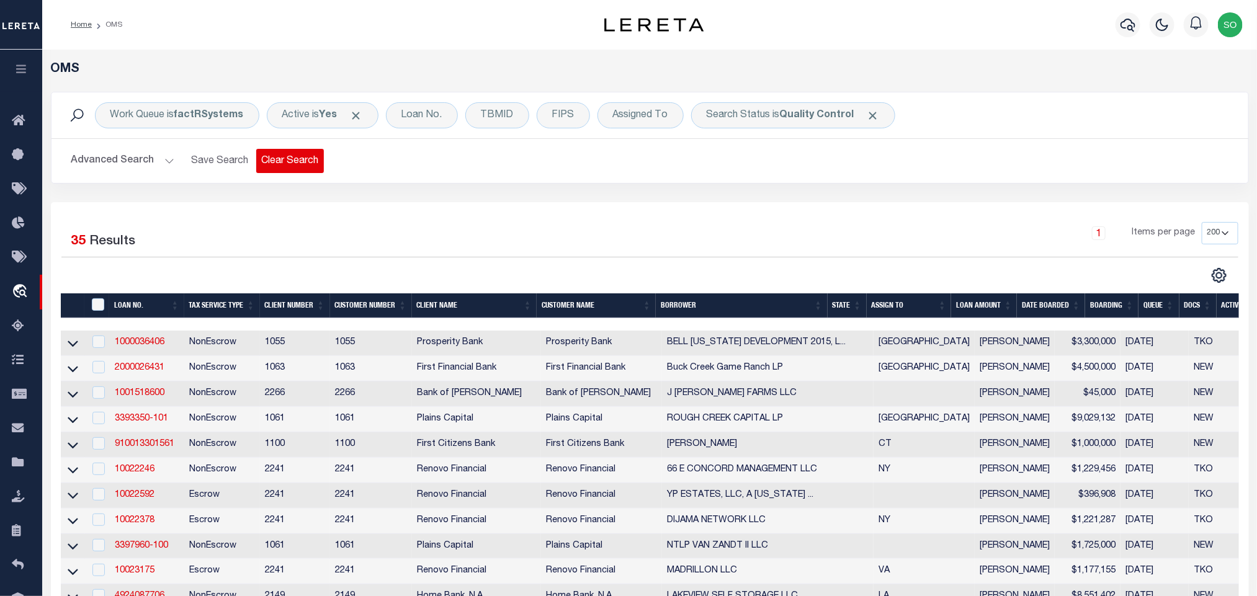
click at [317, 166] on button "Clear Search" at bounding box center [290, 161] width 68 height 24
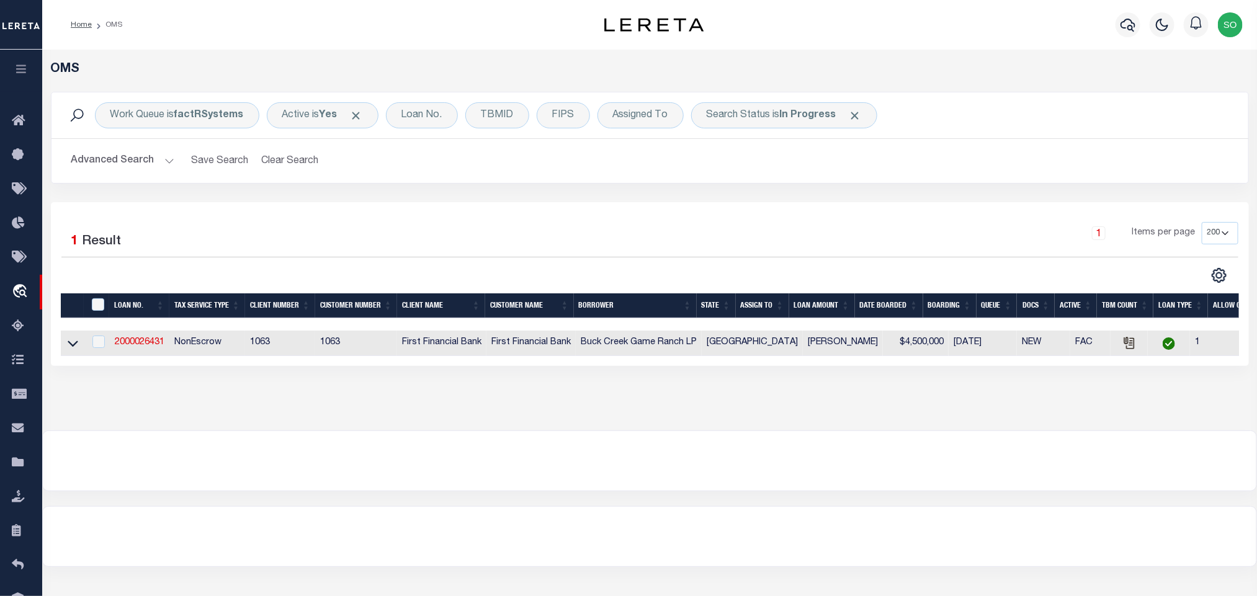
click at [1234, 26] on img "button" at bounding box center [1230, 24] width 25 height 25
click at [1184, 84] on span "Sign out" at bounding box center [1181, 88] width 35 height 9
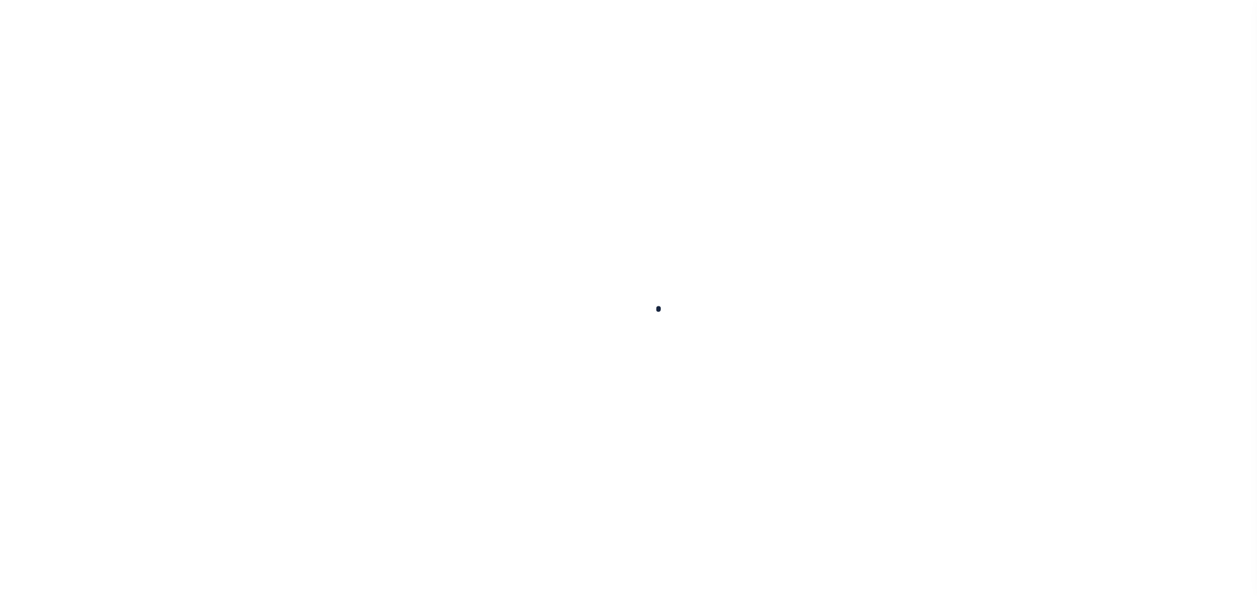
select select "100"
select select "NonEscrow"
type input "[PHONE_NUMBER]"
select select
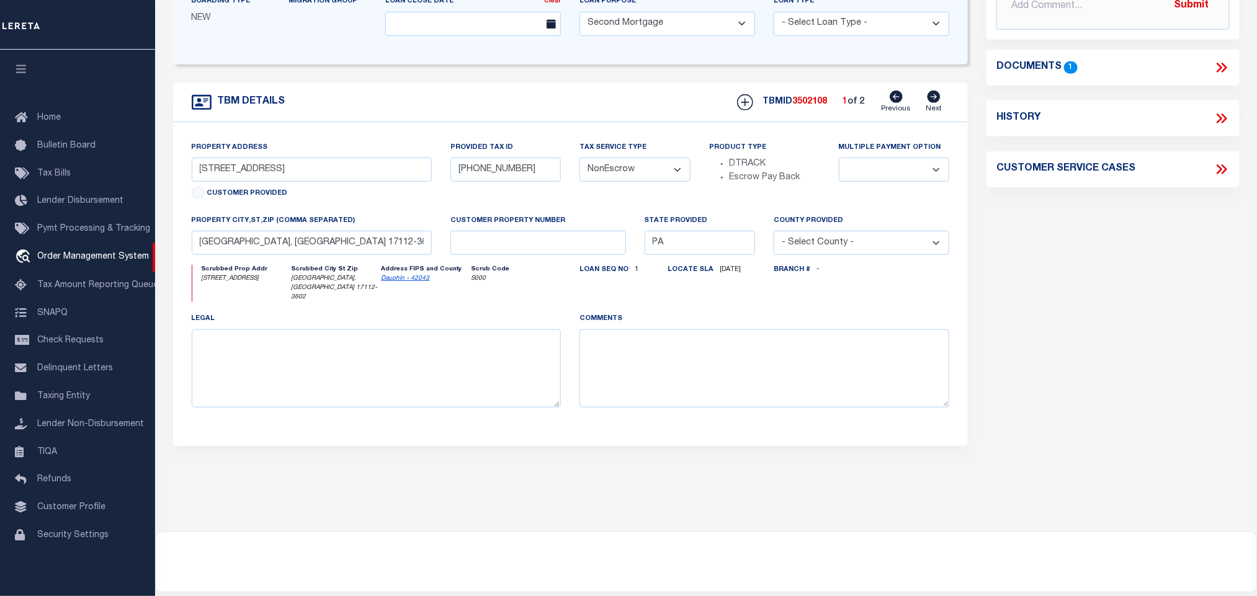
scroll to position [186, 0]
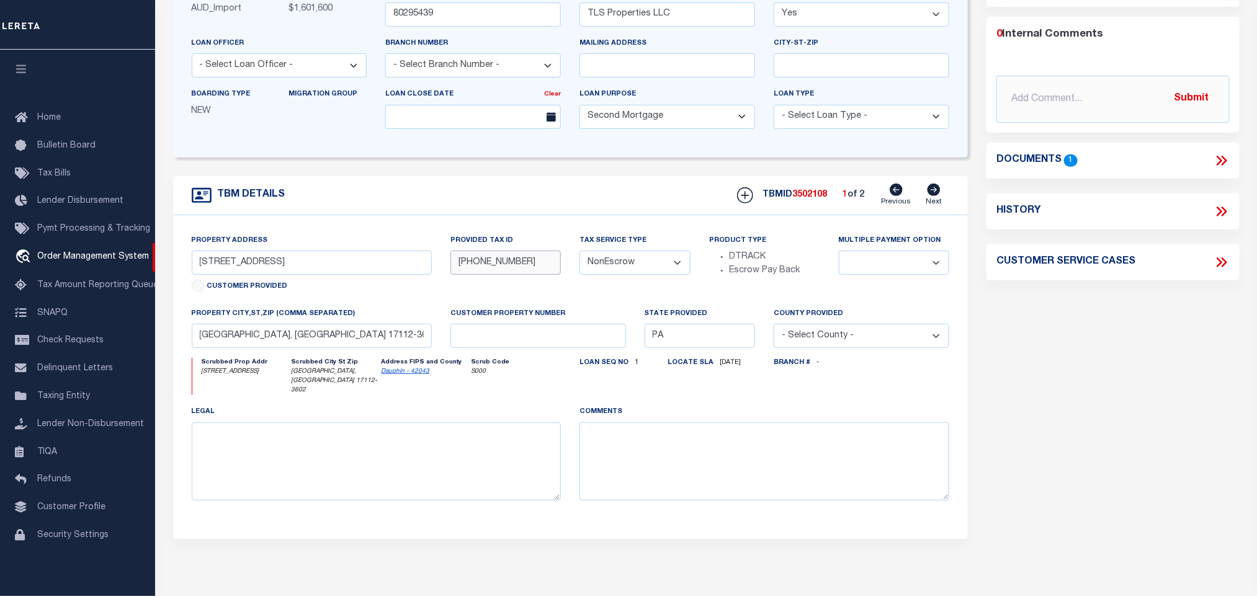
drag, startPoint x: 538, startPoint y: 272, endPoint x: 426, endPoint y: 267, distance: 111.8
click at [426, 267] on div "Property Address [STREET_ADDRESS] Customer Provided Provided Tax ID [PHONE_NUMB…" at bounding box center [570, 377] width 777 height 287
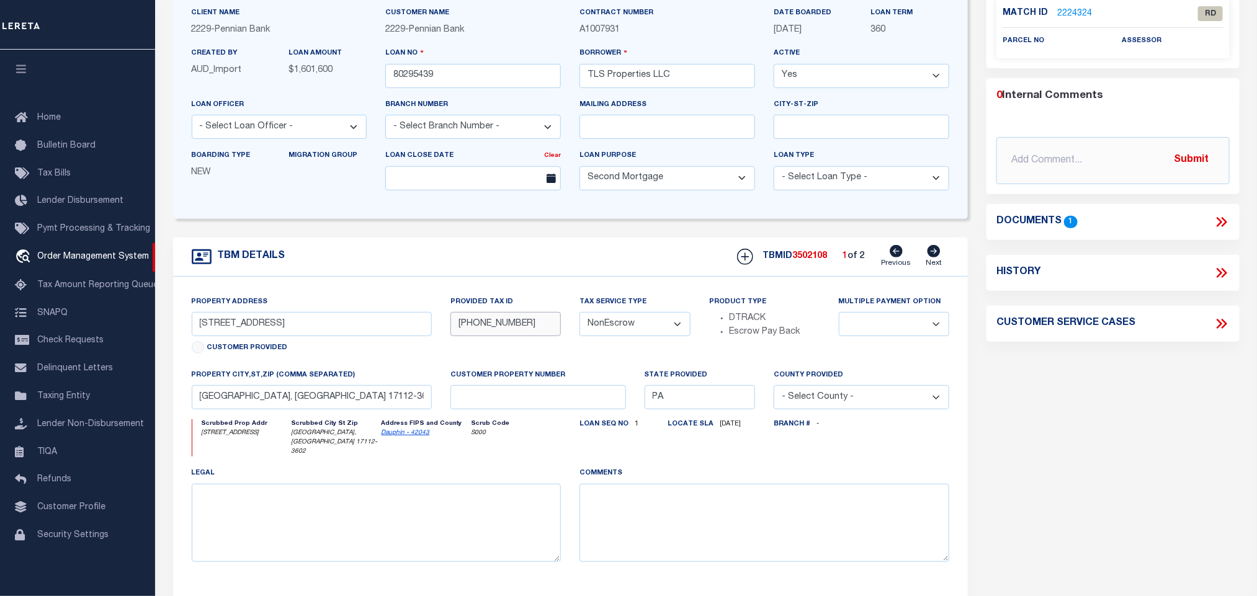
scroll to position [0, 0]
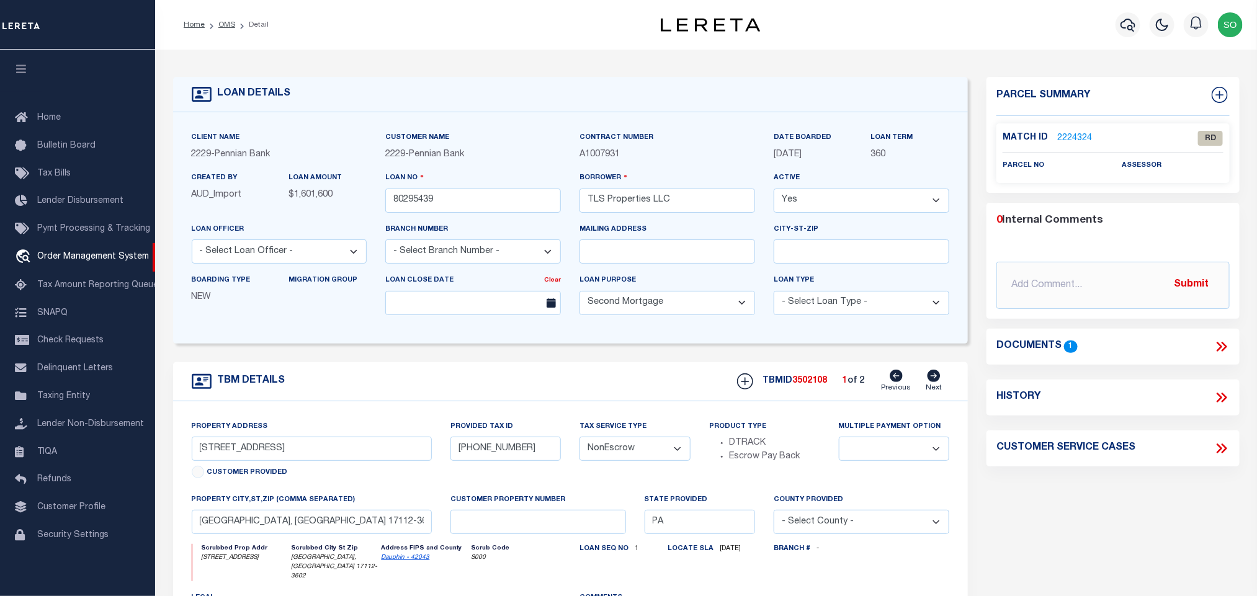
click at [1224, 339] on icon at bounding box center [1222, 347] width 16 height 16
